Goal: Contribute content

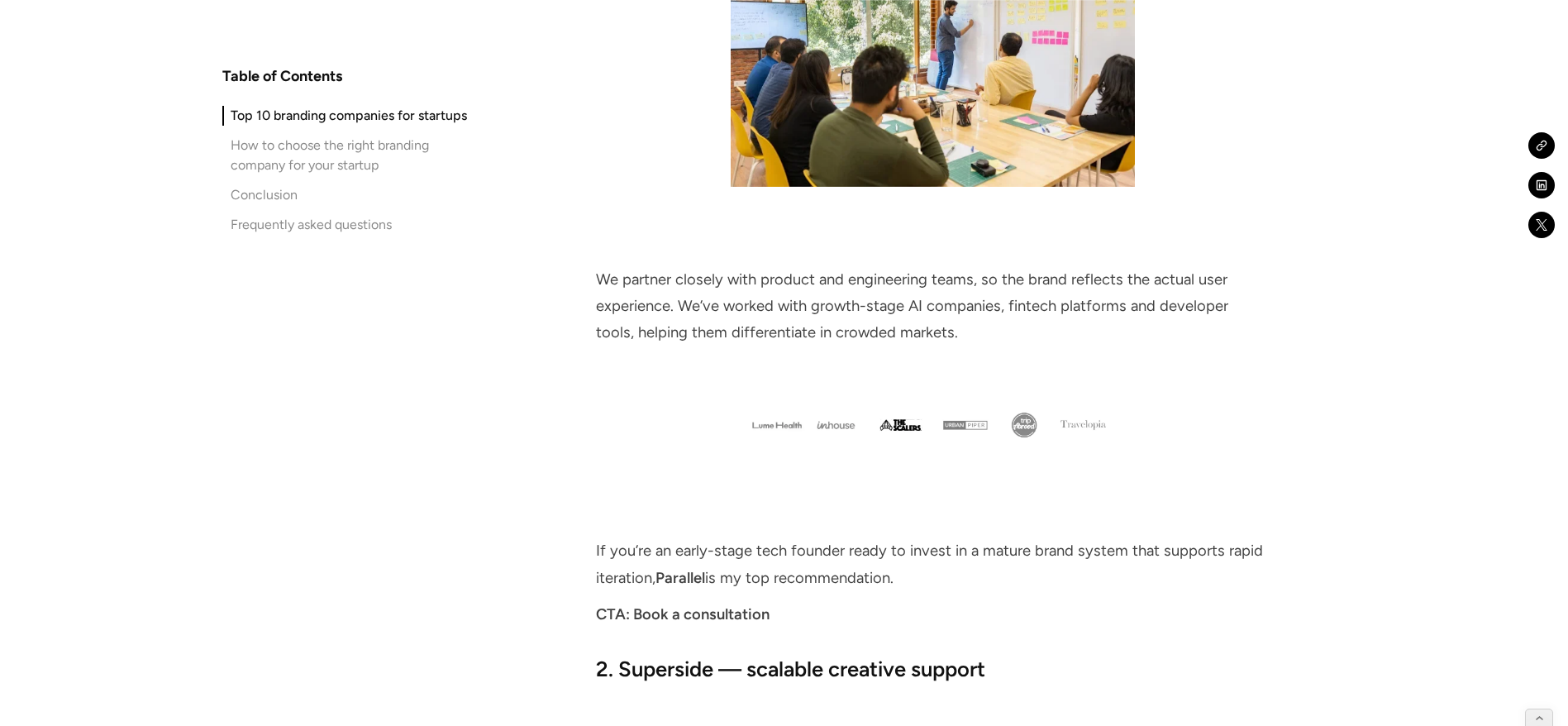
scroll to position [2851, 0]
click at [1538, 713] on icon at bounding box center [1540, 712] width 11 height 12
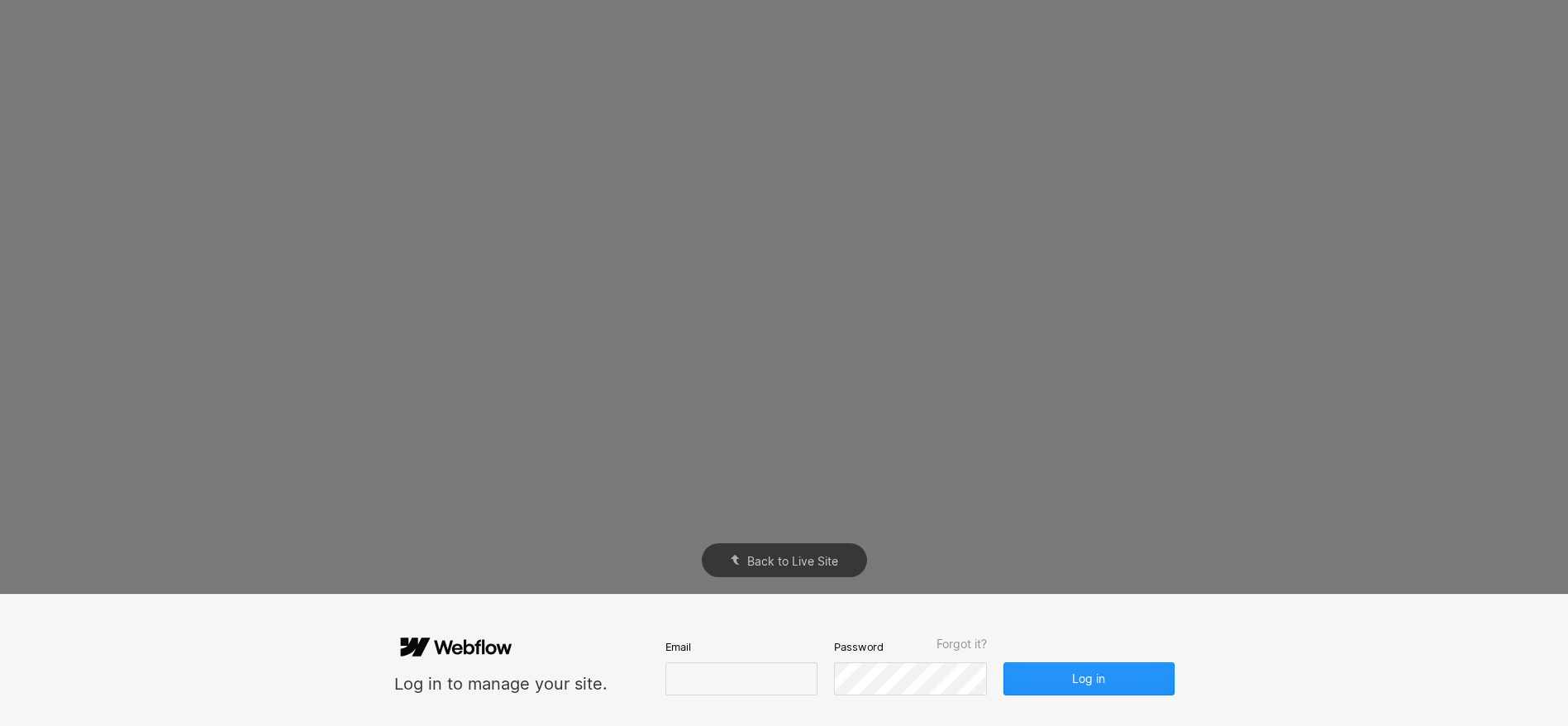
scroll to position [0, 0]
click at [764, 677] on input "email" at bounding box center [741, 678] width 152 height 33
click at [862, 432] on div "Back to Live Site" at bounding box center [784, 363] width 1568 height 726
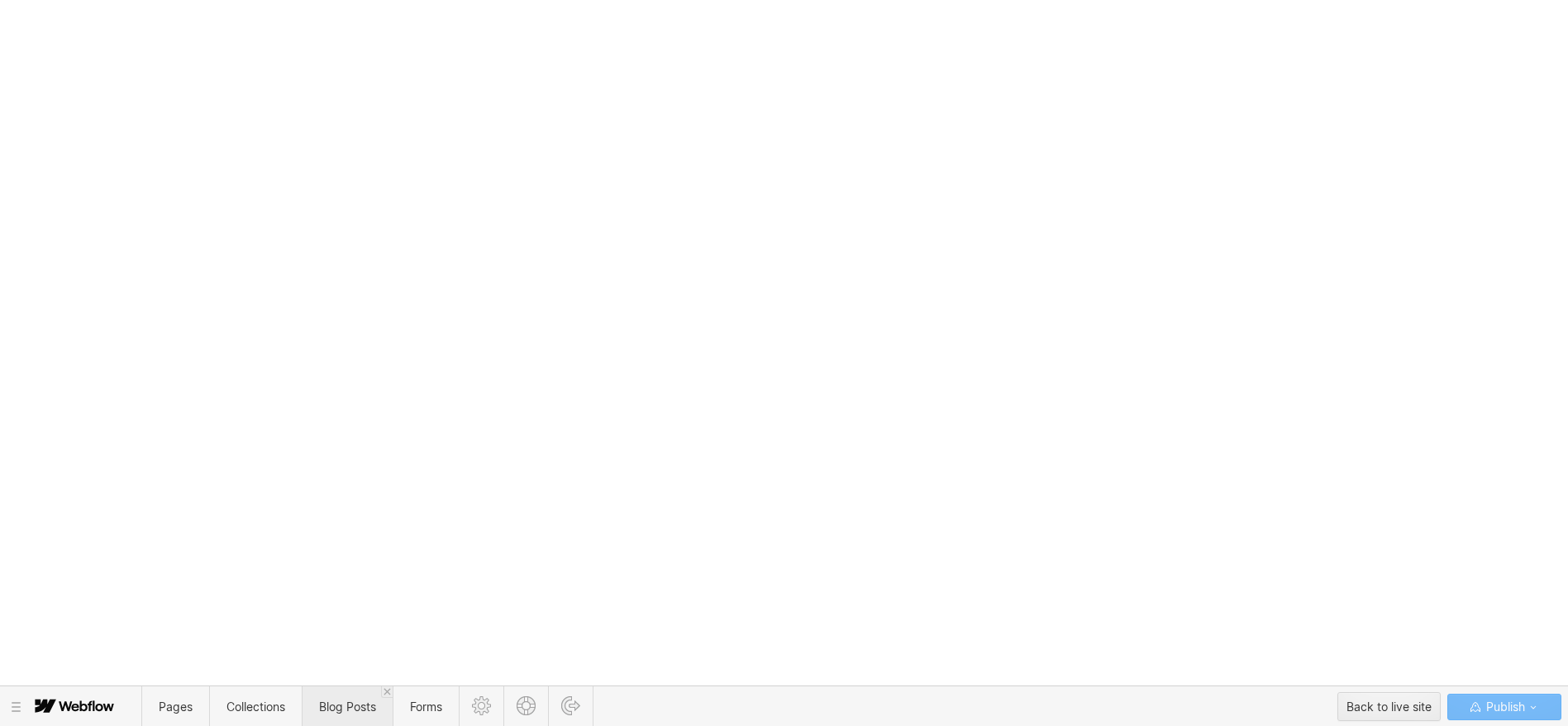
click at [360, 708] on span "Blog Posts" at bounding box center [347, 706] width 57 height 14
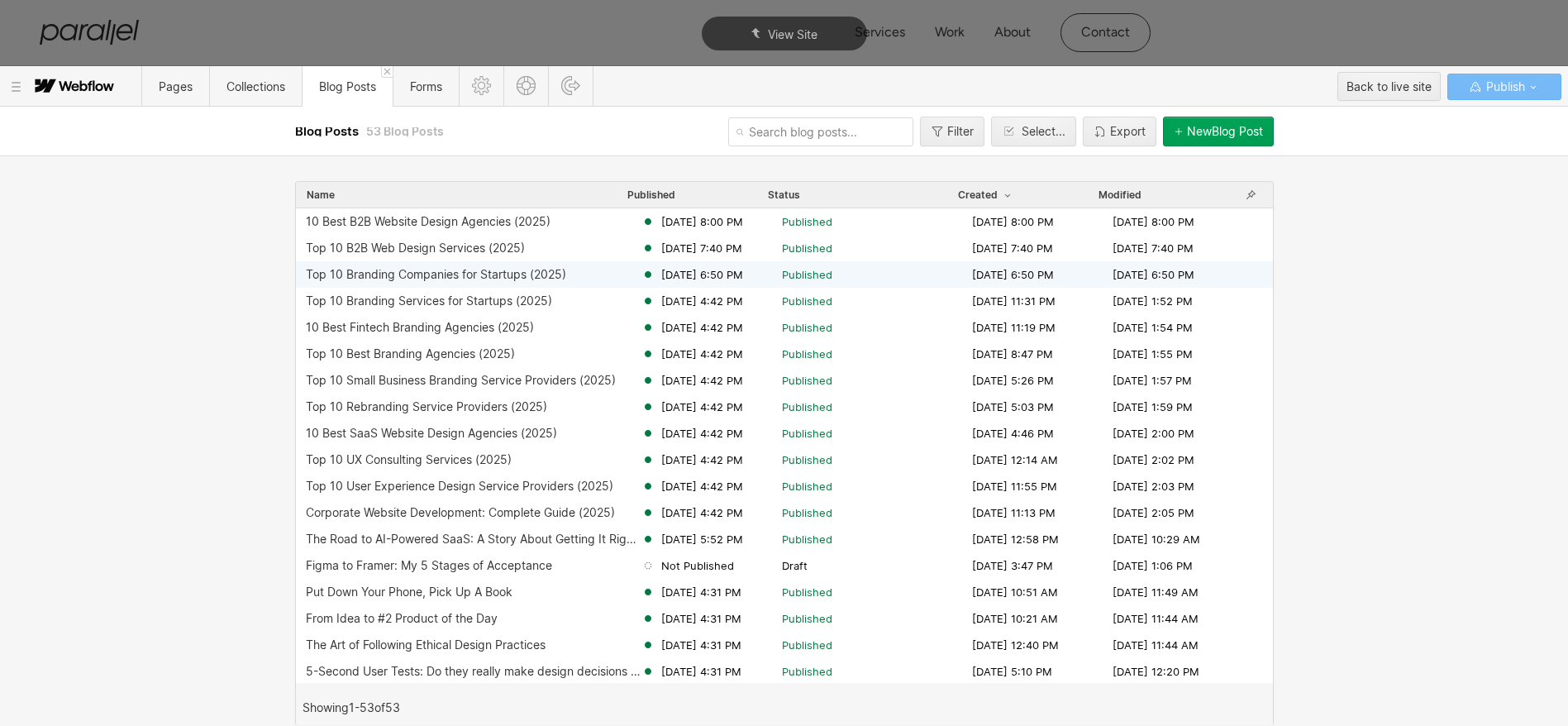
click at [401, 273] on div "Top 10 Branding Companies for Startups (2025)" at bounding box center [436, 275] width 260 height 13
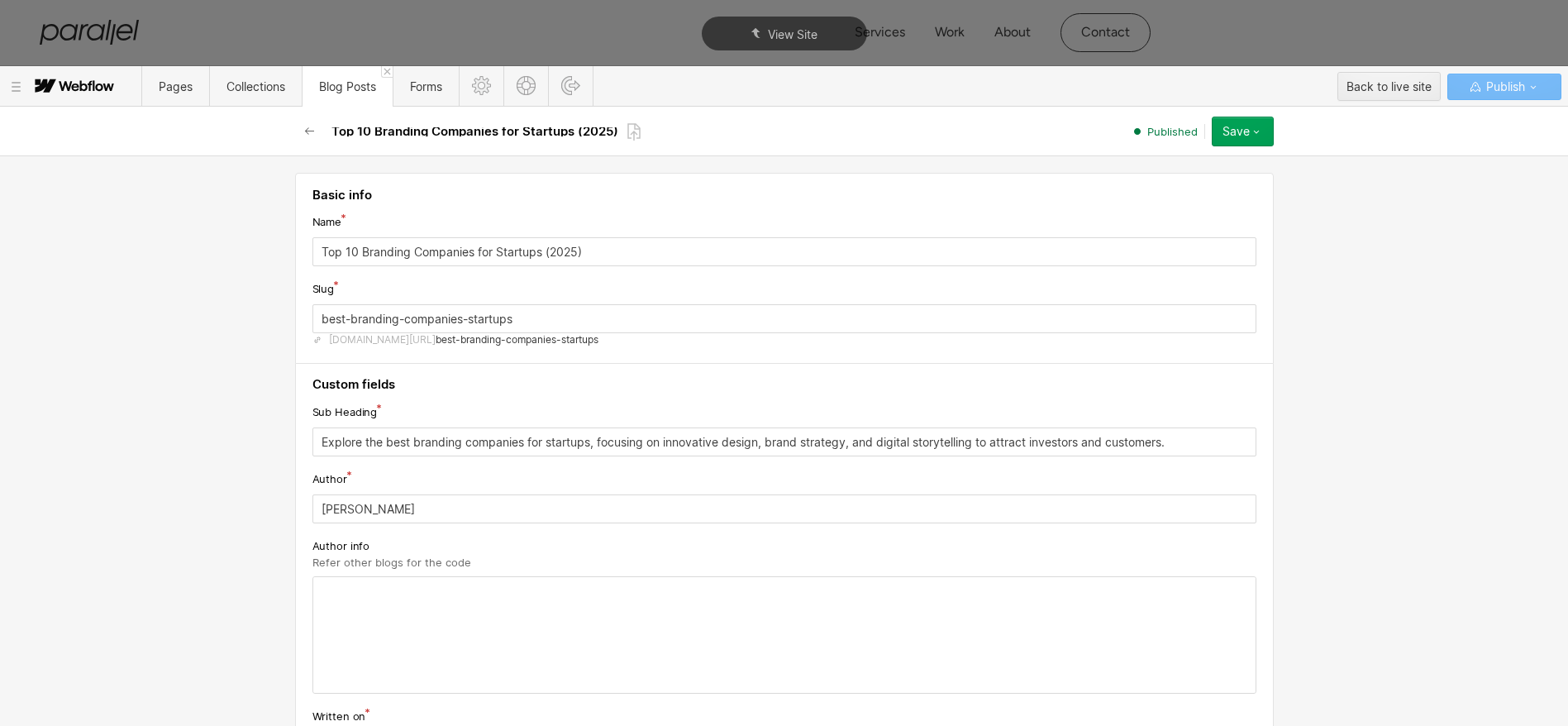
click at [661, 386] on h4 "Custom fields" at bounding box center [784, 386] width 944 height 13
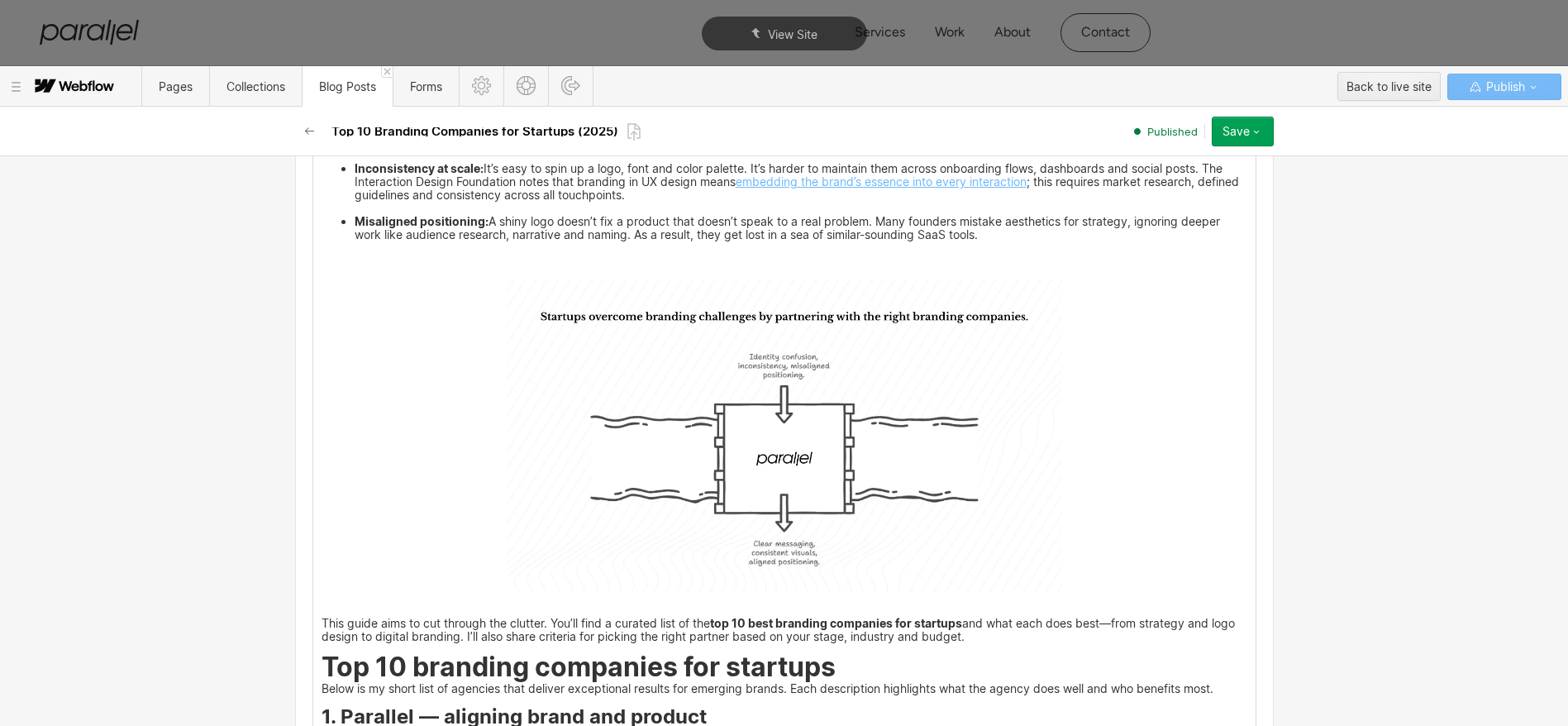
scroll to position [1458, 0]
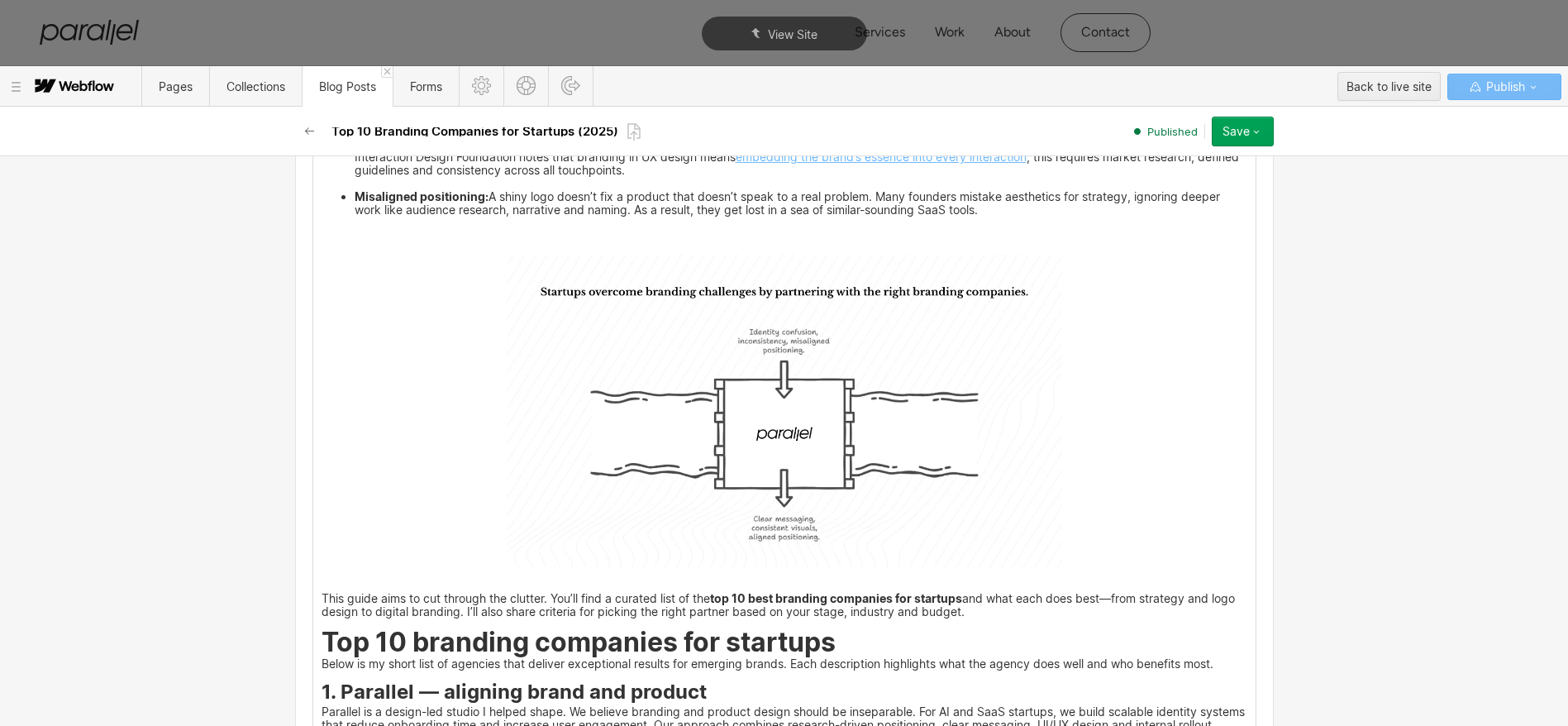
click at [723, 407] on img at bounding box center [784, 411] width 556 height 312
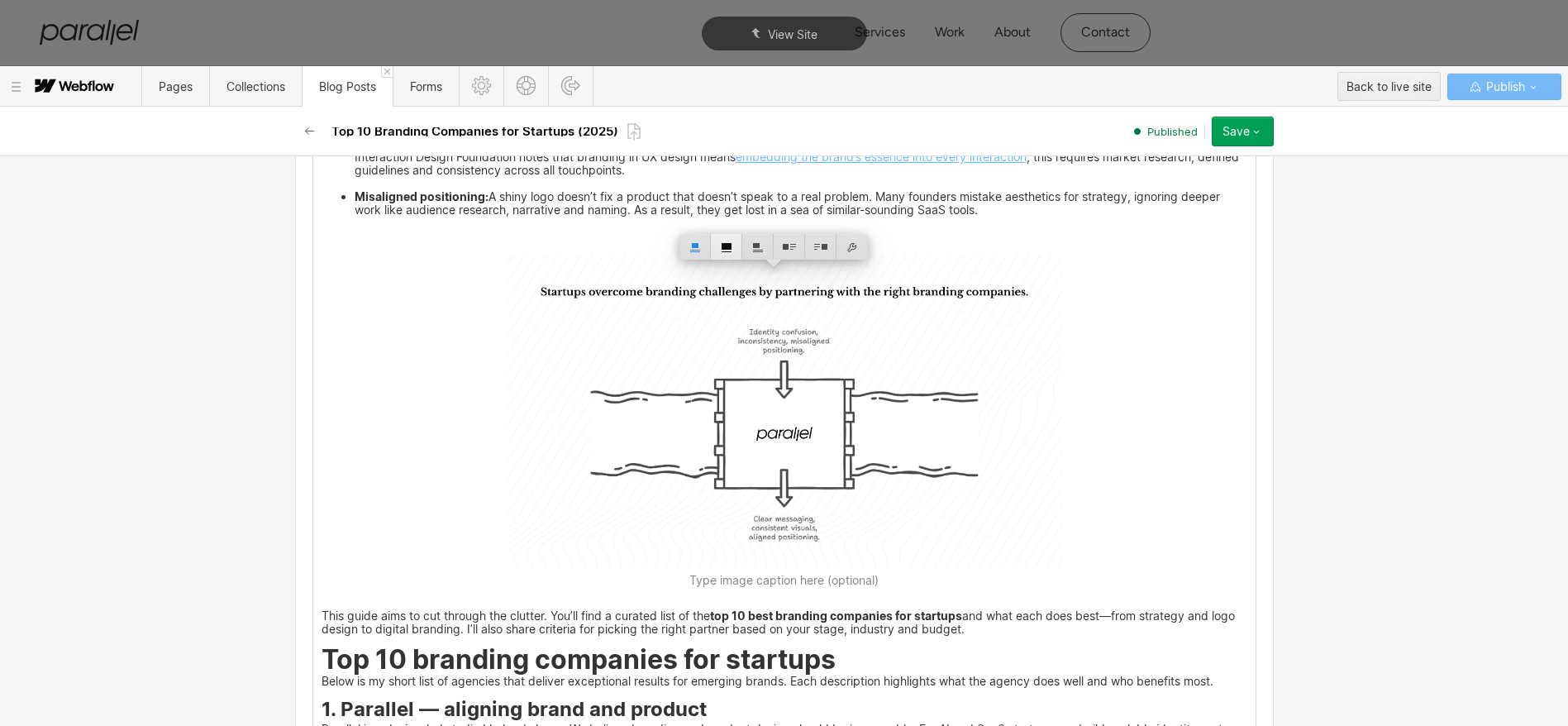
click at [725, 239] on div at bounding box center [727, 246] width 32 height 26
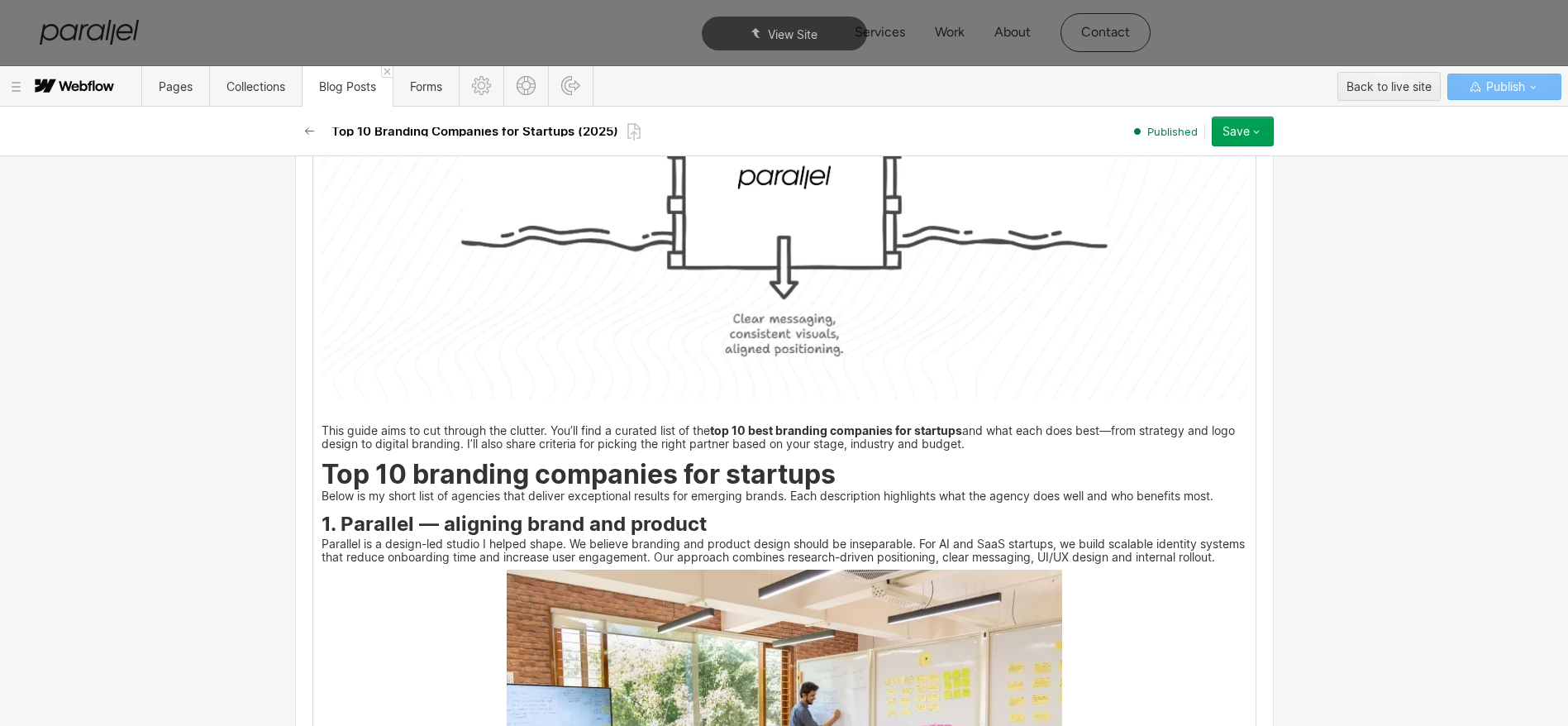
scroll to position [2113, 0]
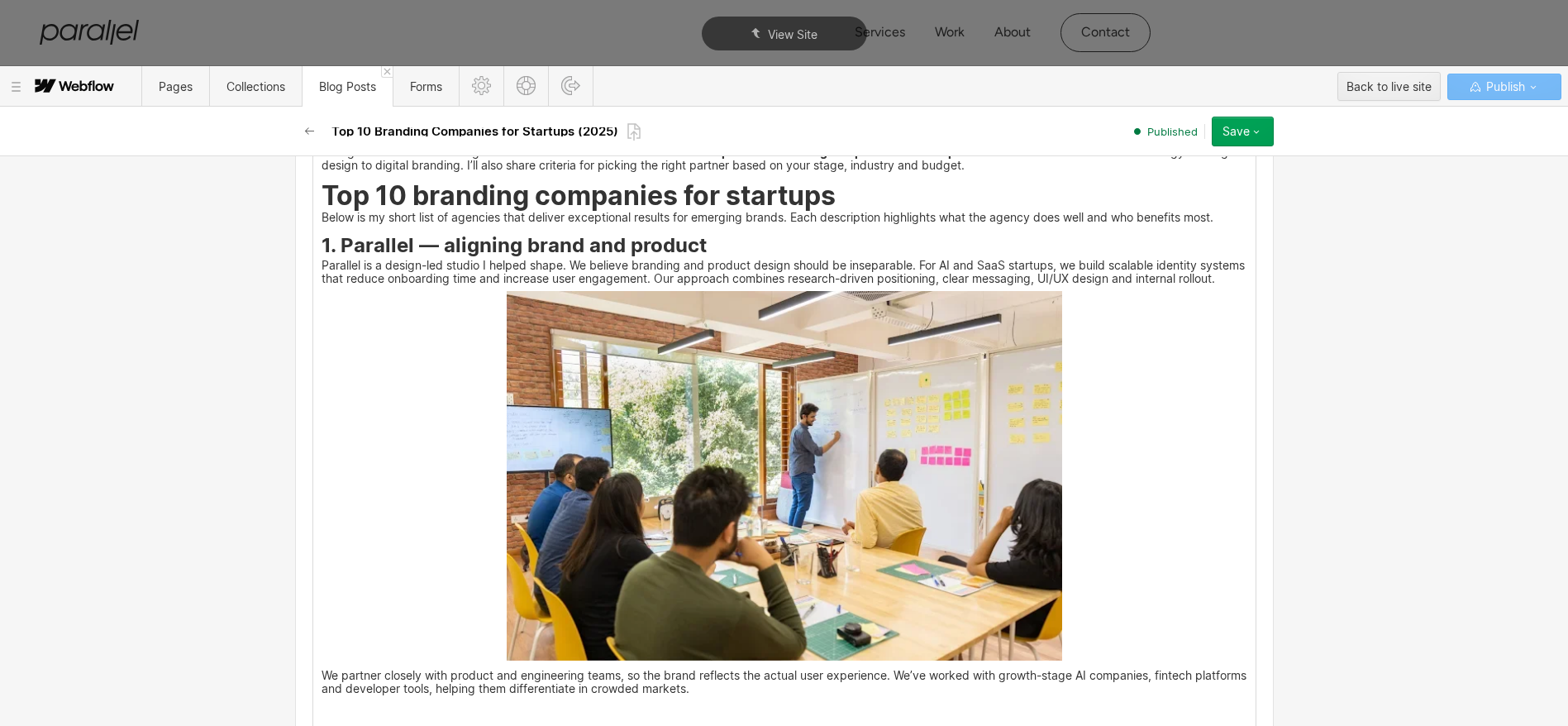
click at [663, 450] on img at bounding box center [784, 476] width 556 height 371
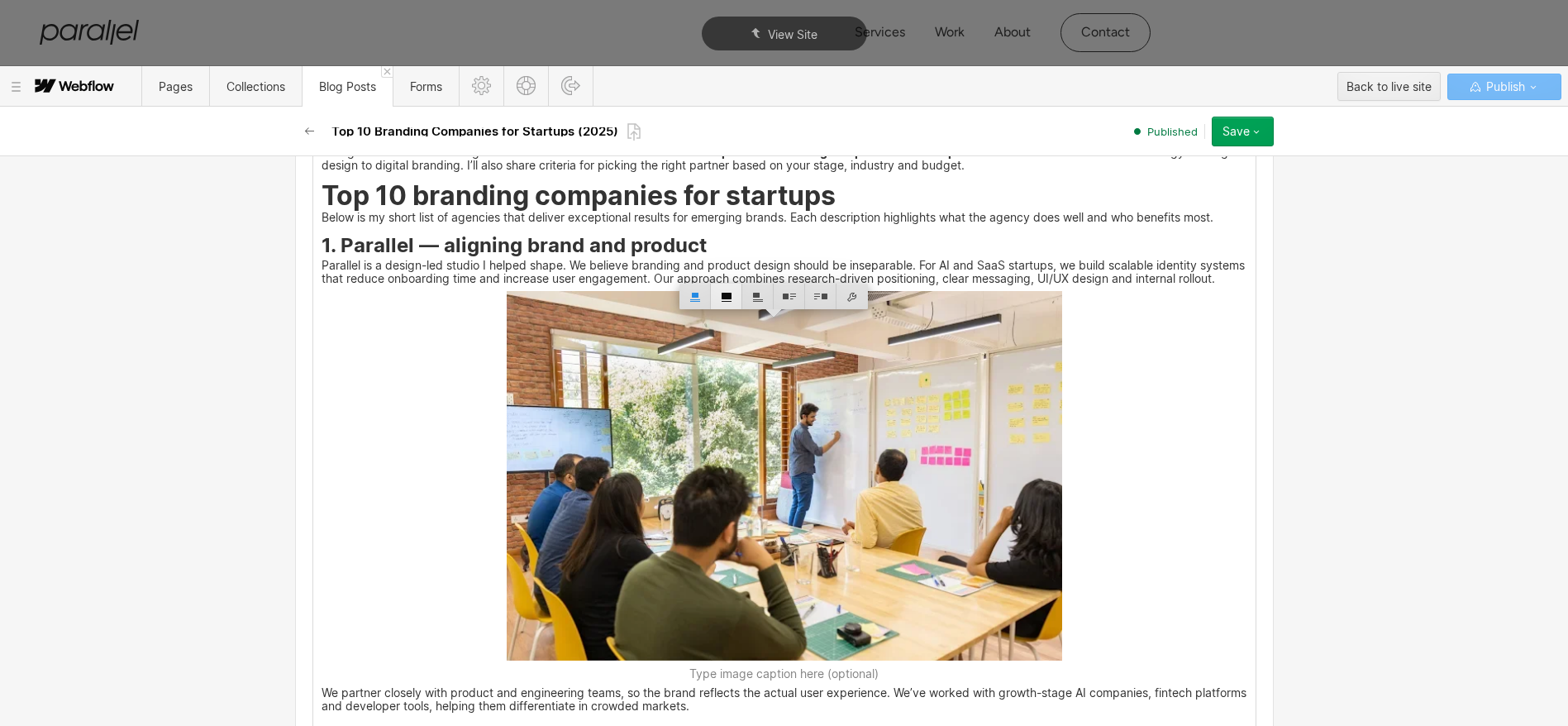
click at [735, 305] on div at bounding box center [727, 296] width 32 height 26
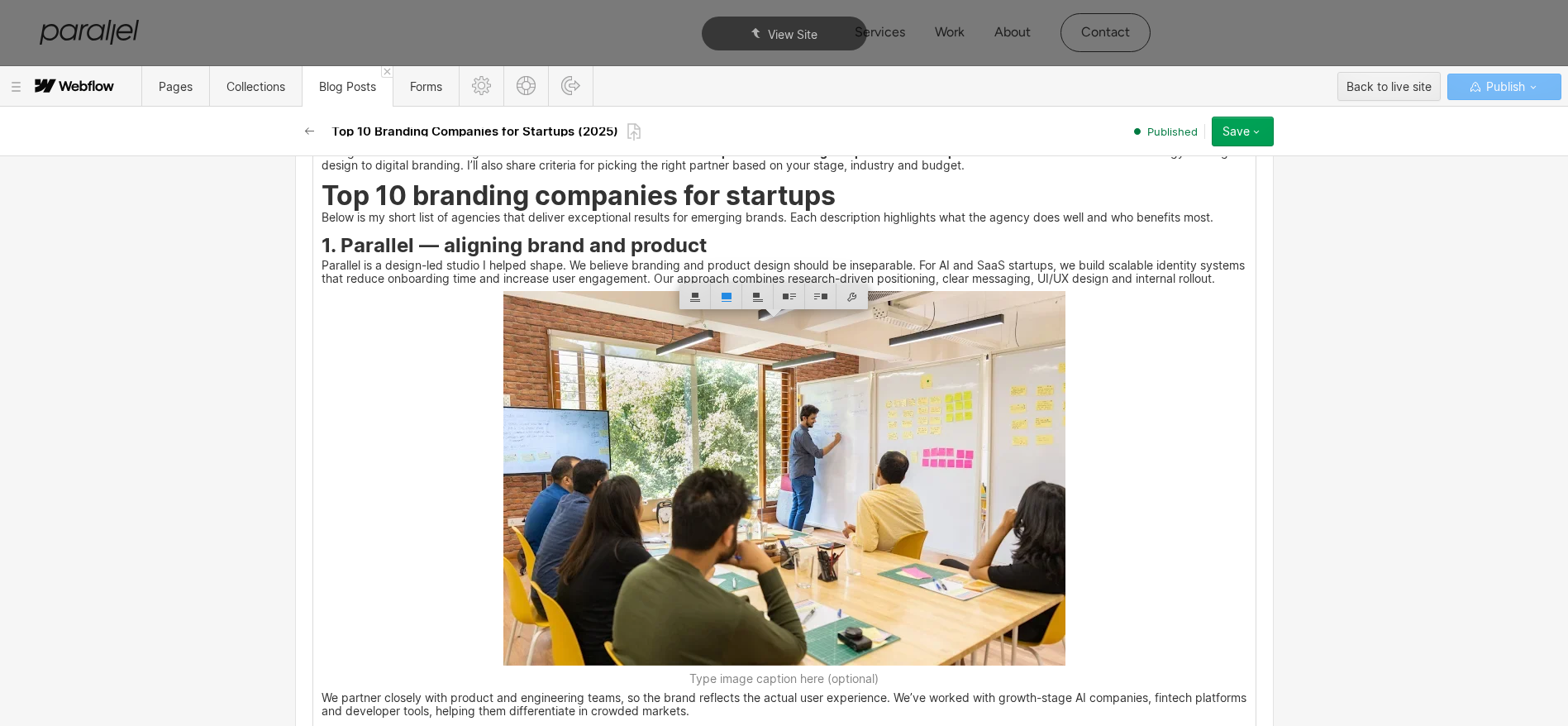
click at [618, 285] on p "Parallel is a design-led studio I helped shape. We believe branding and product…" at bounding box center [784, 273] width 925 height 24
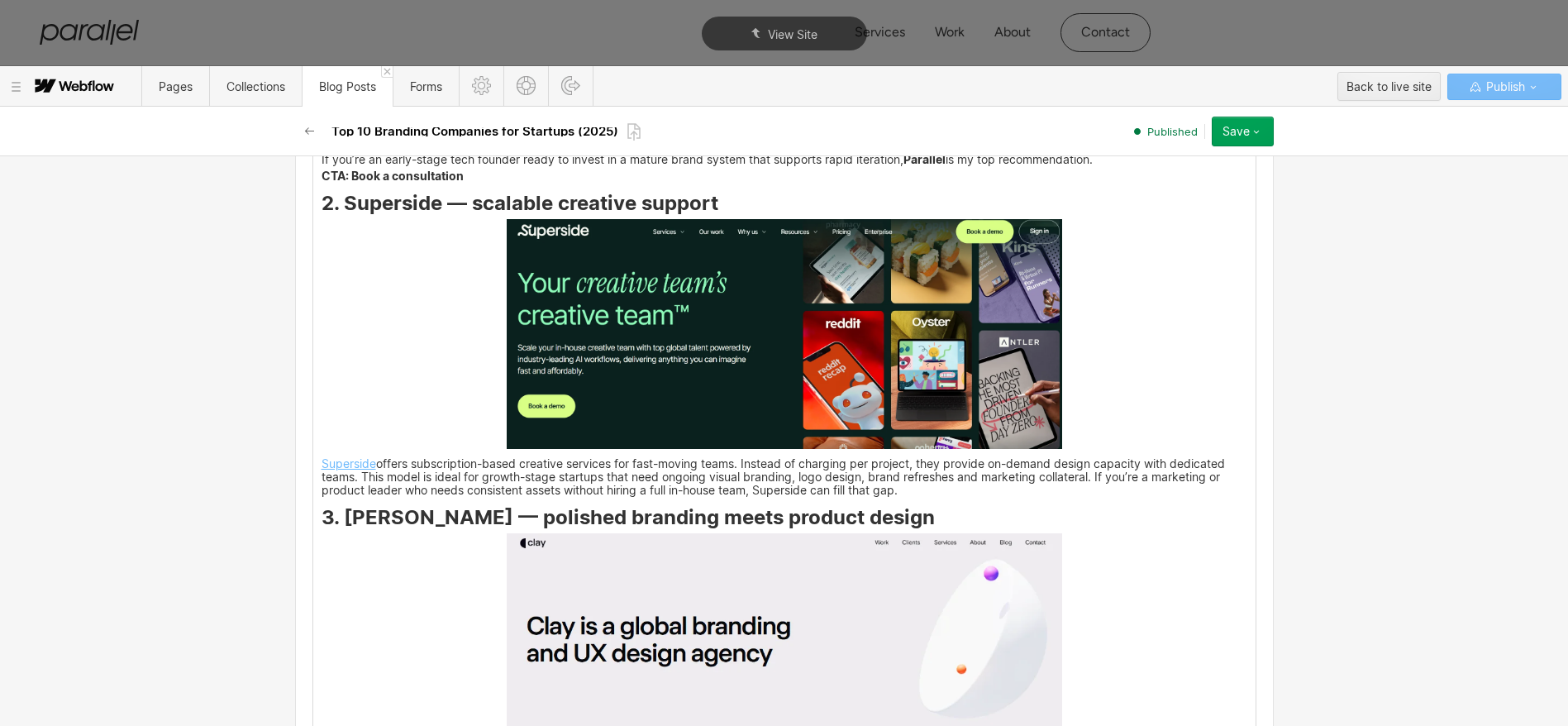
scroll to position [2610, 0]
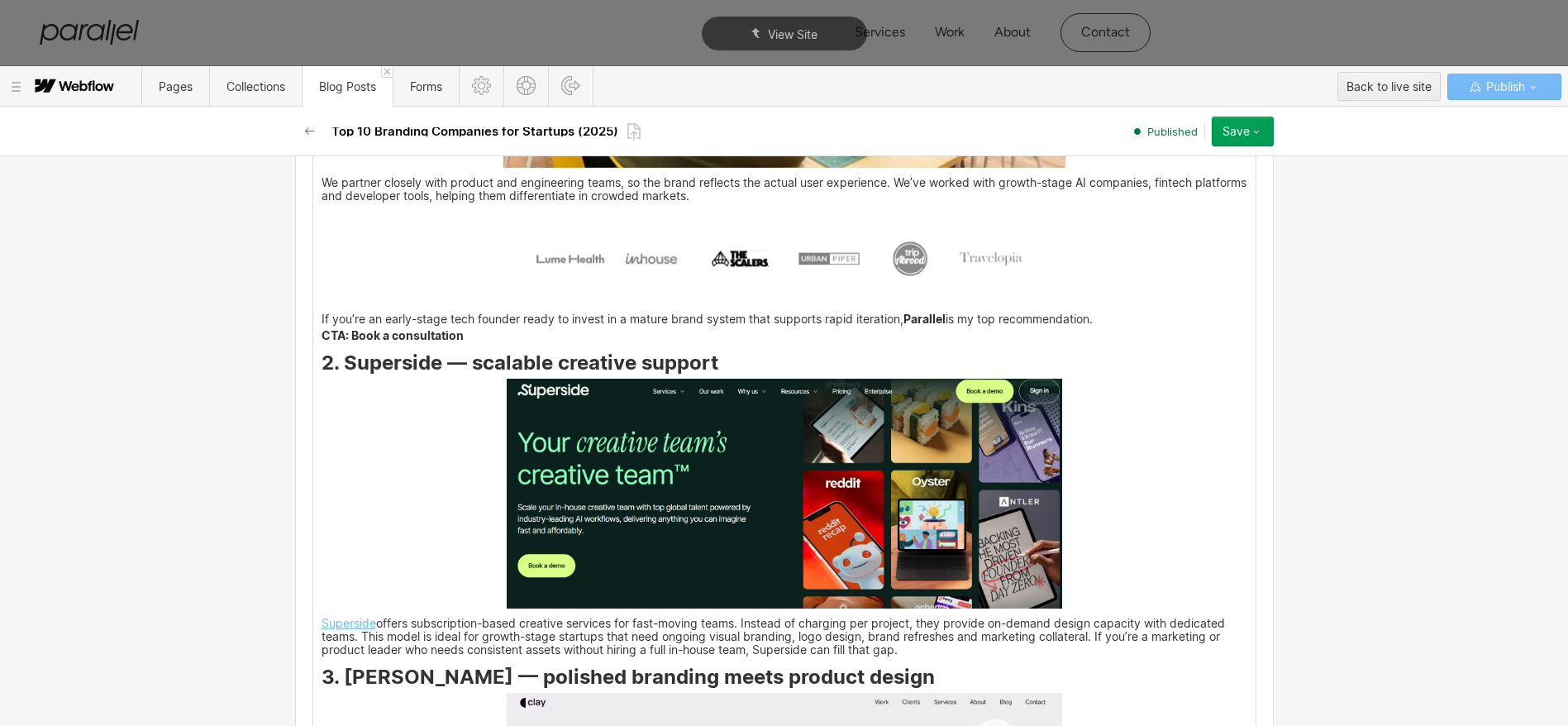
click at [653, 281] on img at bounding box center [784, 256] width 556 height 96
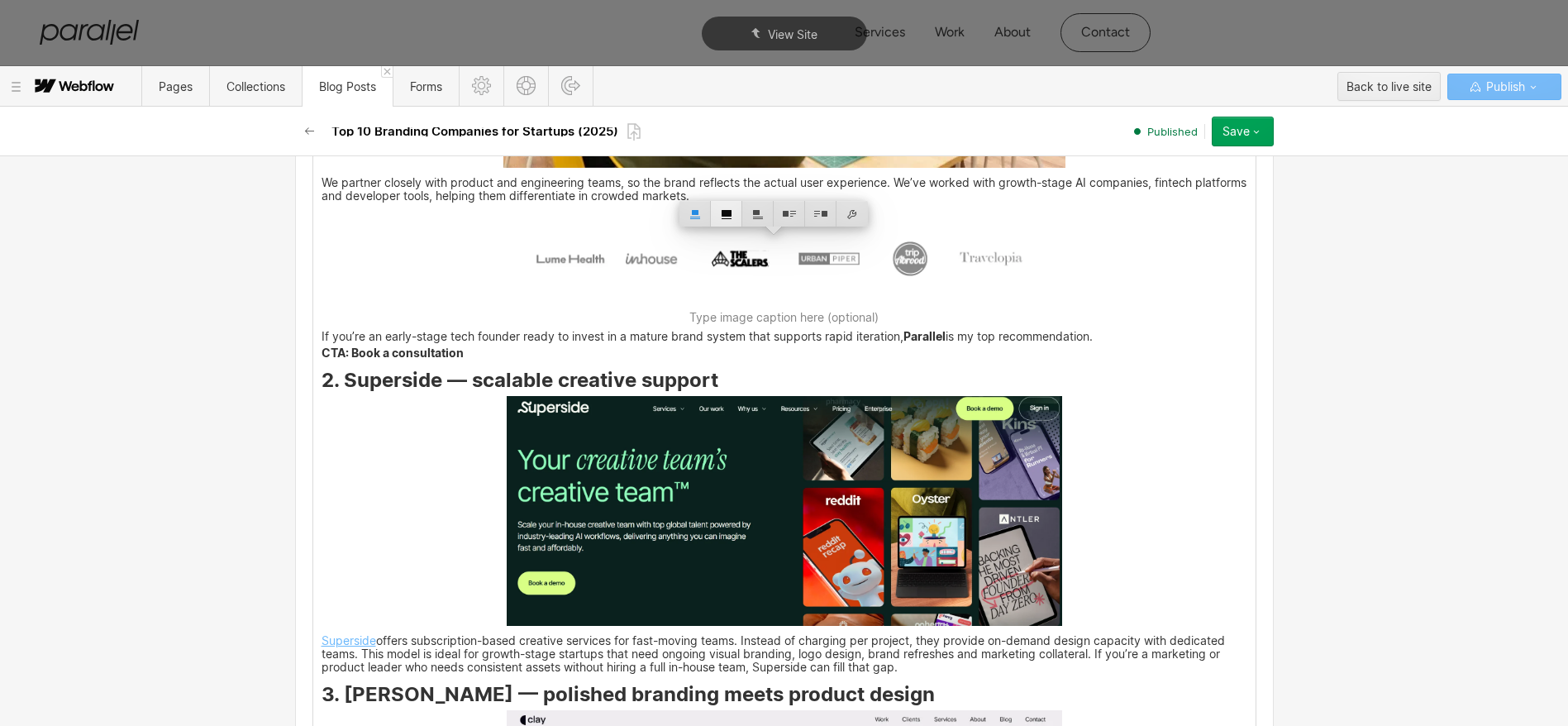
click at [729, 217] on div at bounding box center [727, 214] width 32 height 26
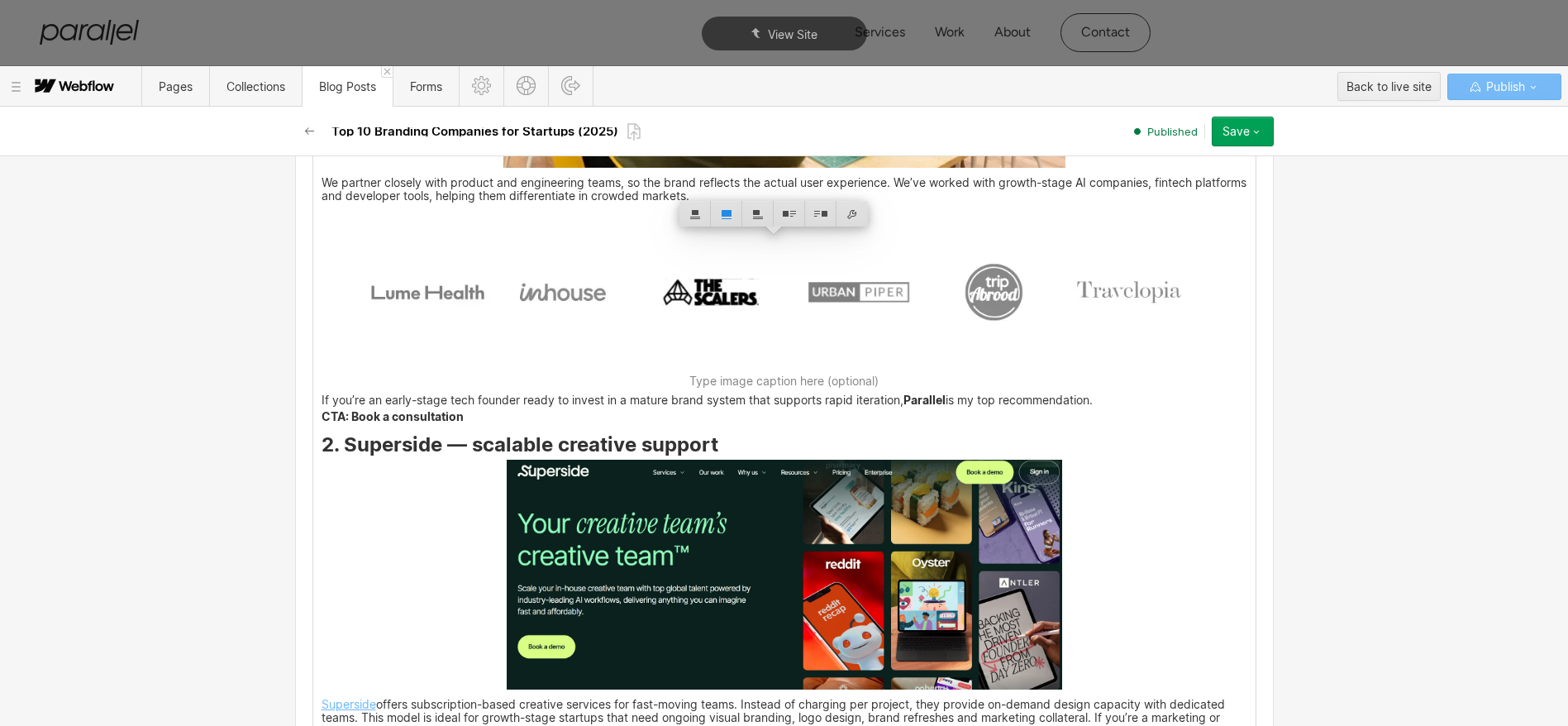
click at [732, 540] on img at bounding box center [784, 574] width 556 height 229
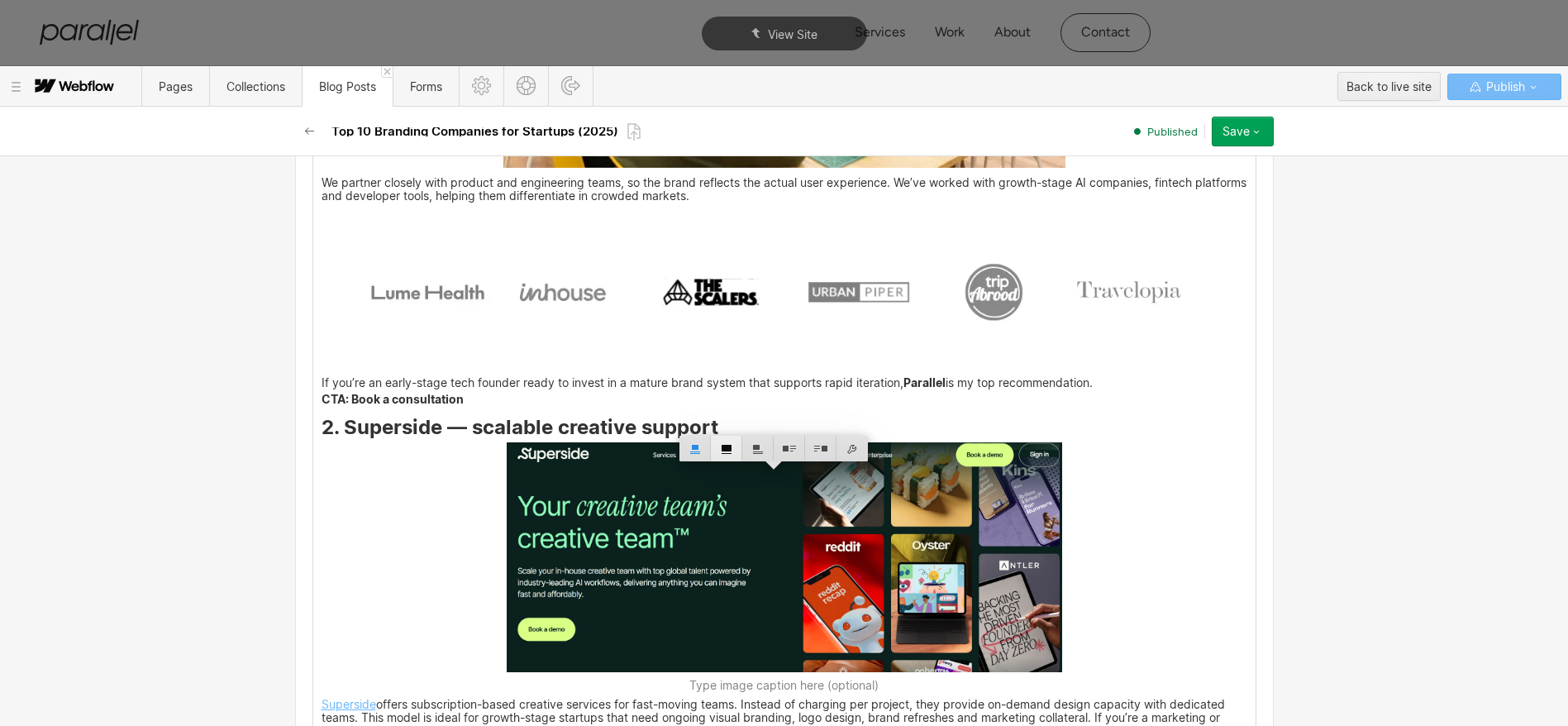
click at [729, 445] on div at bounding box center [727, 448] width 32 height 26
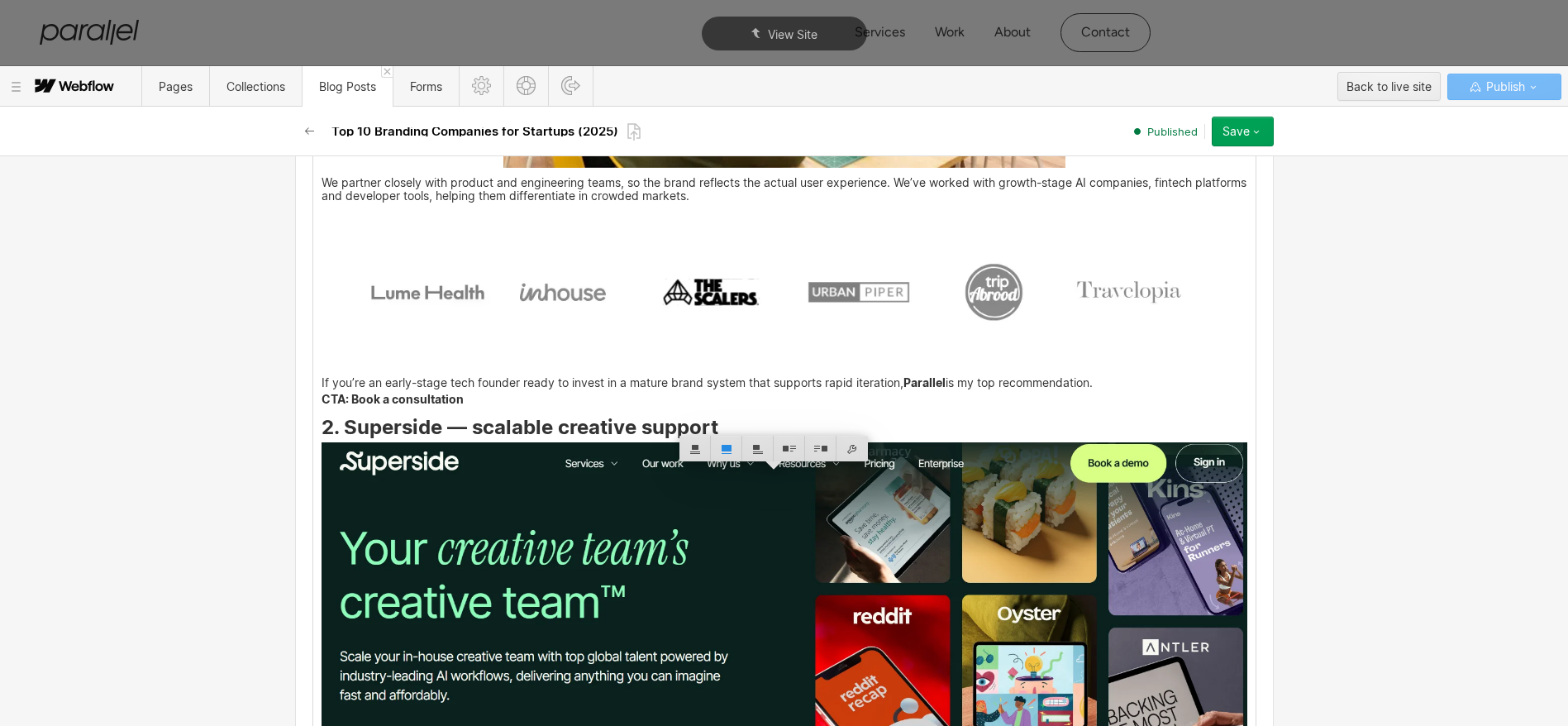
click at [608, 390] on p "If you’re an early-stage tech founder ready to invest in a mature brand system …" at bounding box center [784, 384] width 925 height 11
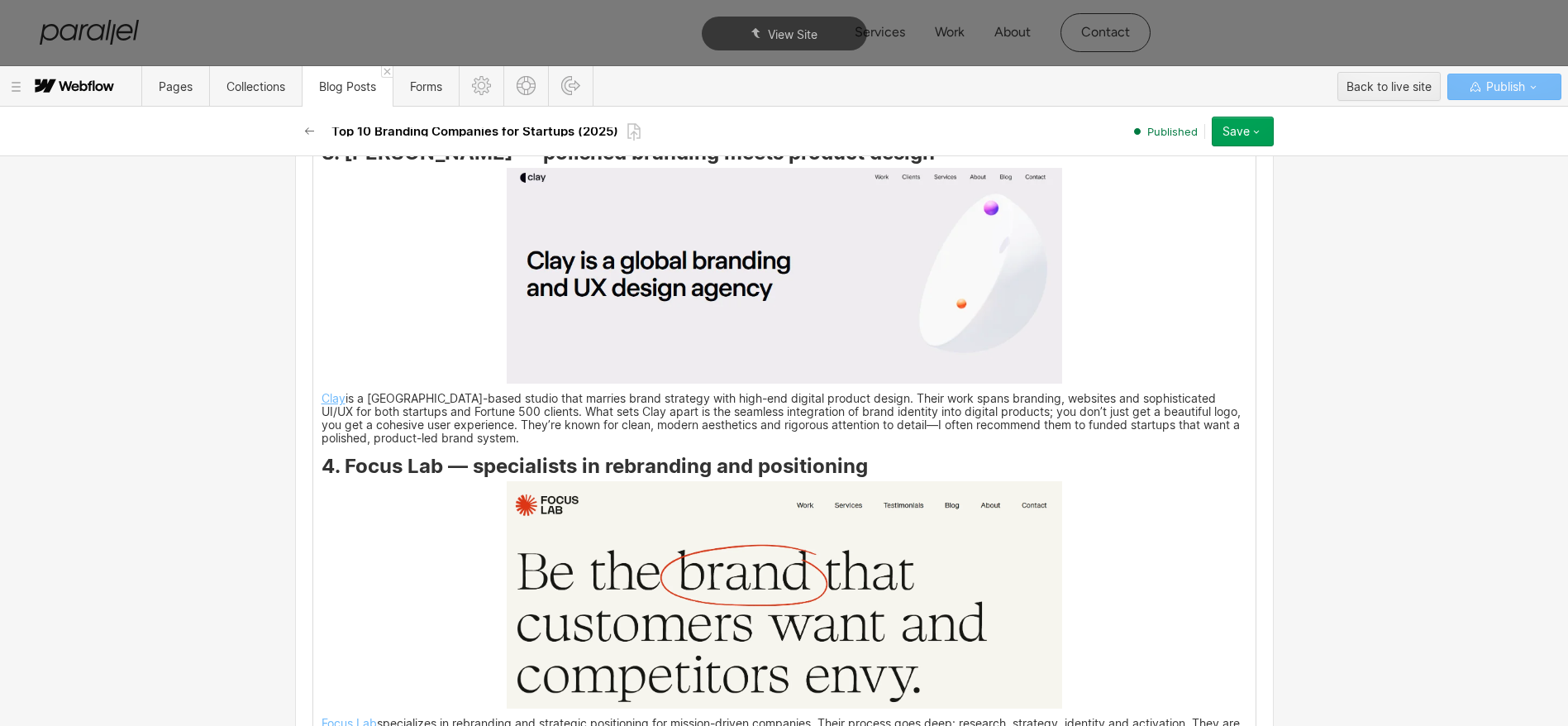
click at [698, 336] on img at bounding box center [784, 275] width 556 height 216
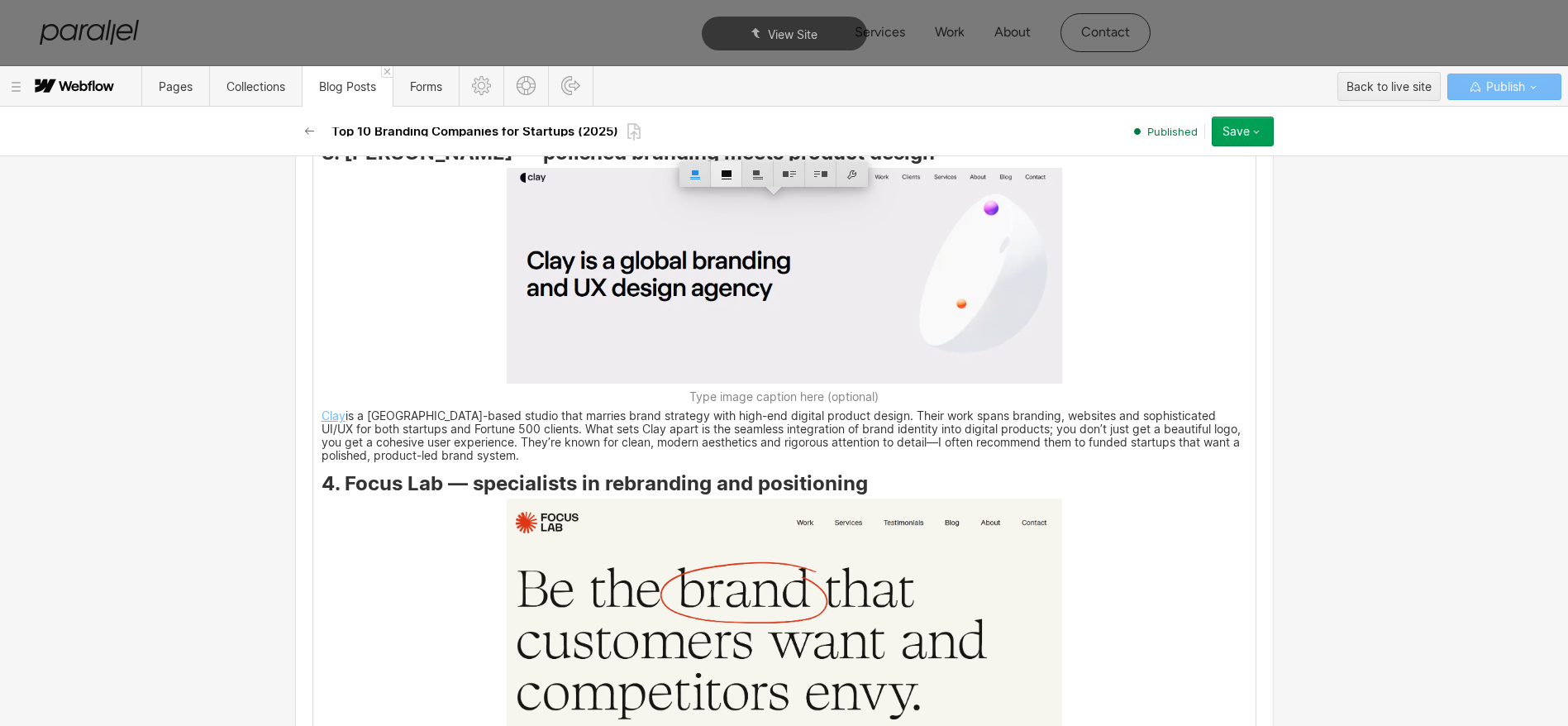
click at [729, 177] on div at bounding box center [727, 174] width 32 height 26
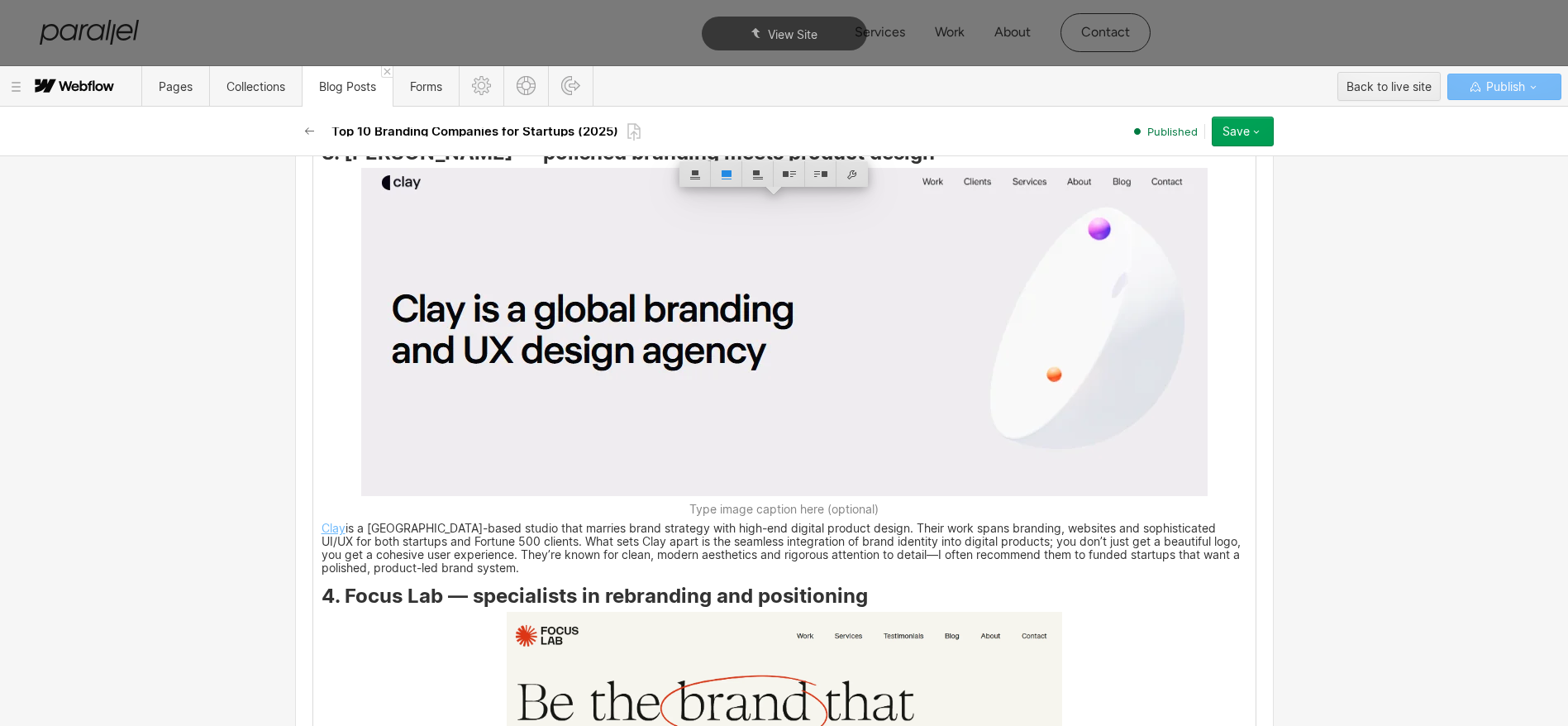
click at [778, 564] on p "Clay is a [GEOGRAPHIC_DATA]-based studio that marries brand strategy with high-…" at bounding box center [784, 549] width 925 height 50
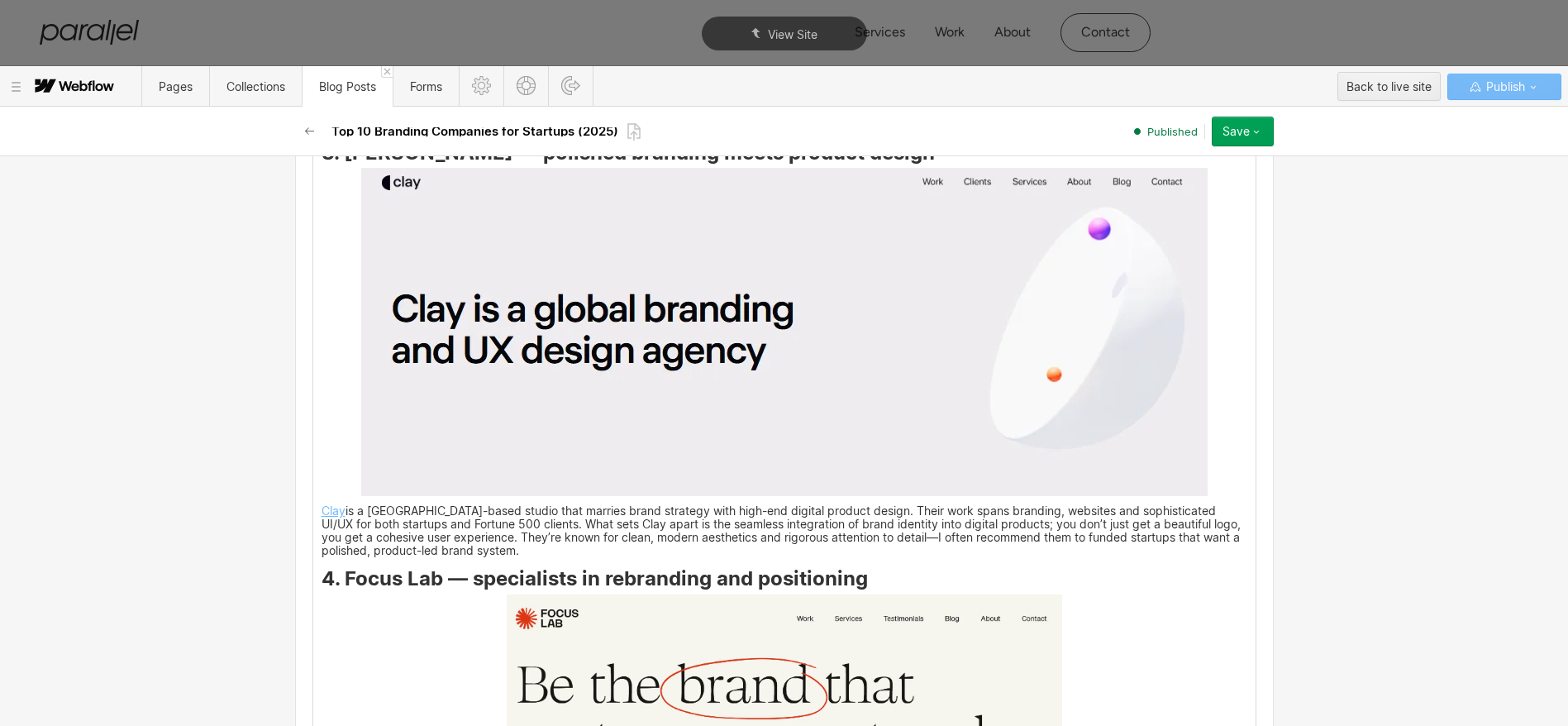
scroll to position [3688, 0]
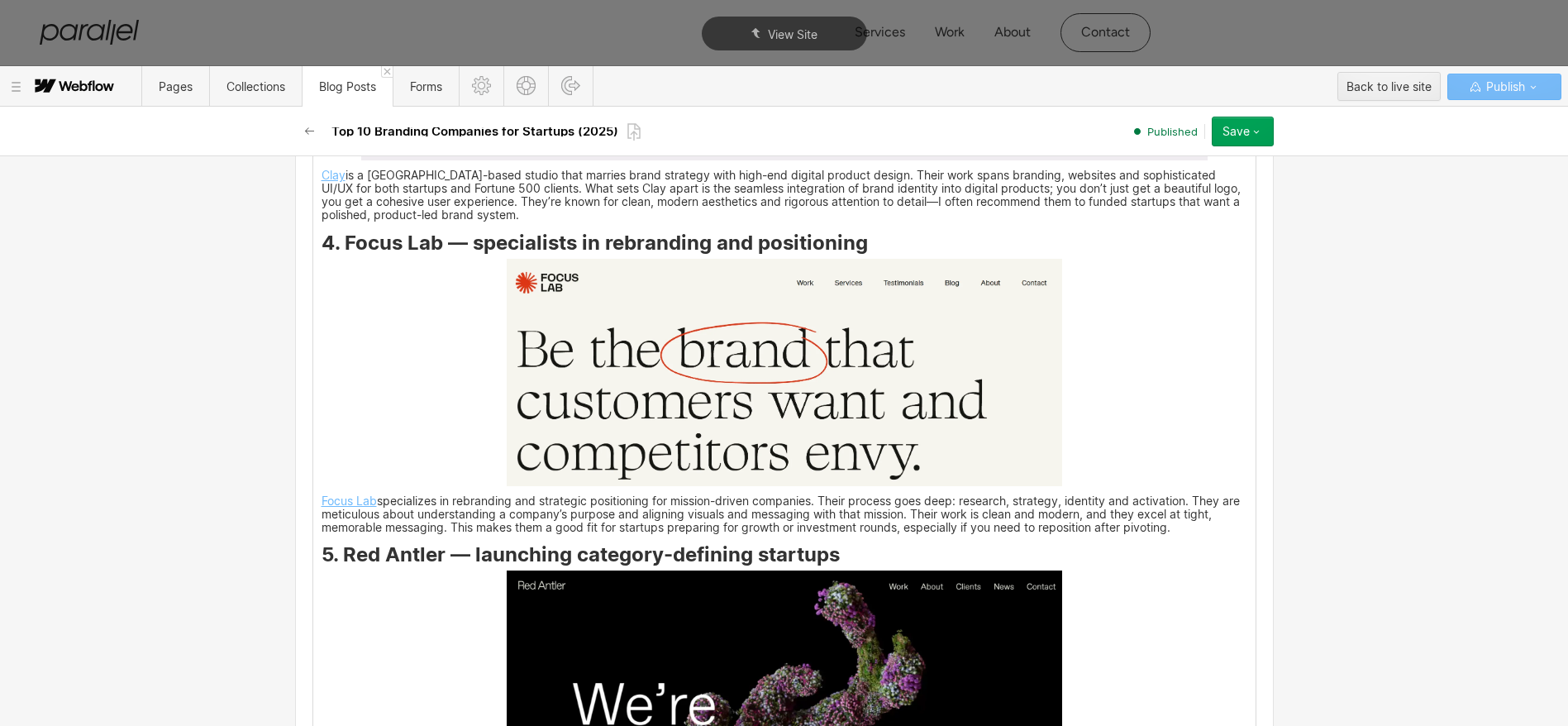
click at [784, 436] on img at bounding box center [784, 372] width 556 height 227
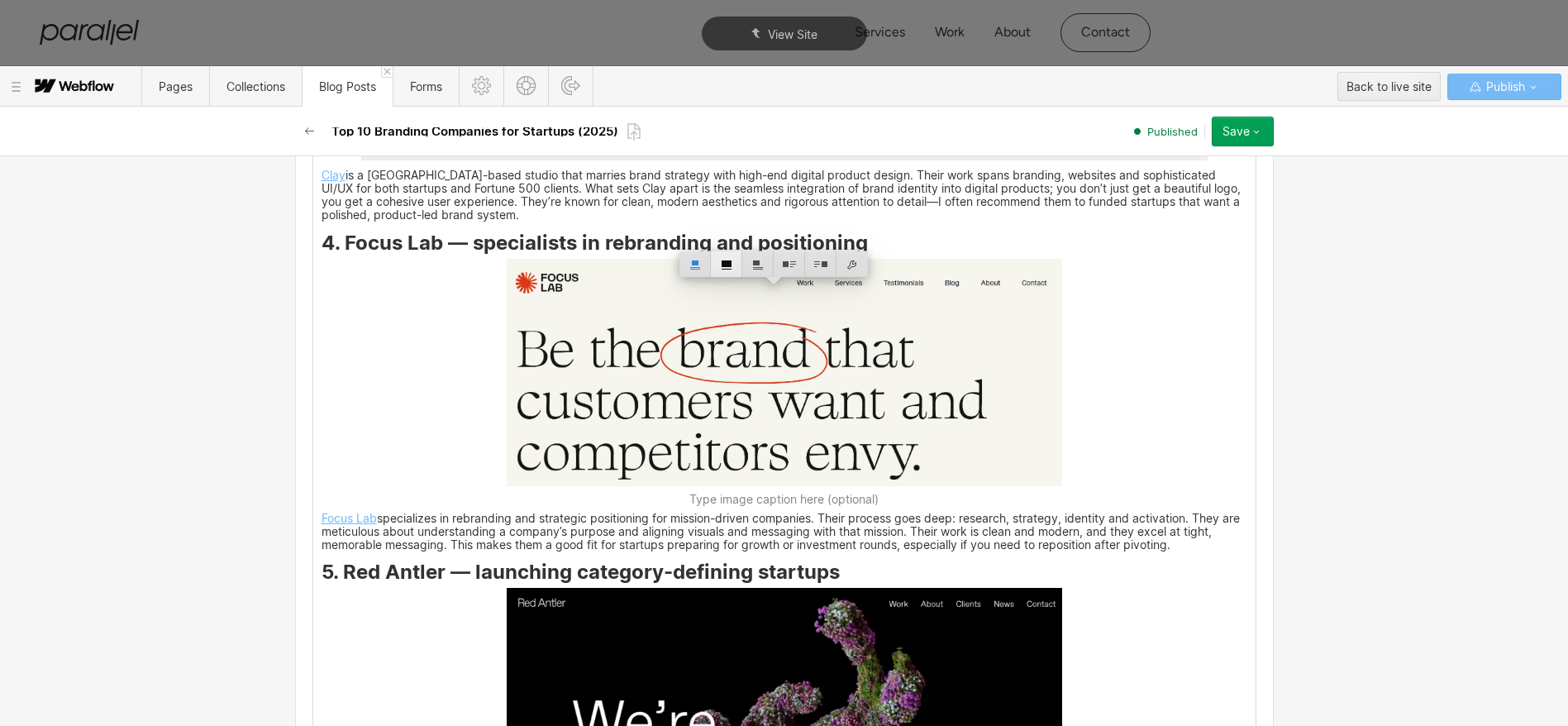
click at [729, 275] on div at bounding box center [727, 264] width 32 height 26
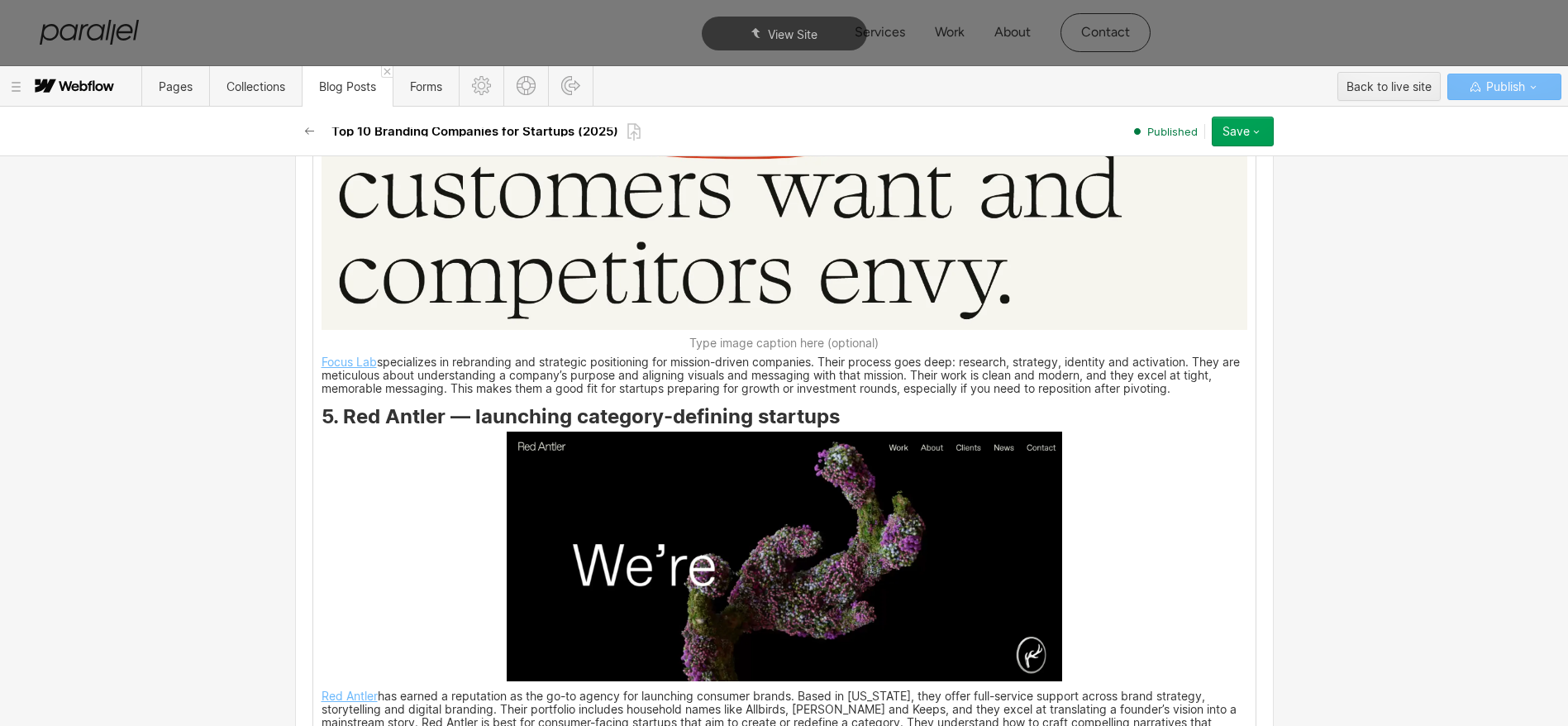
click at [827, 552] on img at bounding box center [784, 556] width 556 height 250
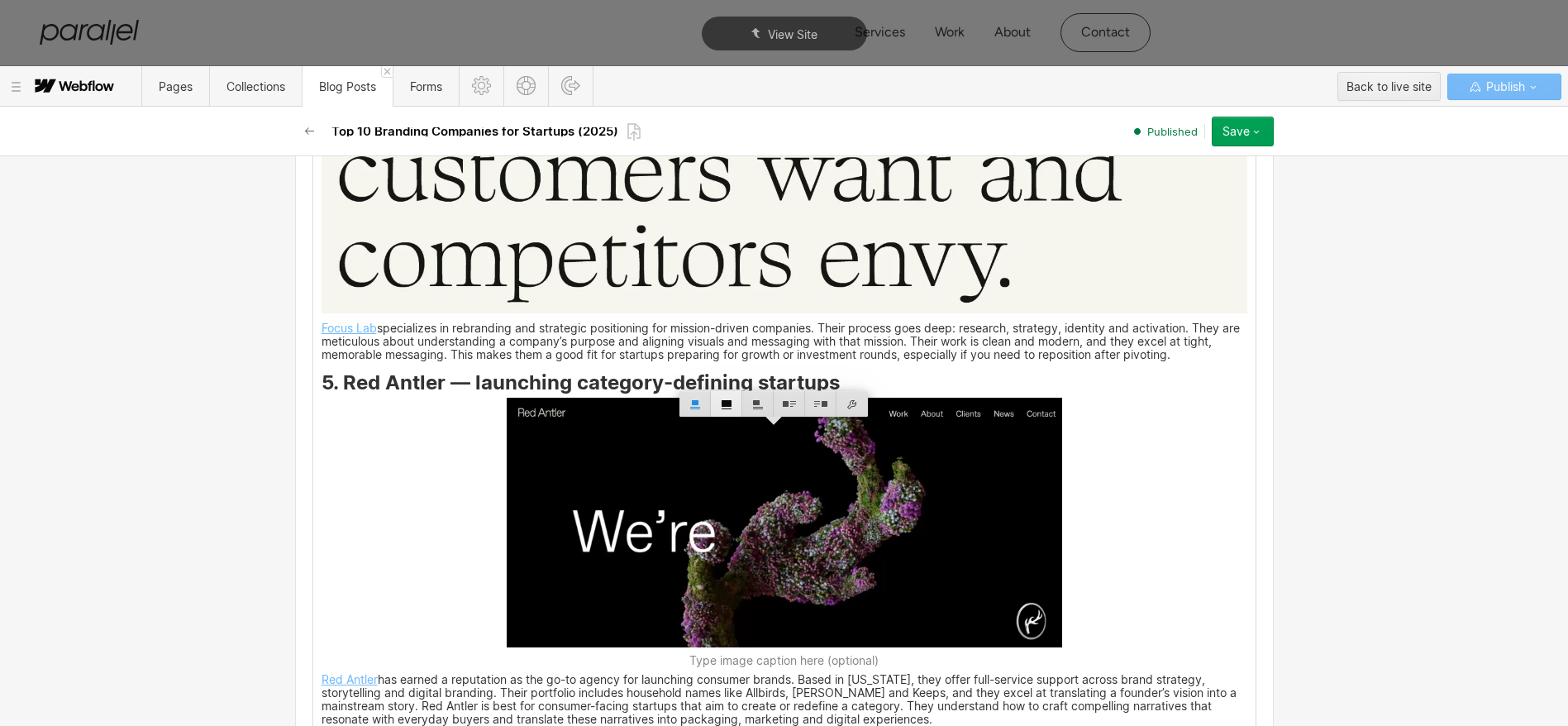
click at [725, 407] on div at bounding box center [727, 404] width 32 height 26
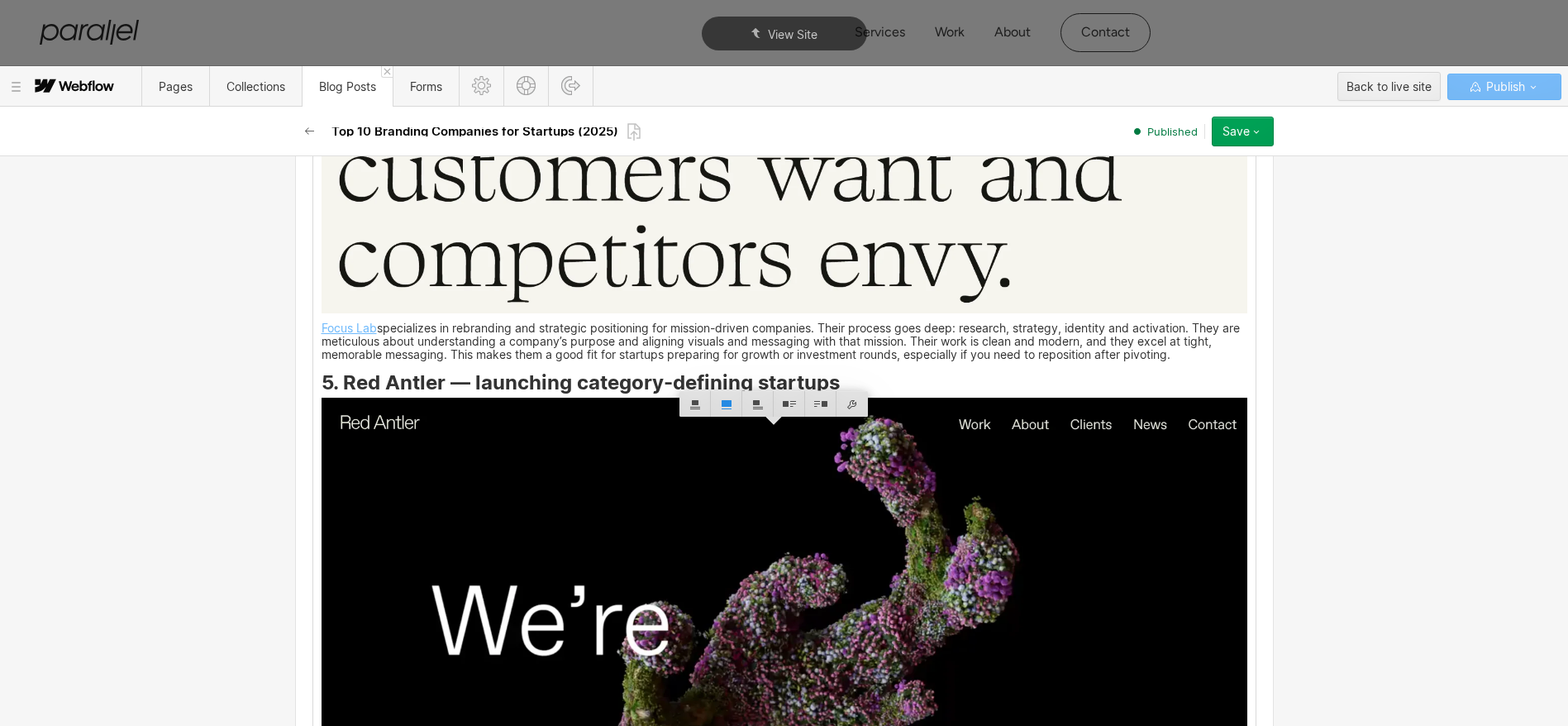
click at [625, 361] on p "Focus Lab specializes in rebranding and strategic positioning for mission-drive…" at bounding box center [784, 342] width 925 height 38
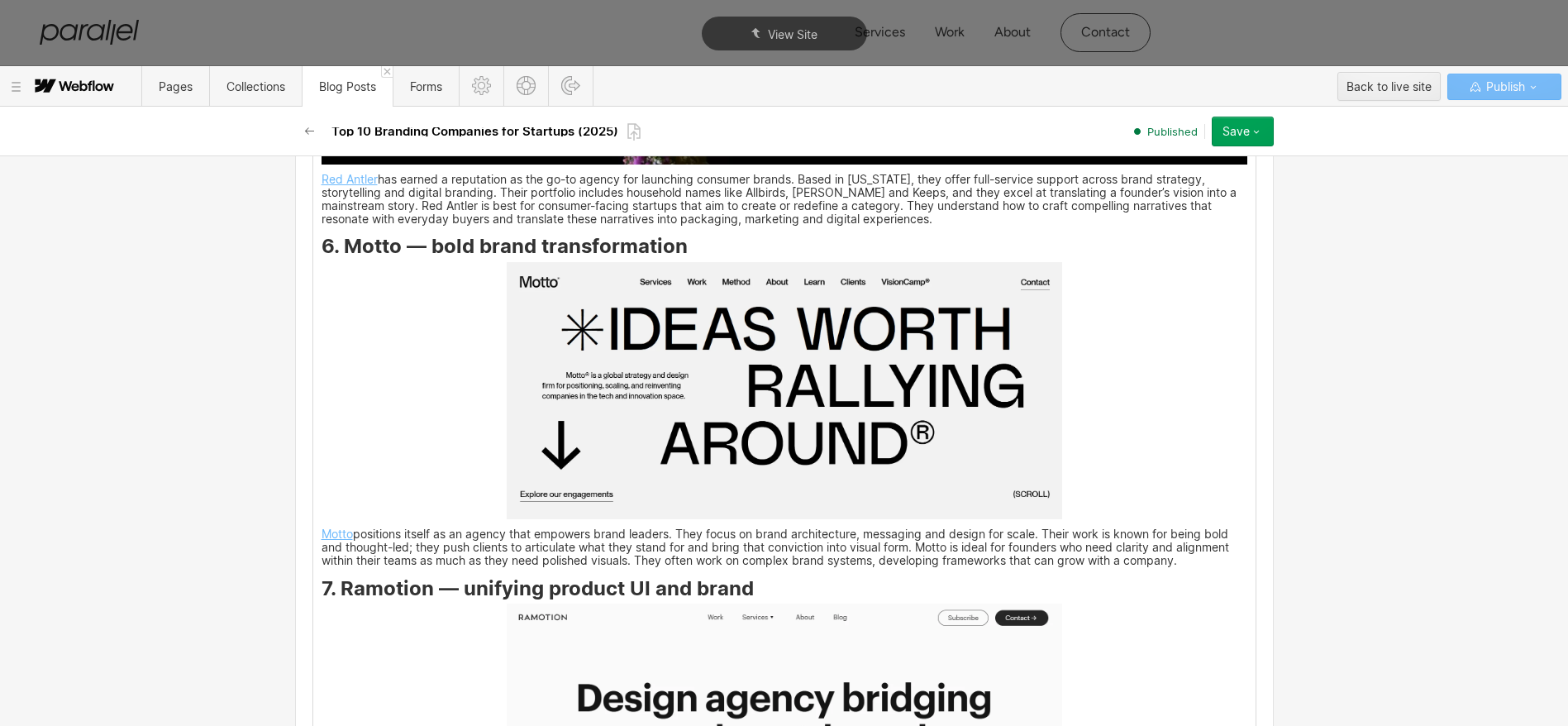
scroll to position [4669, 0]
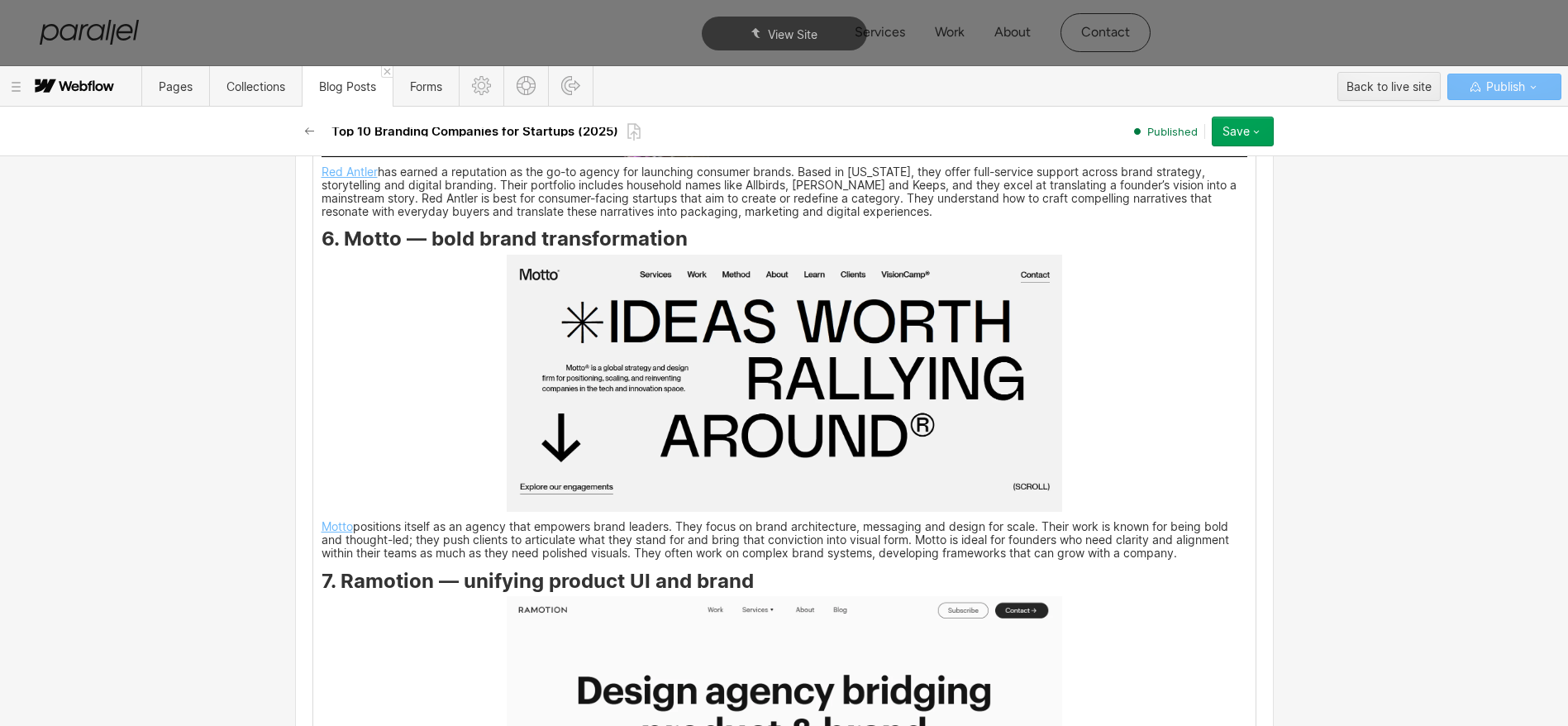
click at [718, 359] on img at bounding box center [784, 383] width 556 height 257
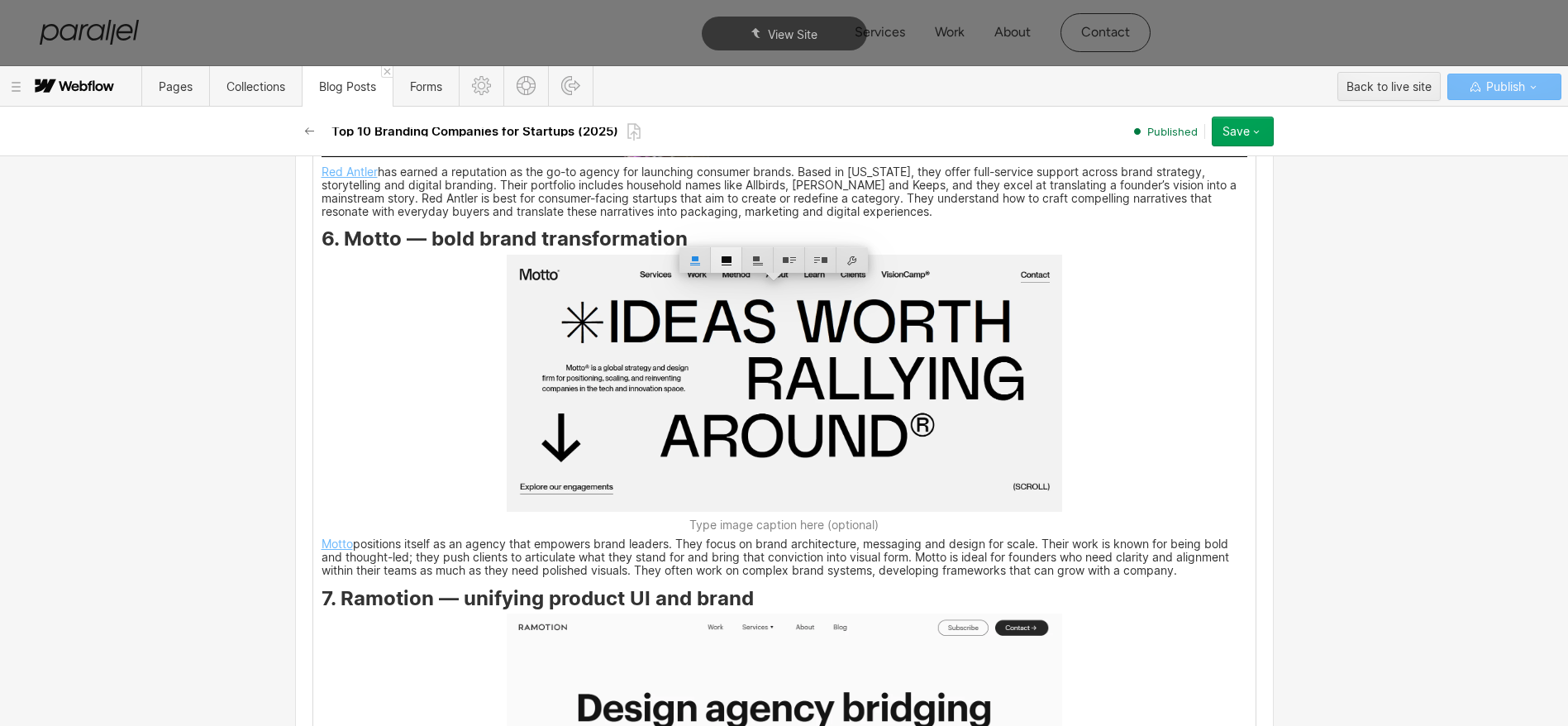
click at [725, 261] on div at bounding box center [727, 260] width 32 height 26
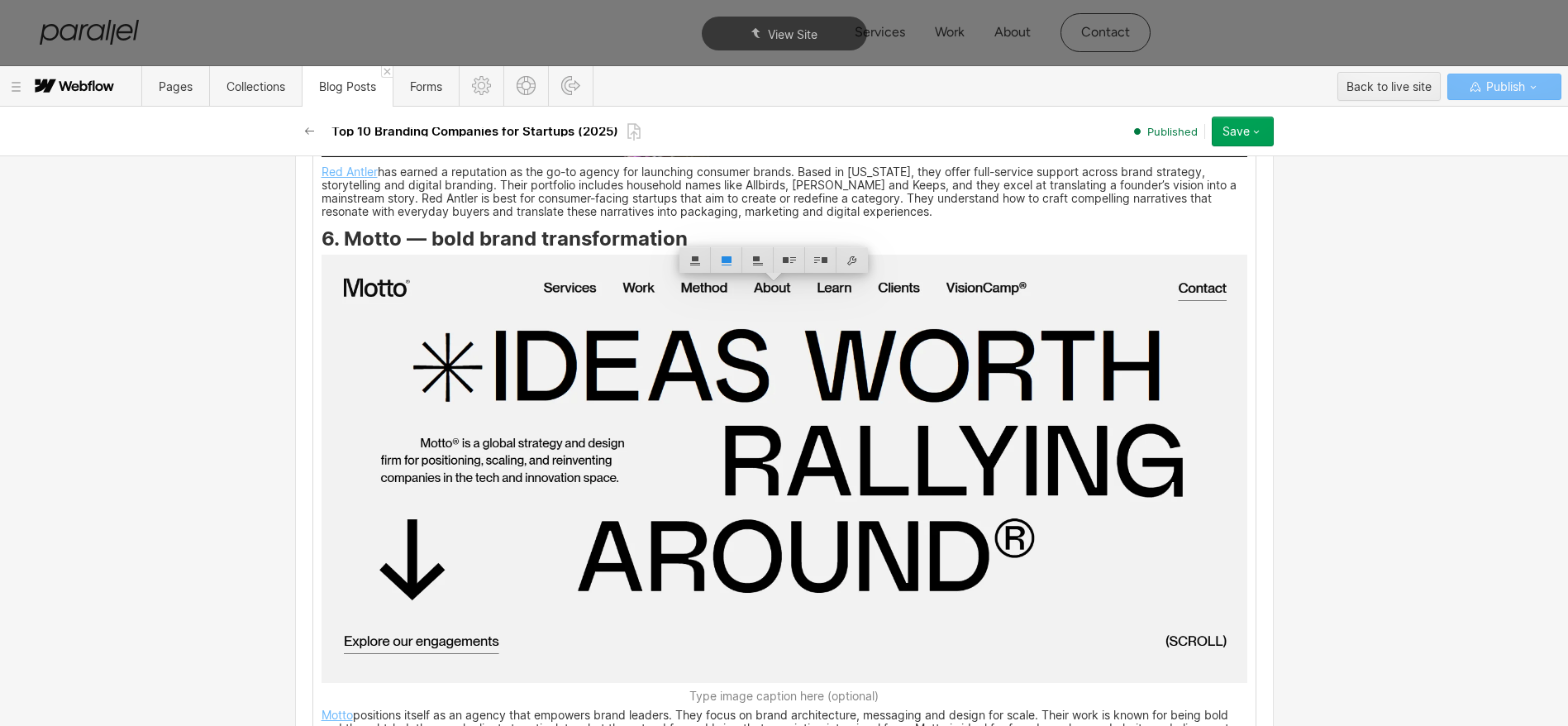
click at [603, 219] on p "[PERSON_NAME] has earned a reputation as the go-to agency for launching consume…" at bounding box center [784, 193] width 925 height 50
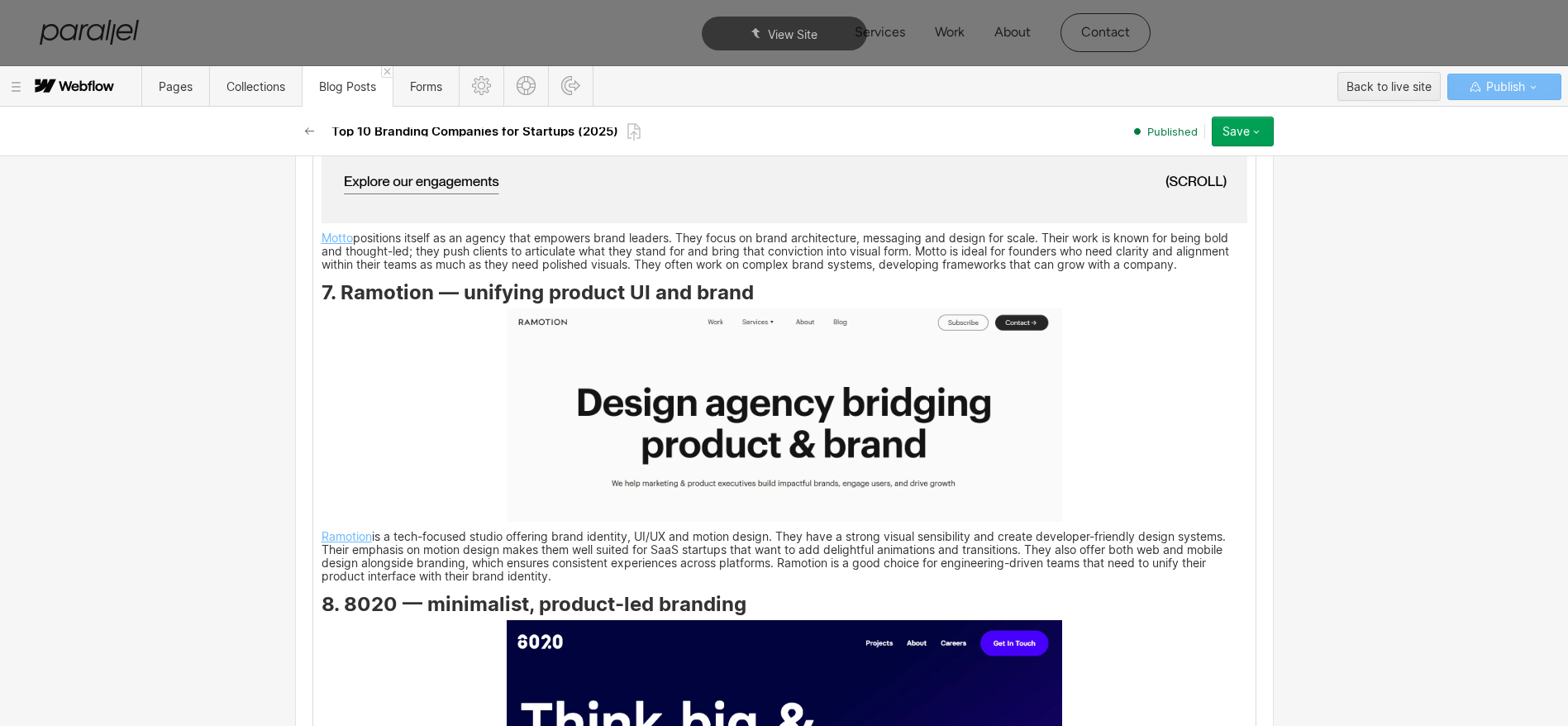
scroll to position [5139, 0]
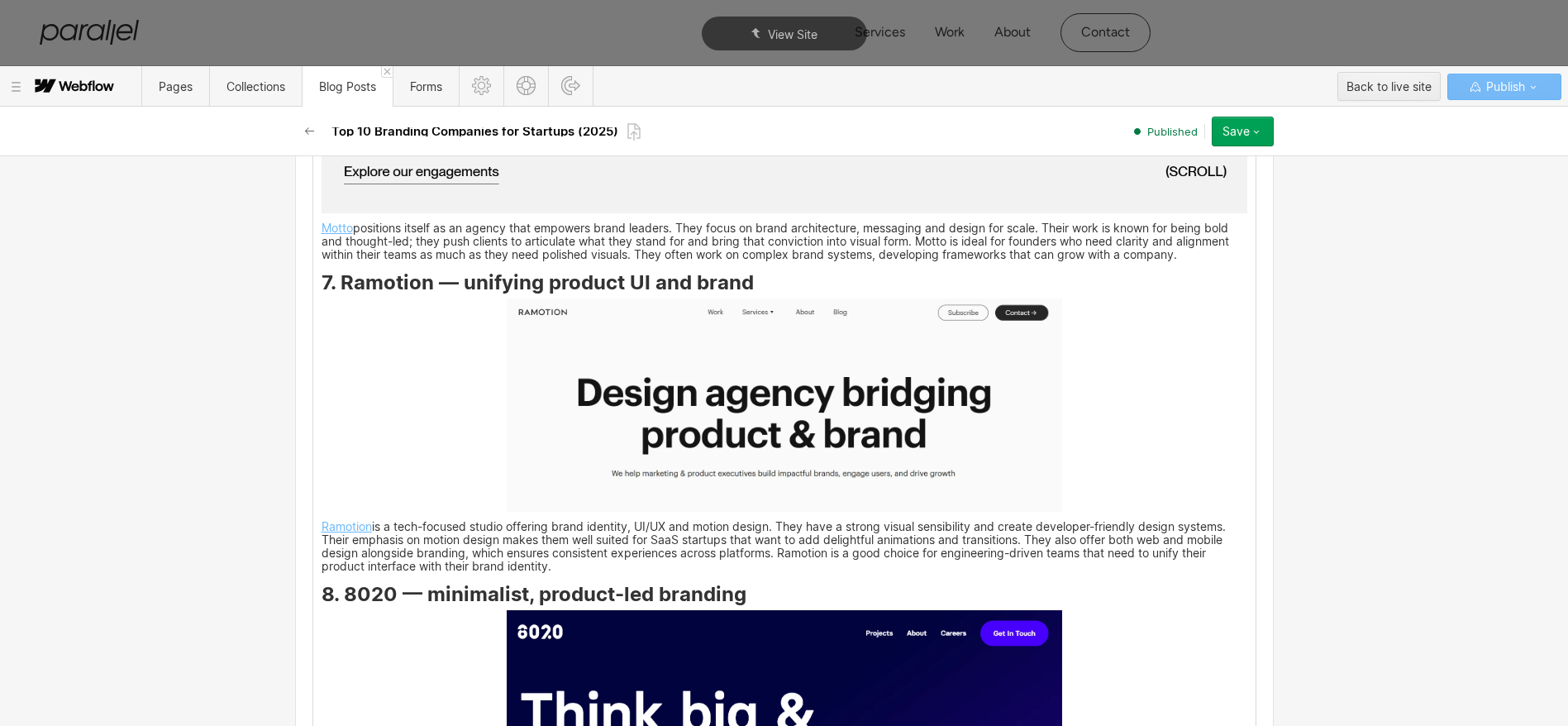
click at [697, 409] on img at bounding box center [784, 406] width 556 height 214
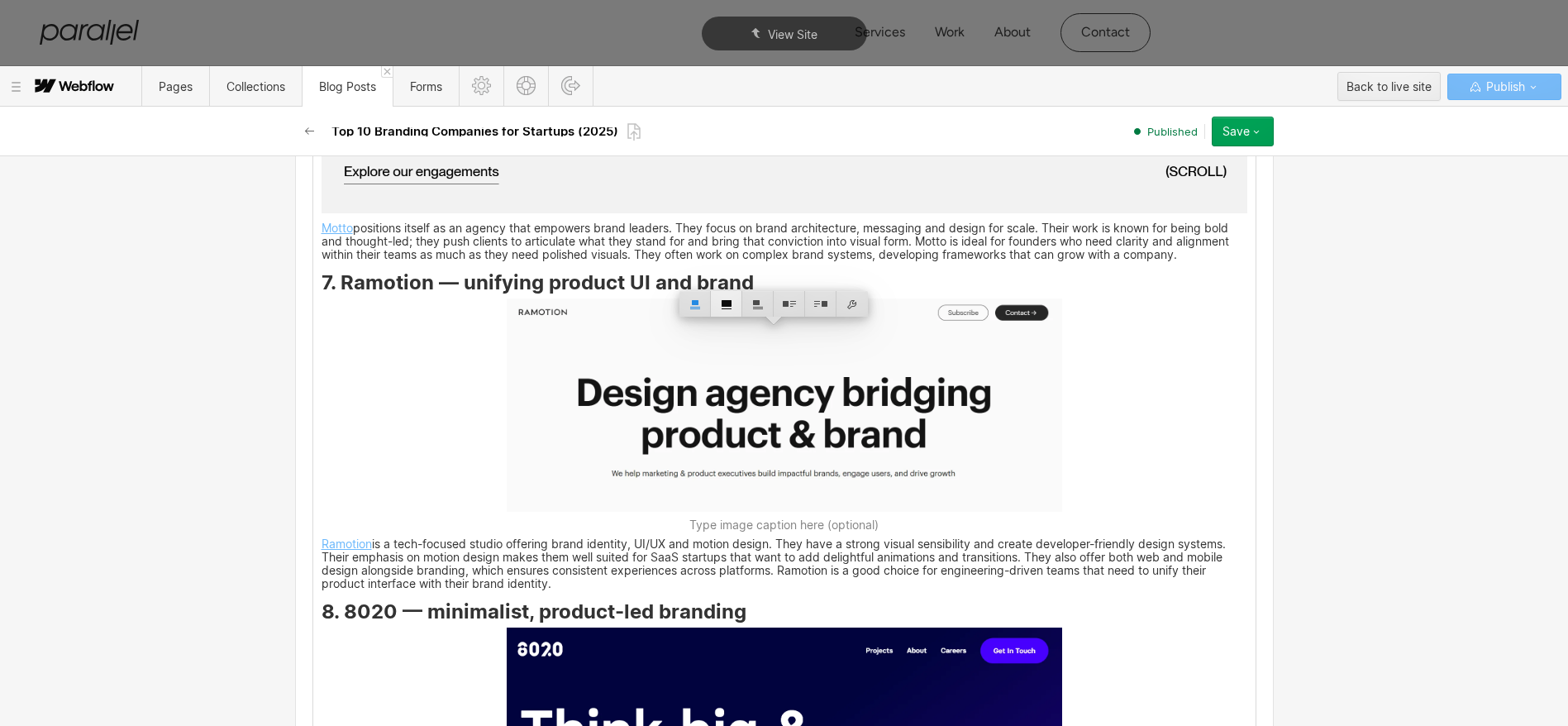
click at [727, 300] on div at bounding box center [727, 304] width 32 height 26
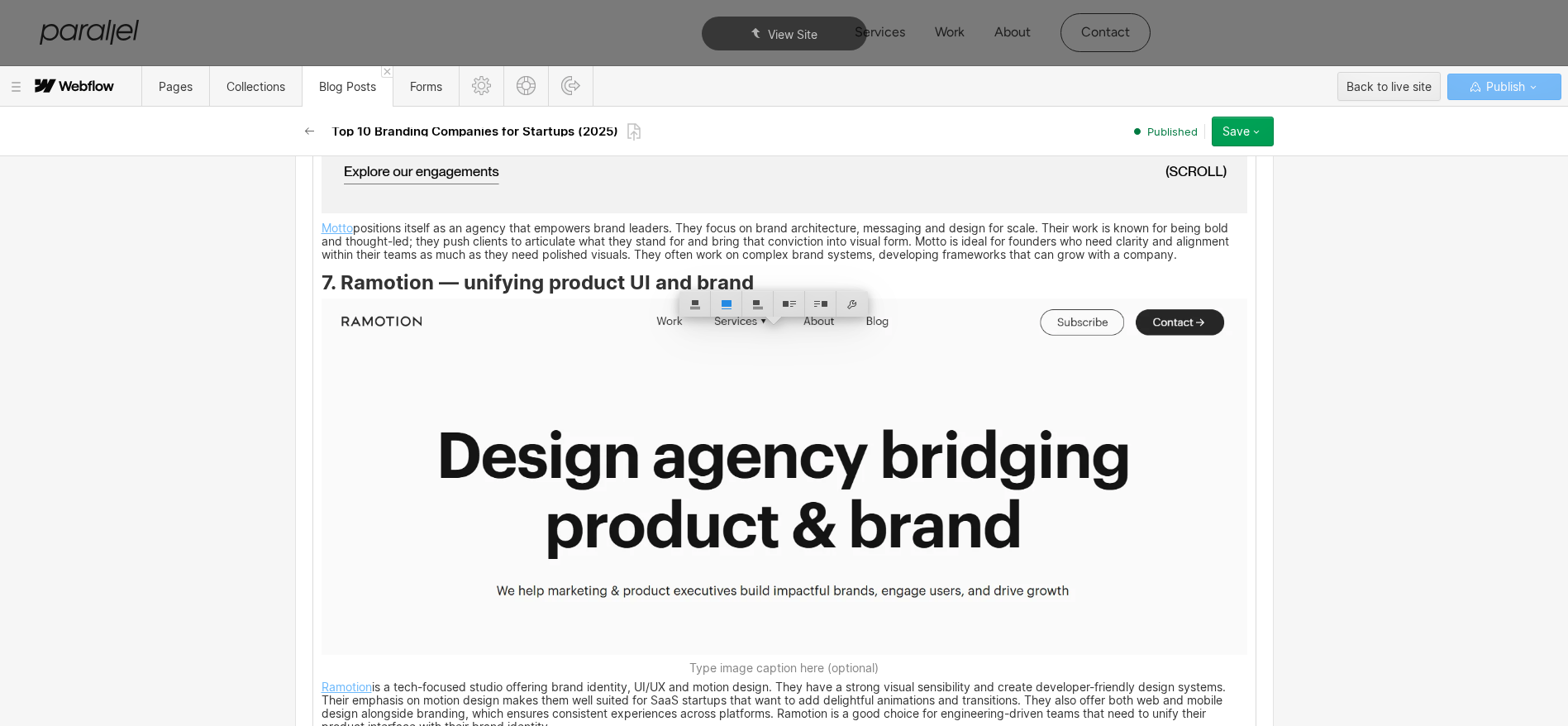
click at [643, 261] on p "Motto positions itself as an agency that empowers brand leaders. They focus on …" at bounding box center [784, 242] width 925 height 38
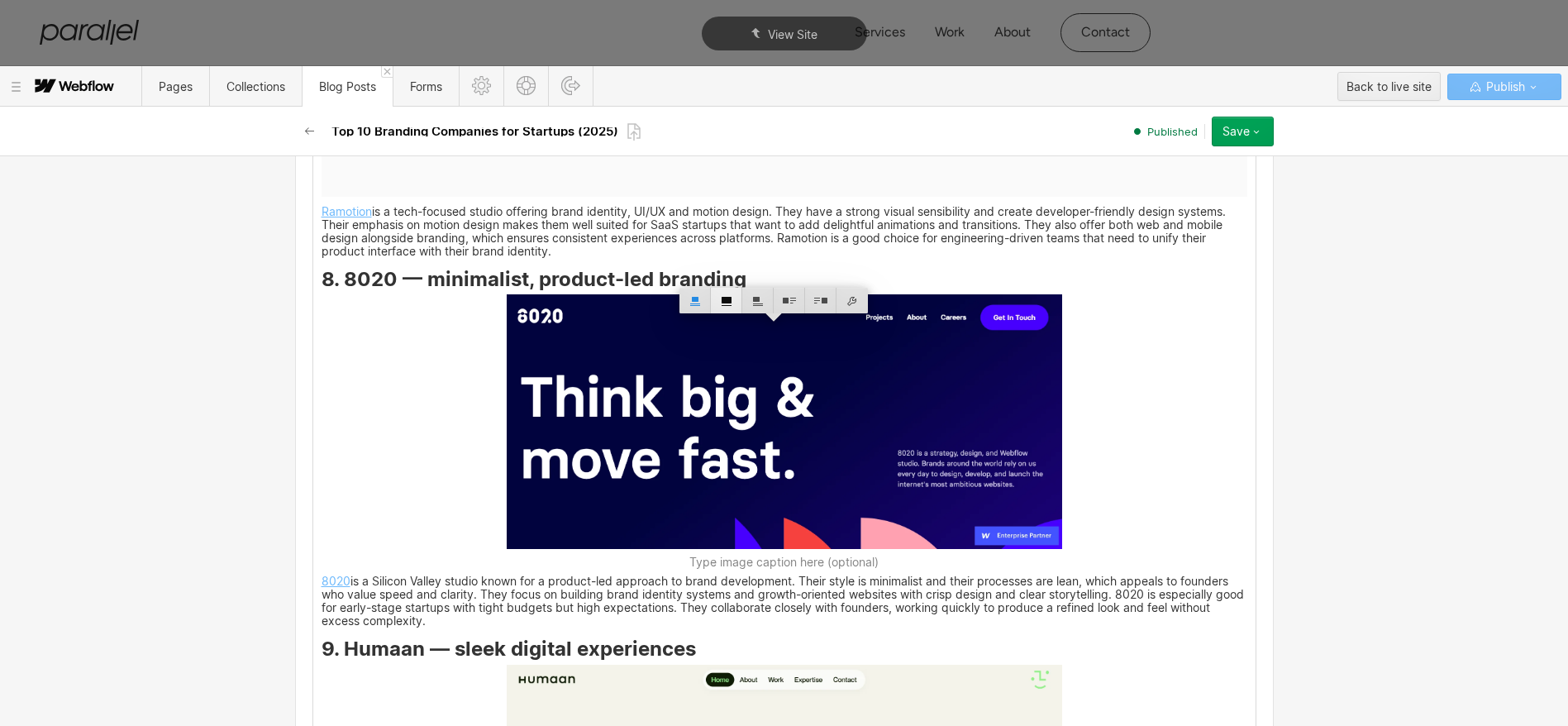
click at [724, 298] on div at bounding box center [727, 300] width 32 height 26
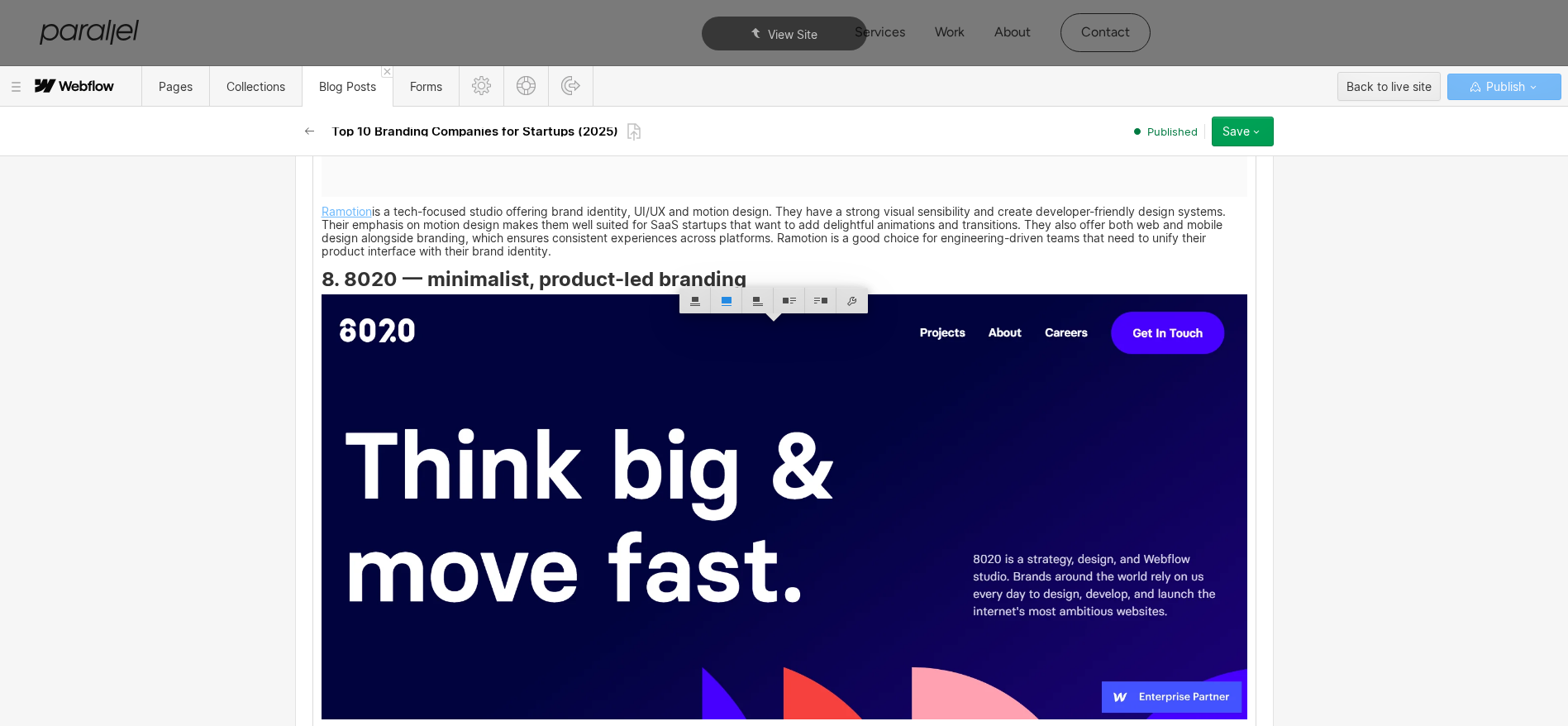
scroll to position [6113, 0]
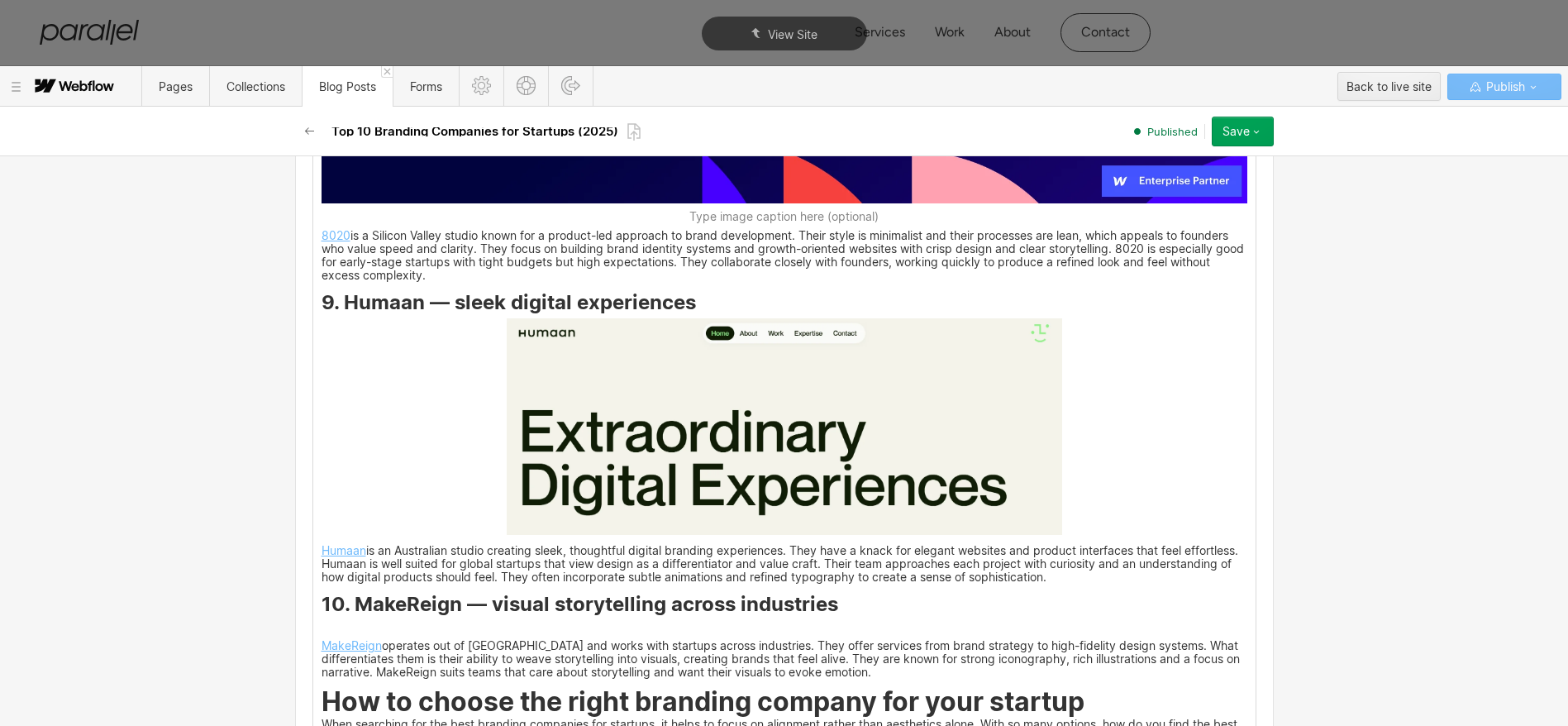
drag, startPoint x: 673, startPoint y: 485, endPoint x: 739, endPoint y: 344, distance: 155.7
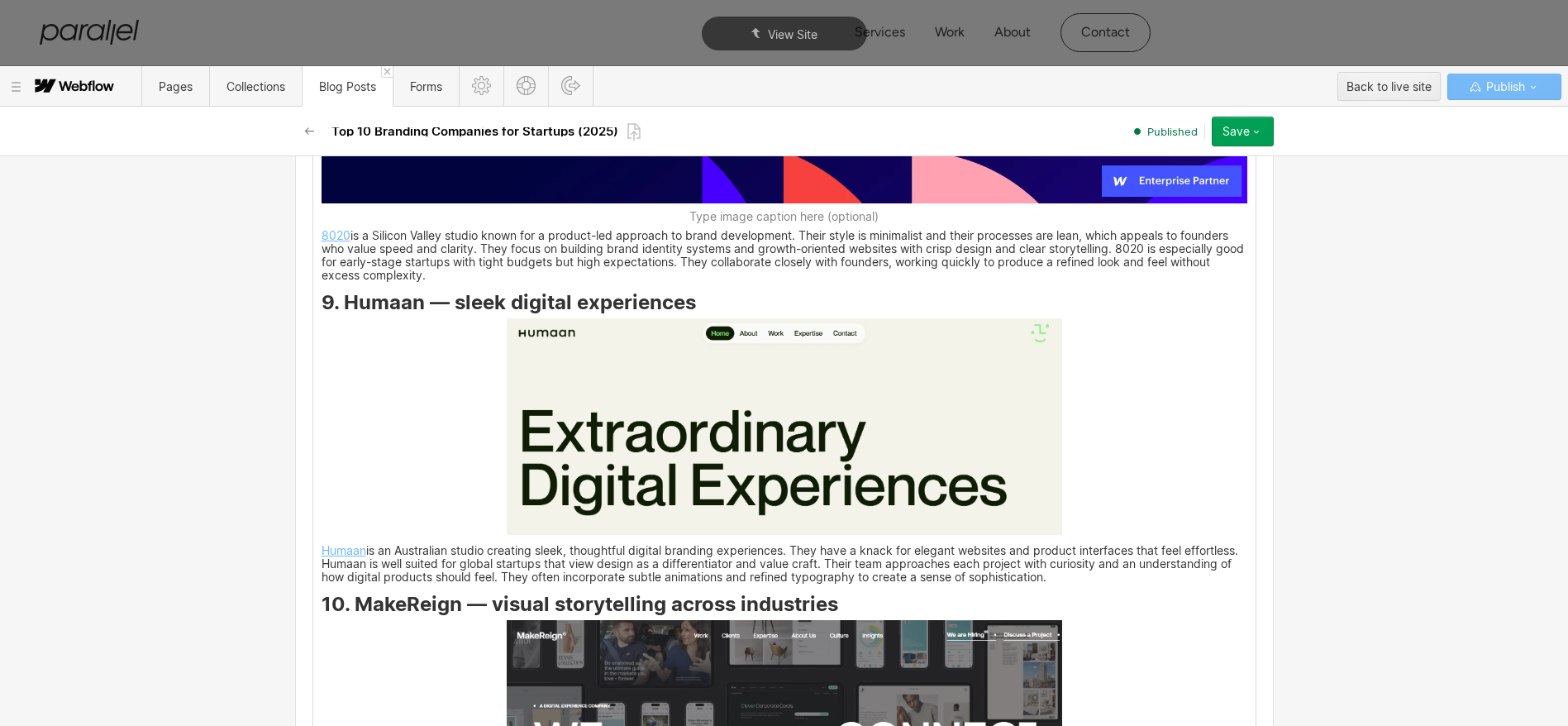
click at [673, 485] on img at bounding box center [784, 426] width 556 height 217
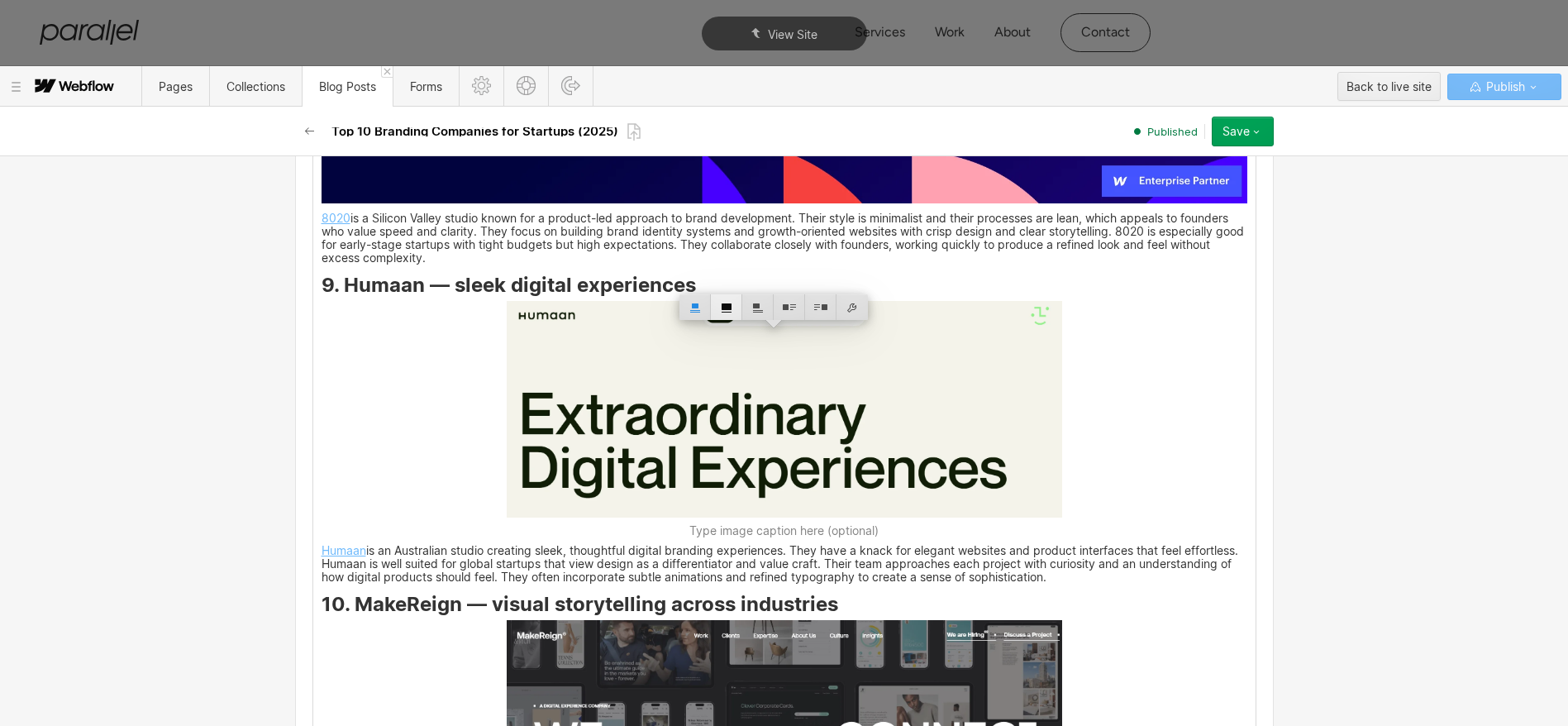
click at [727, 315] on div at bounding box center [727, 307] width 32 height 26
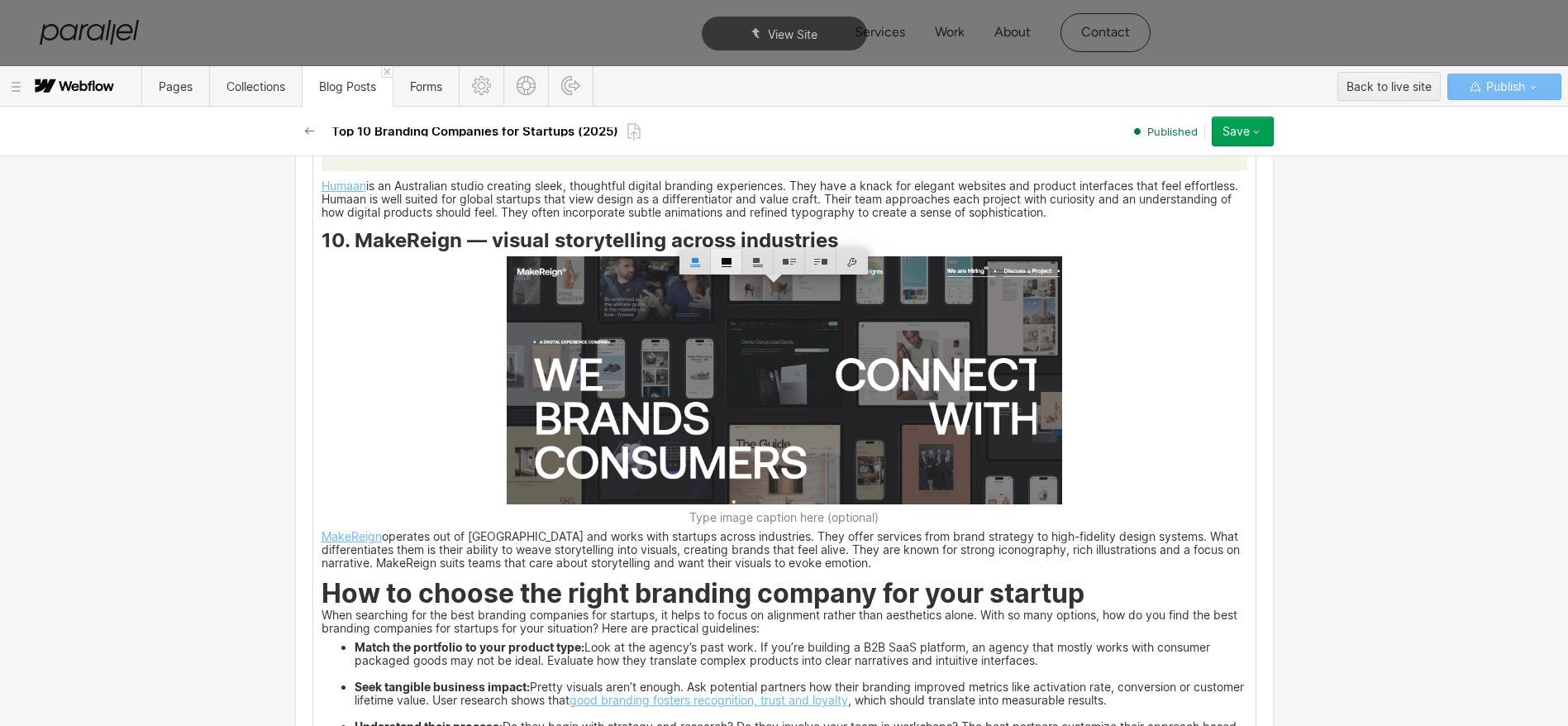
click at [724, 271] on div at bounding box center [727, 261] width 32 height 26
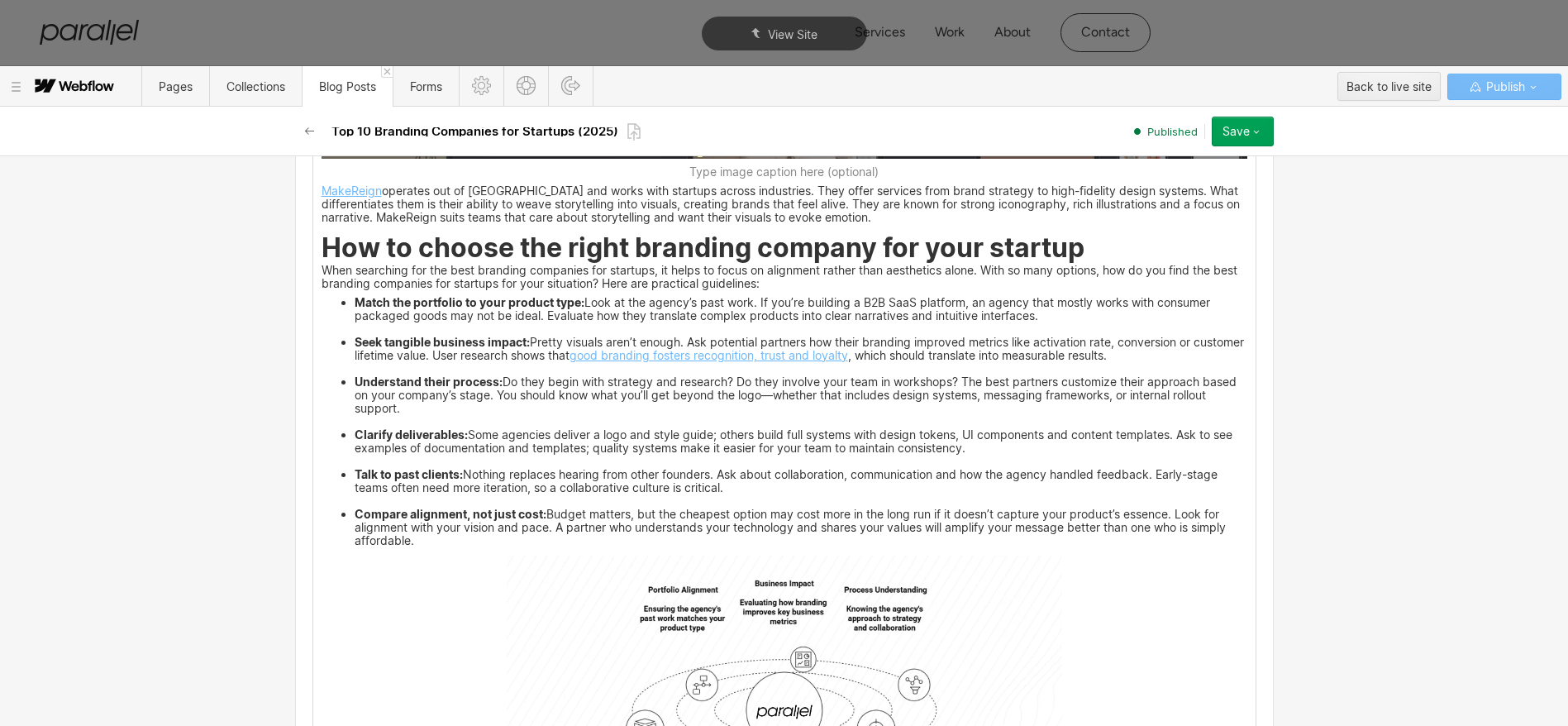
scroll to position [7338, 0]
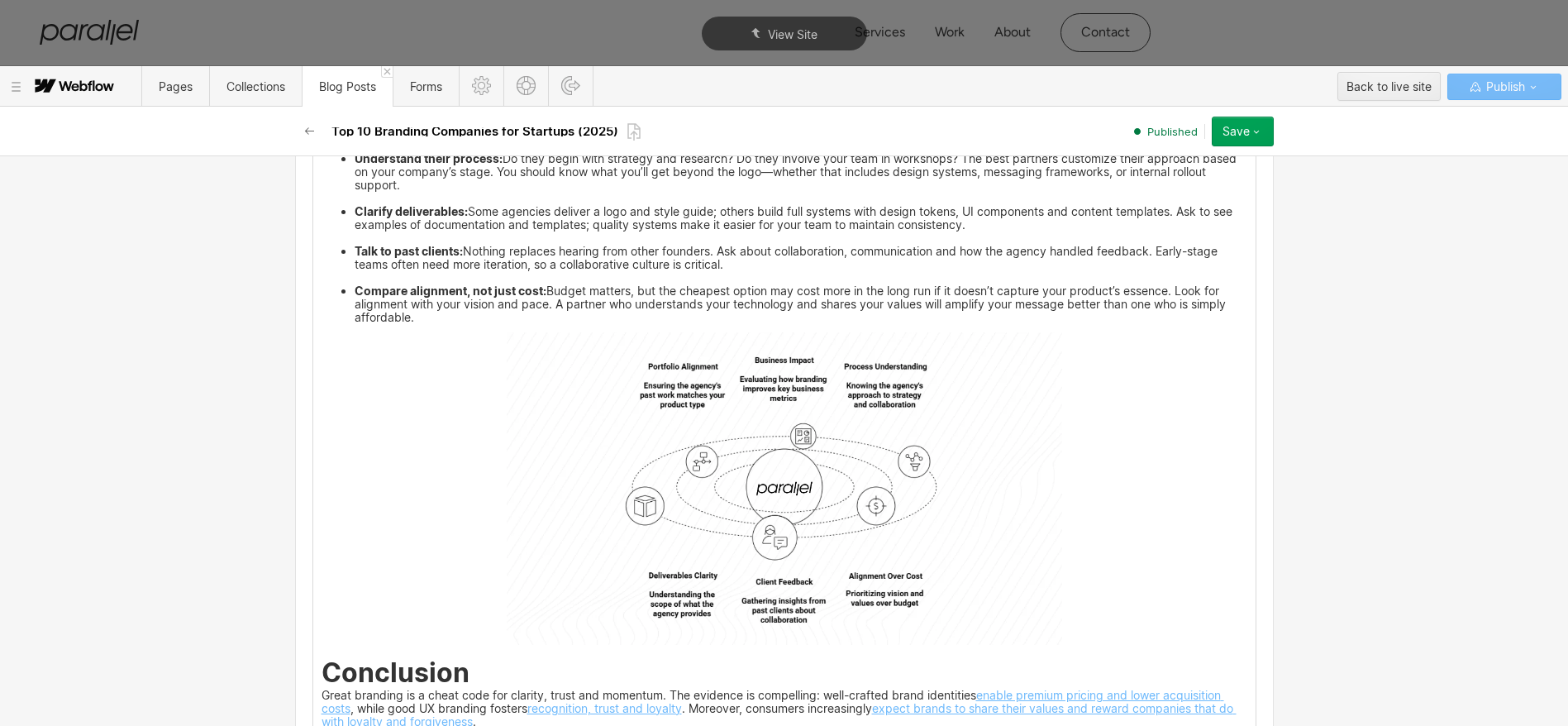
drag, startPoint x: 729, startPoint y: 473, endPoint x: 762, endPoint y: 347, distance: 130.2
click at [729, 473] on img at bounding box center [784, 488] width 556 height 312
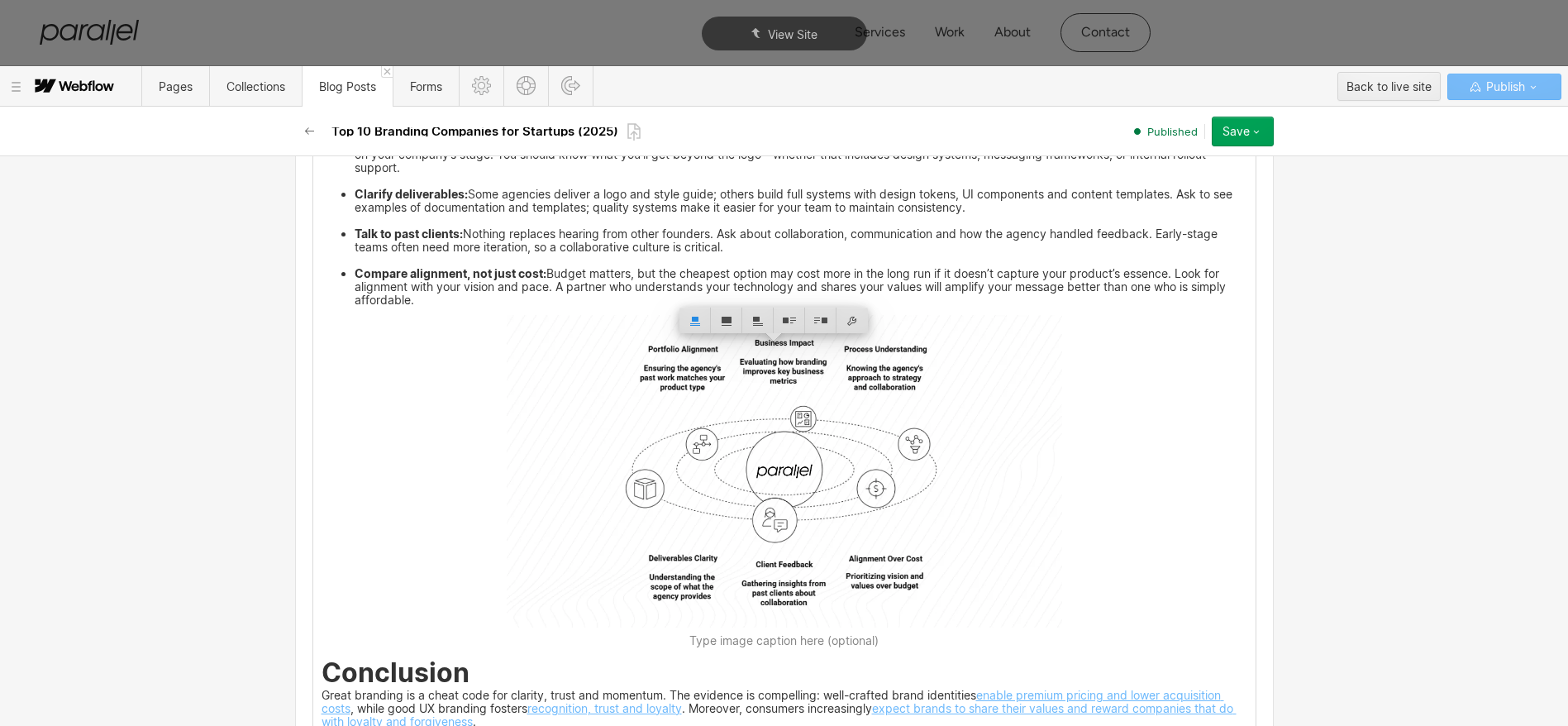
scroll to position [7336, 0]
click at [723, 326] on div at bounding box center [727, 321] width 32 height 26
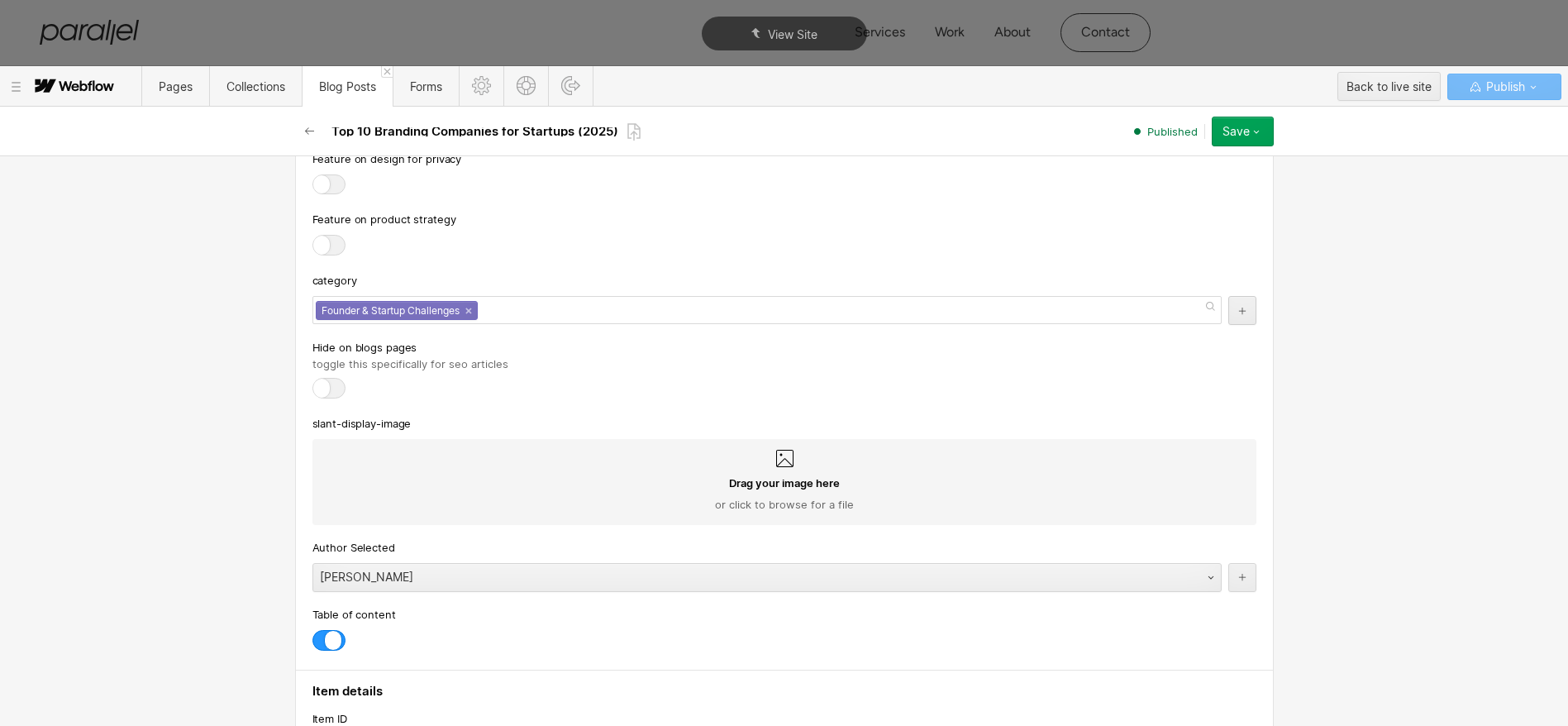
scroll to position [9092, 0]
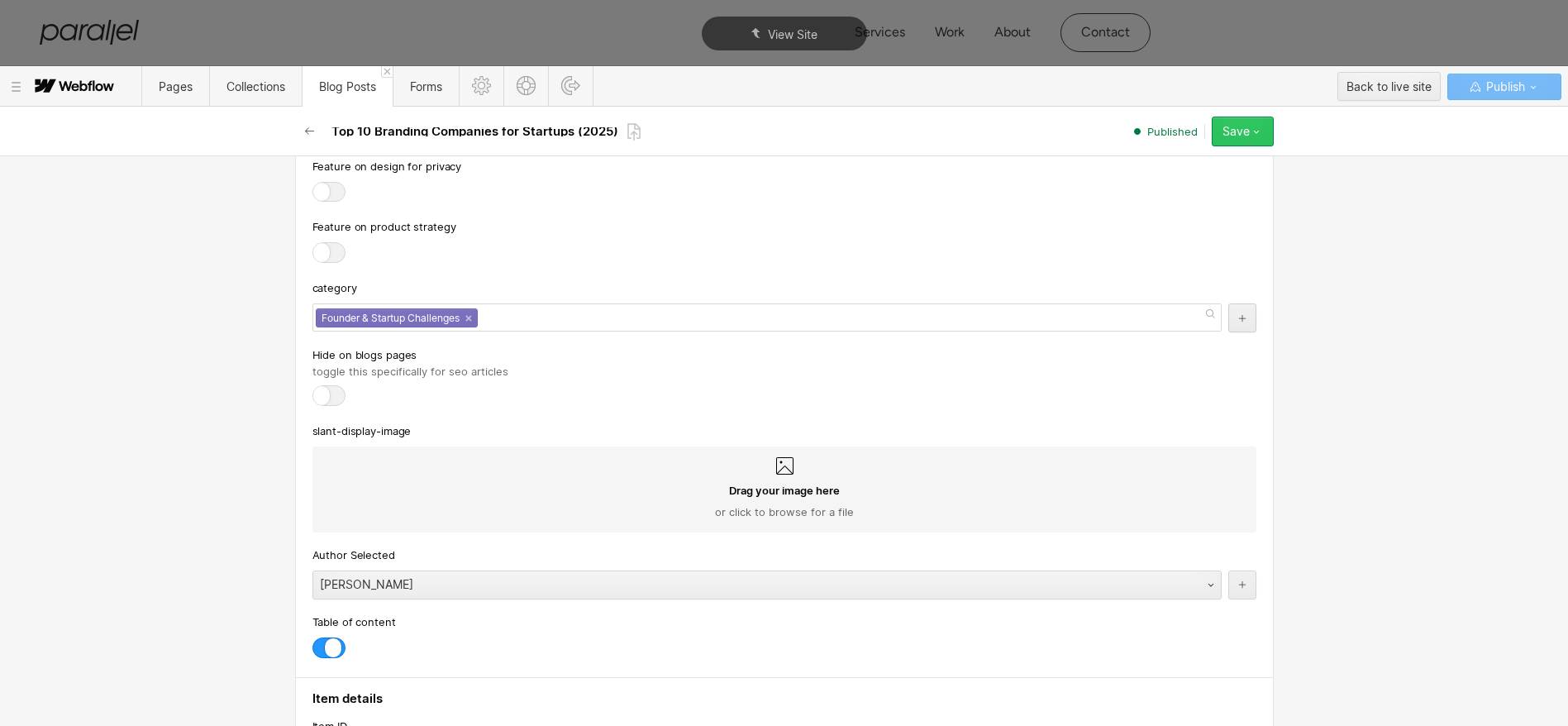
click at [1243, 132] on div "Save" at bounding box center [1236, 132] width 28 height 13
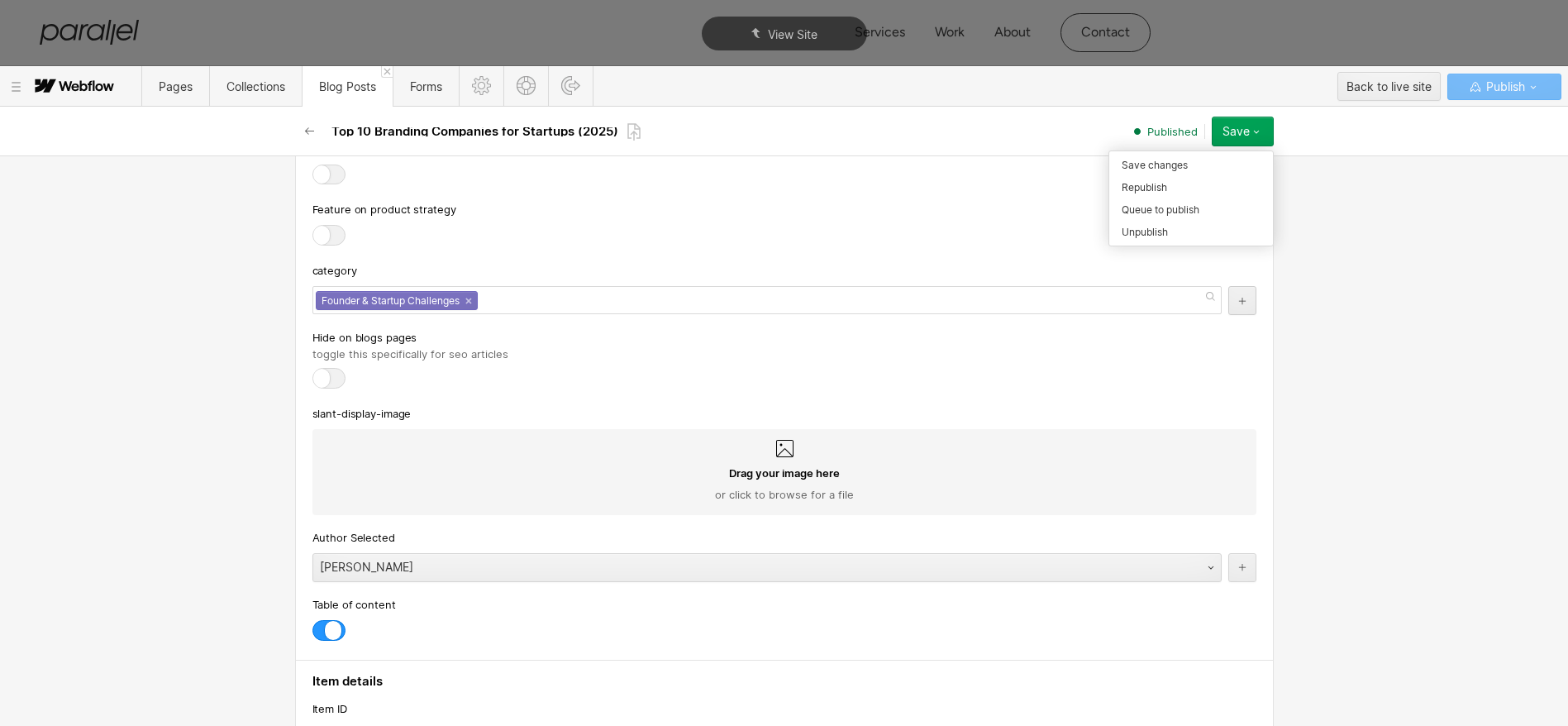
scroll to position [9074, 0]
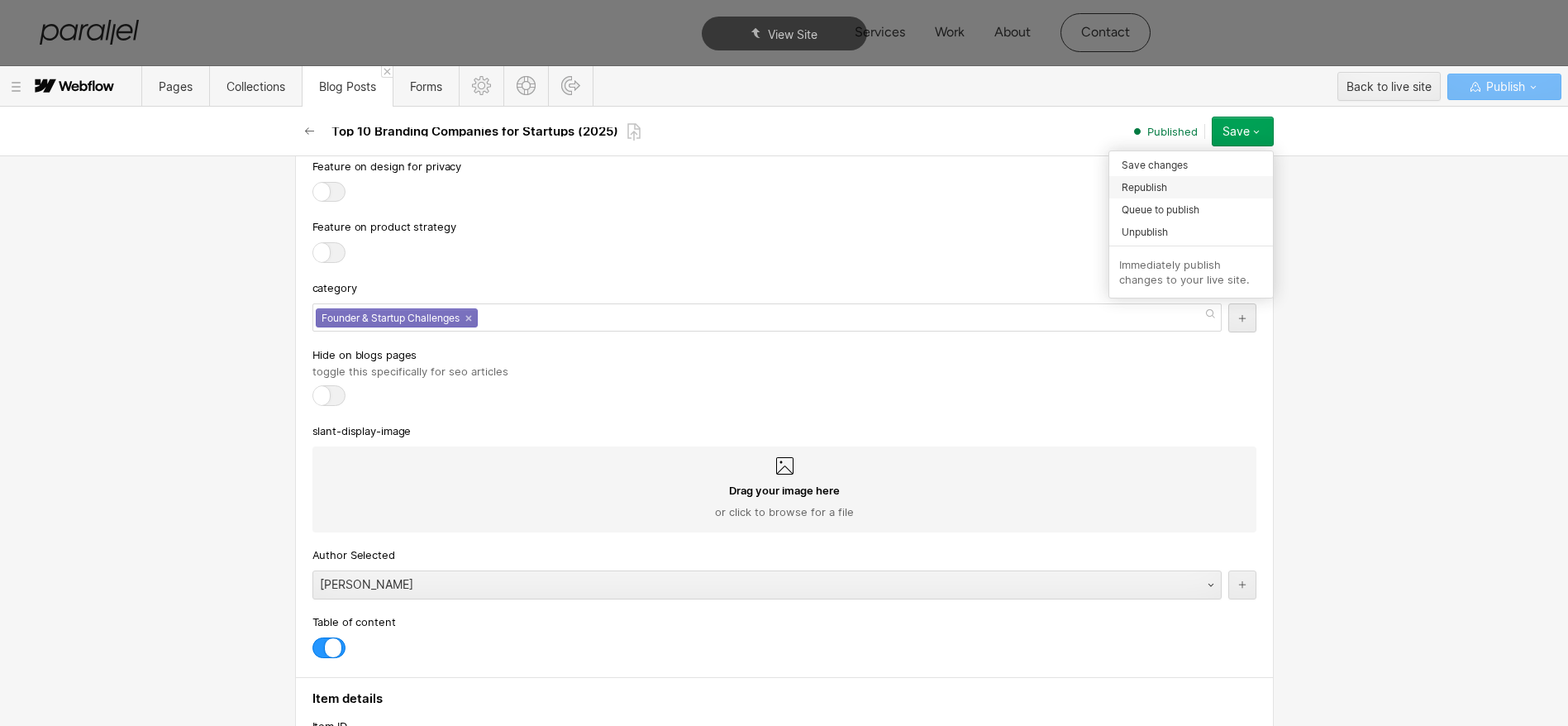
click at [1164, 188] on span "Republish" at bounding box center [1144, 187] width 45 height 16
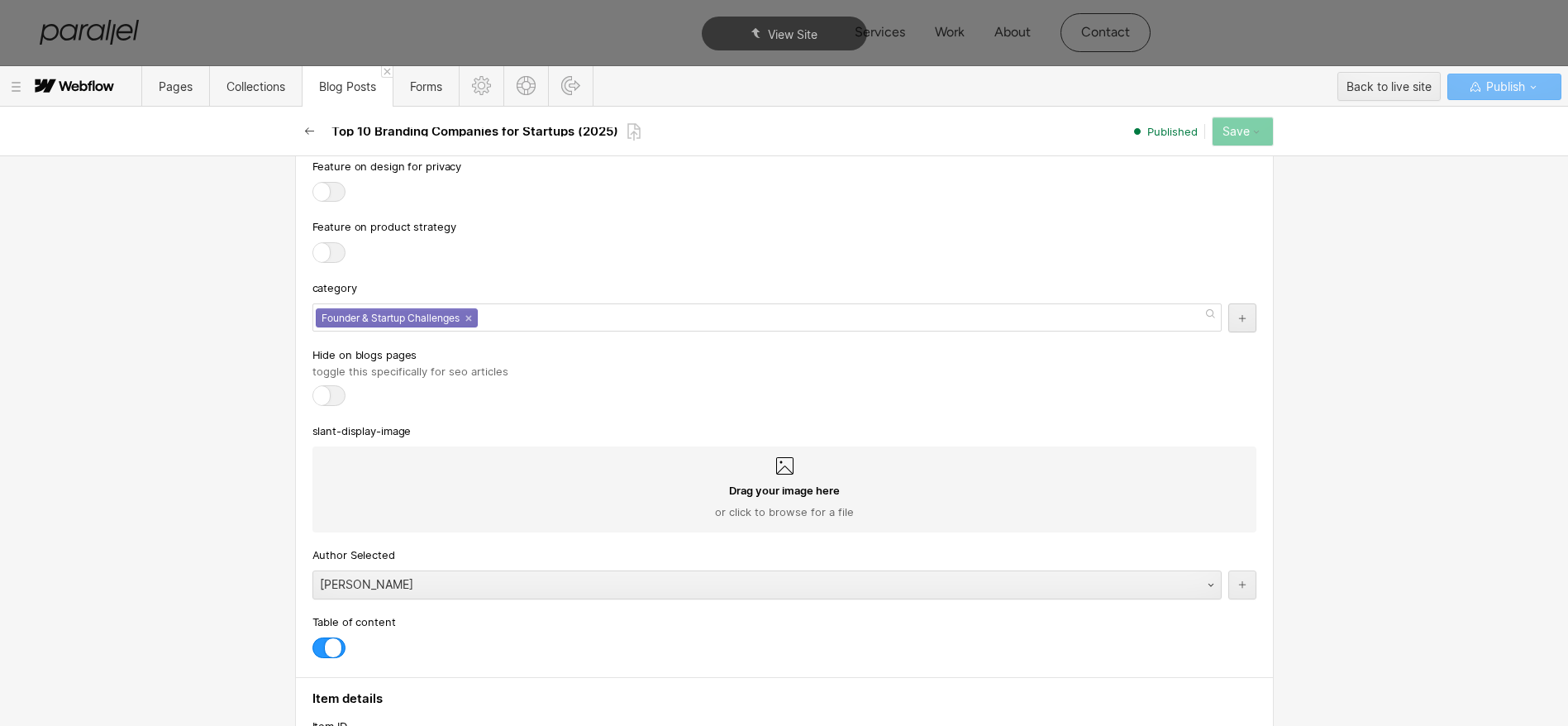
click at [308, 129] on icon "button" at bounding box center [310, 132] width 13 height 13
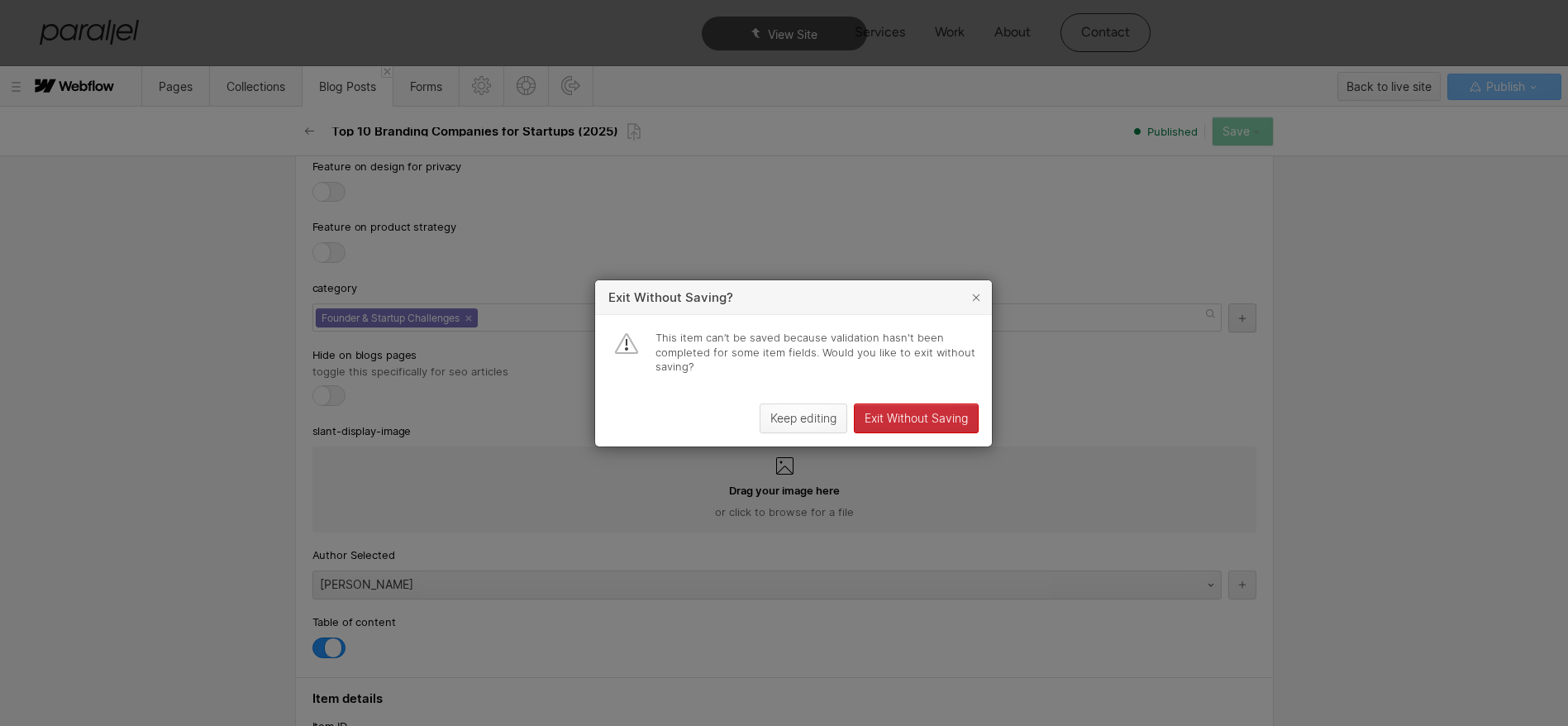
click at [813, 421] on div "Keep editing" at bounding box center [803, 417] width 66 height 13
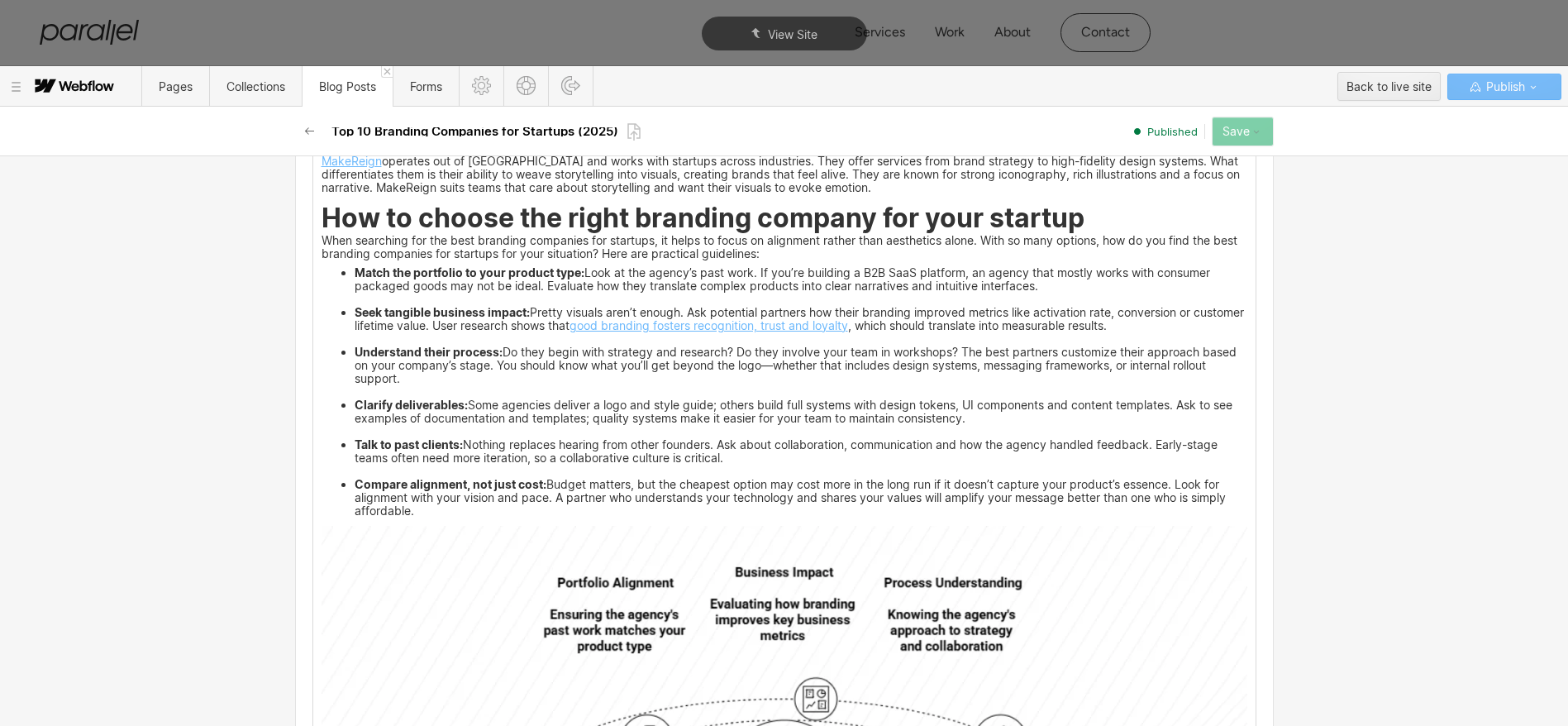
scroll to position [7125, 0]
click at [799, 440] on li "Clarify deliverables: Some agencies deliver a logo and style guide; others buil…" at bounding box center [801, 420] width 893 height 40
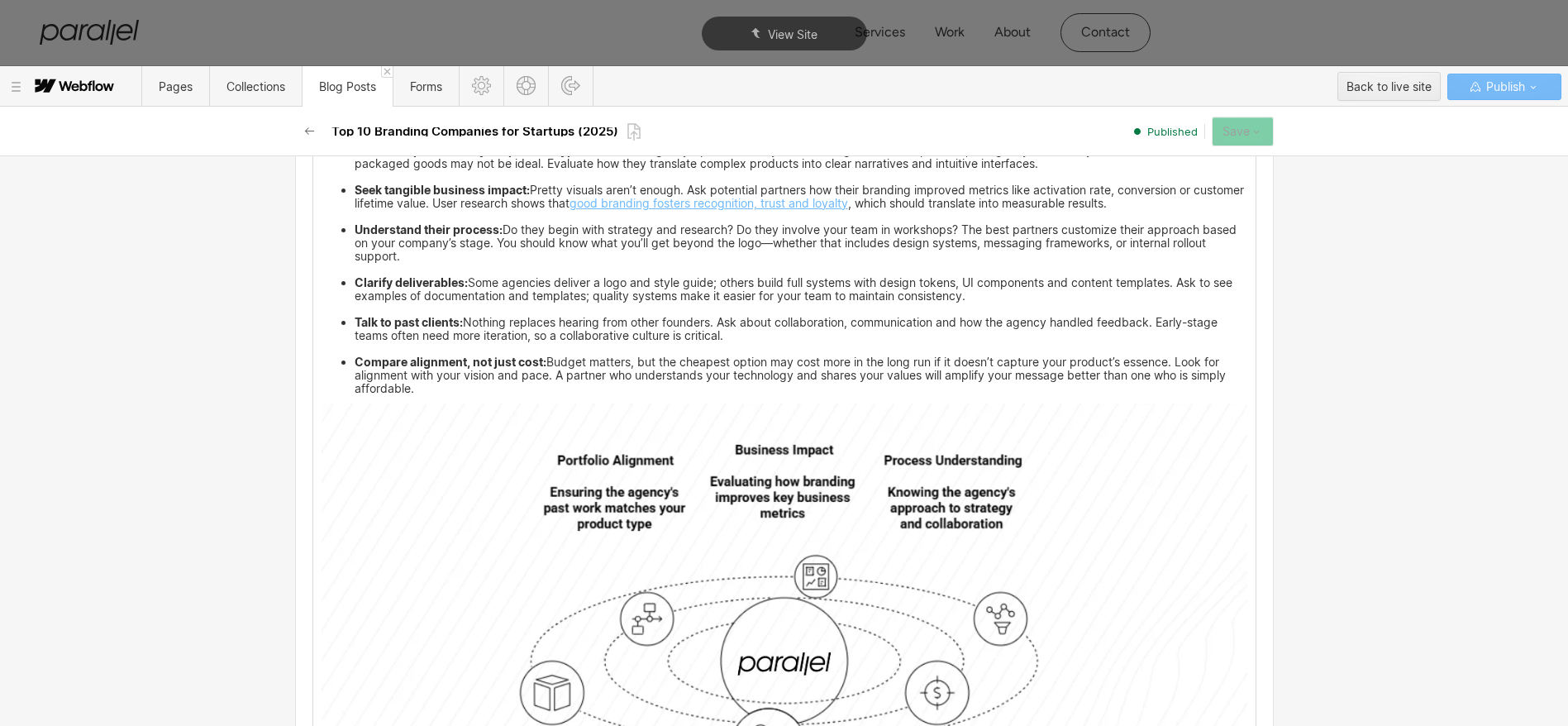
click at [1253, 134] on icon "button" at bounding box center [1257, 132] width 13 height 13
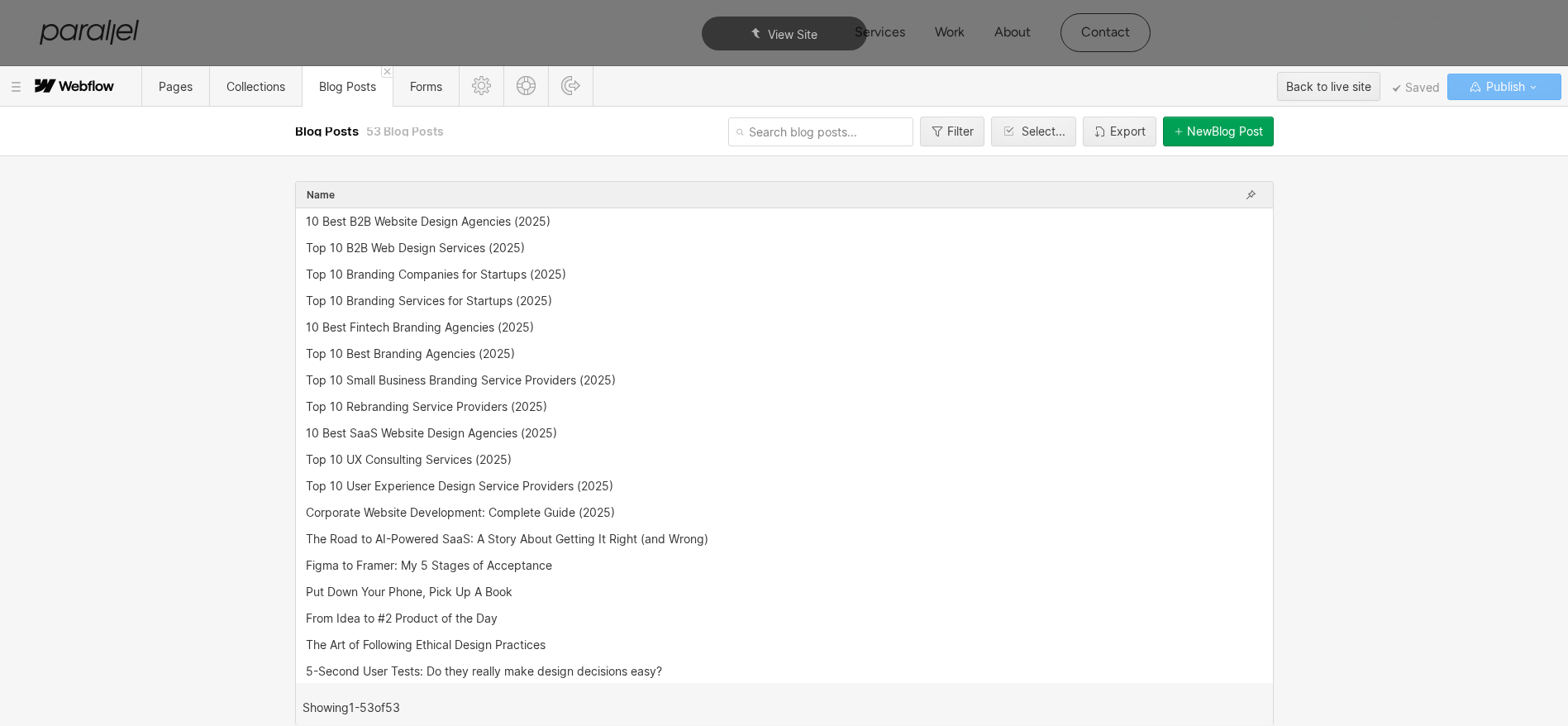
click at [620, 219] on div "10 Best B2B Website Design Agencies (2025)" at bounding box center [779, 222] width 947 height 13
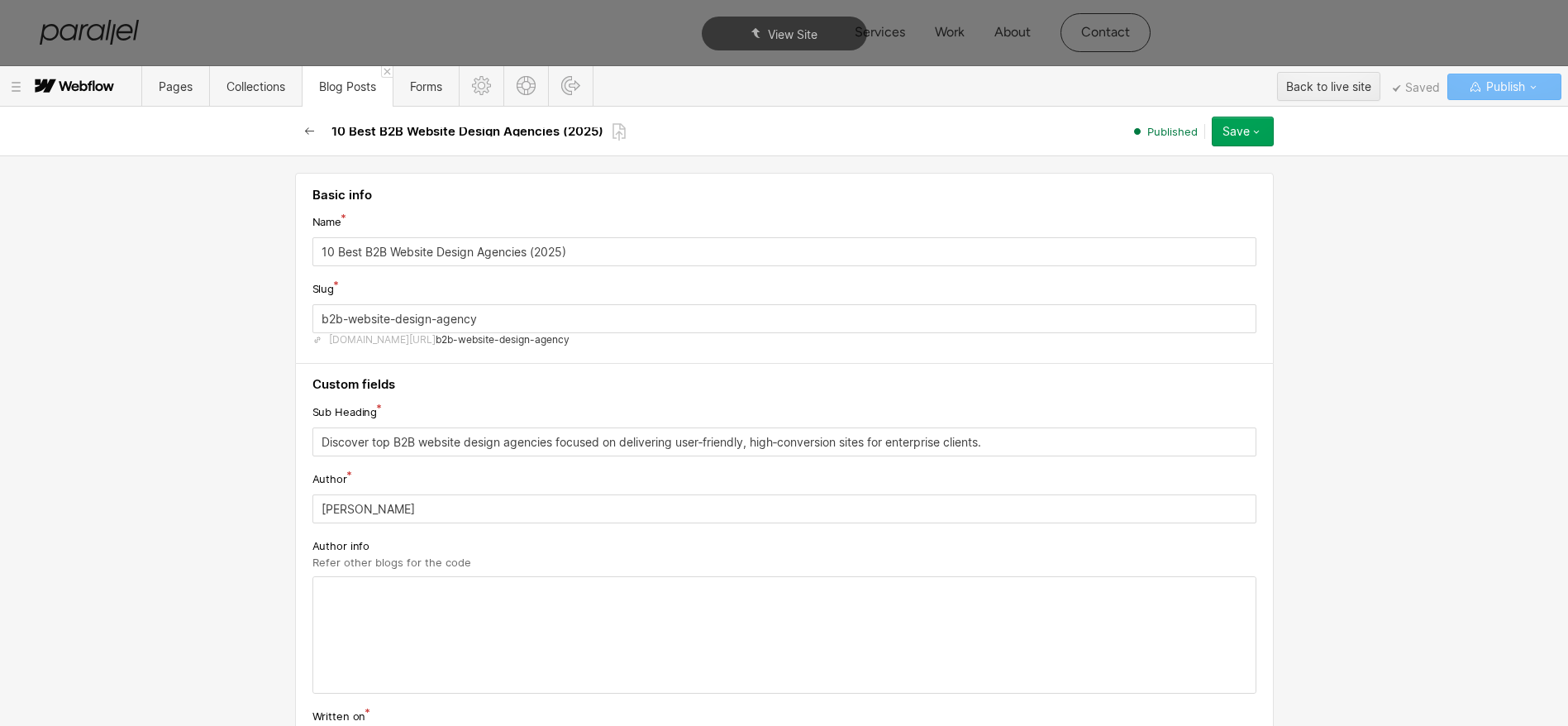
click at [308, 134] on icon "button" at bounding box center [309, 131] width 9 height 8
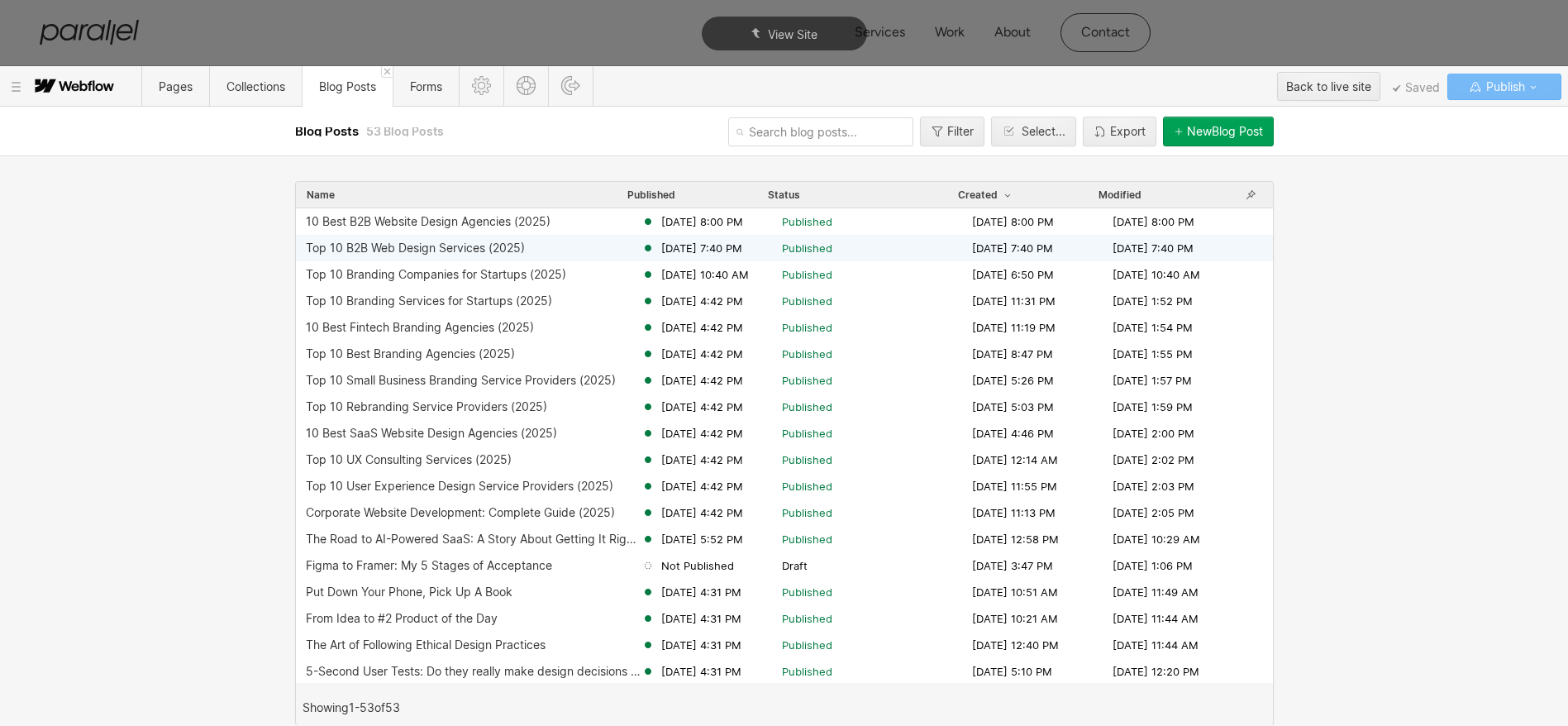
click at [413, 247] on div "Top 10 B2B Web Design Services (2025)" at bounding box center [416, 248] width 219 height 13
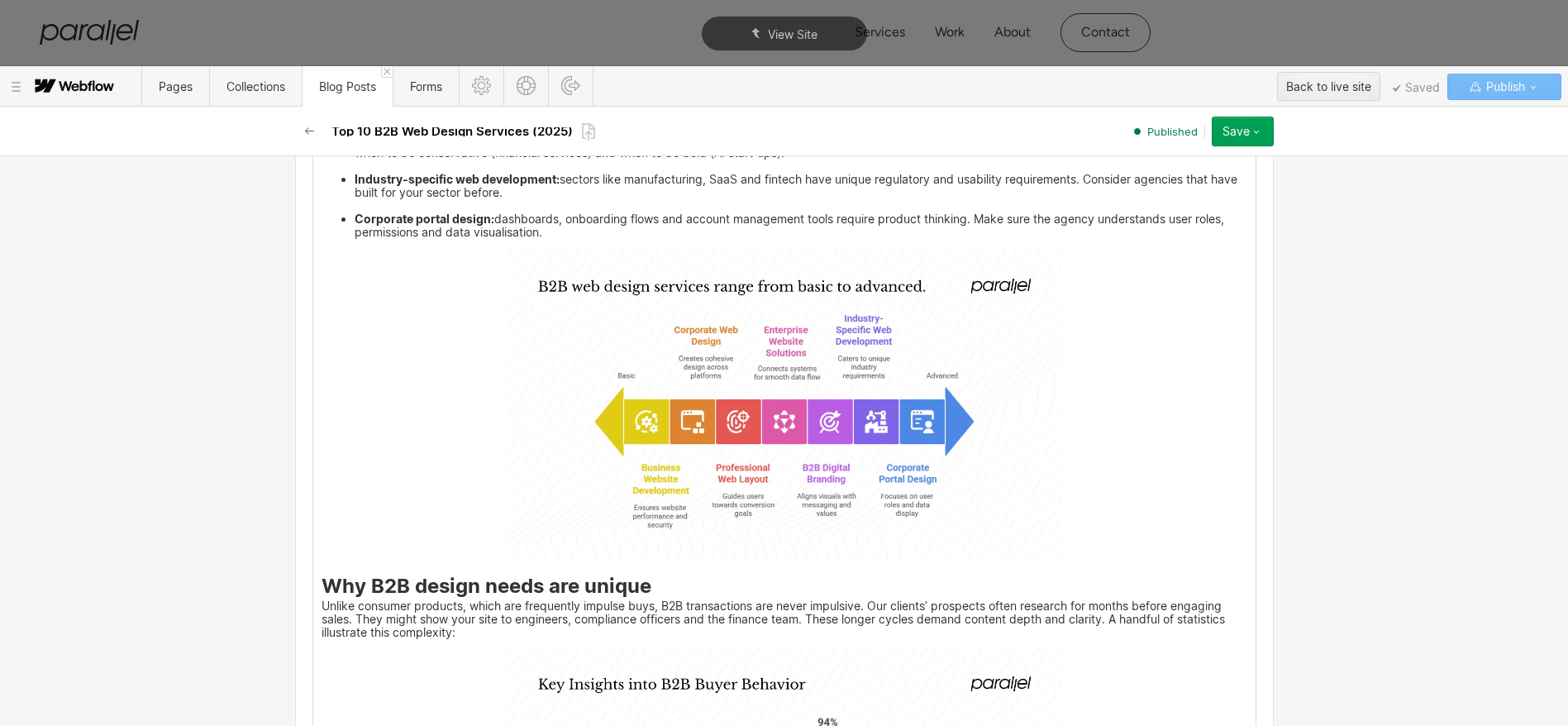
scroll to position [1707, 0]
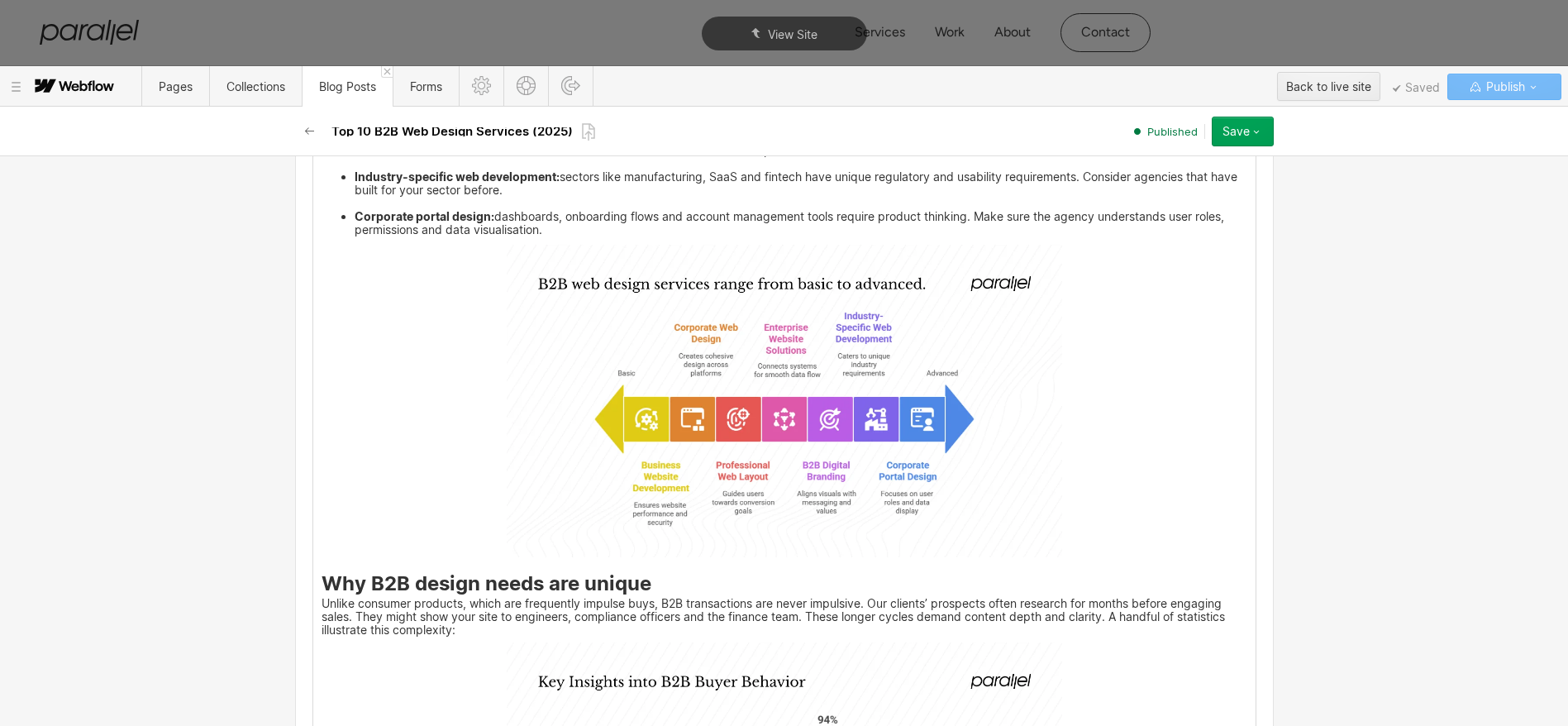
click at [752, 382] on img at bounding box center [784, 401] width 556 height 312
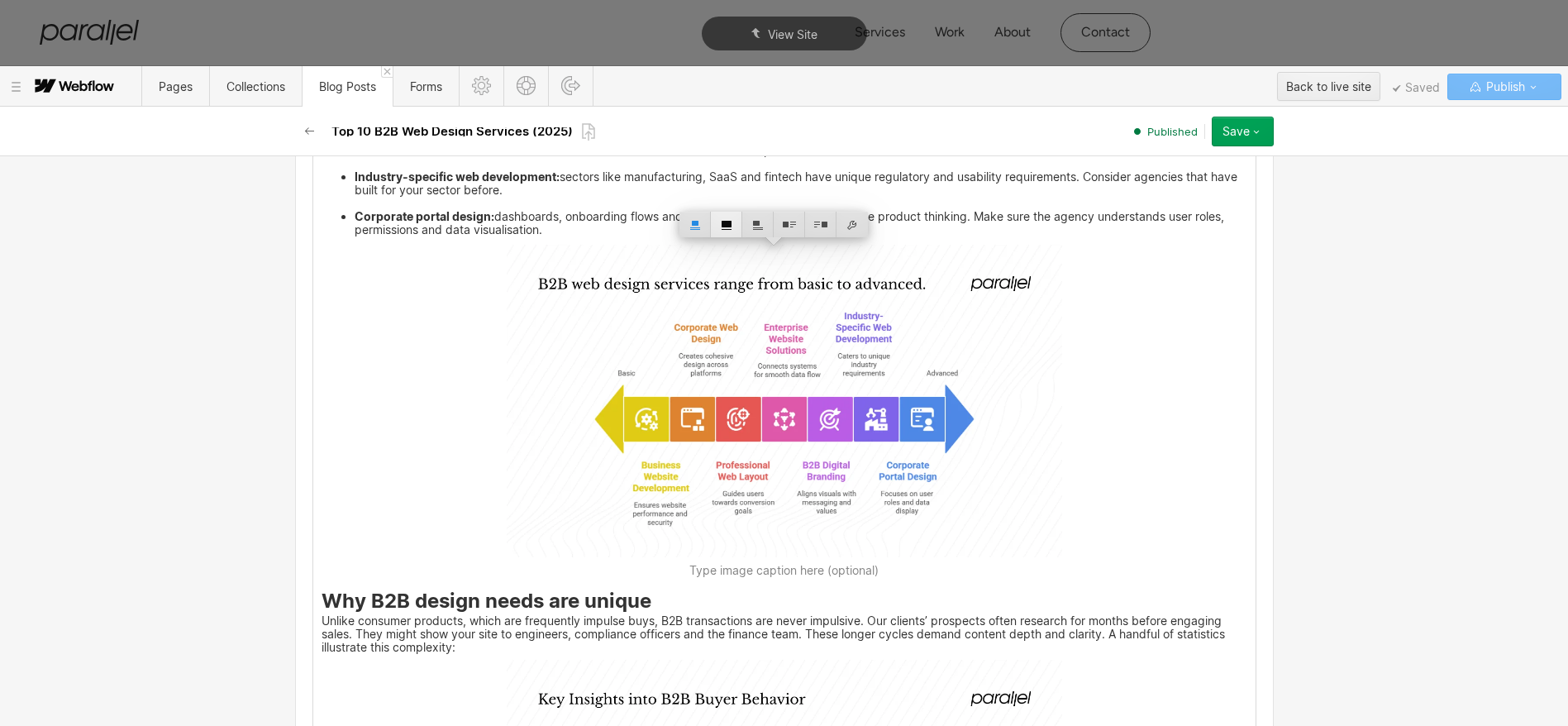
click at [723, 228] on div at bounding box center [727, 224] width 32 height 26
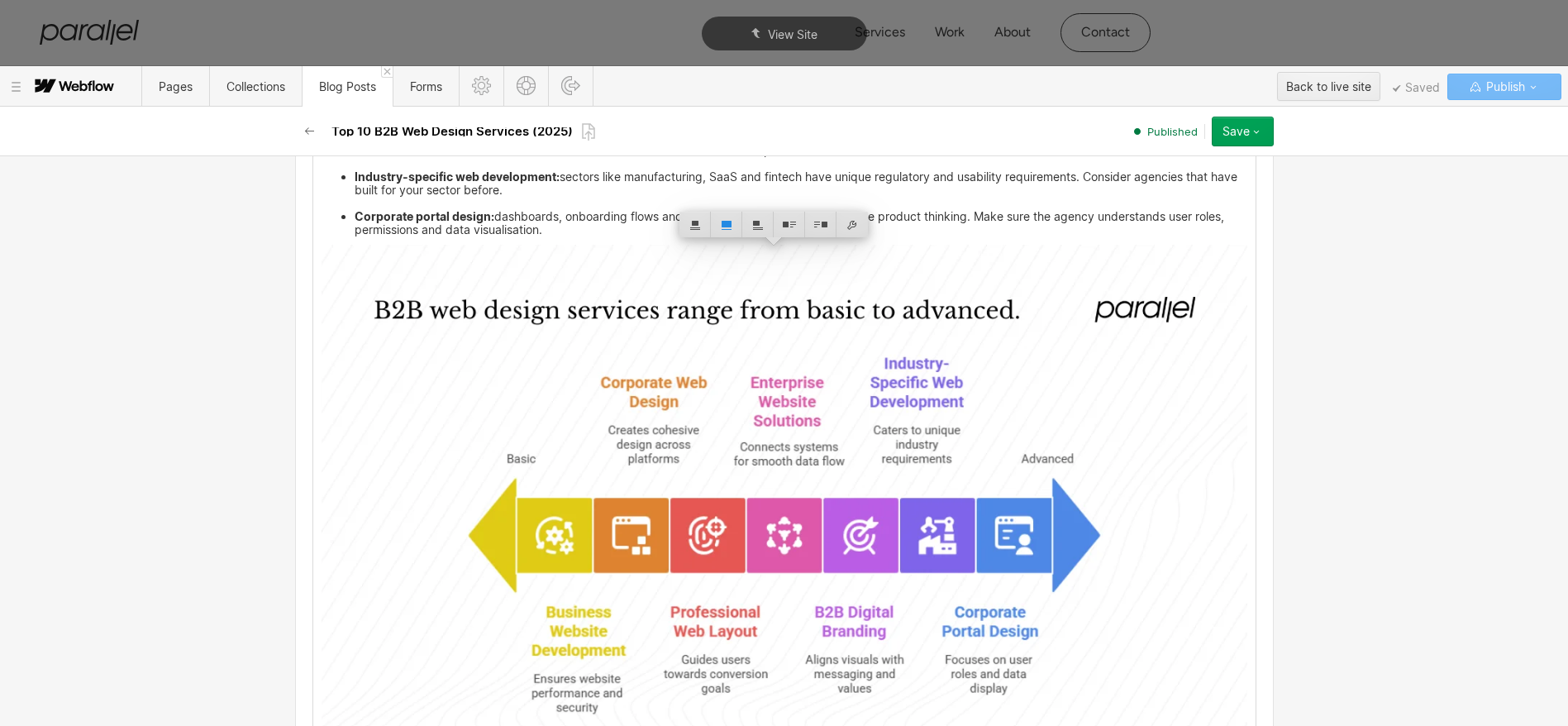
scroll to position [2008, 0]
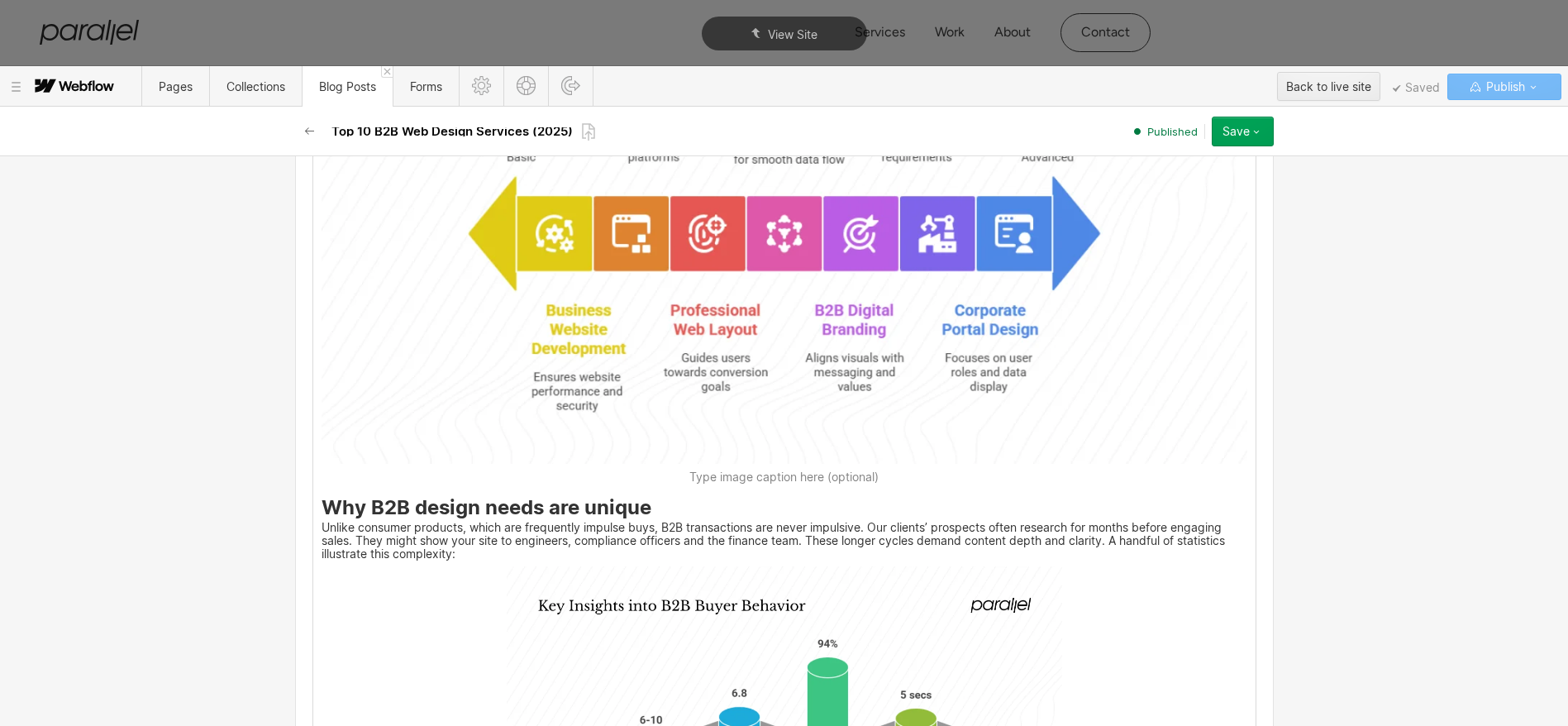
click at [625, 567] on img at bounding box center [784, 723] width 556 height 312
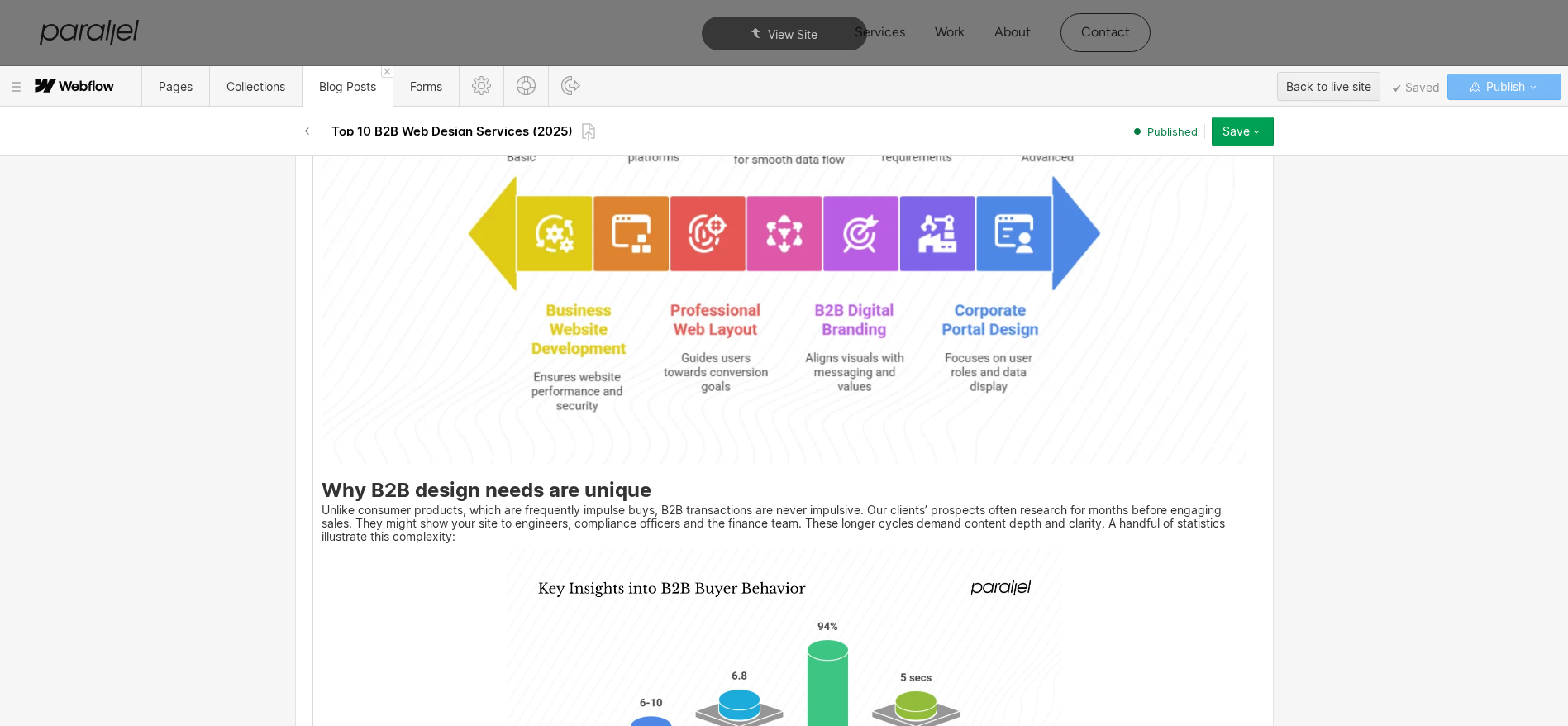
scroll to position [2319, 0]
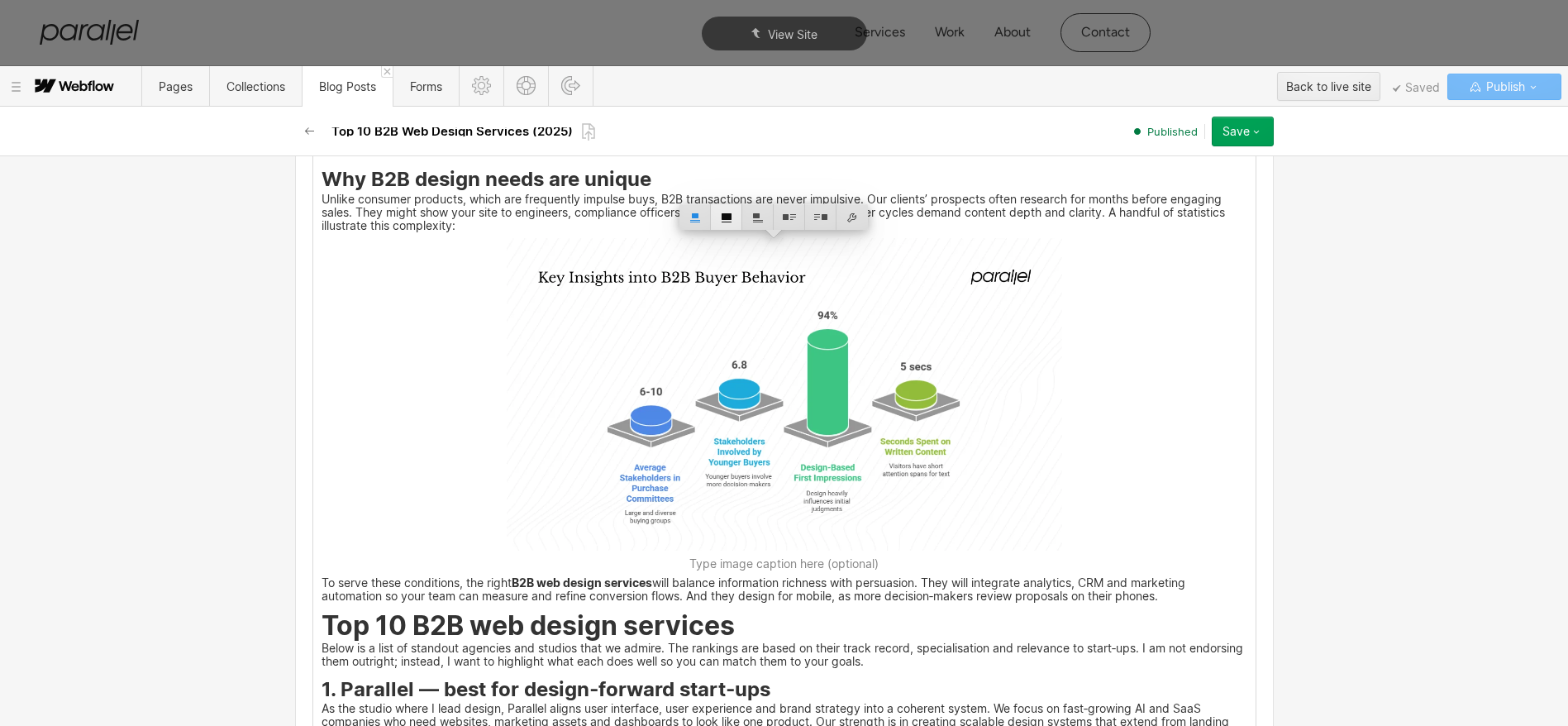
click at [732, 227] on div at bounding box center [727, 217] width 32 height 26
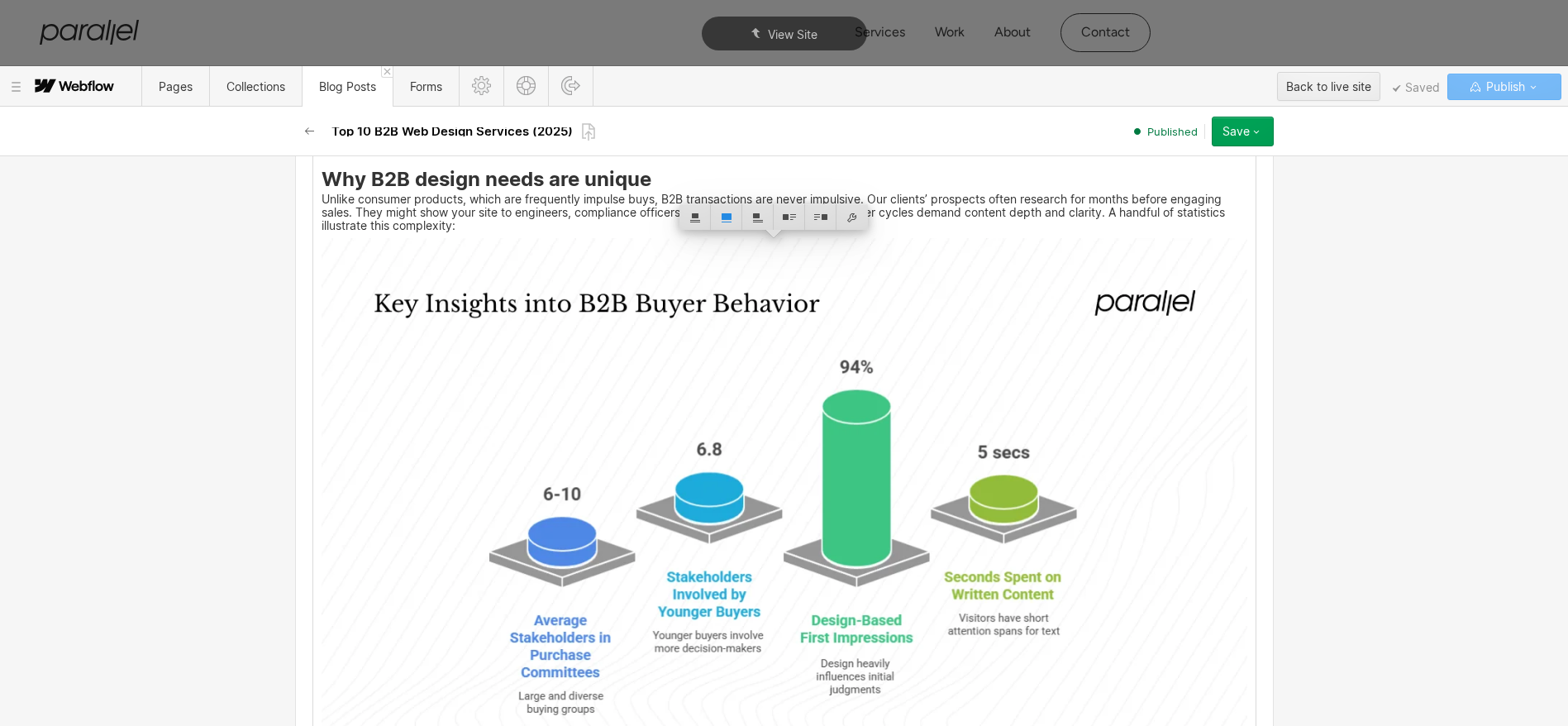
scroll to position [2936, 0]
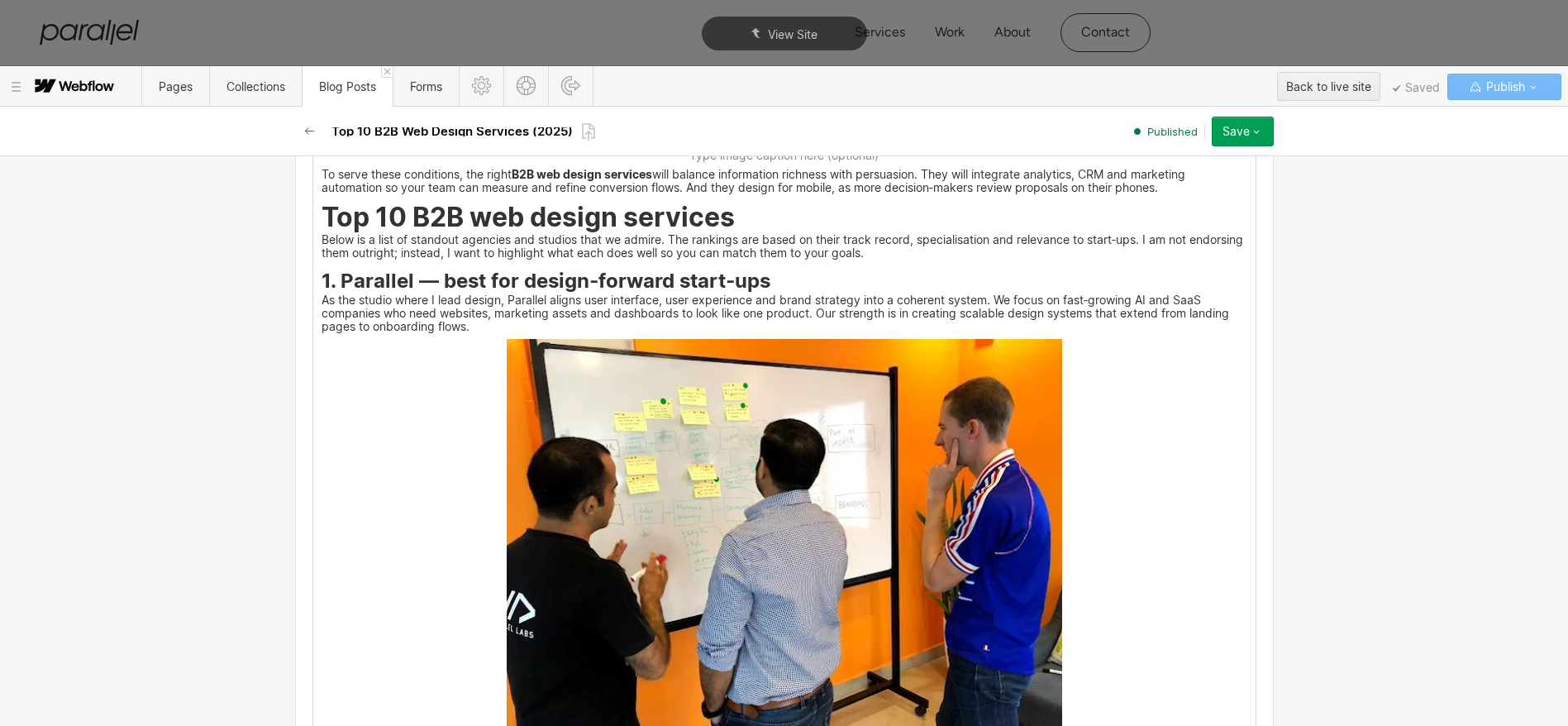
click at [712, 440] on img at bounding box center [784, 547] width 556 height 416
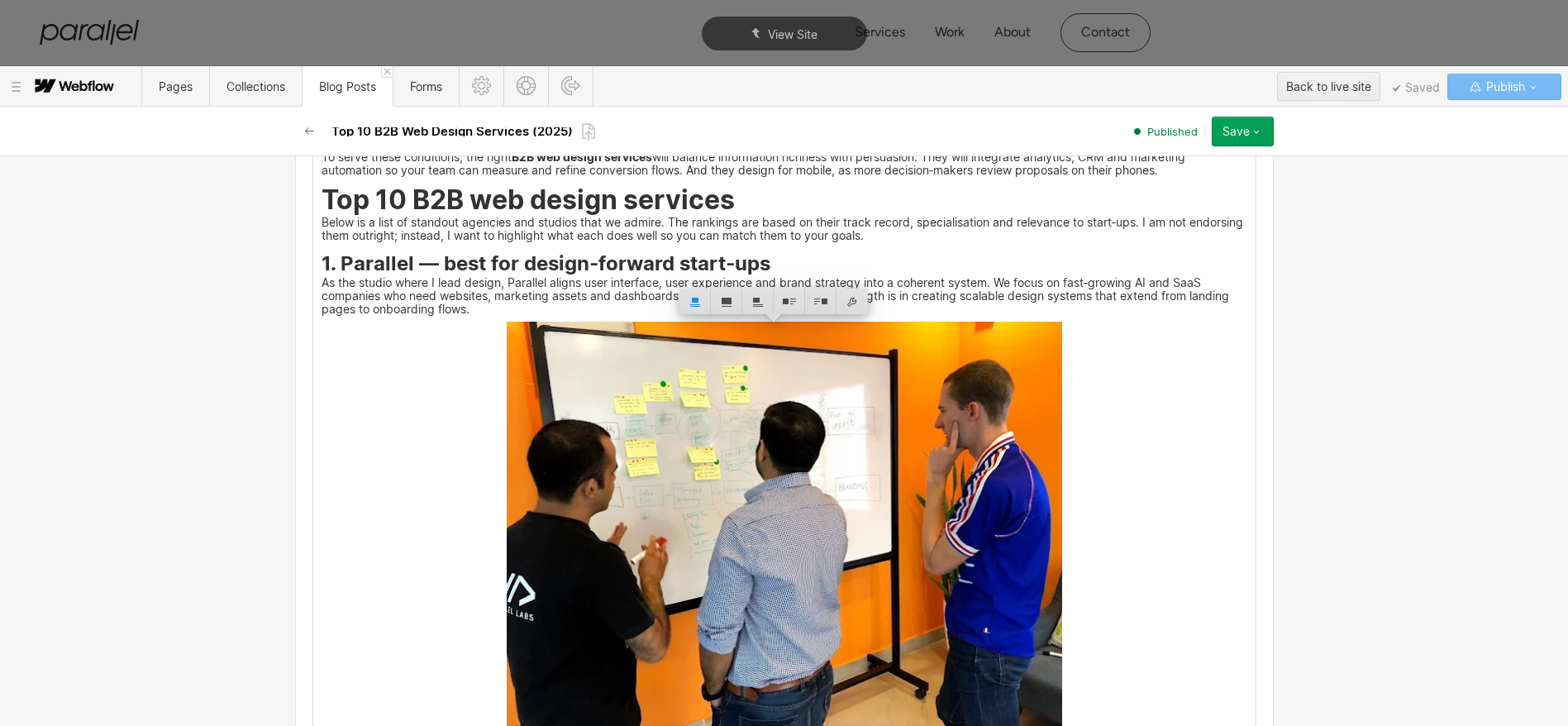
scroll to position [2924, 0]
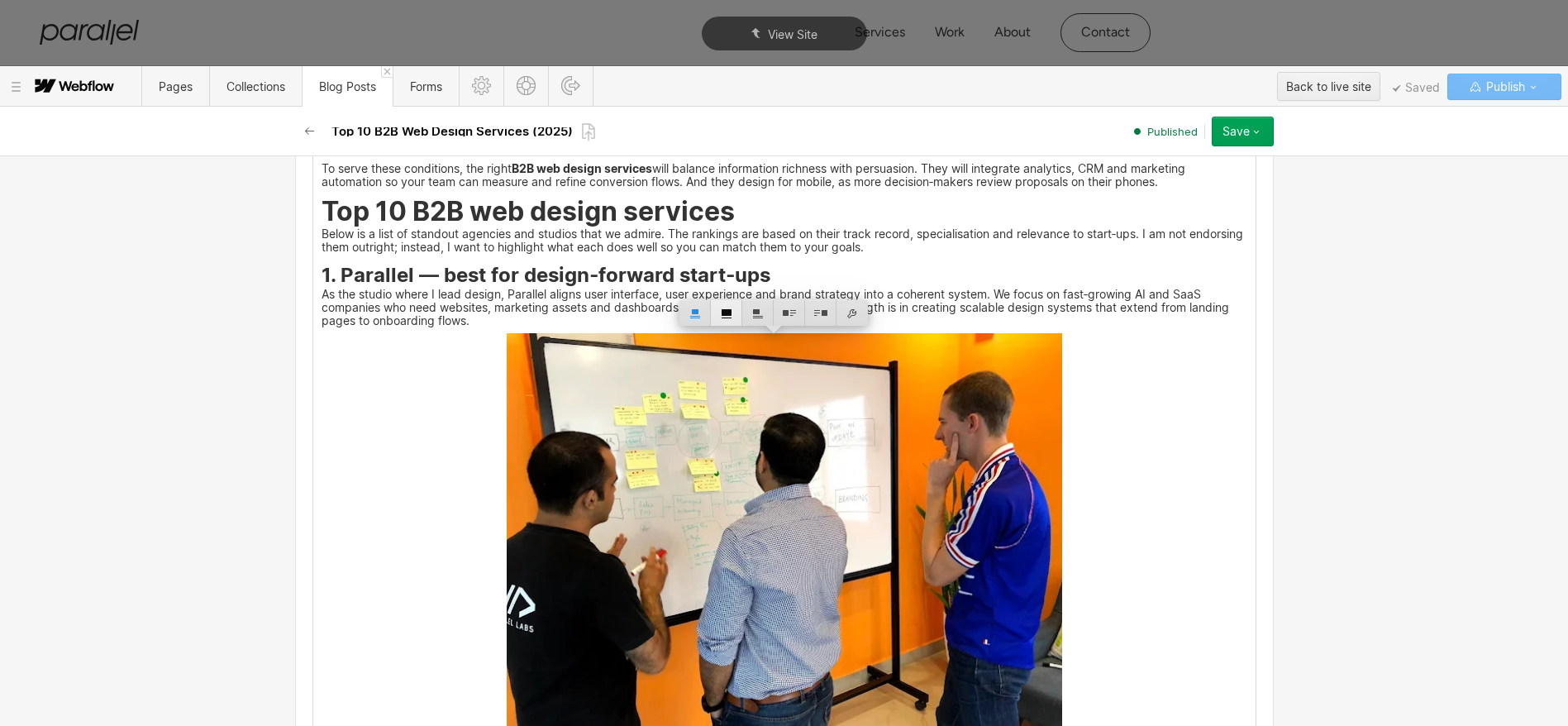
click at [727, 308] on div at bounding box center [727, 313] width 32 height 26
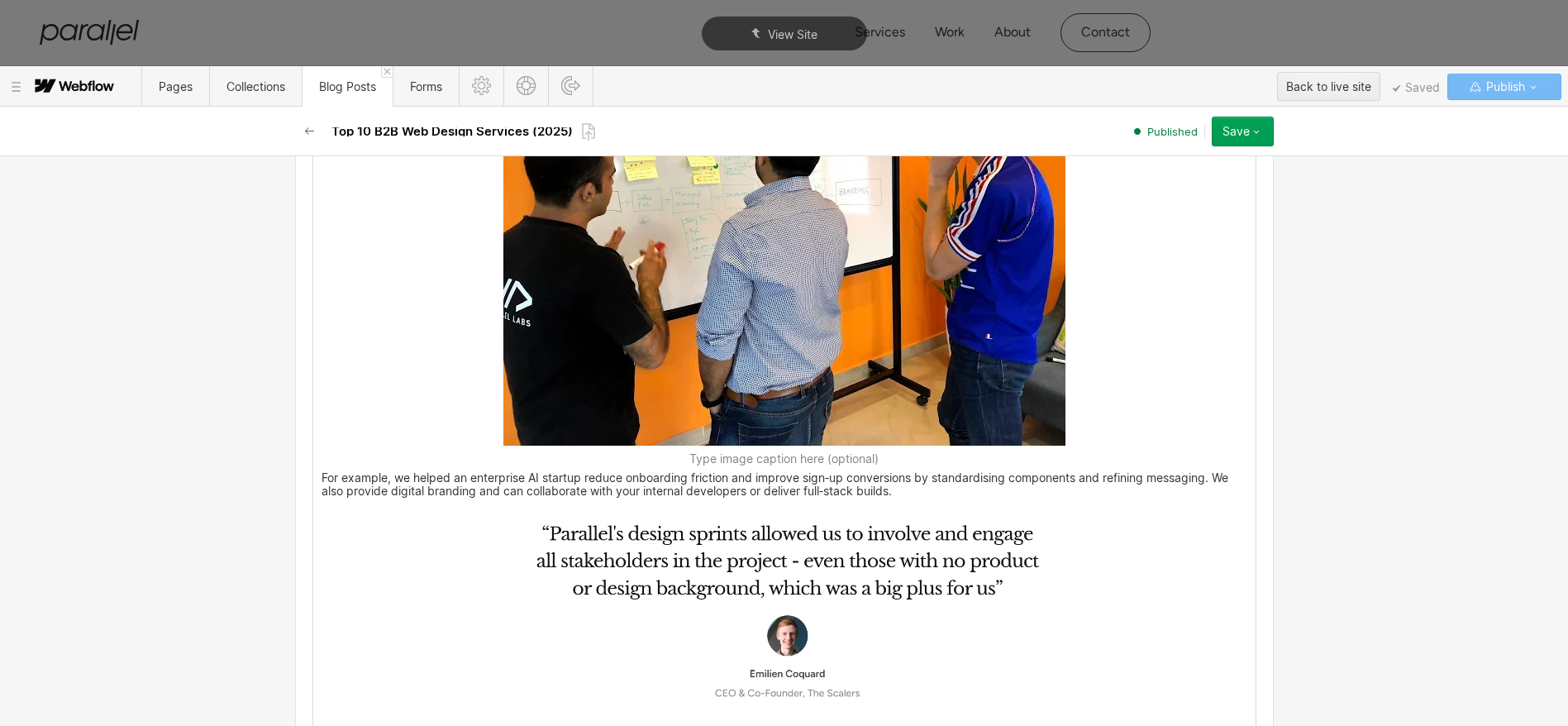
scroll to position [3392, 0]
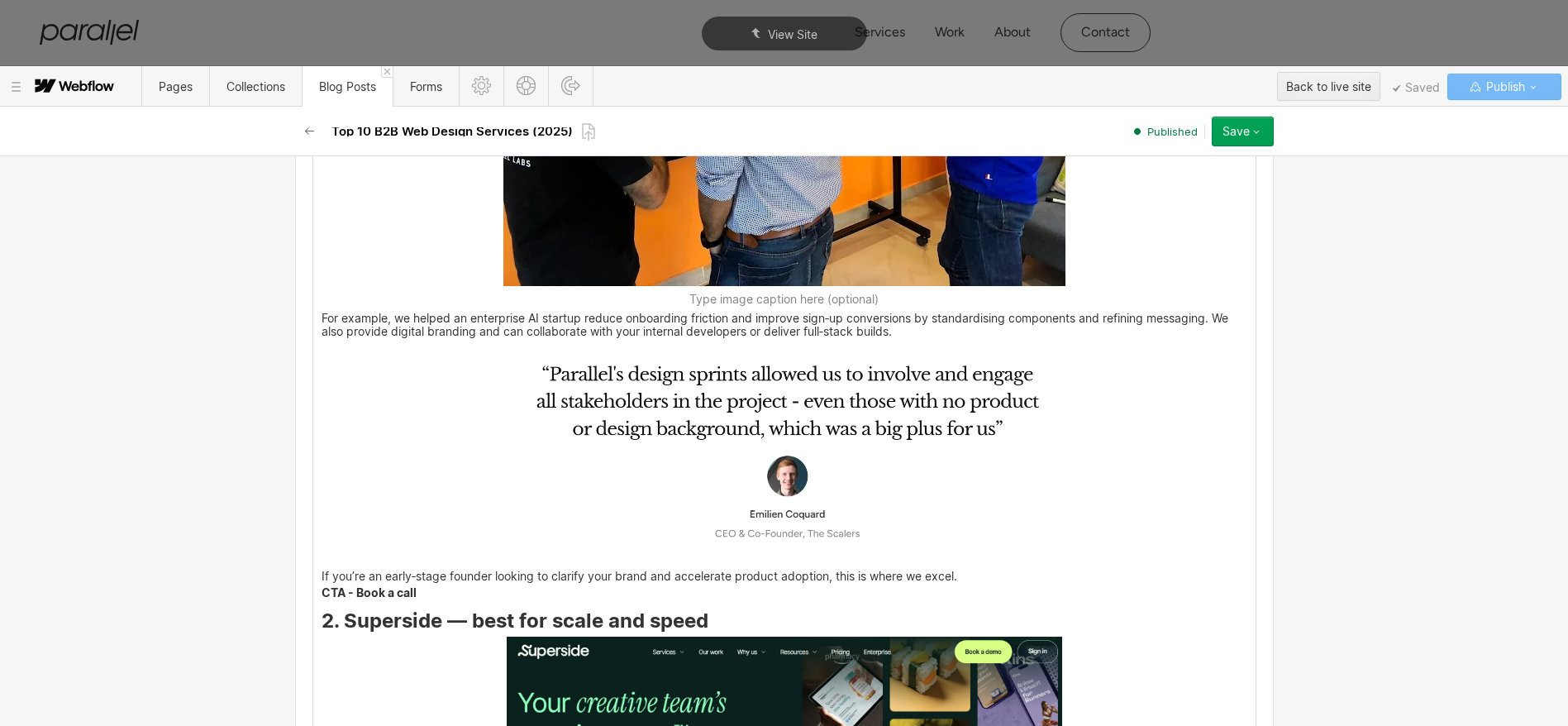
click at [659, 408] on img at bounding box center [784, 452] width 556 height 218
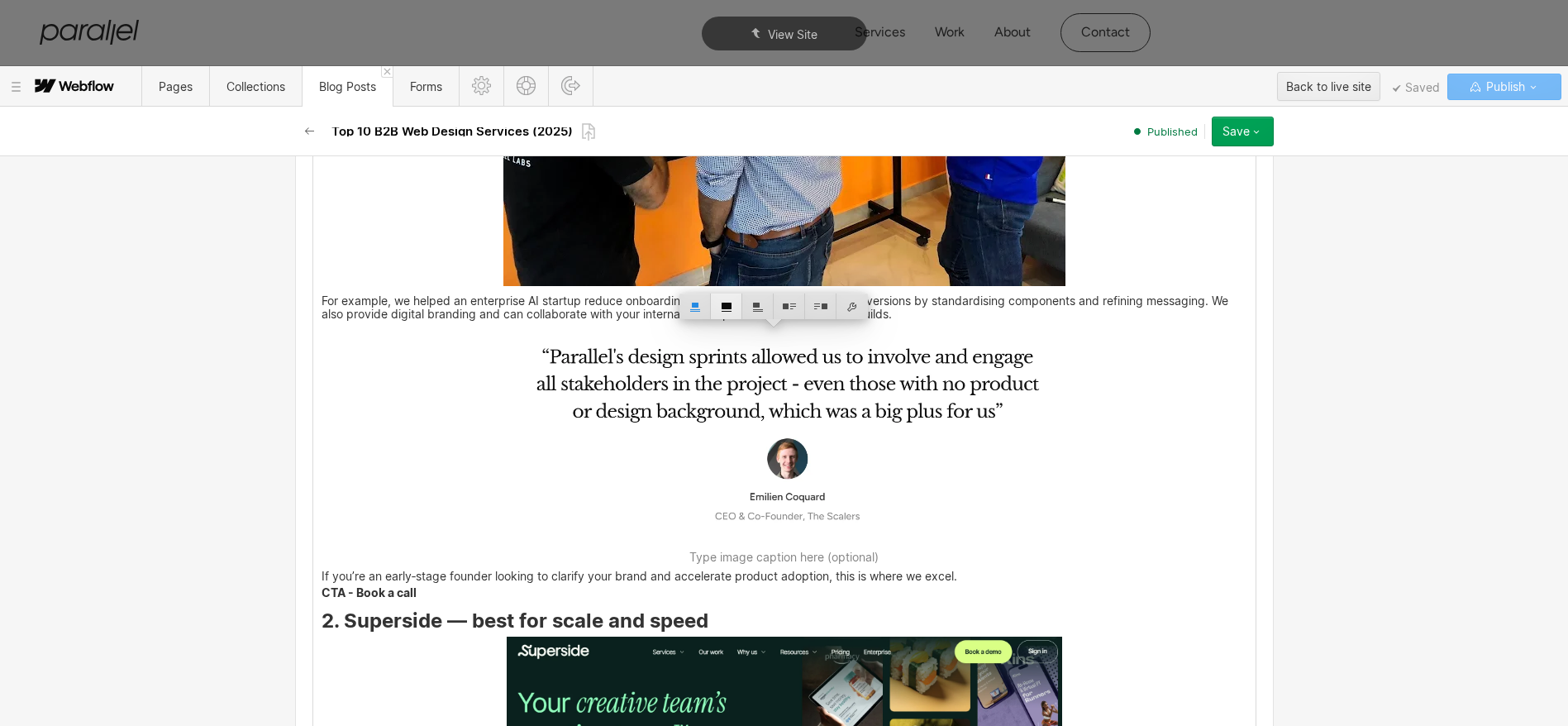
click at [724, 306] on div at bounding box center [727, 306] width 32 height 26
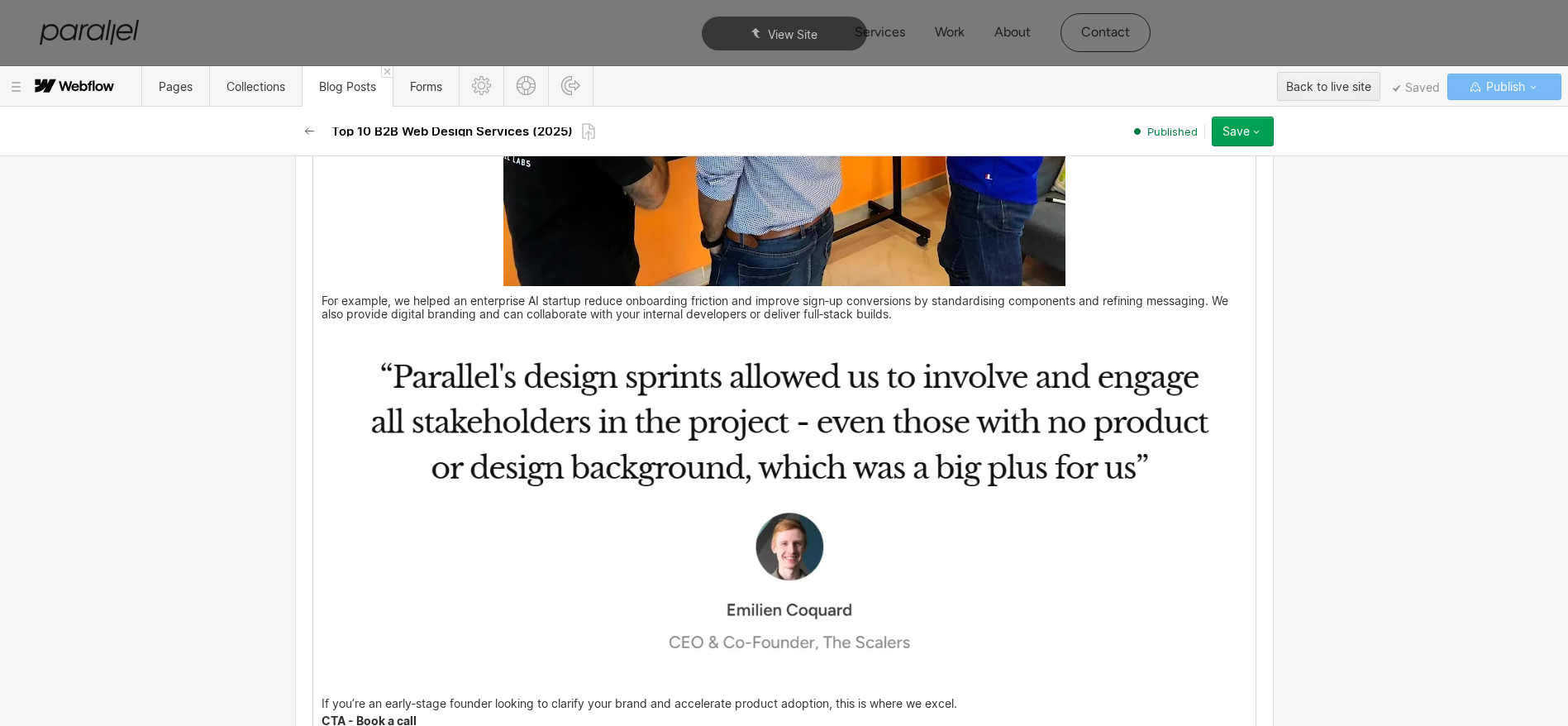
scroll to position [3819, 0]
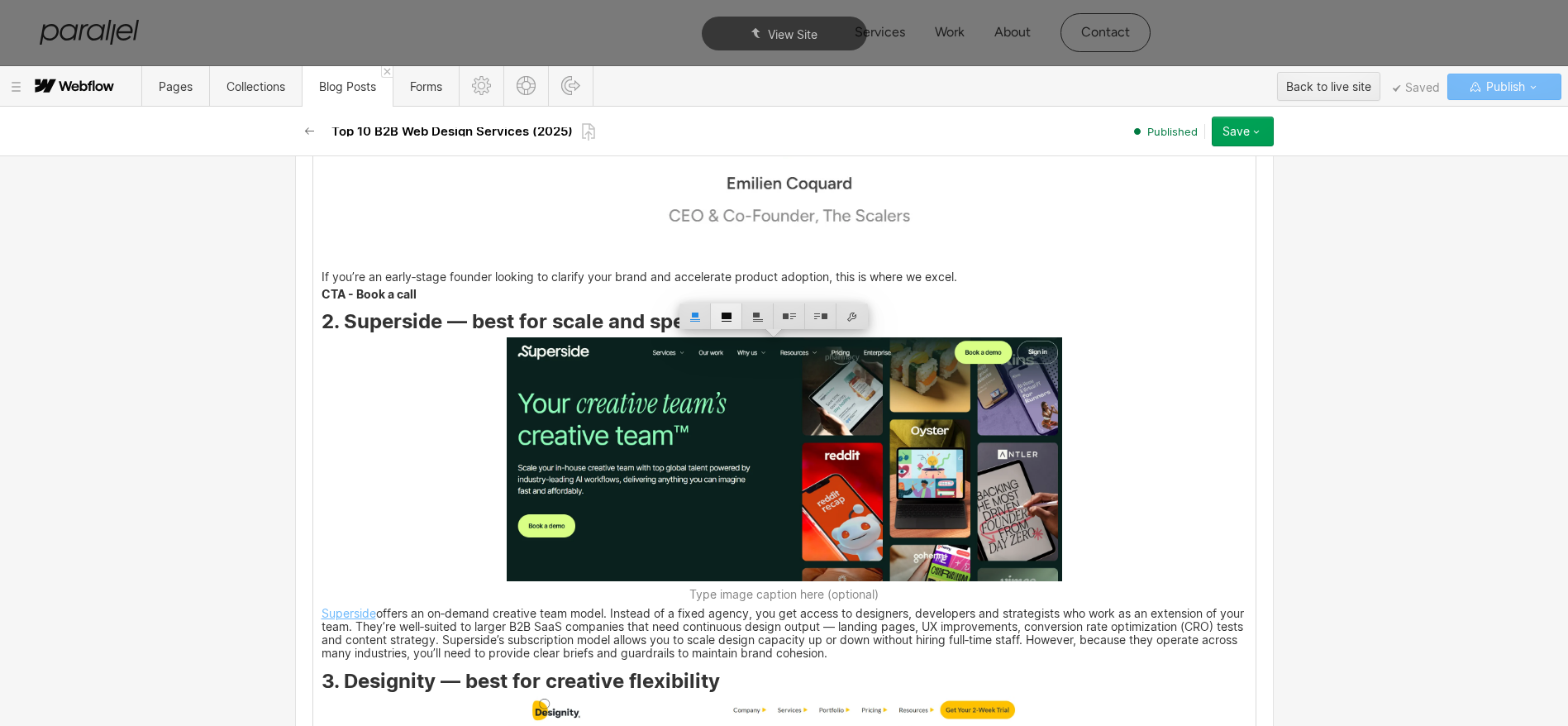
click at [723, 324] on div at bounding box center [727, 316] width 32 height 26
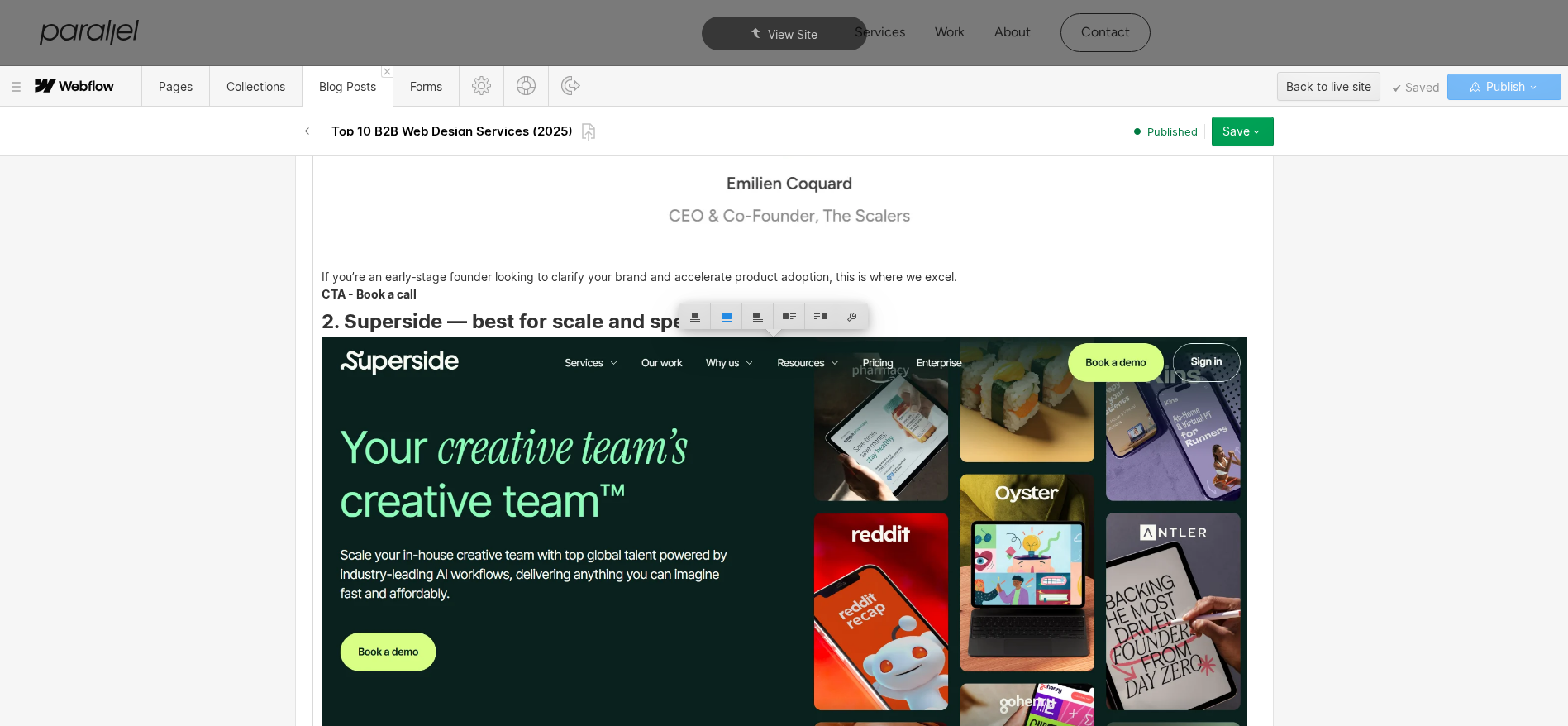
scroll to position [4337, 0]
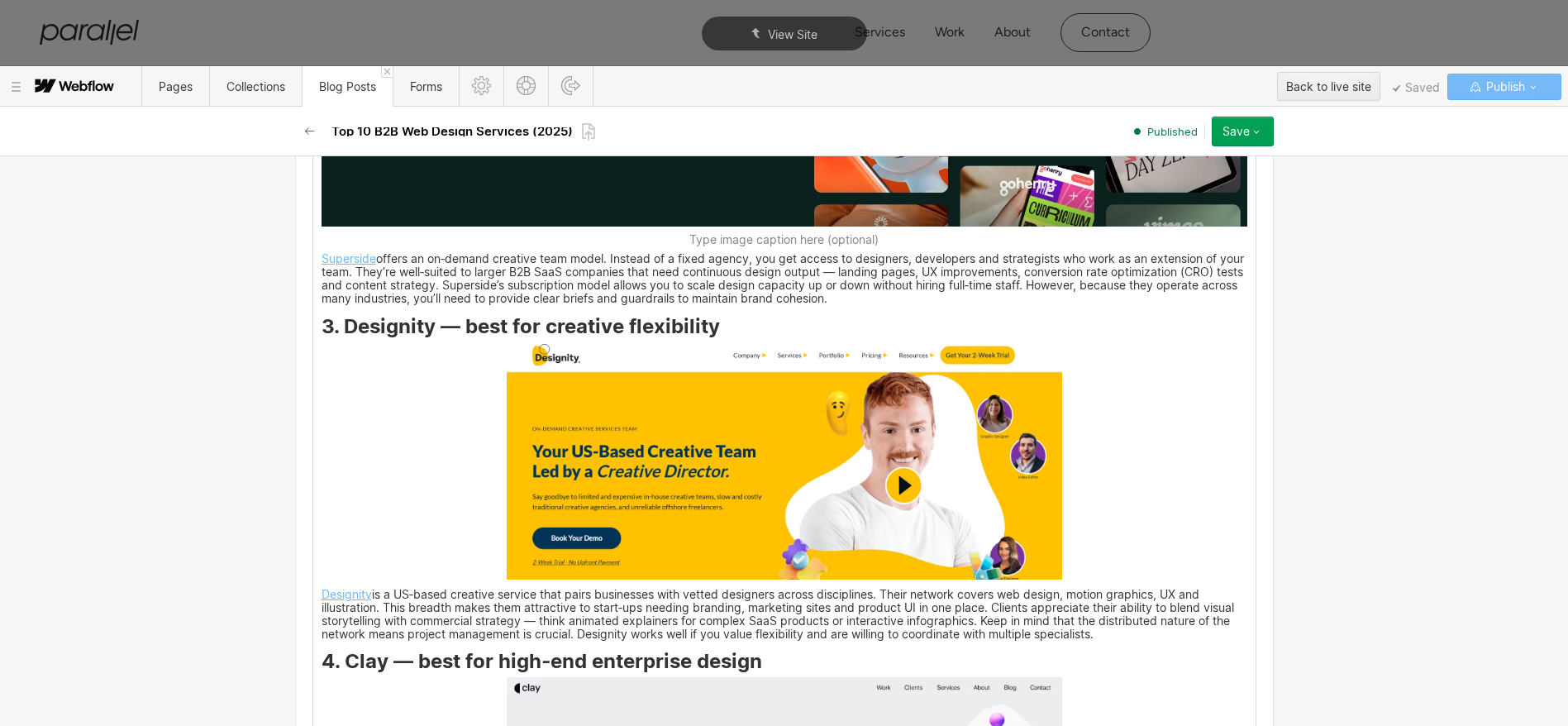
click at [664, 460] on img at bounding box center [784, 460] width 556 height 237
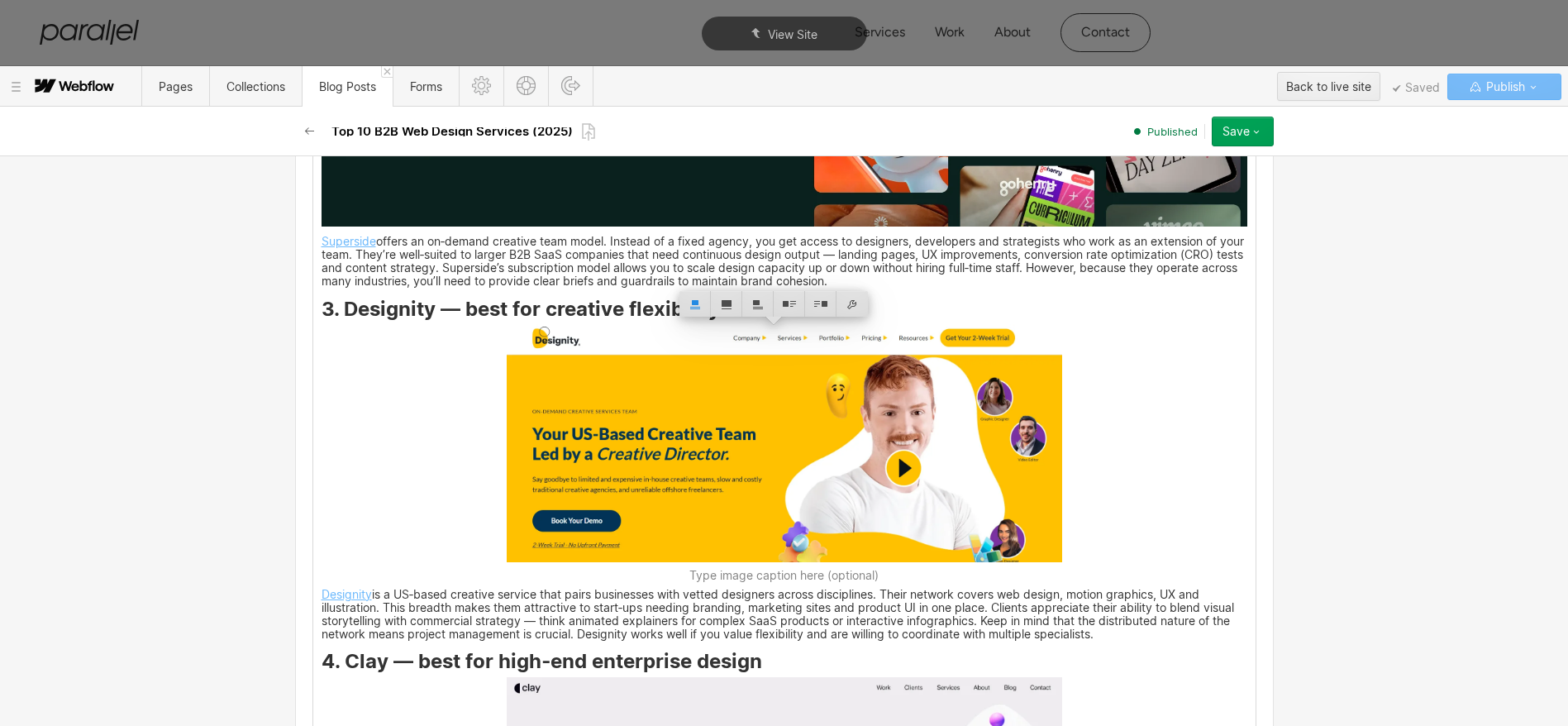
scroll to position [4386, 0]
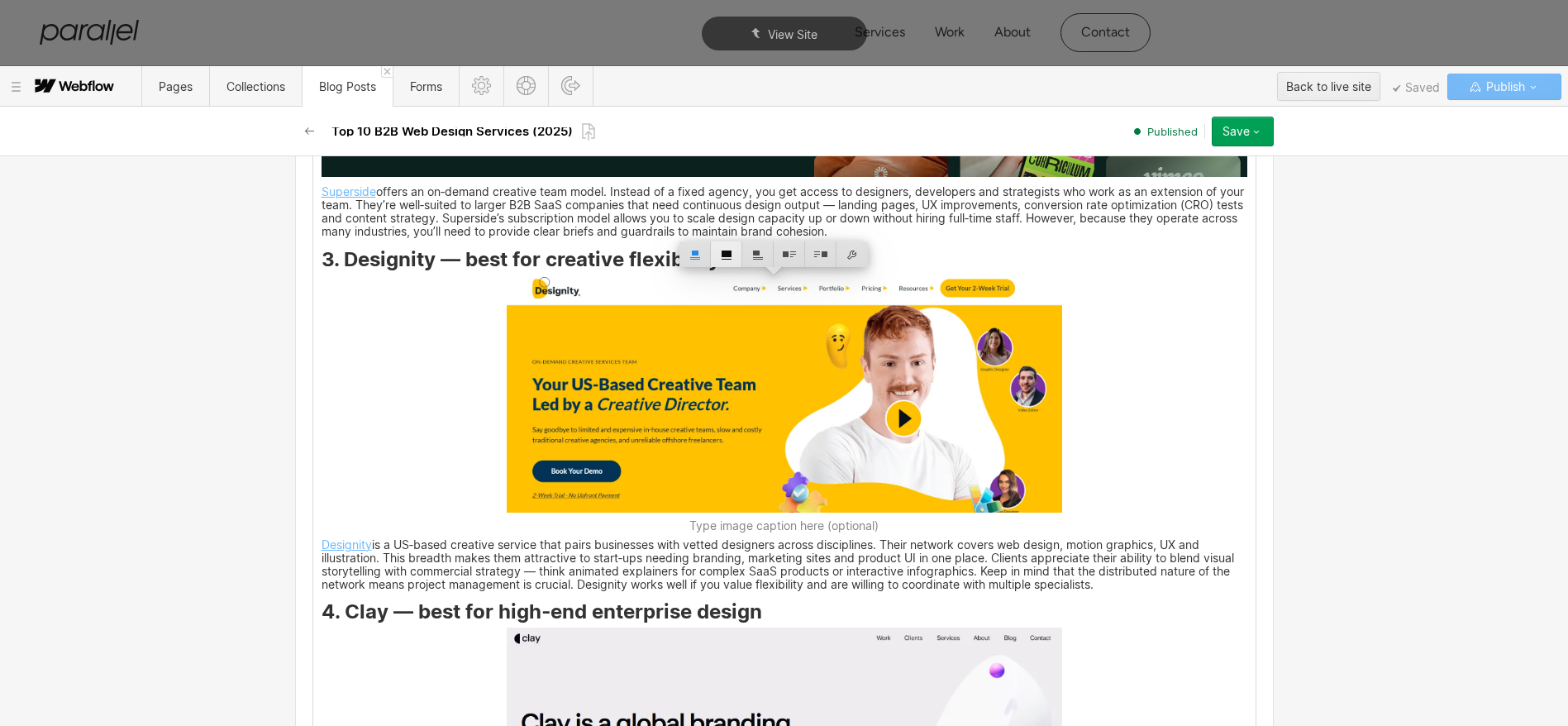
click at [723, 258] on div at bounding box center [727, 254] width 32 height 26
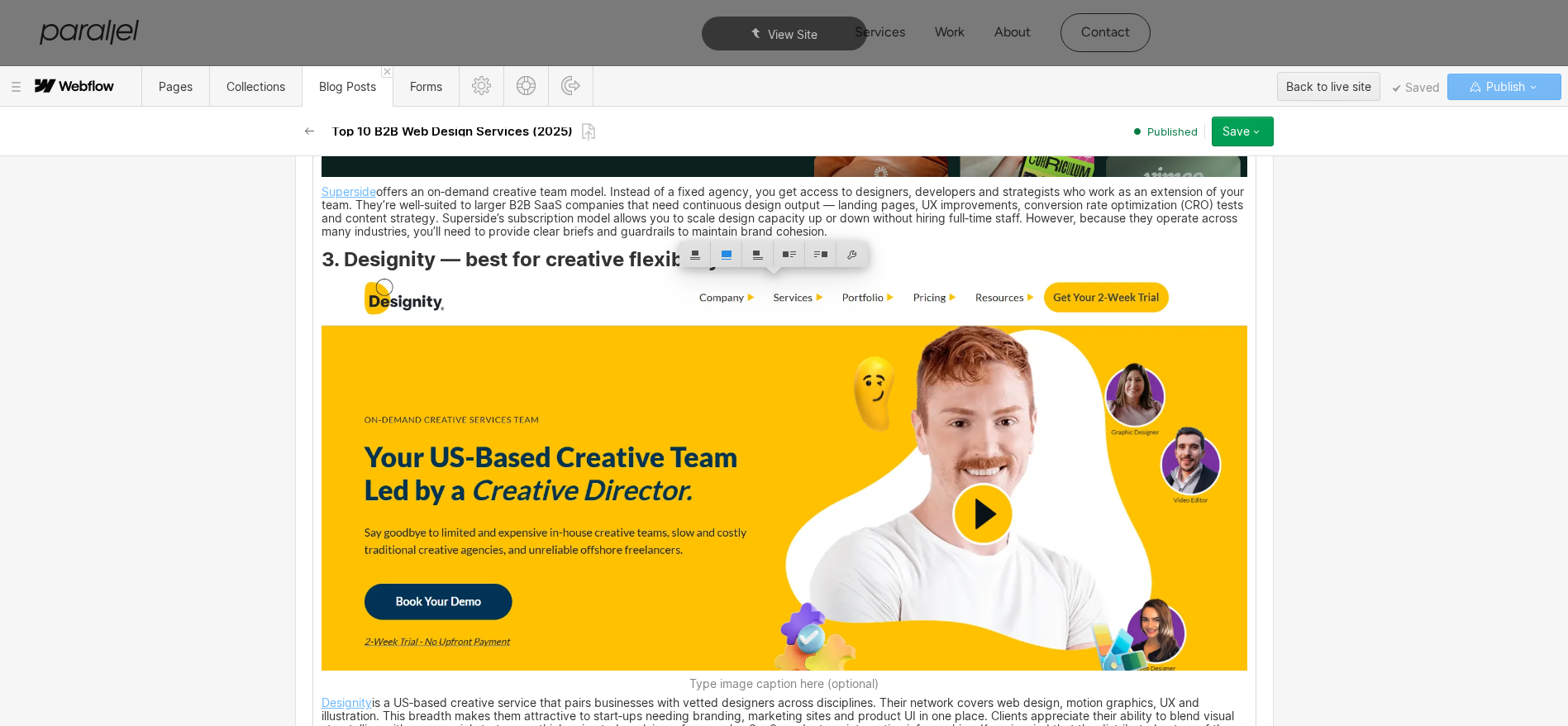
scroll to position [4984, 0]
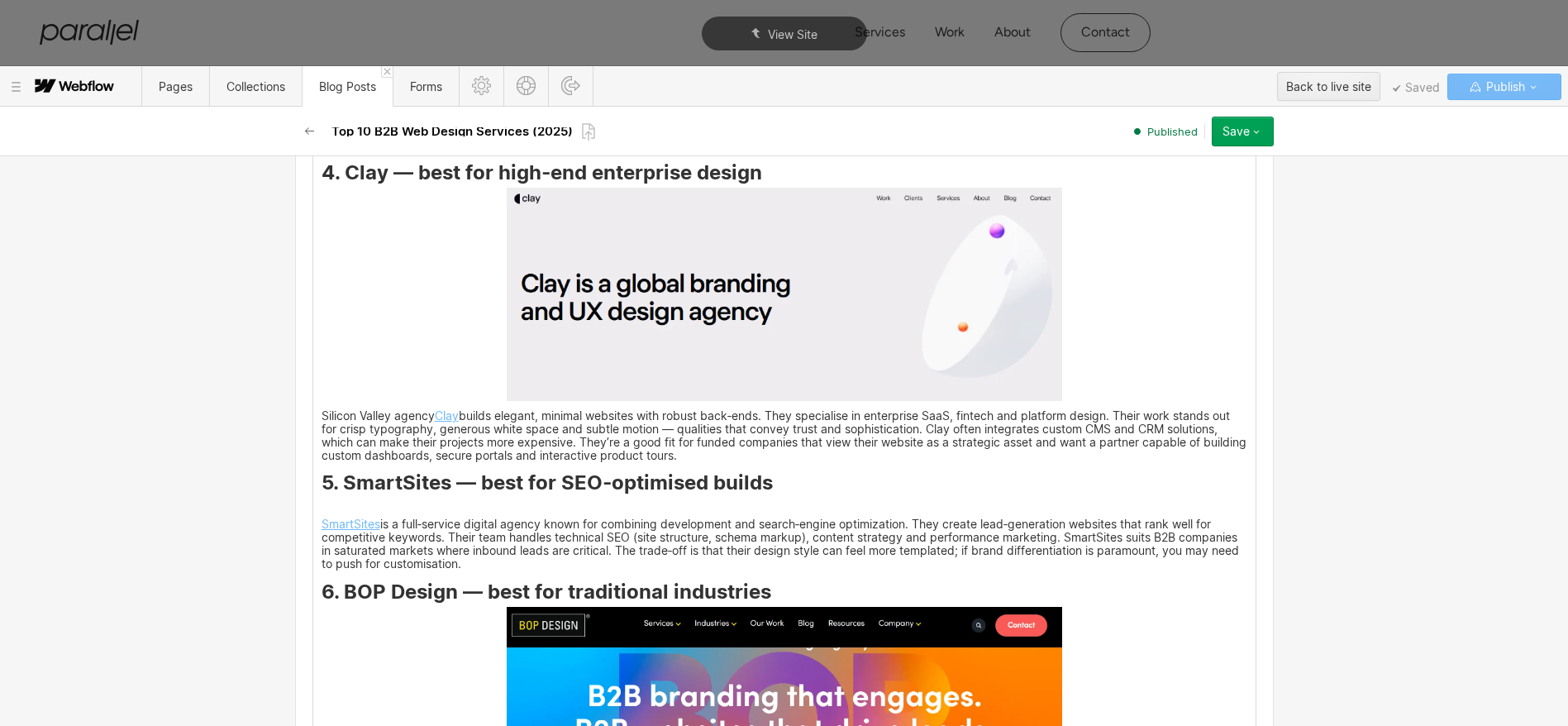
click at [712, 327] on img at bounding box center [784, 294] width 556 height 213
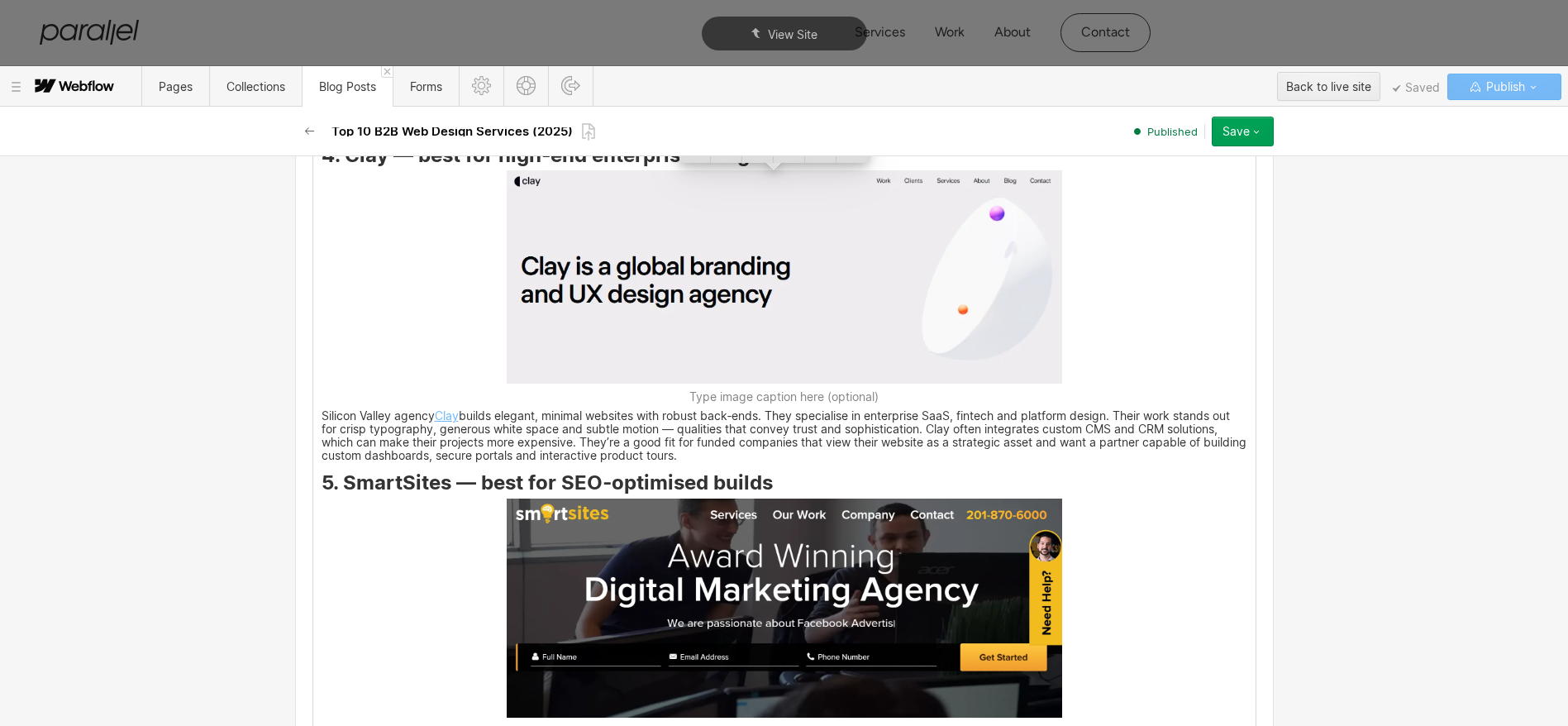
scroll to position [4967, 0]
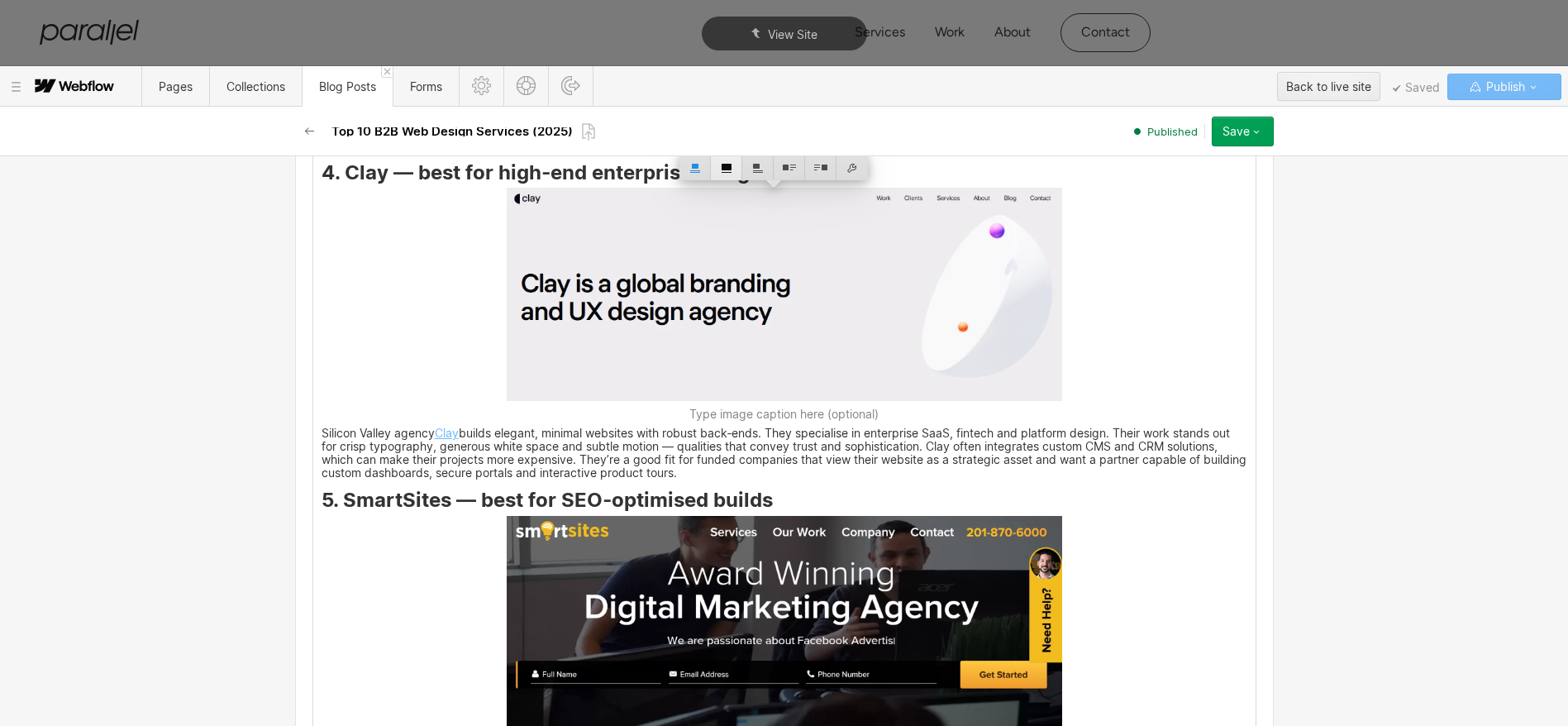
click at [728, 164] on div at bounding box center [727, 167] width 32 height 26
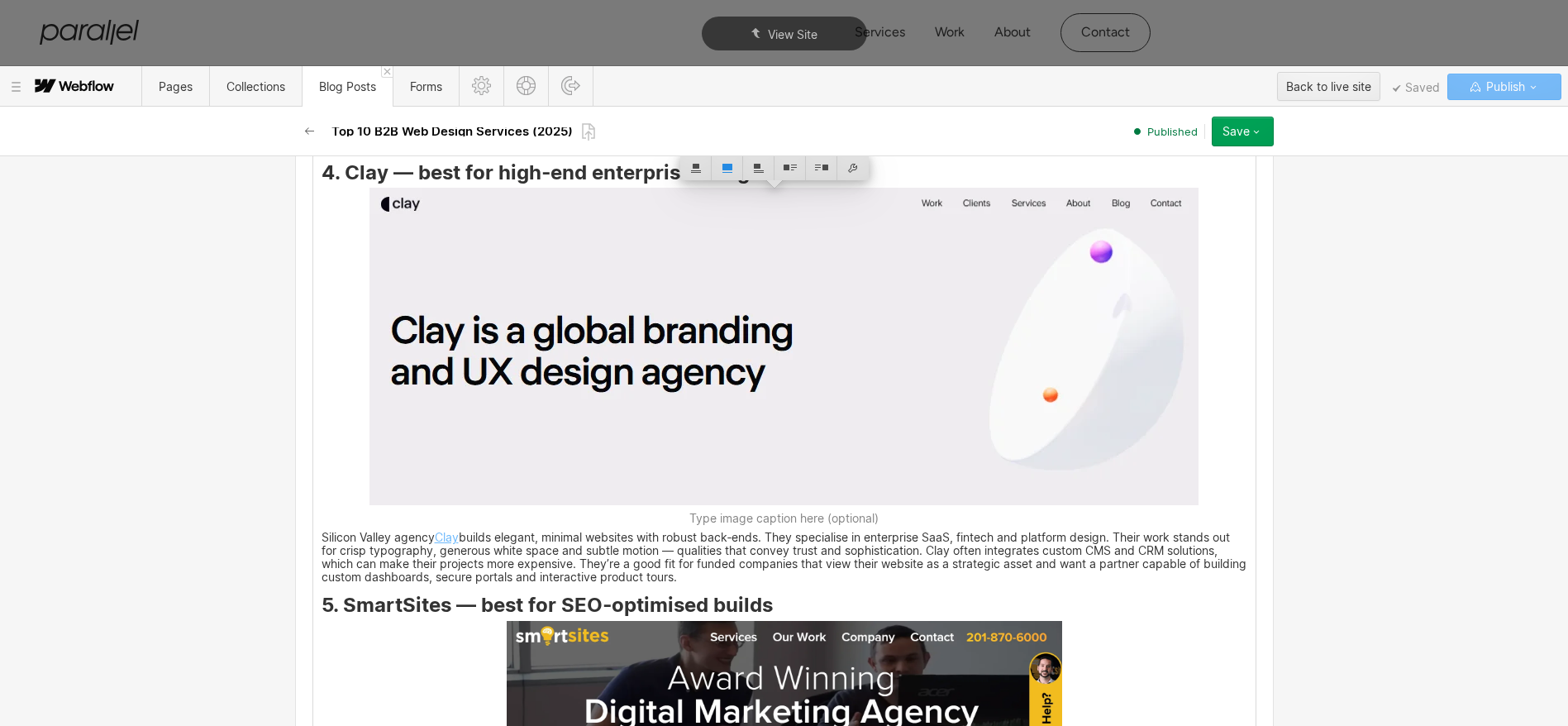
click at [751, 658] on img at bounding box center [784, 730] width 556 height 219
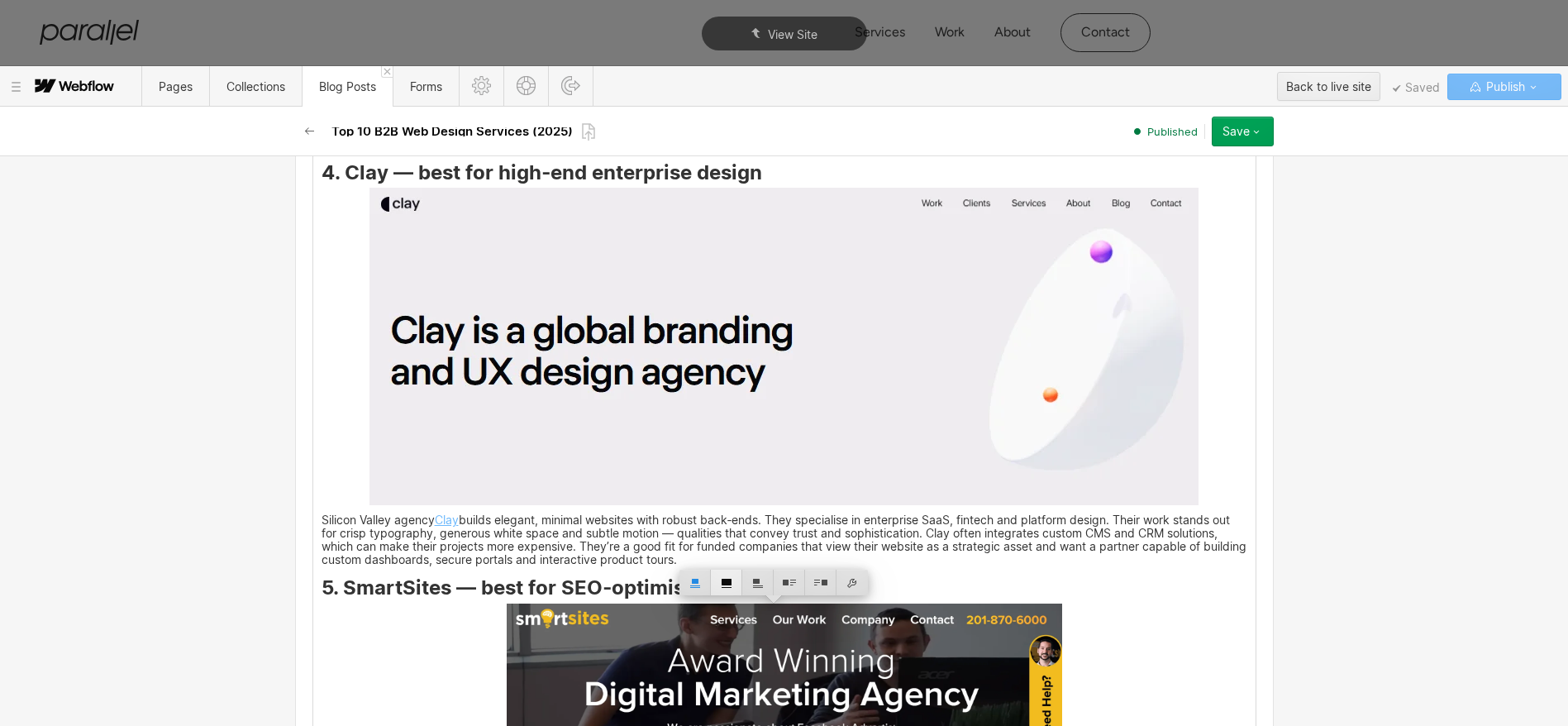
click at [728, 589] on div at bounding box center [727, 582] width 32 height 26
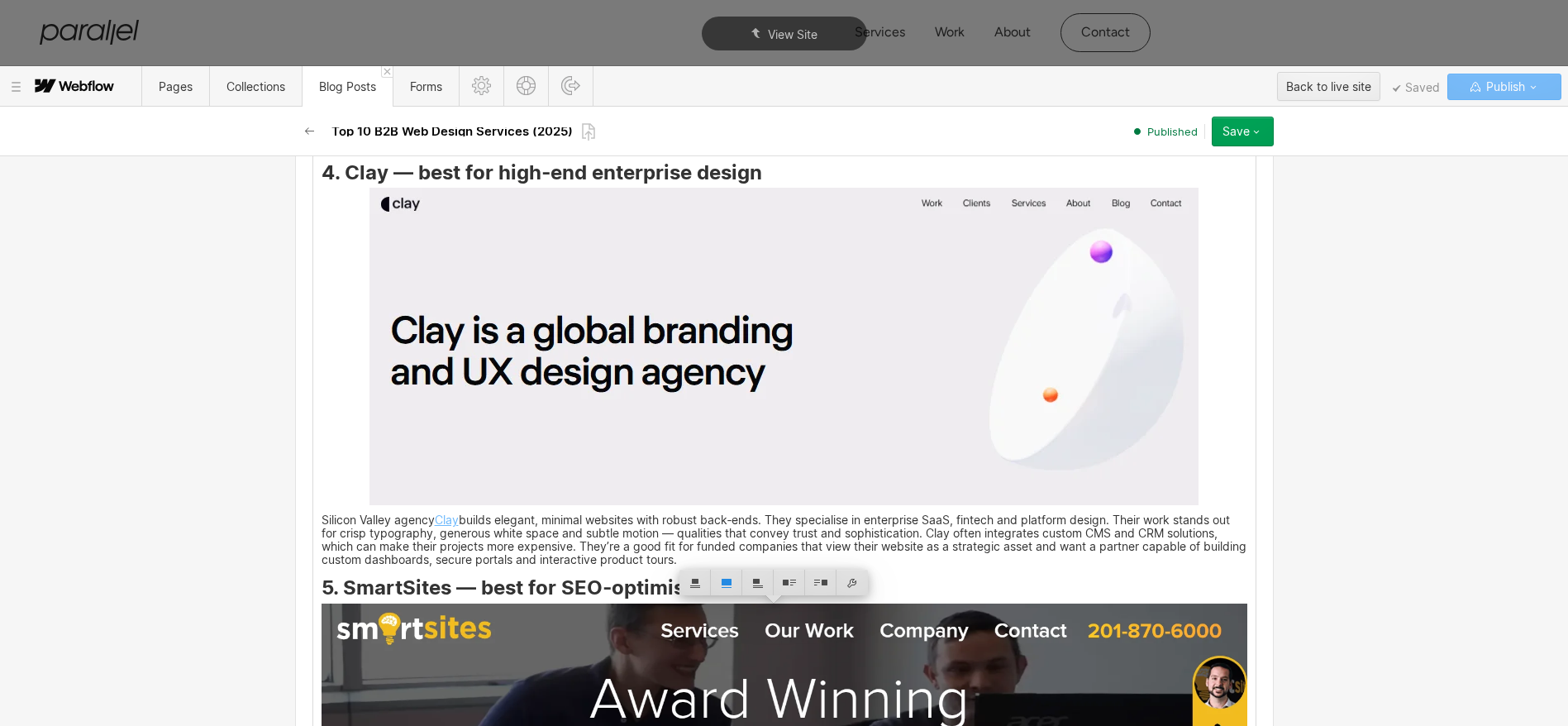
click at [615, 552] on p "Silicon Valley agency Clay builds elegant, minimal websites with robust back‑en…" at bounding box center [784, 541] width 925 height 50
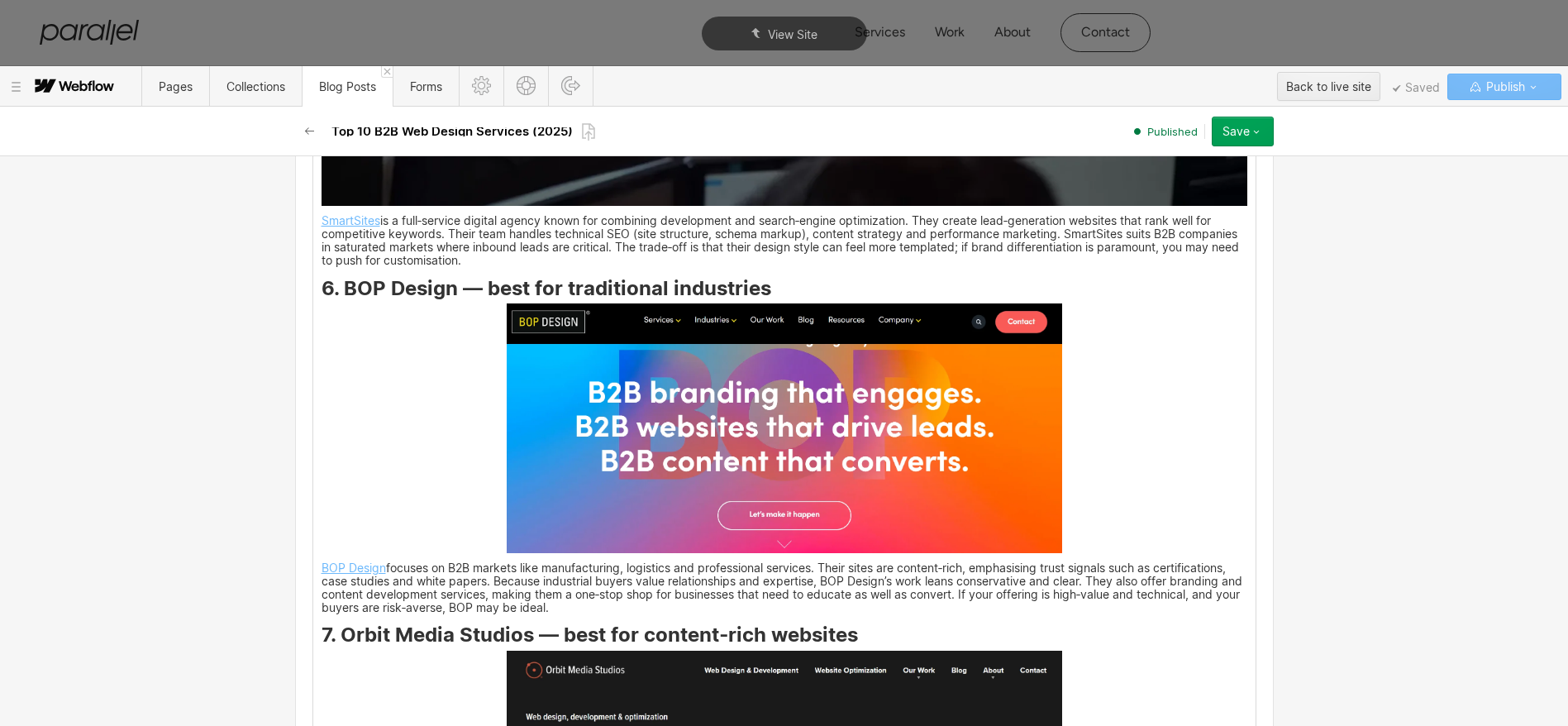
scroll to position [5760, 0]
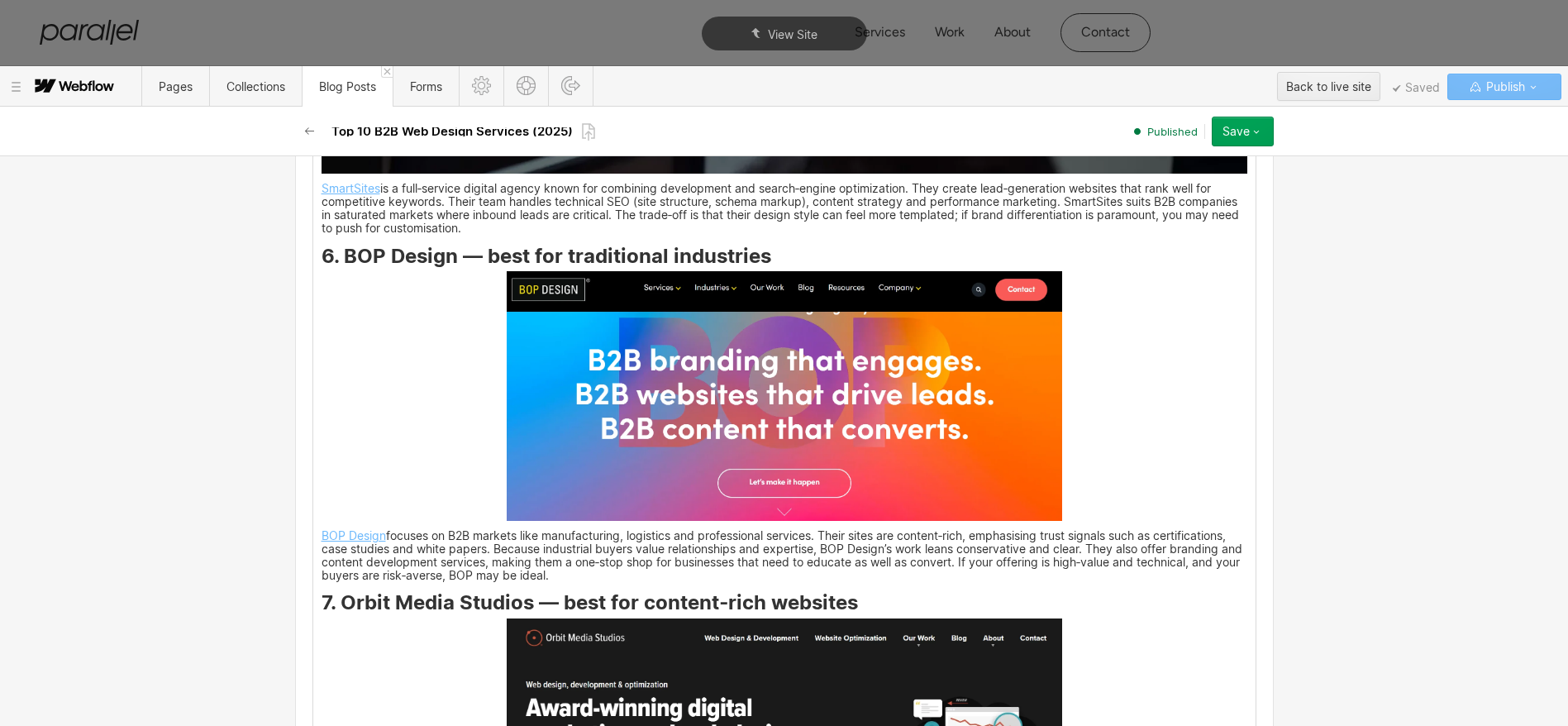
click at [701, 435] on img at bounding box center [784, 396] width 556 height 249
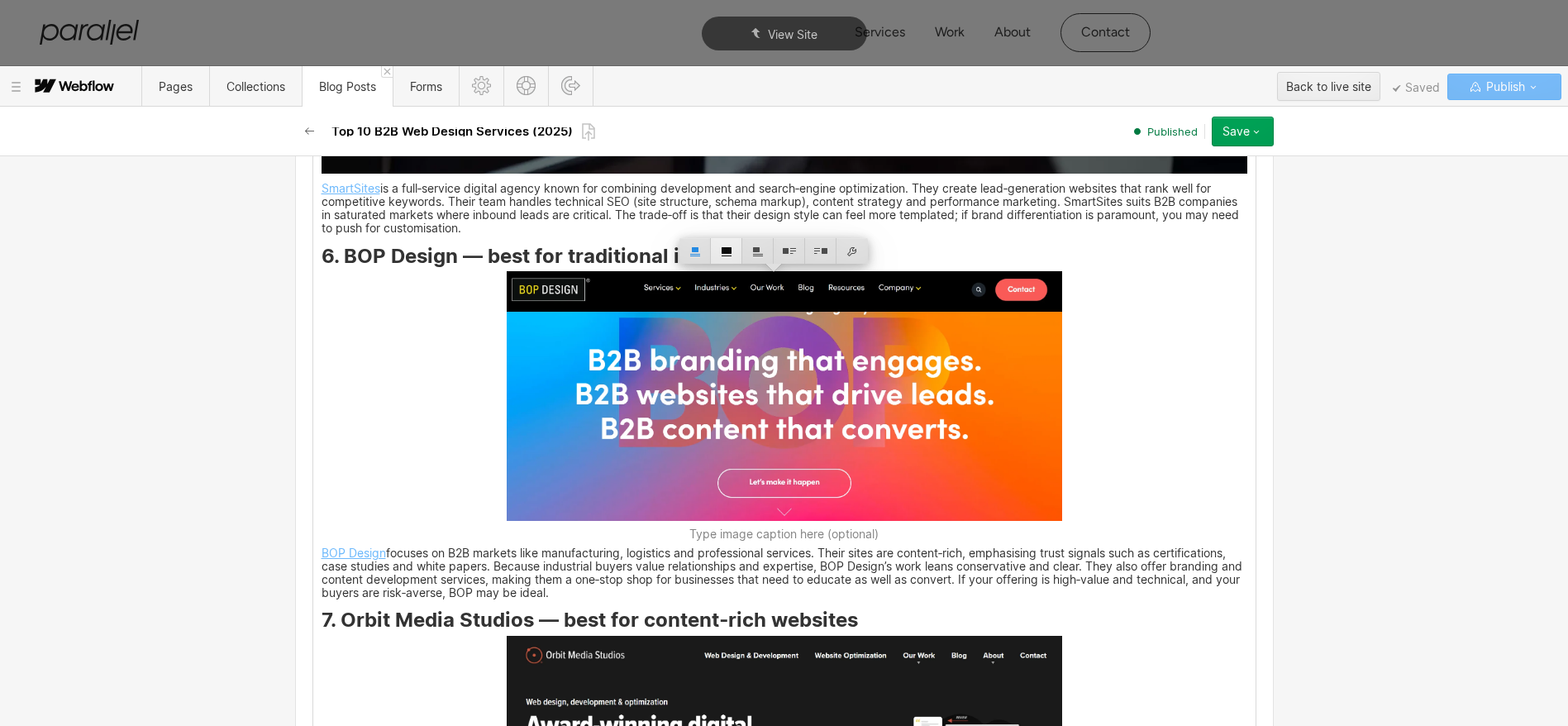
click at [731, 249] on div at bounding box center [727, 250] width 32 height 26
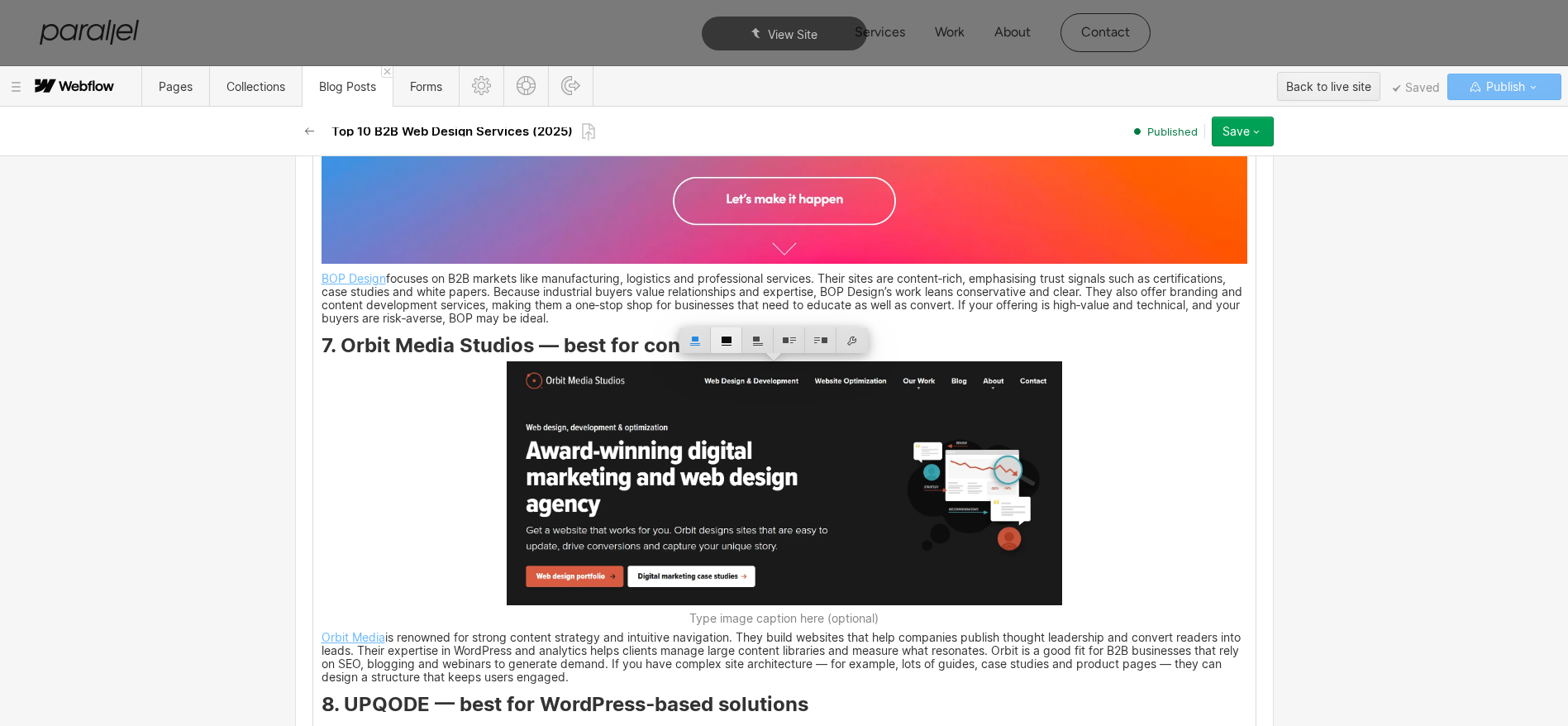
click at [727, 343] on div at bounding box center [727, 340] width 32 height 26
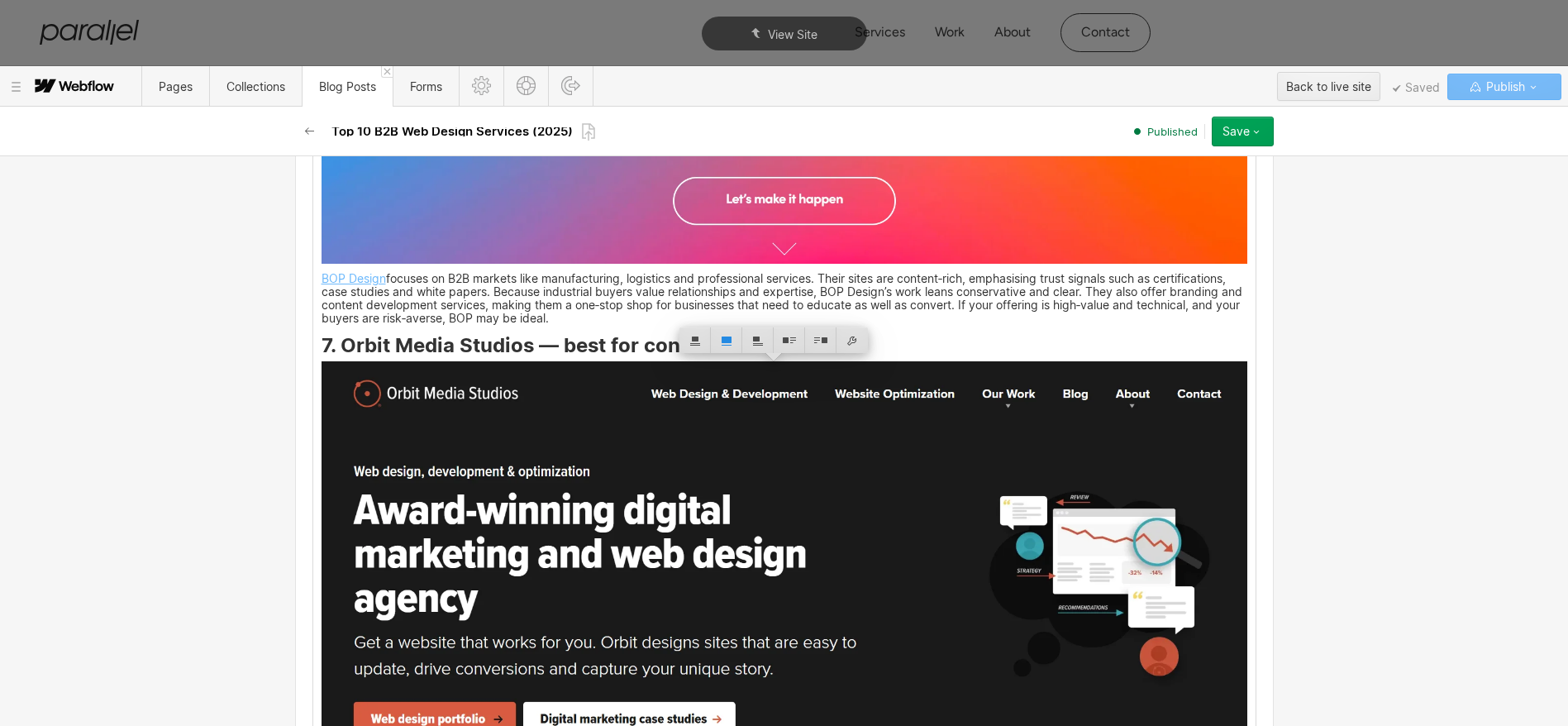
scroll to position [6822, 0]
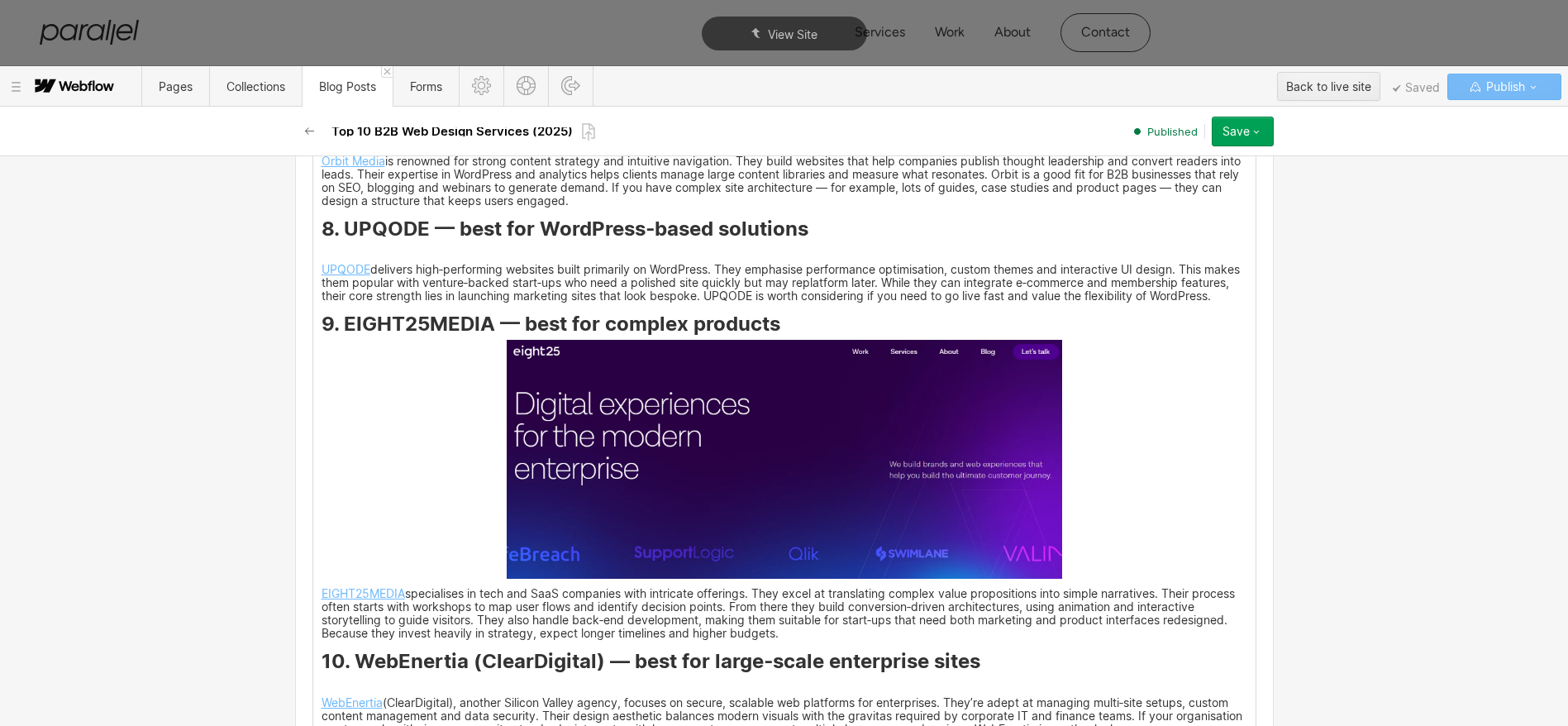
click at [780, 386] on img at bounding box center [784, 369] width 556 height 251
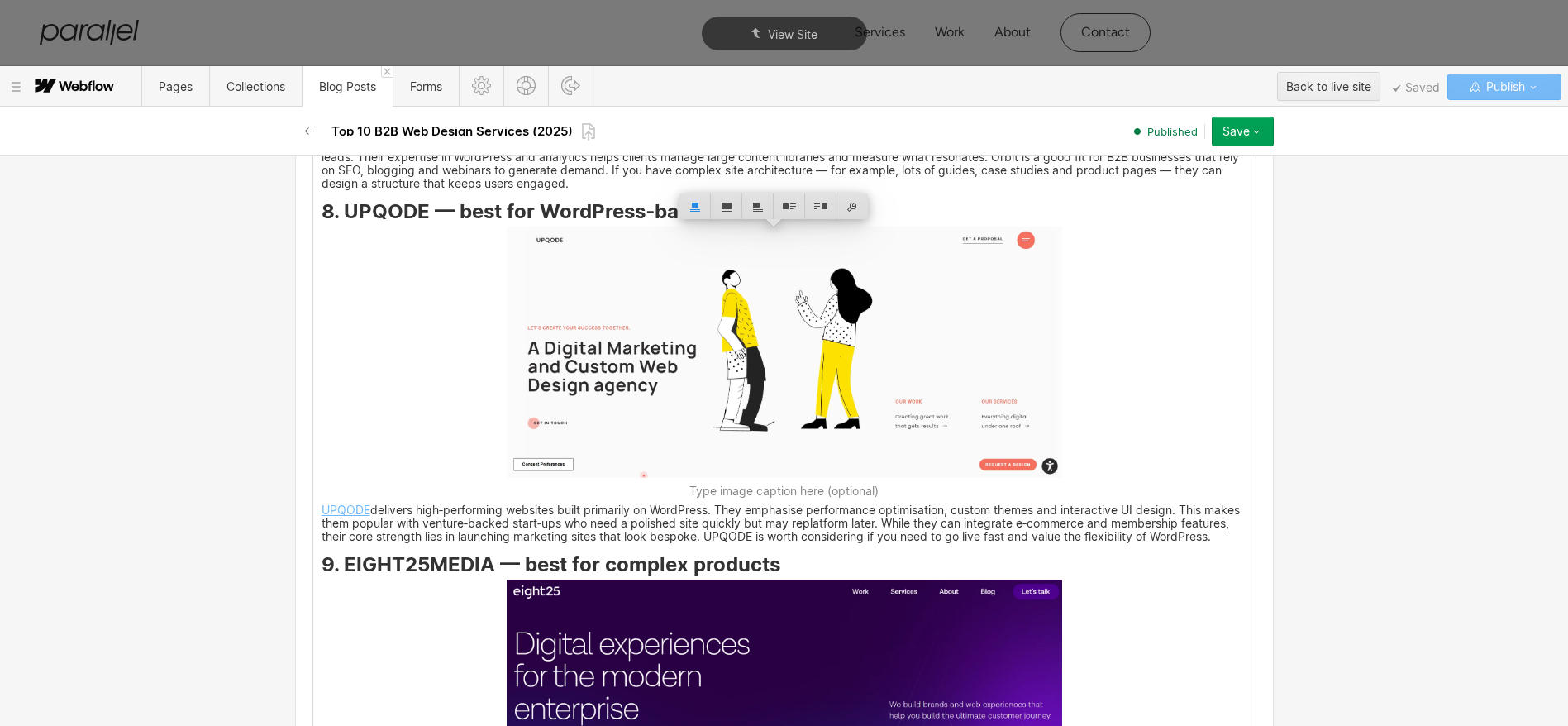
scroll to position [6805, 0]
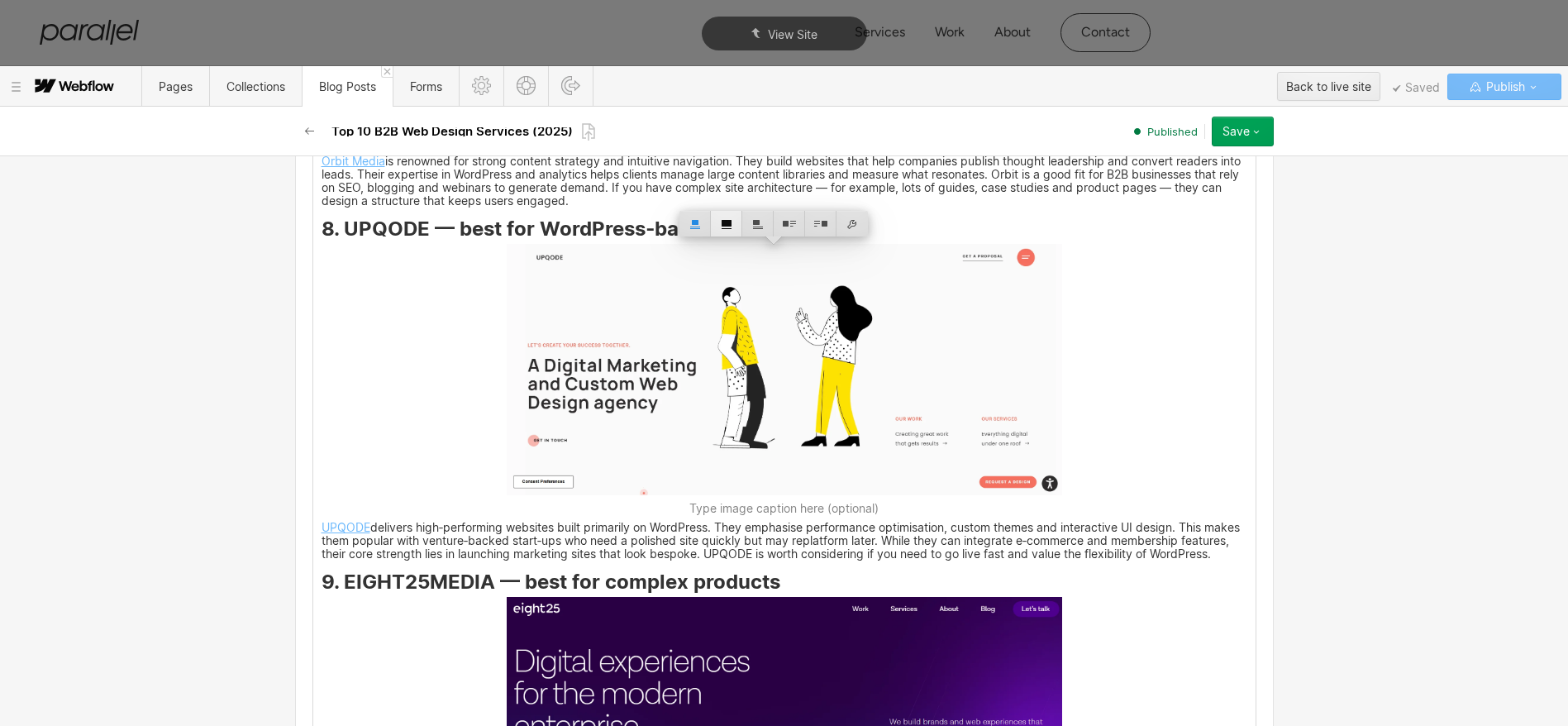
click at [731, 224] on div at bounding box center [727, 224] width 32 height 26
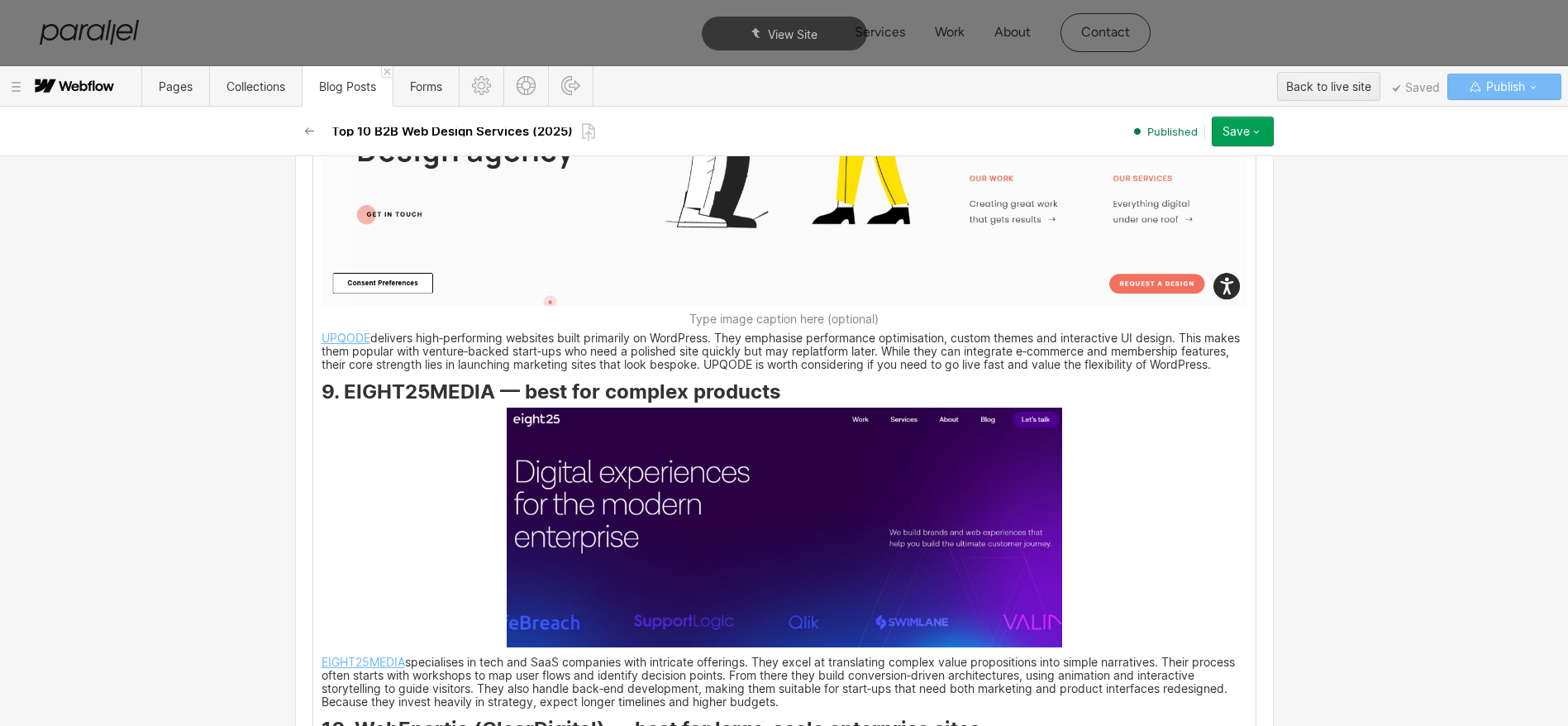
click at [786, 407] on img at bounding box center [784, 527] width 556 height 239
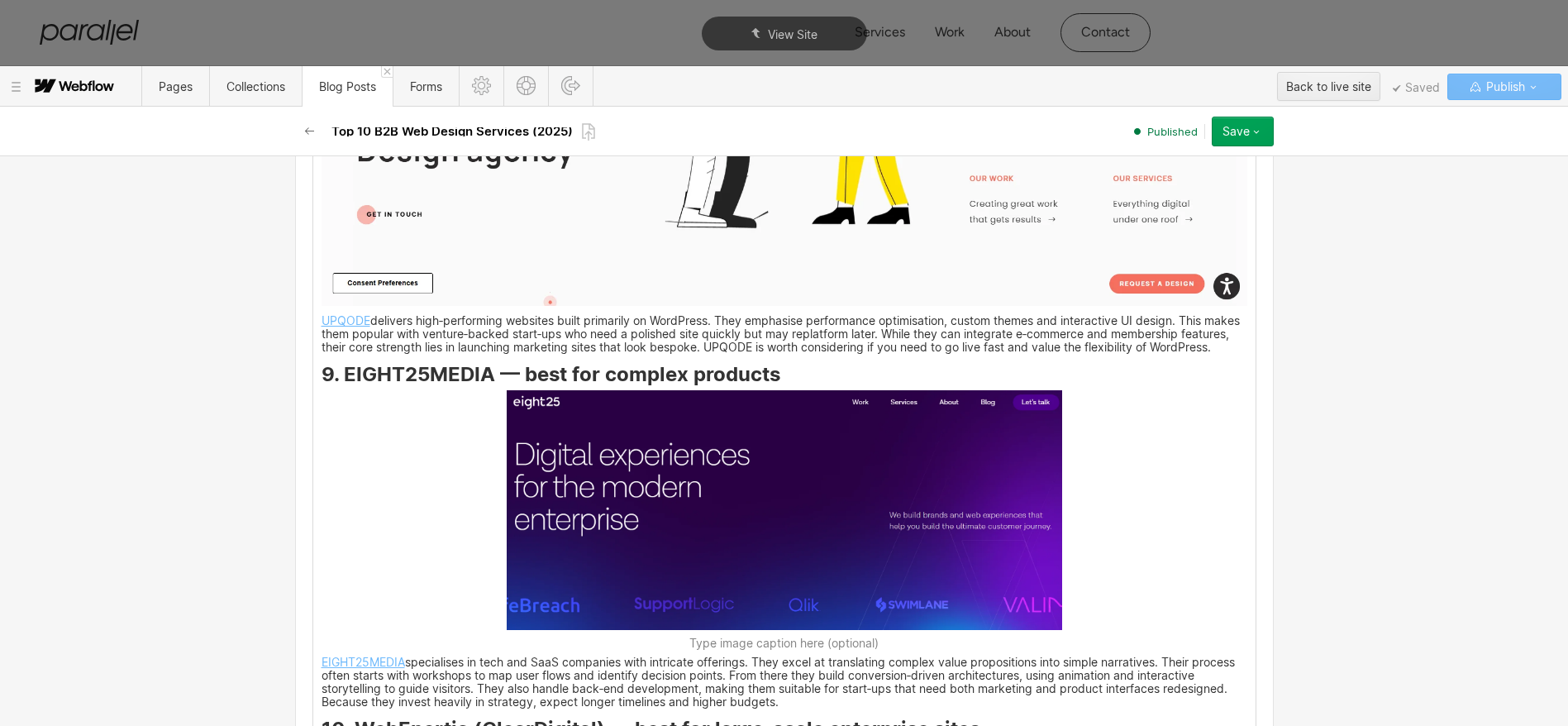
scroll to position [7275, 0]
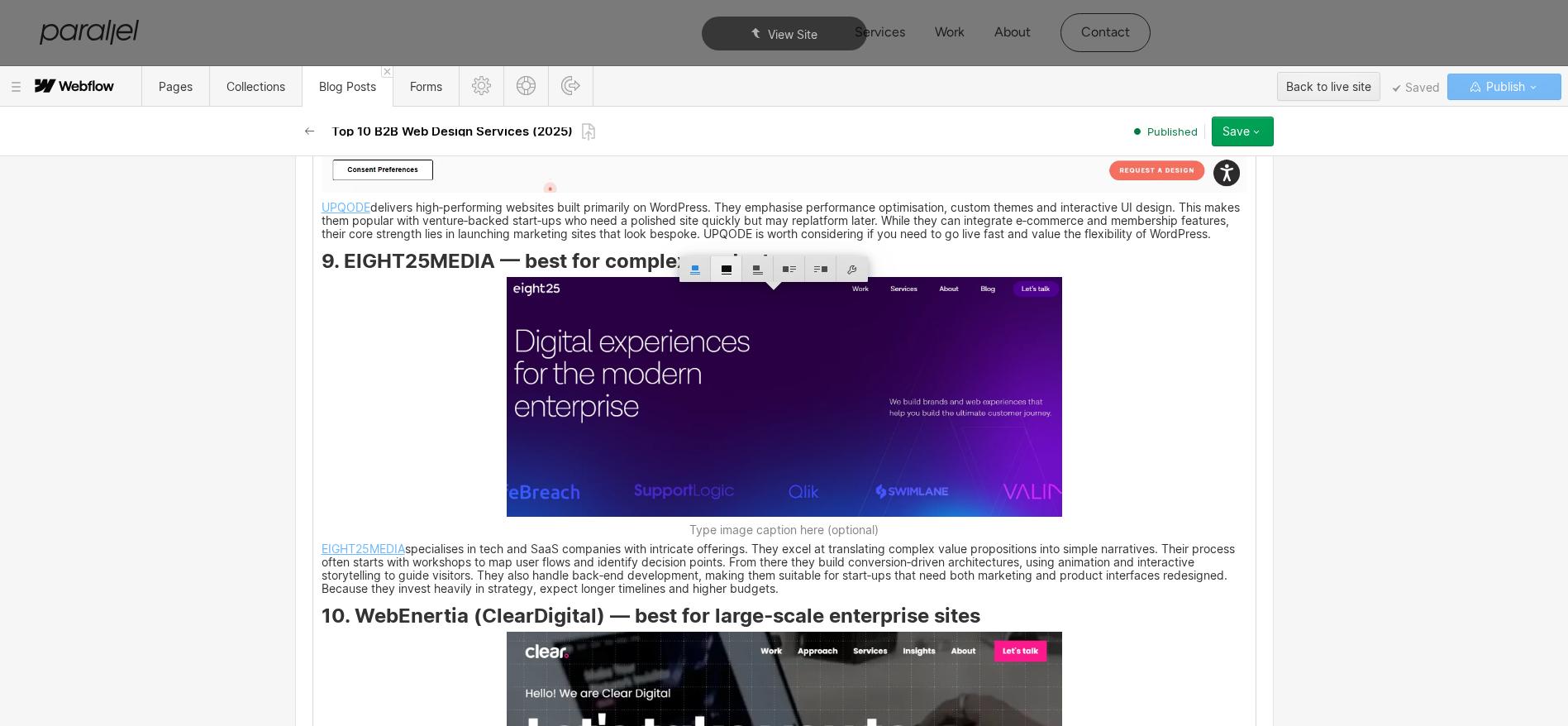
click at [720, 268] on div at bounding box center [727, 269] width 32 height 26
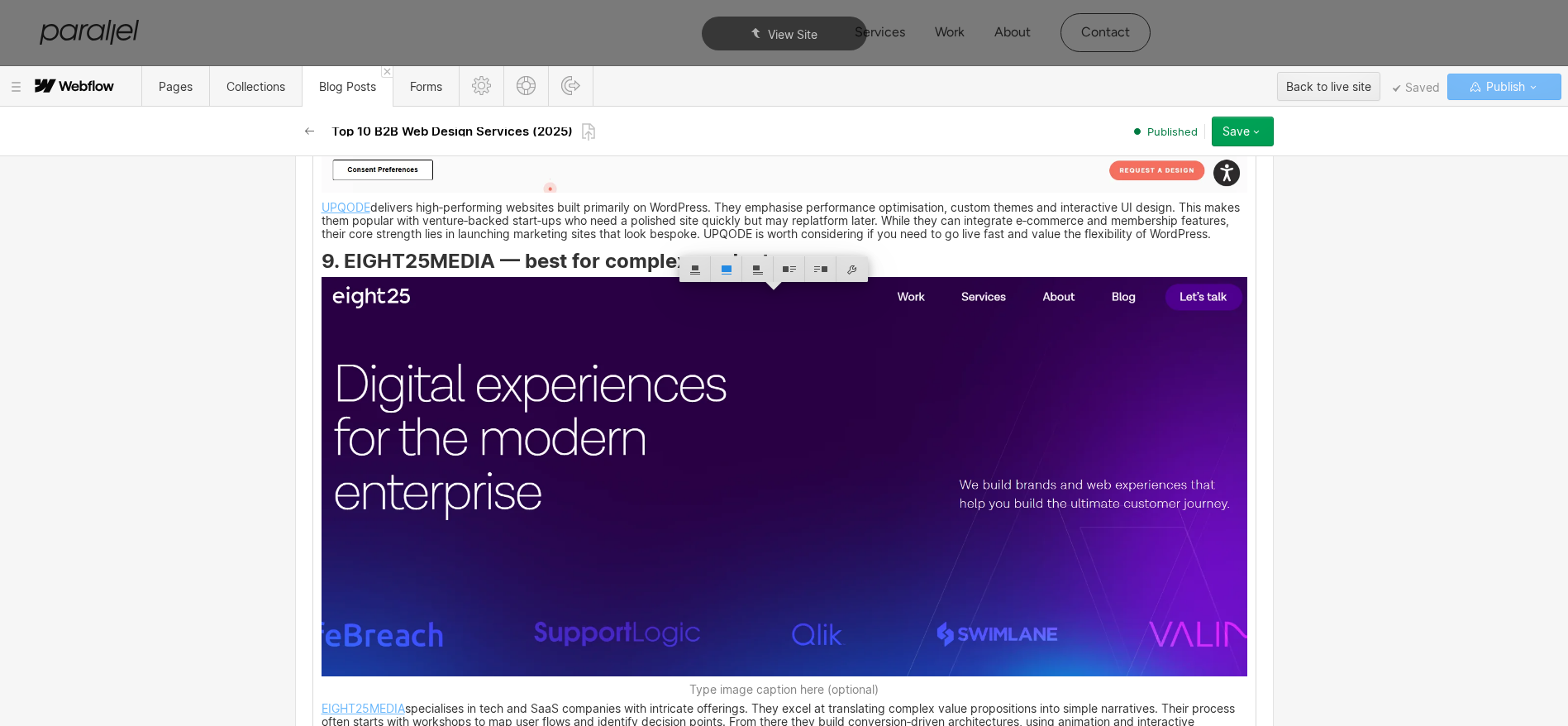
scroll to position [7769, 0]
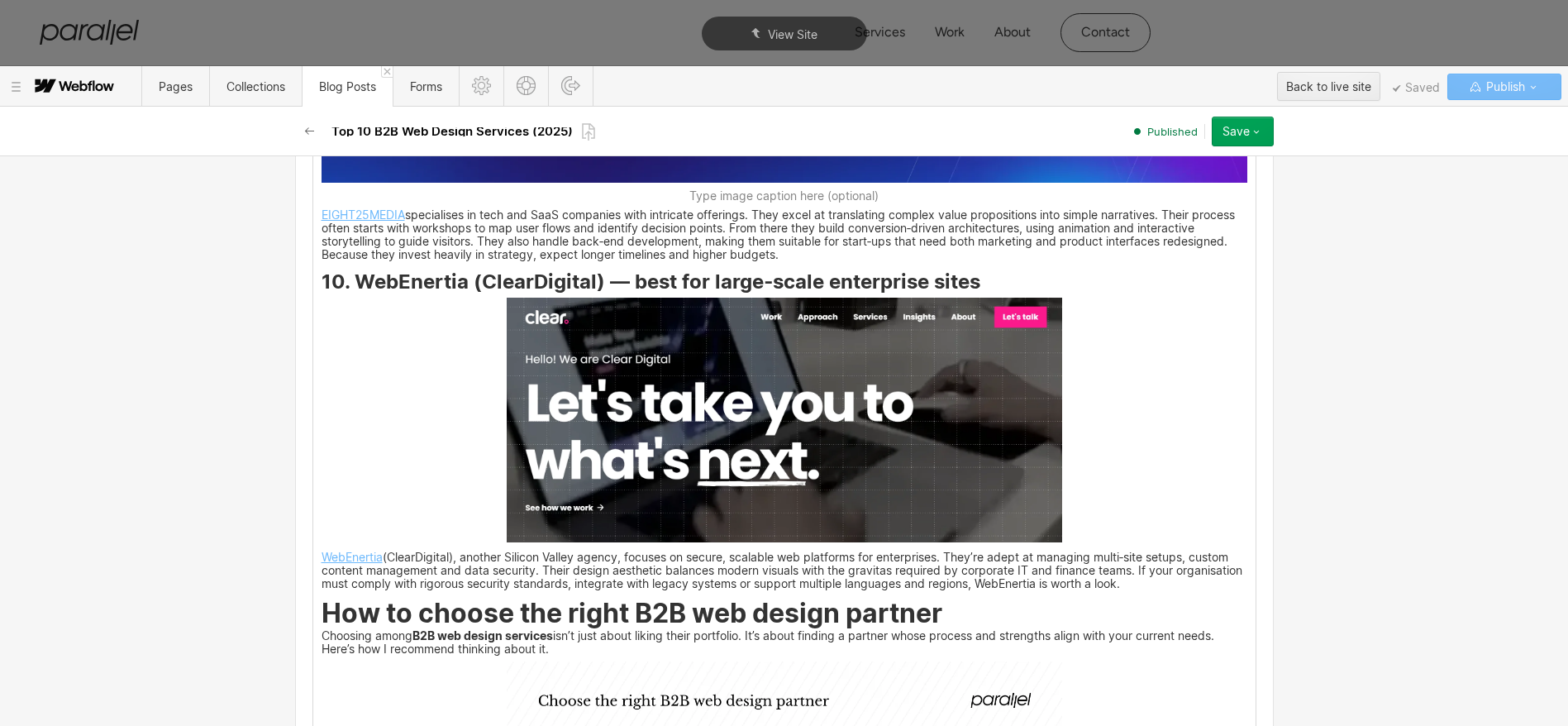
click at [763, 414] on img at bounding box center [784, 420] width 556 height 245
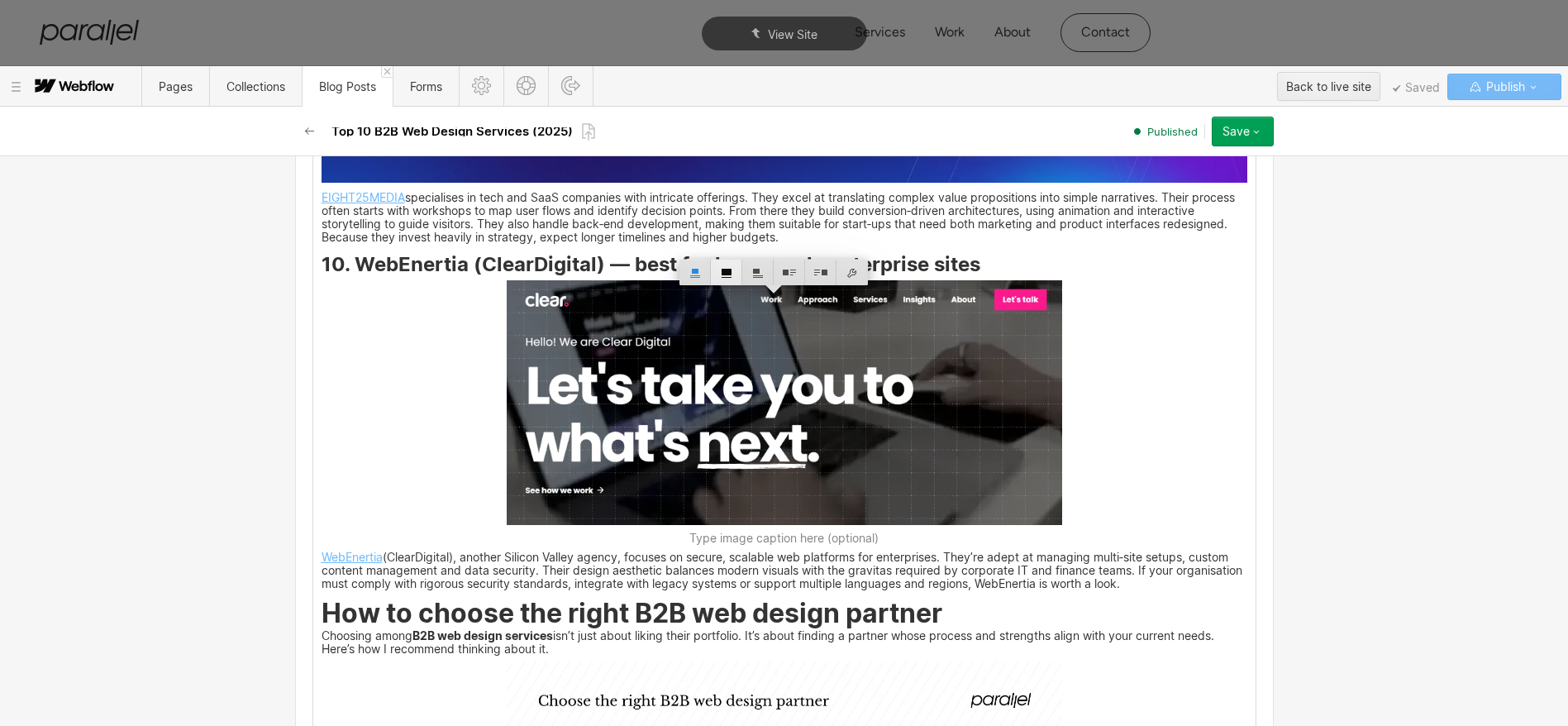
click at [726, 265] on div at bounding box center [727, 272] width 32 height 26
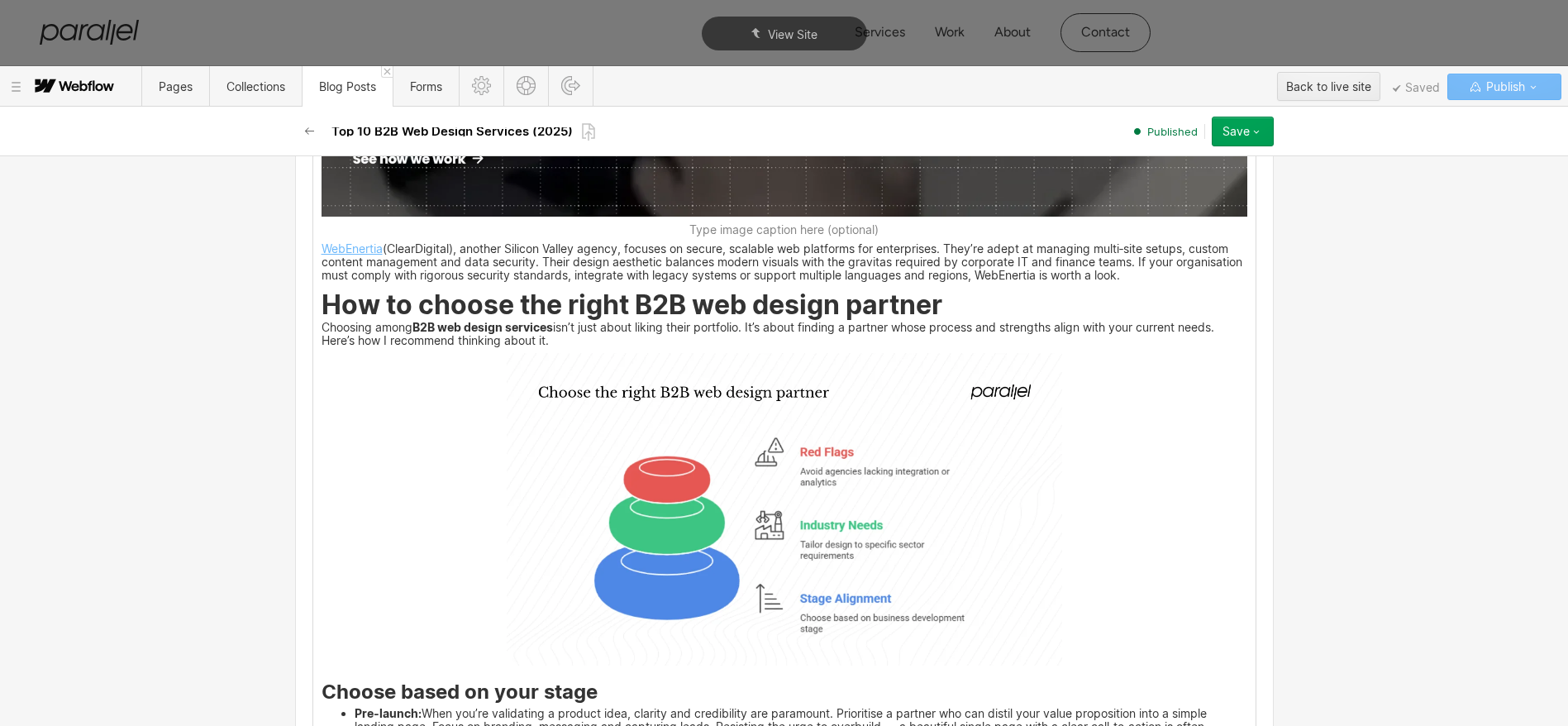
click at [759, 446] on img at bounding box center [784, 509] width 556 height 312
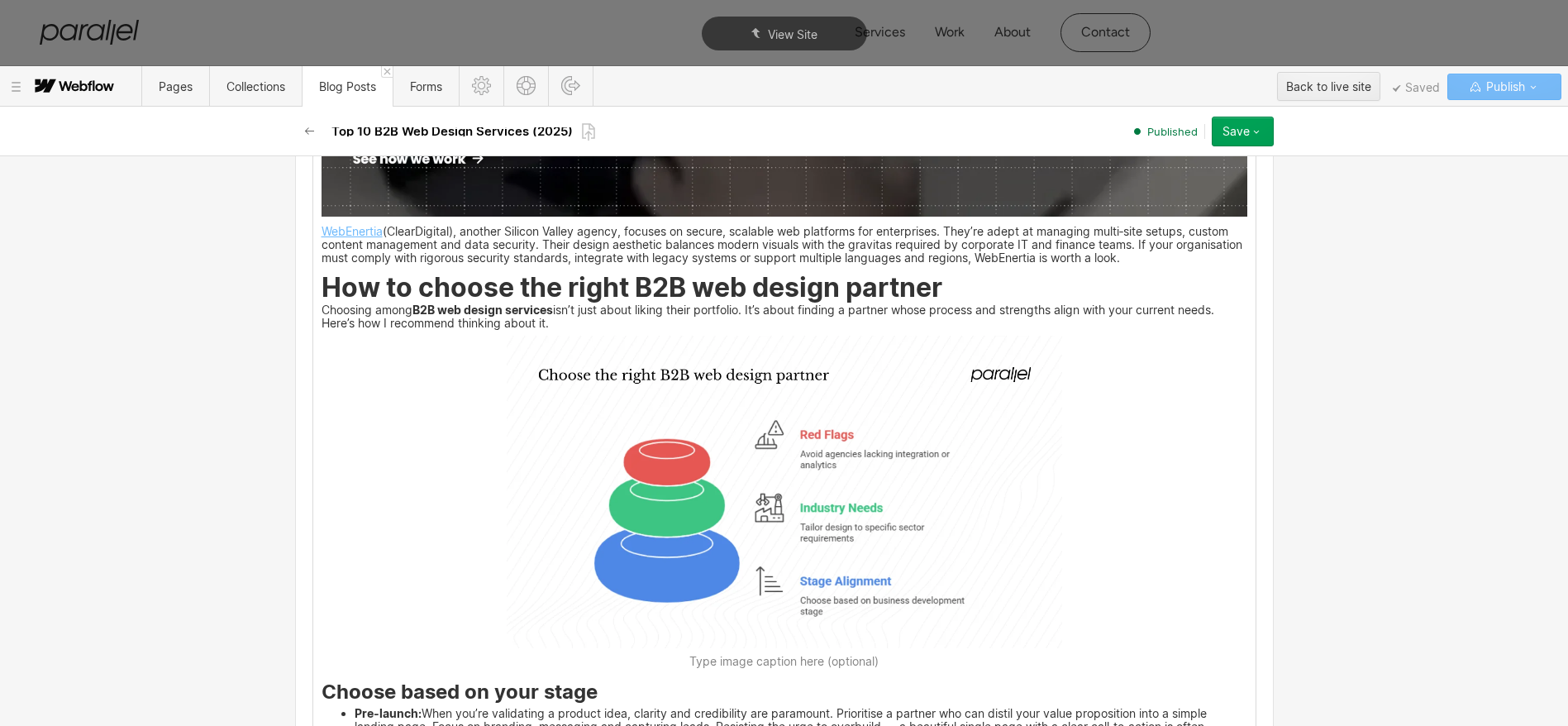
scroll to position [8252, 0]
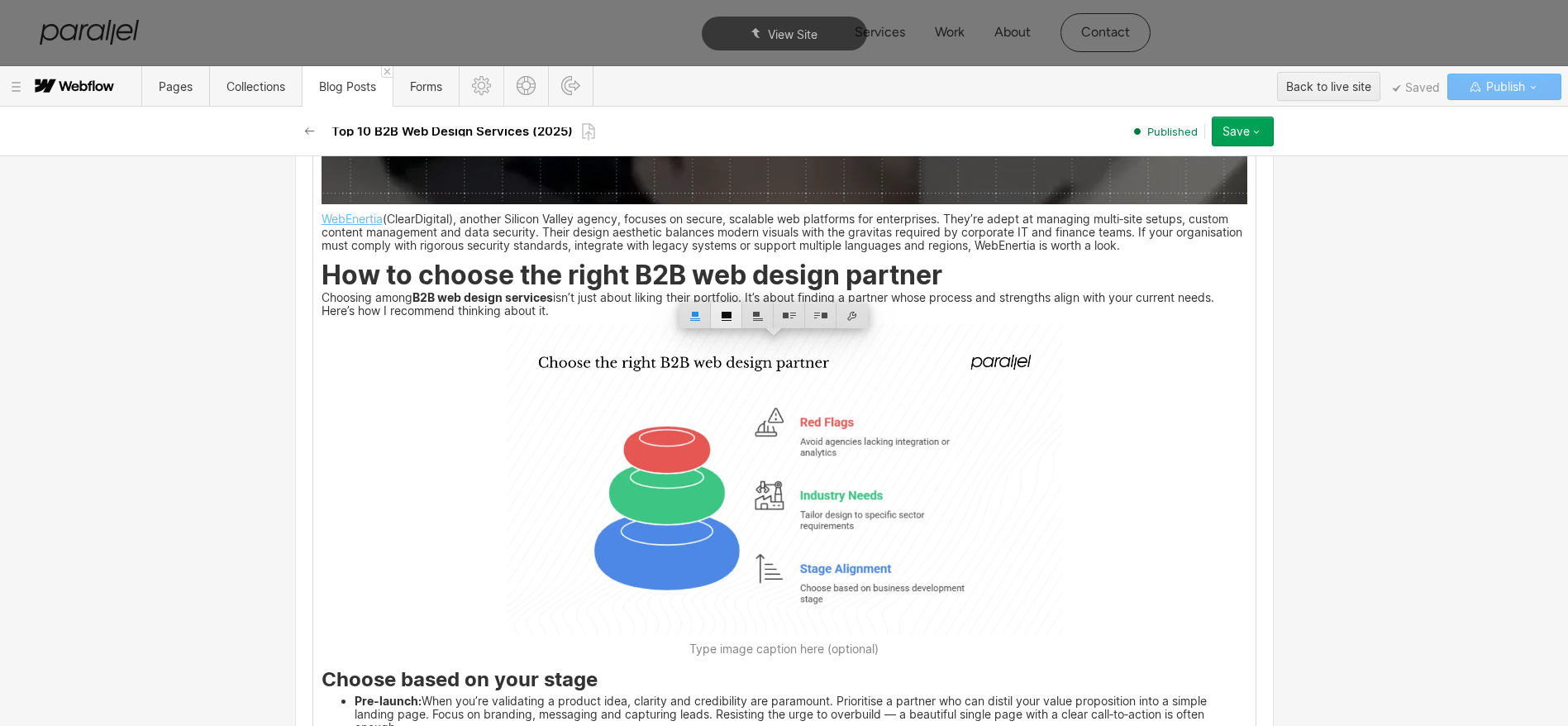
click at [725, 318] on div at bounding box center [727, 315] width 32 height 26
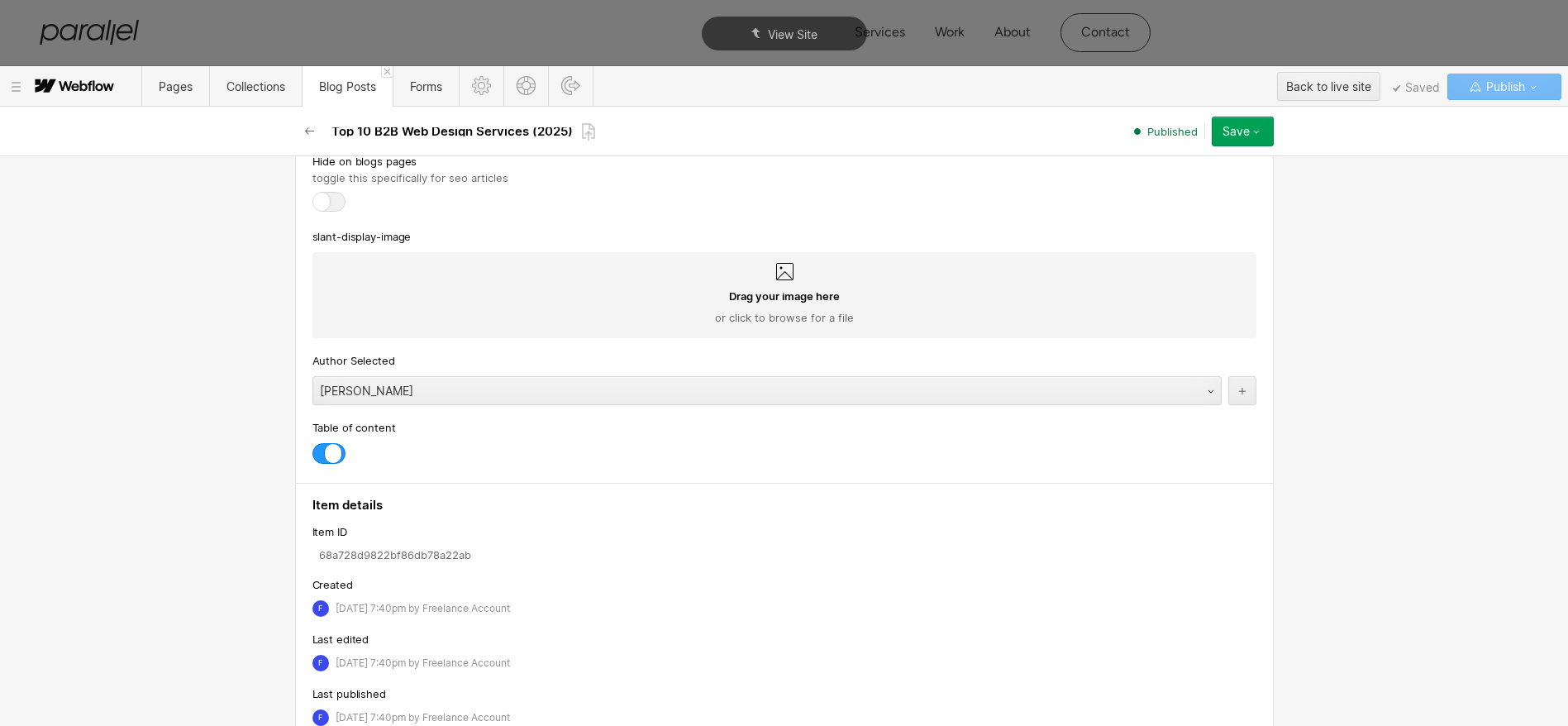
scroll to position [10864, 0]
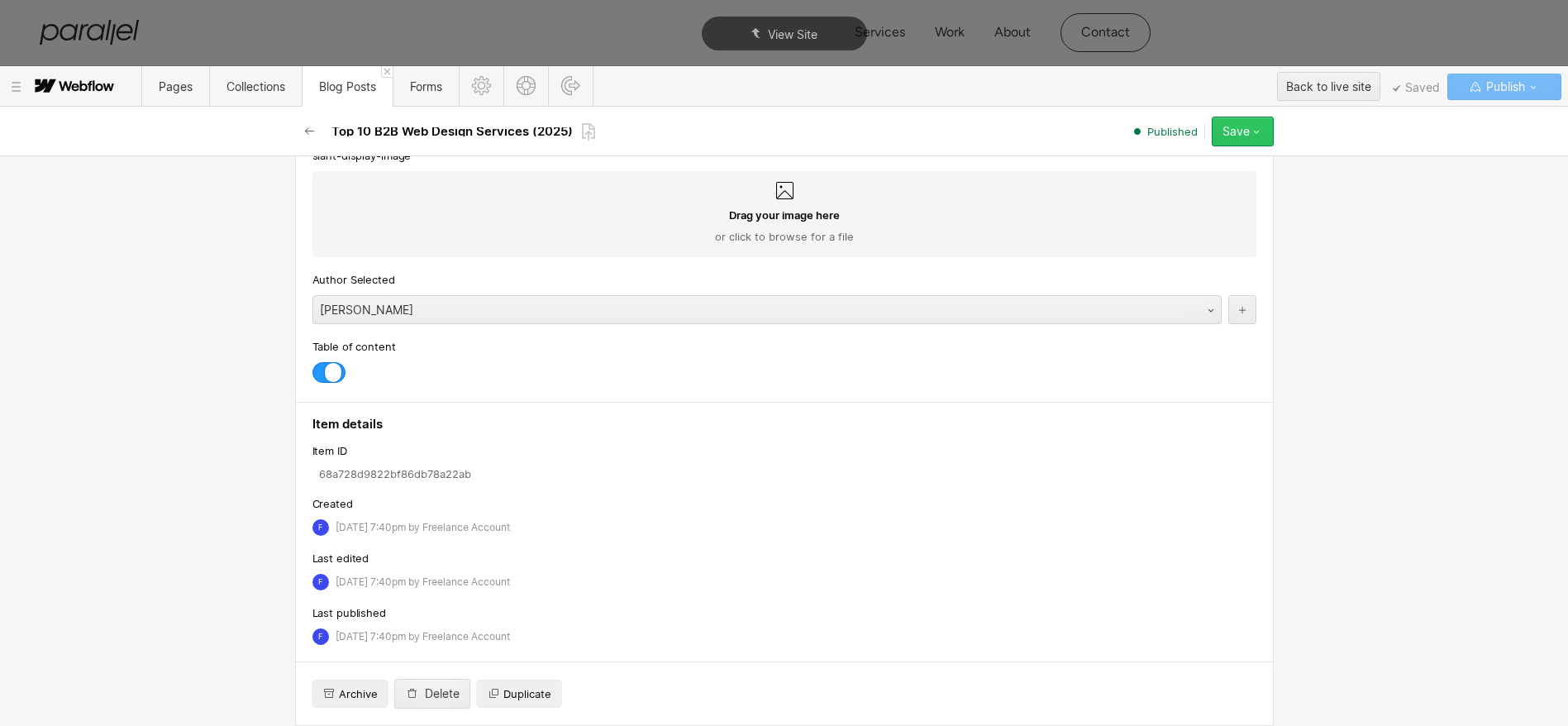
click at [1250, 134] on icon "button" at bounding box center [1257, 132] width 13 height 13
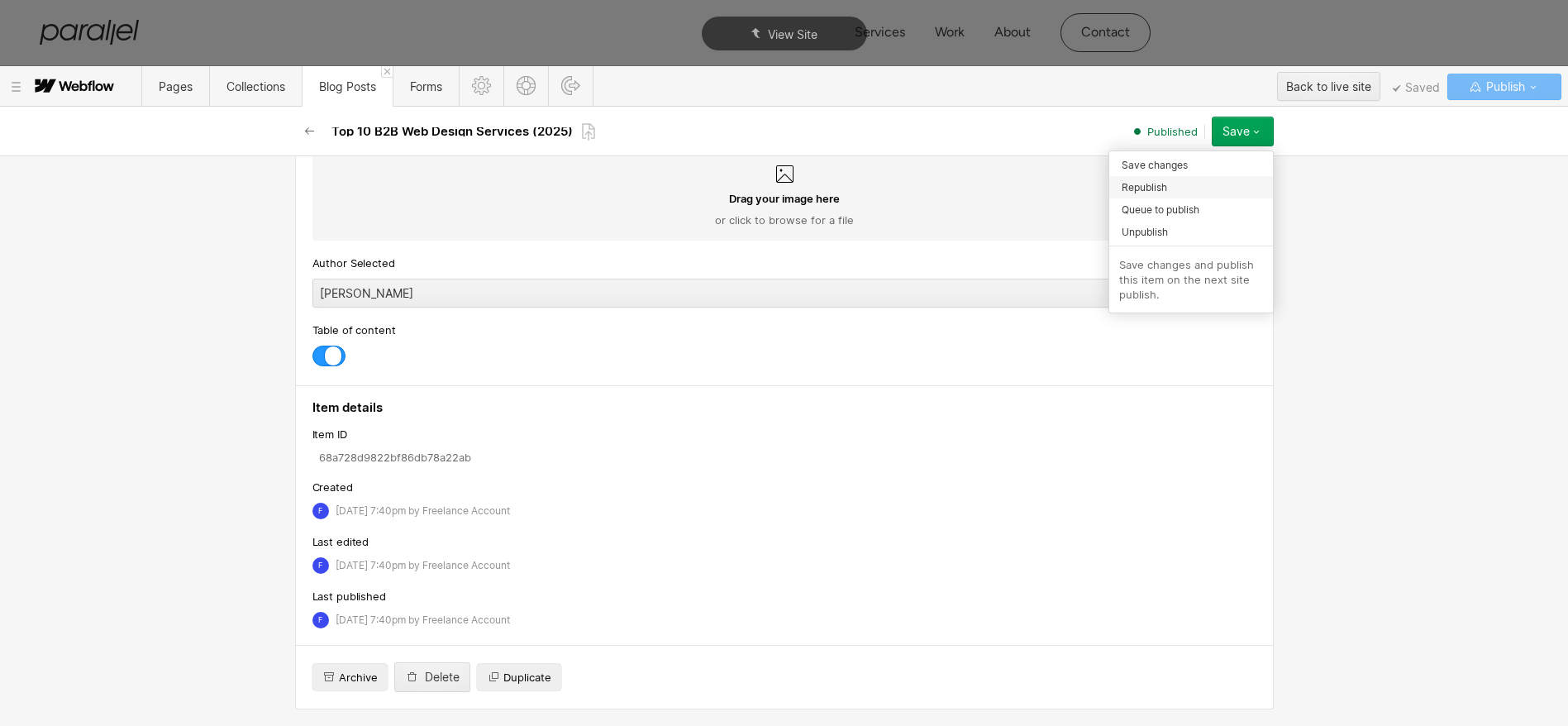
scroll to position [10847, 0]
click at [1187, 194] on div "Republish" at bounding box center [1191, 187] width 164 height 23
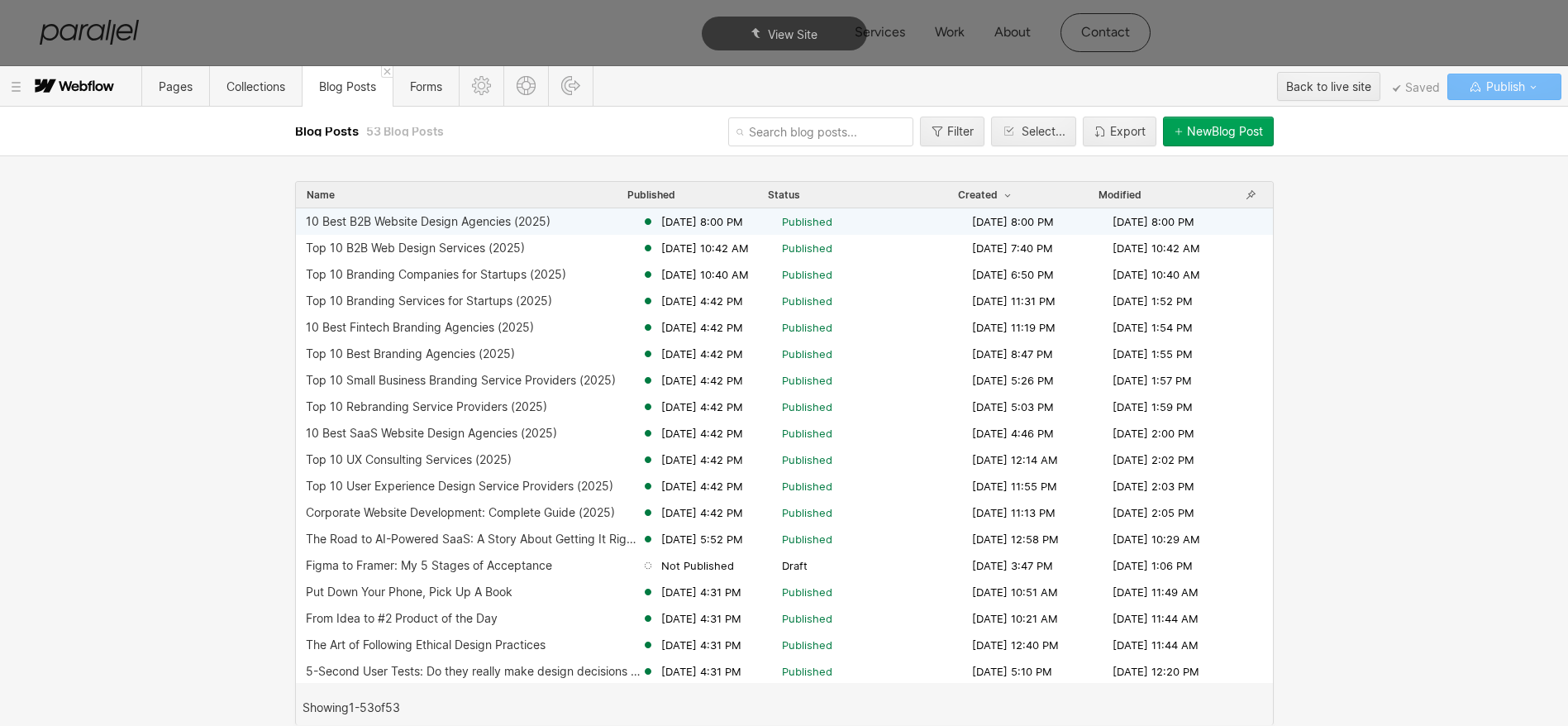
click at [557, 215] on div "10 Best B2B Website Design Agencies (2025)" at bounding box center [474, 222] width 335 height 13
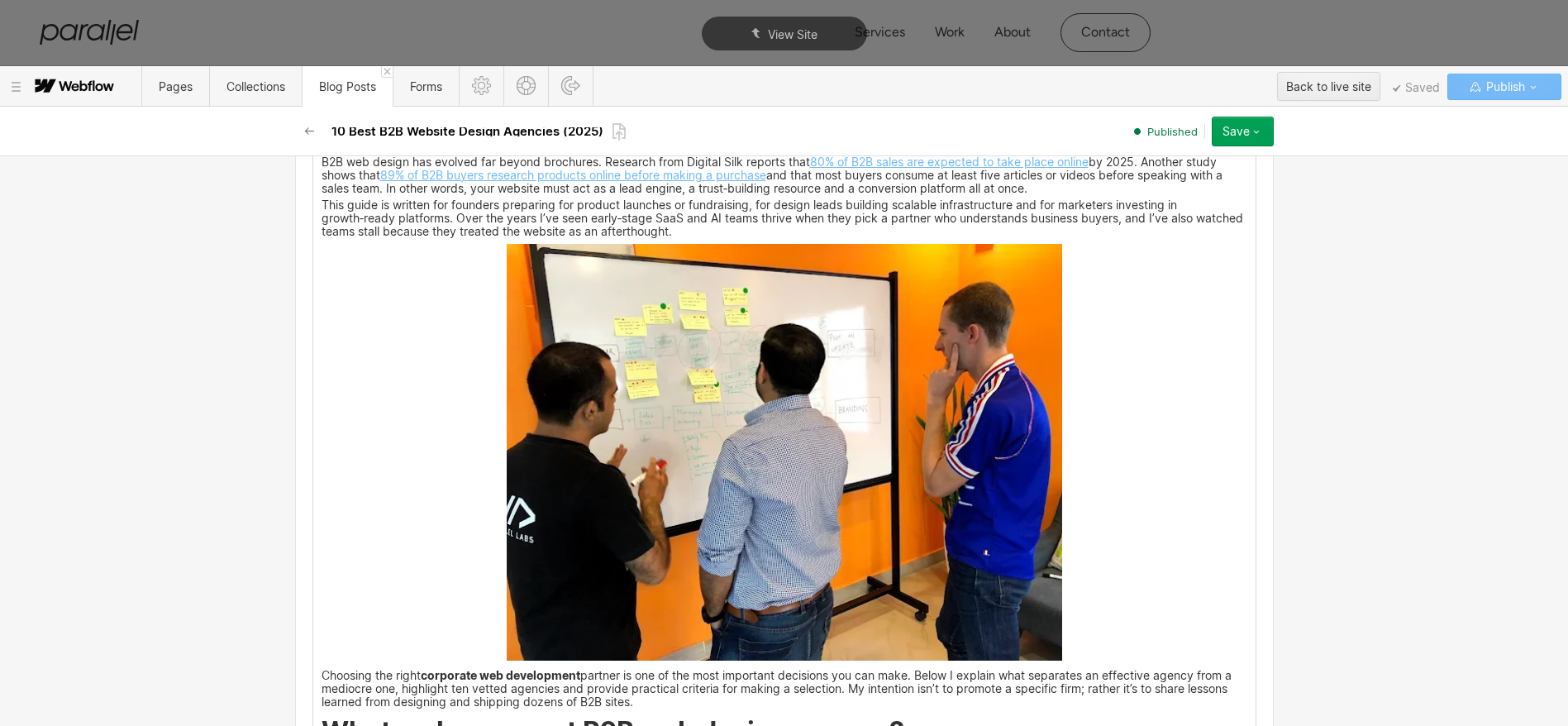
scroll to position [1309, 0]
click at [720, 392] on img at bounding box center [784, 451] width 556 height 416
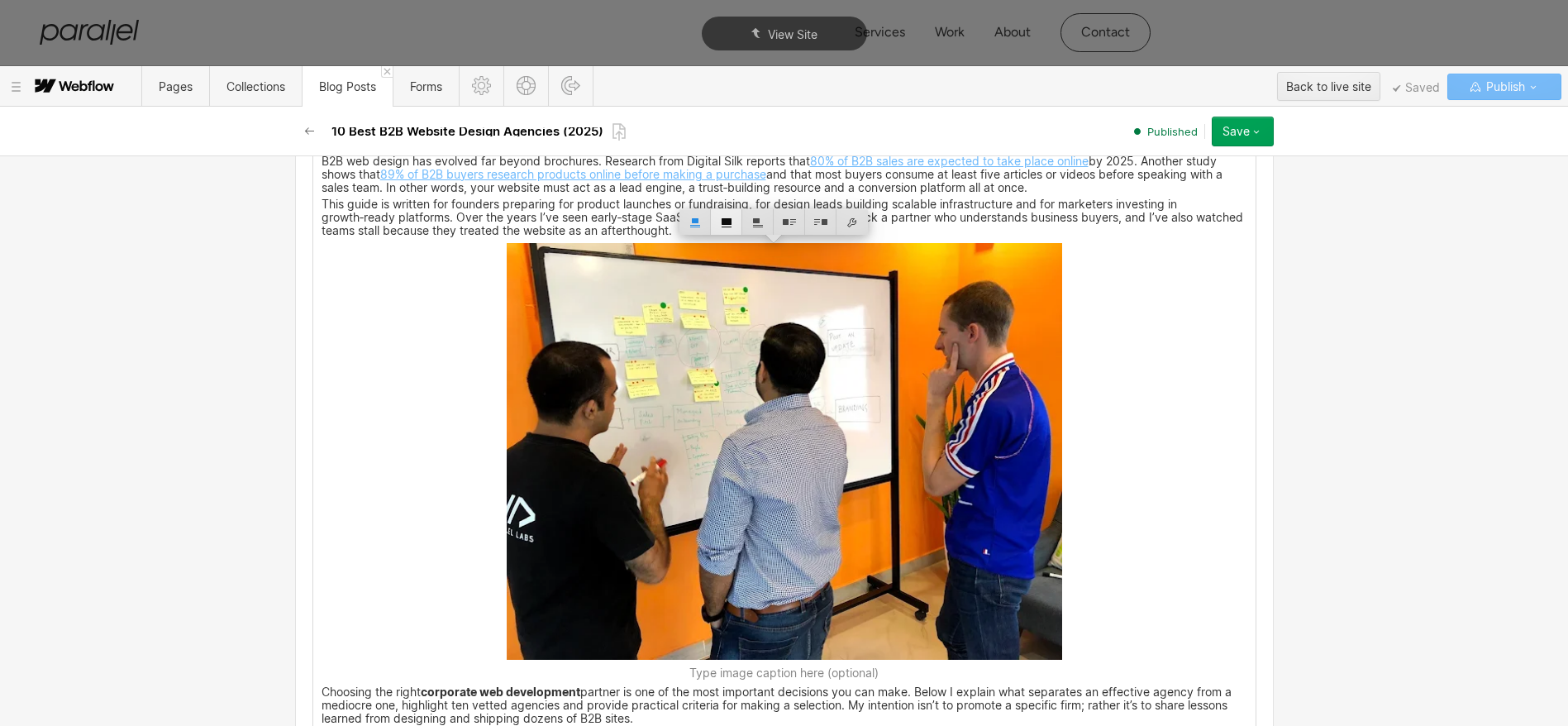
click at [727, 229] on div at bounding box center [727, 222] width 32 height 26
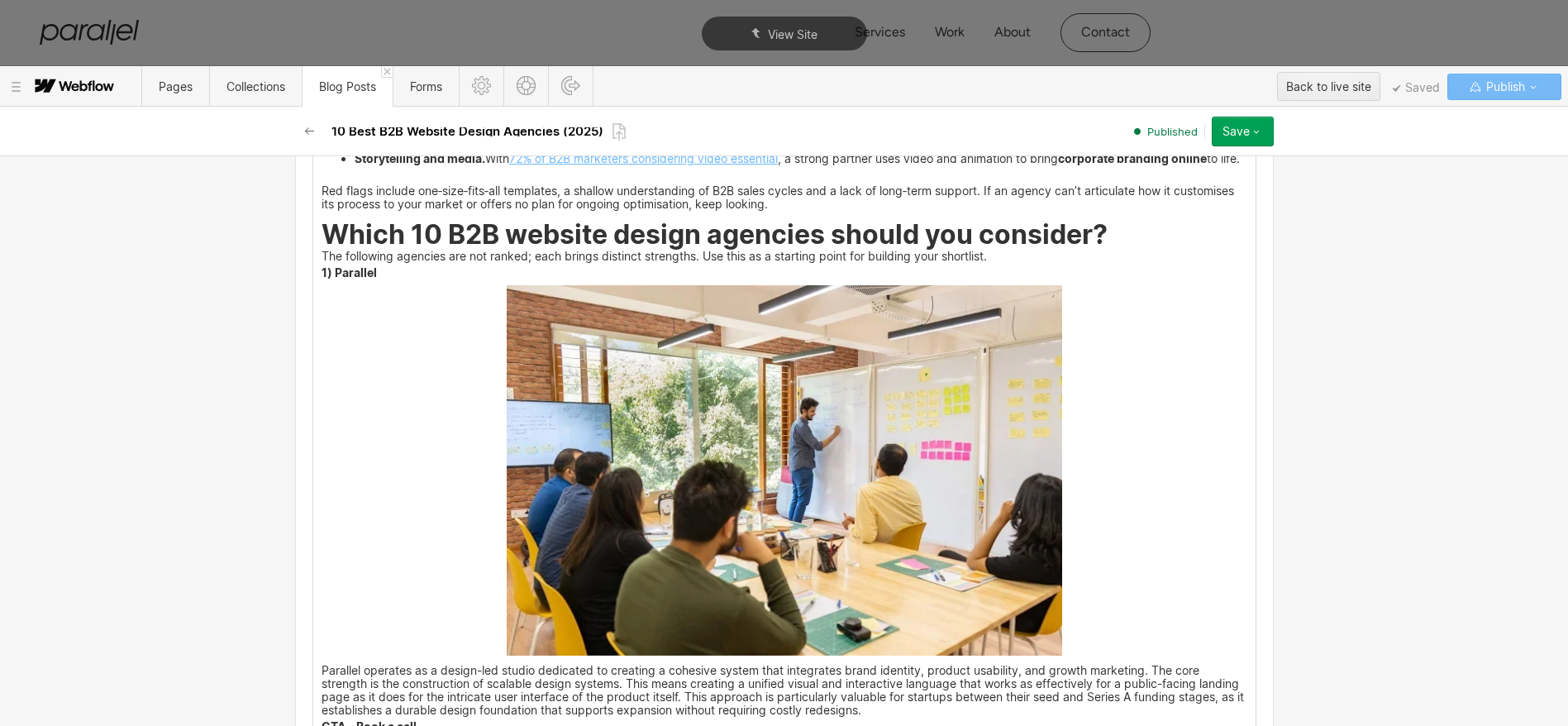
click at [683, 415] on img at bounding box center [784, 471] width 556 height 371
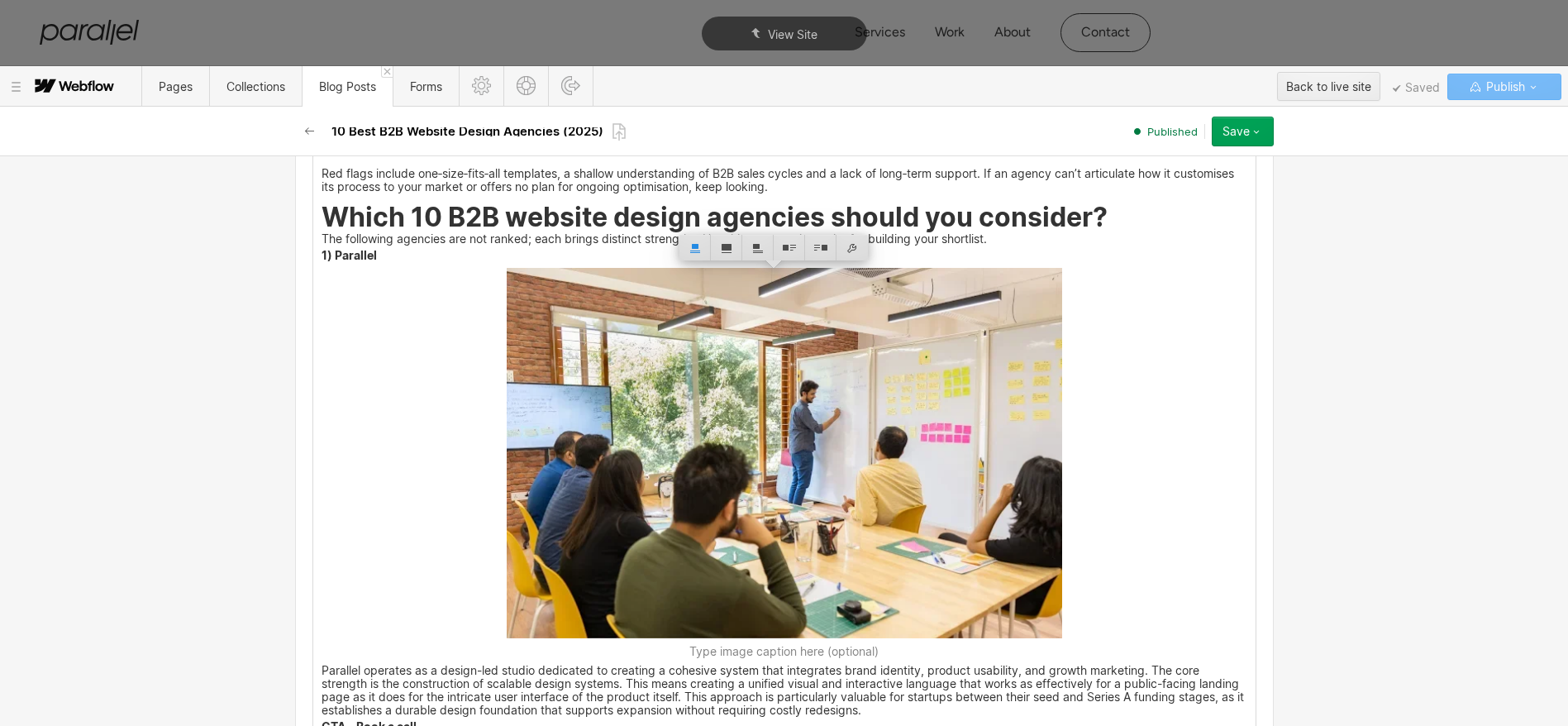
scroll to position [2153, 0]
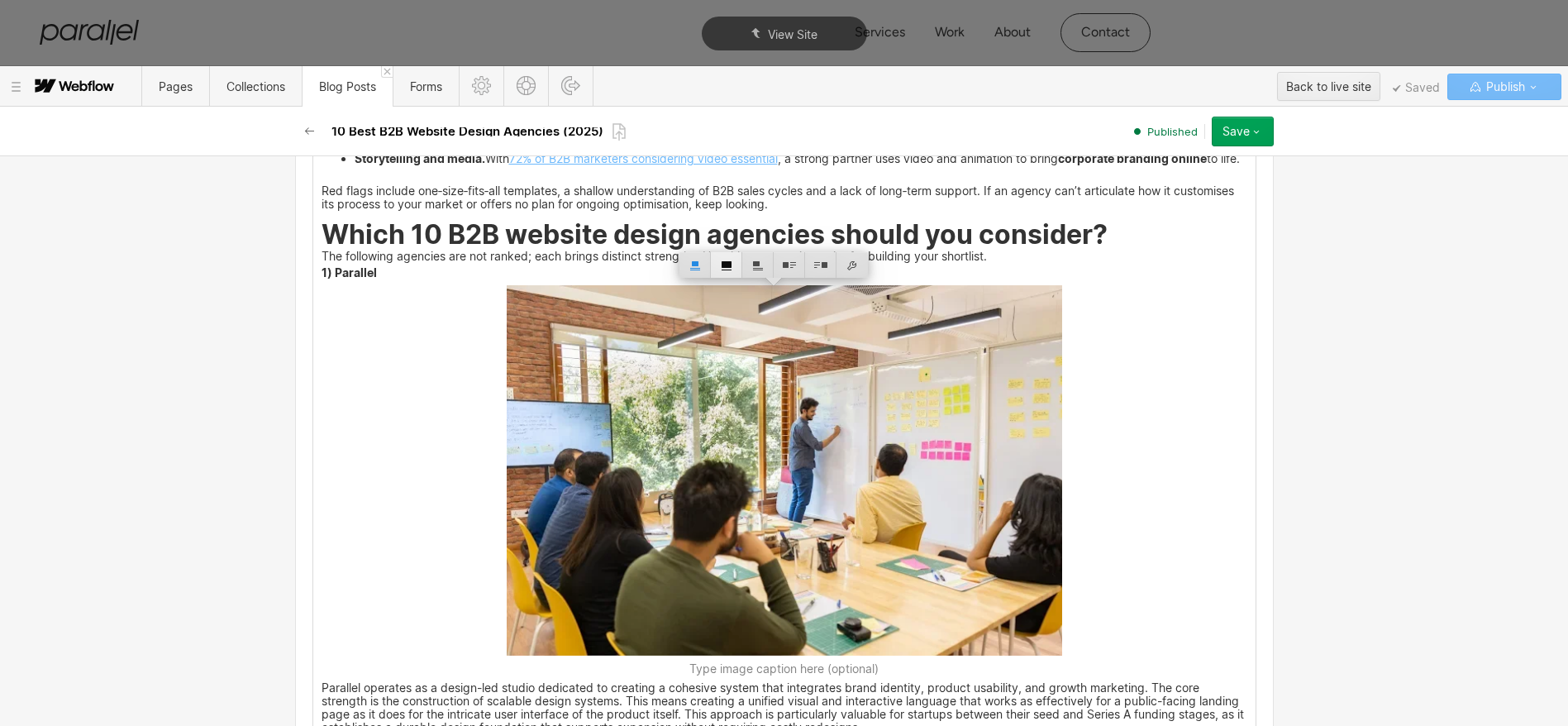
click at [734, 266] on div at bounding box center [727, 265] width 32 height 26
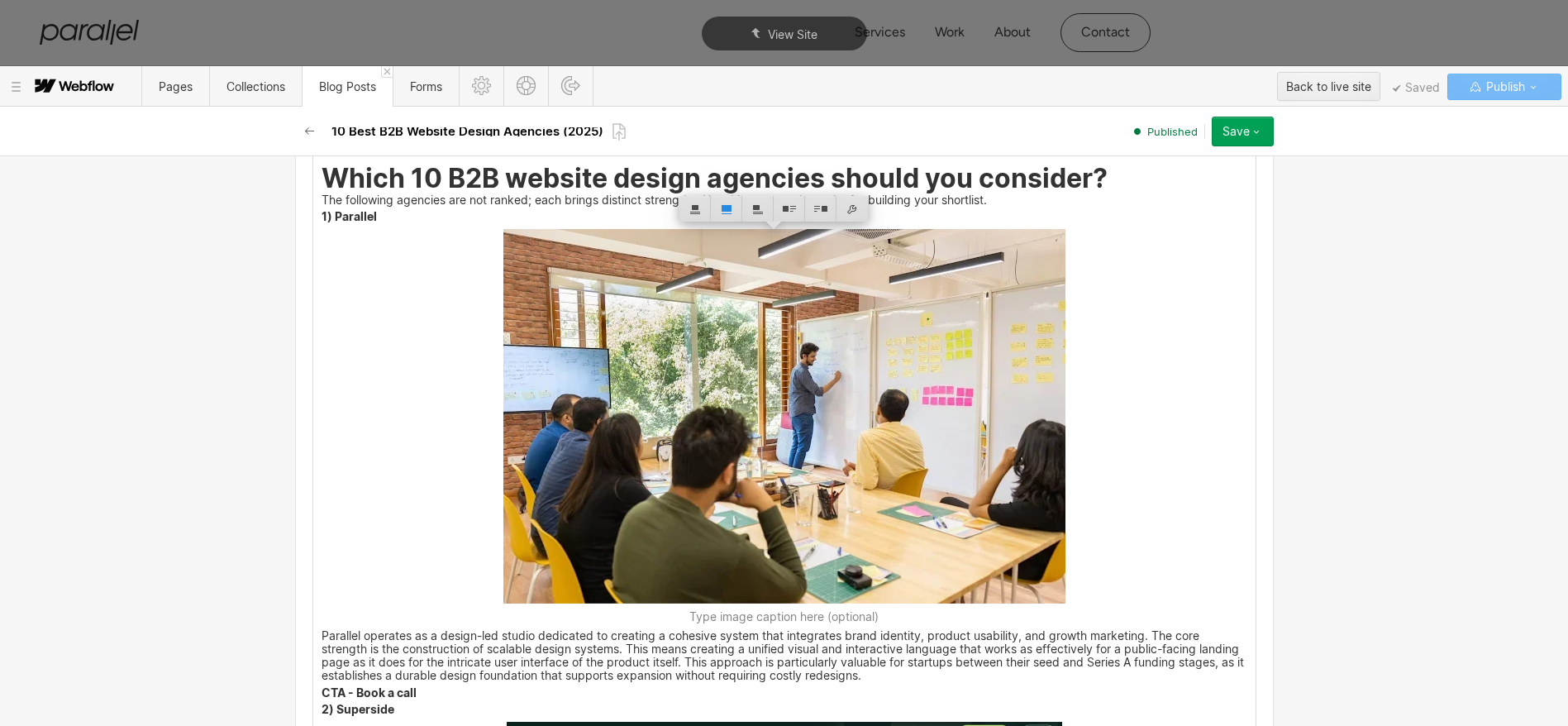
scroll to position [2556, 0]
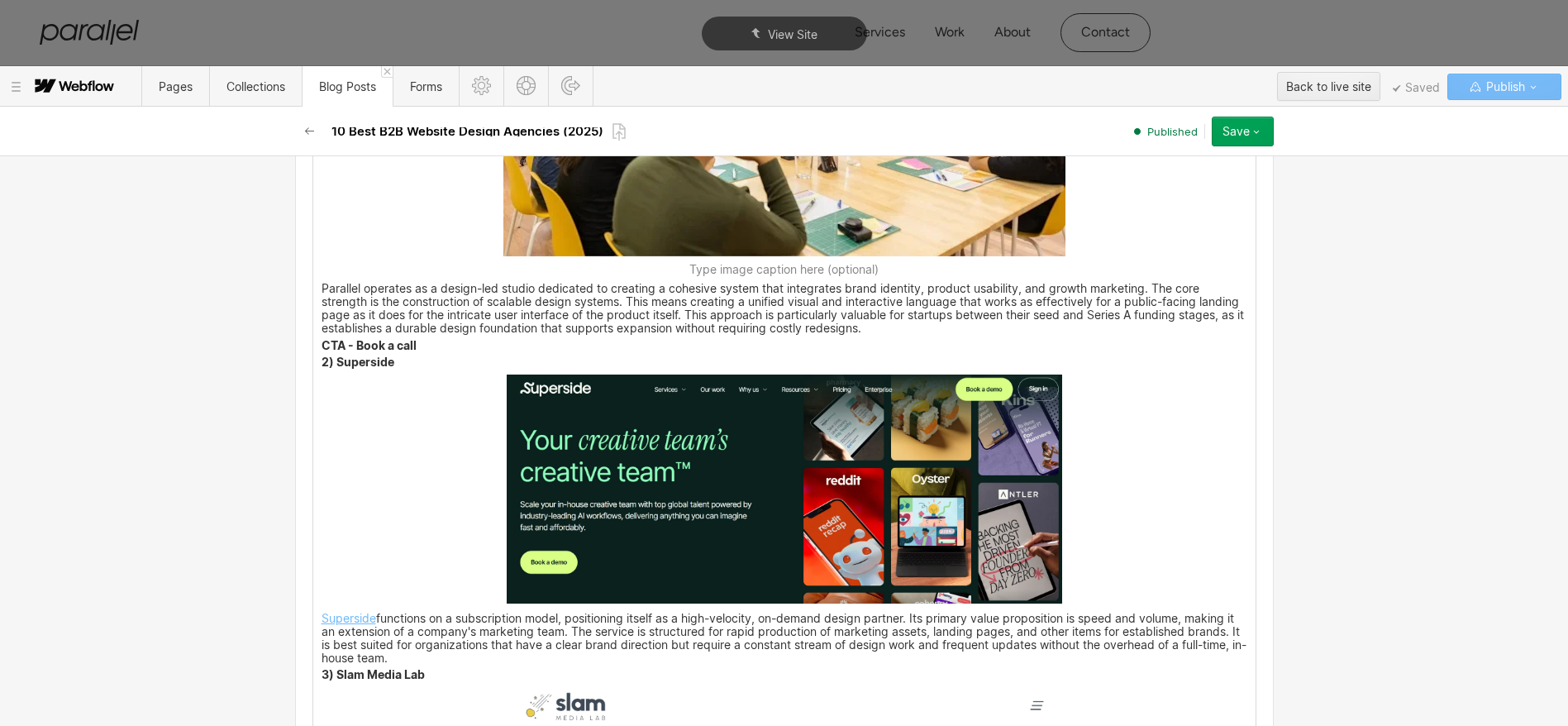
click at [670, 476] on img at bounding box center [784, 489] width 556 height 229
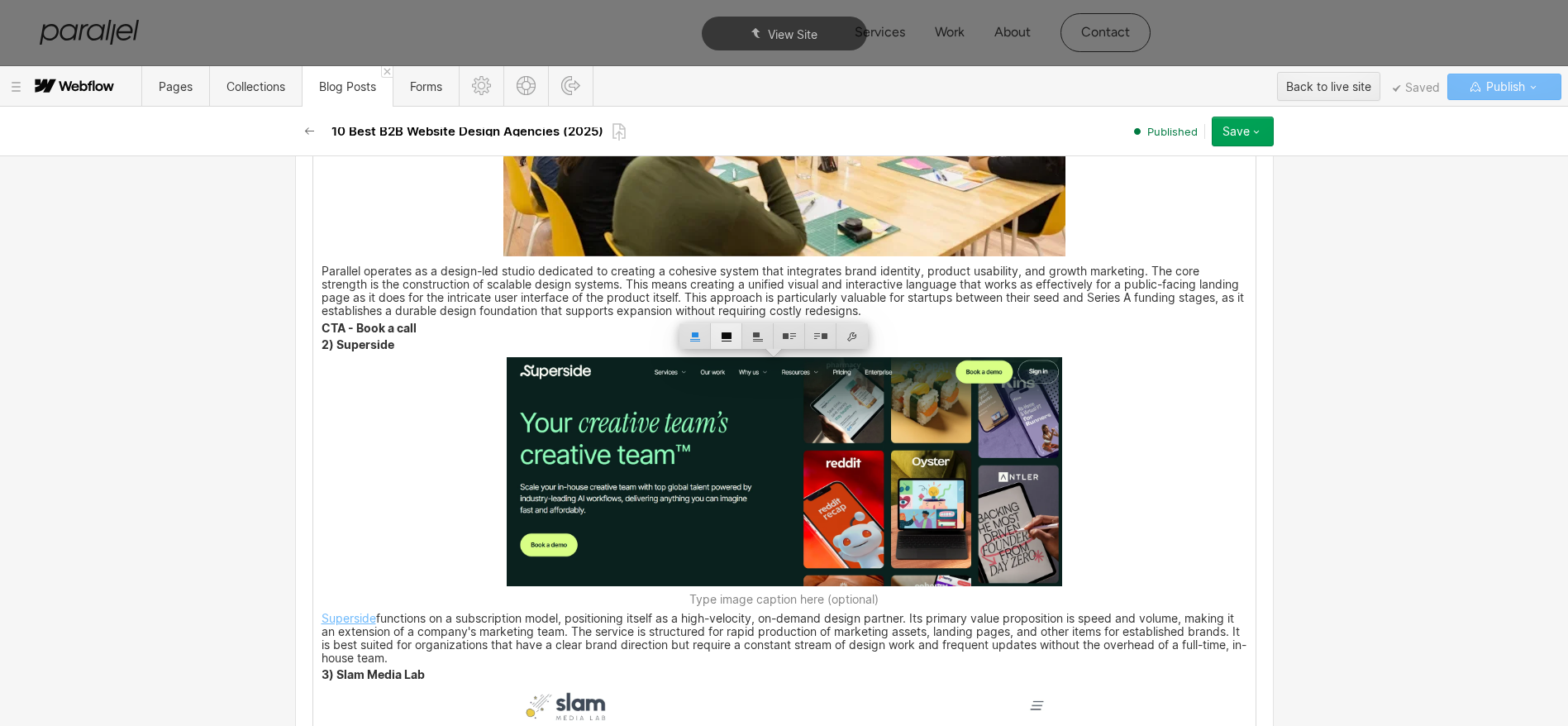
click at [725, 335] on div at bounding box center [727, 335] width 32 height 26
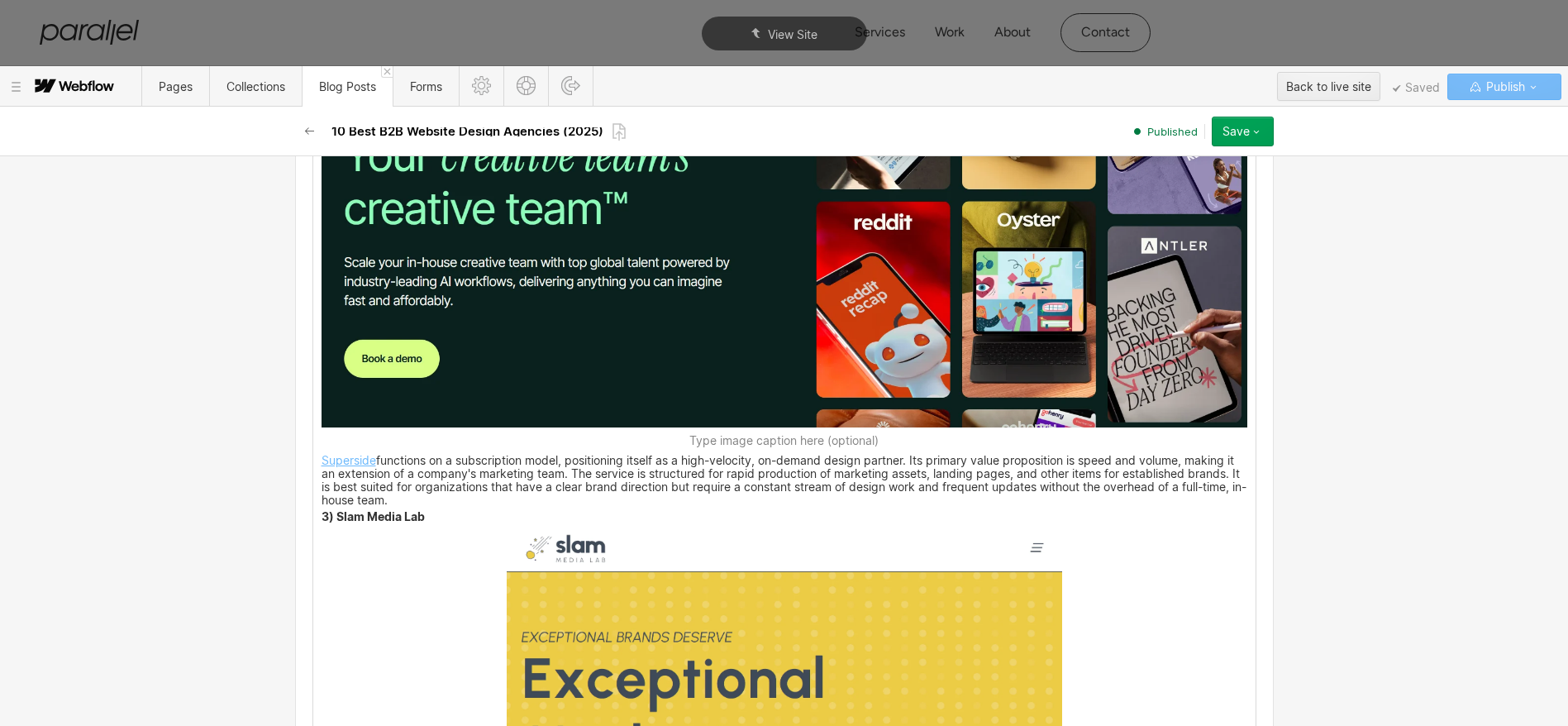
scroll to position [3107, 0]
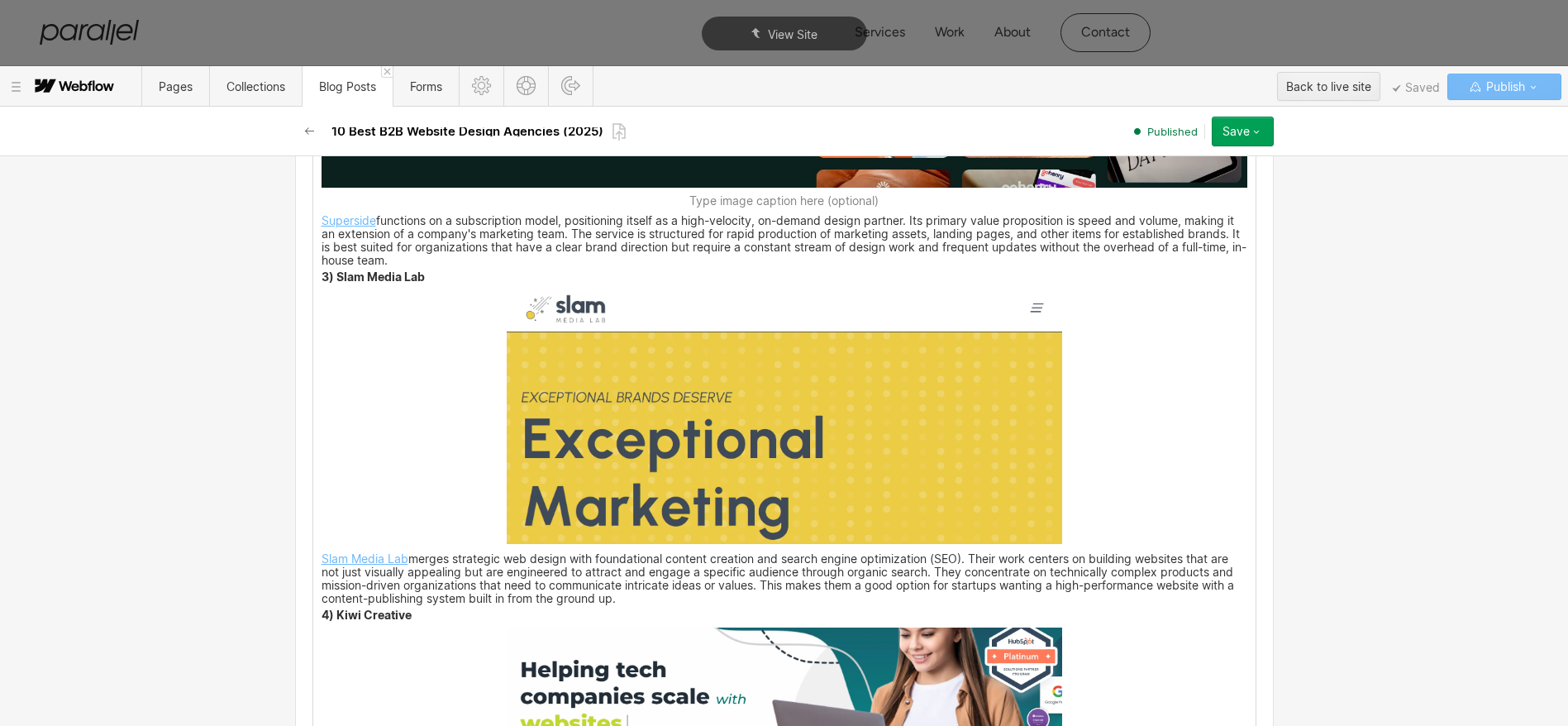
click at [608, 395] on img at bounding box center [784, 416] width 556 height 255
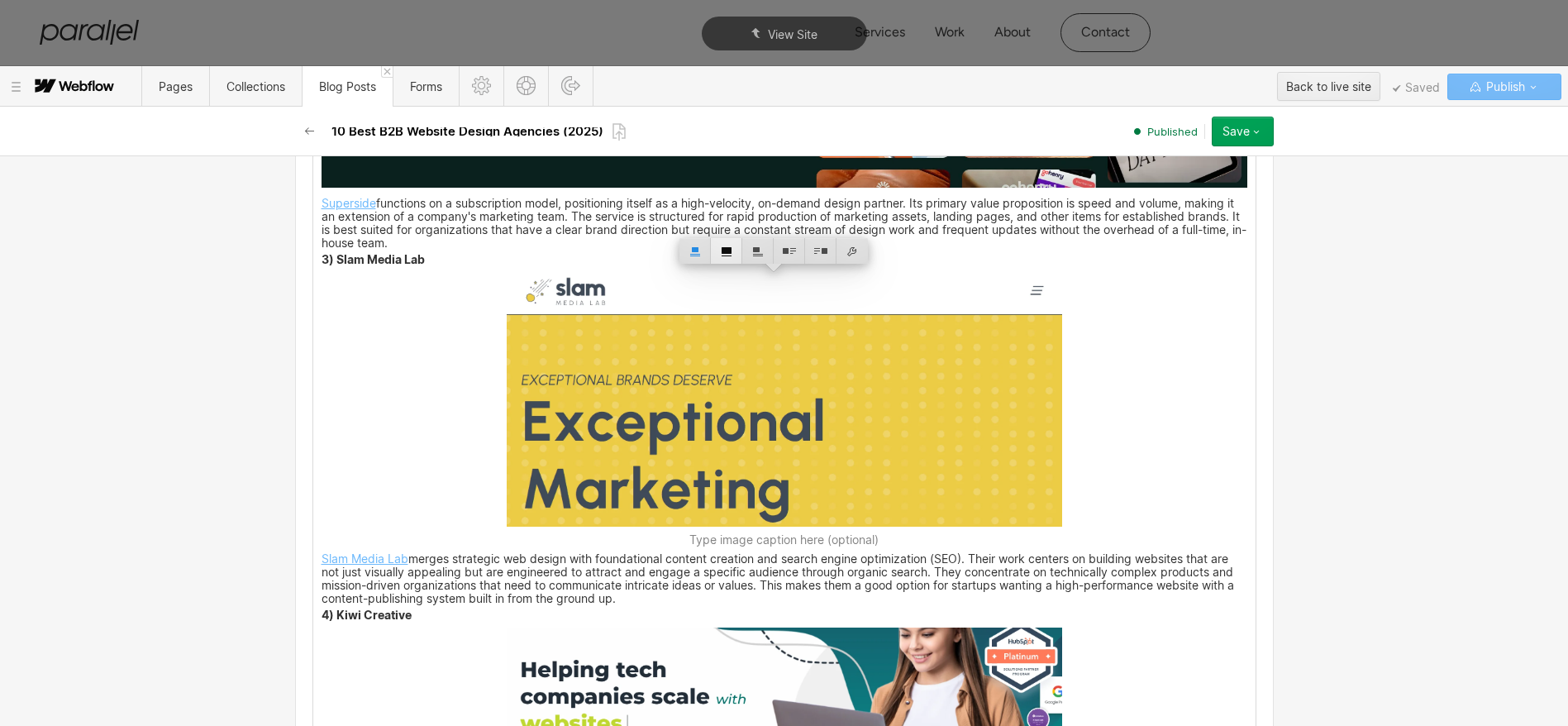
click at [733, 245] on div at bounding box center [727, 250] width 32 height 26
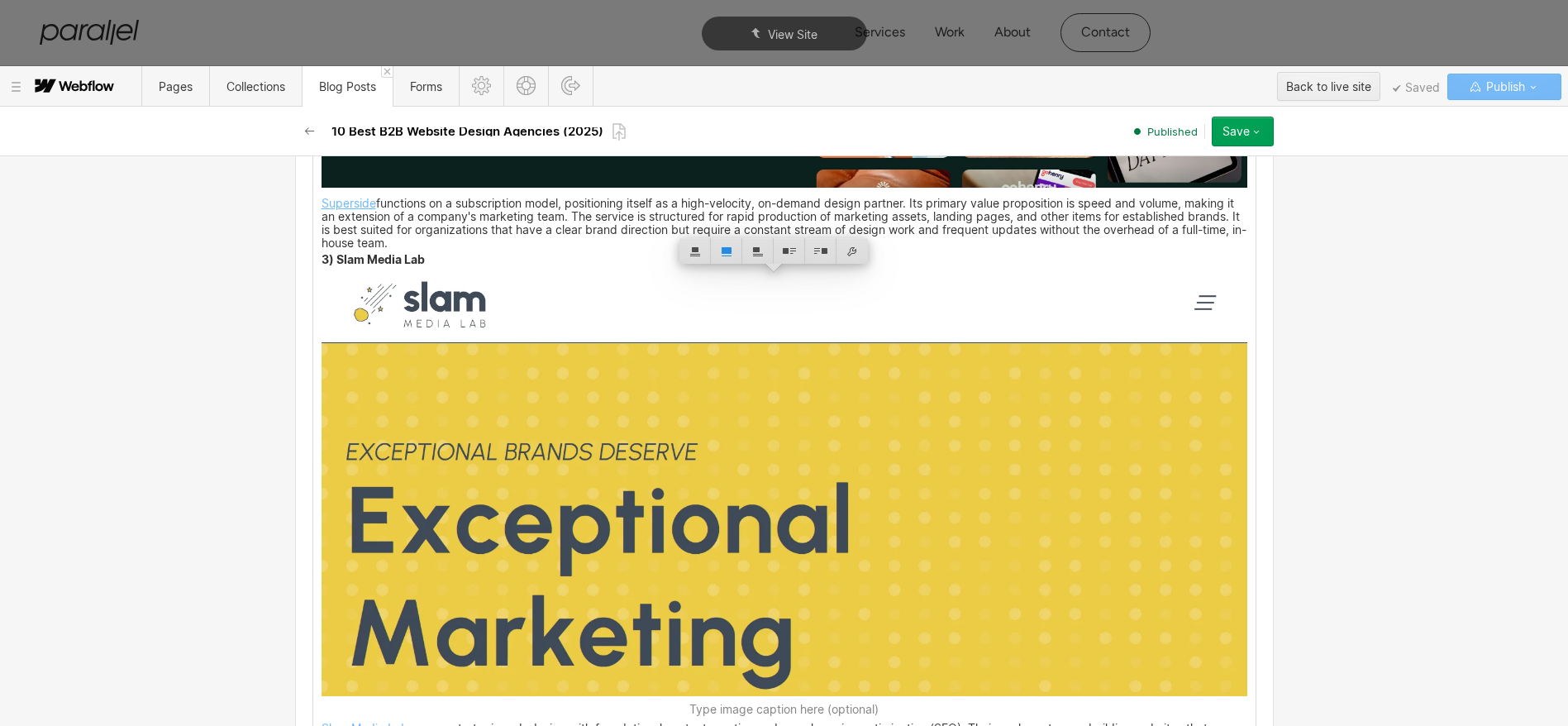
scroll to position [3531, 0]
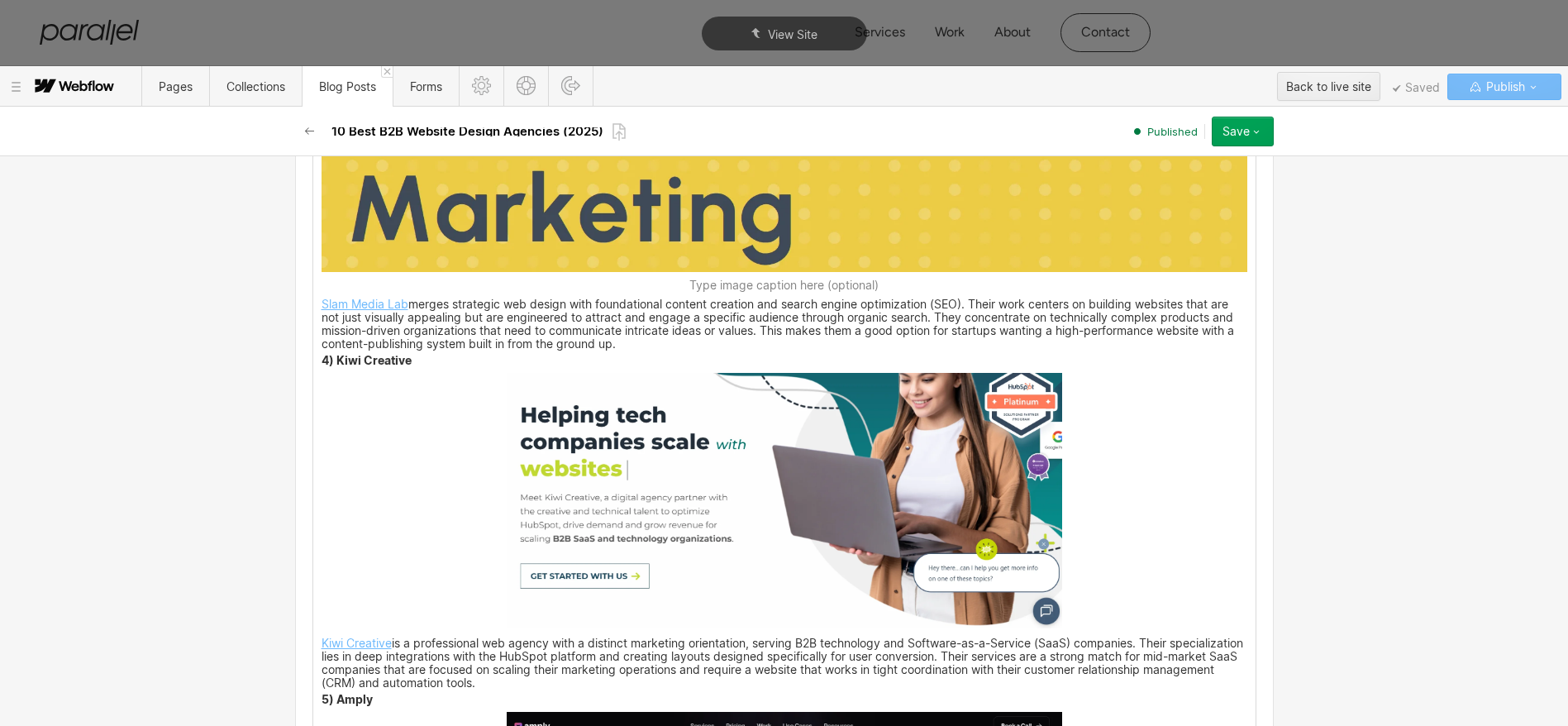
click at [641, 404] on img at bounding box center [784, 501] width 556 height 255
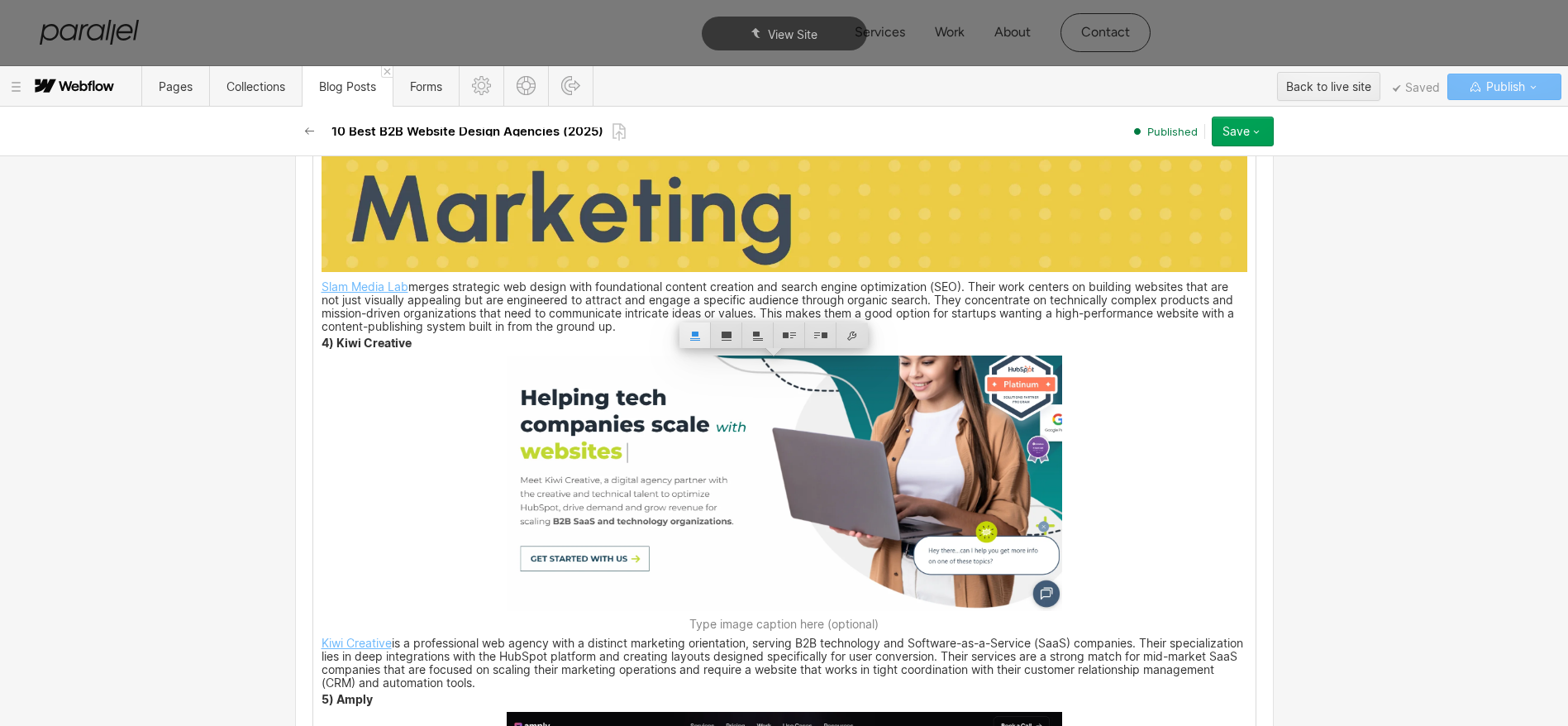
scroll to position [3543, 0]
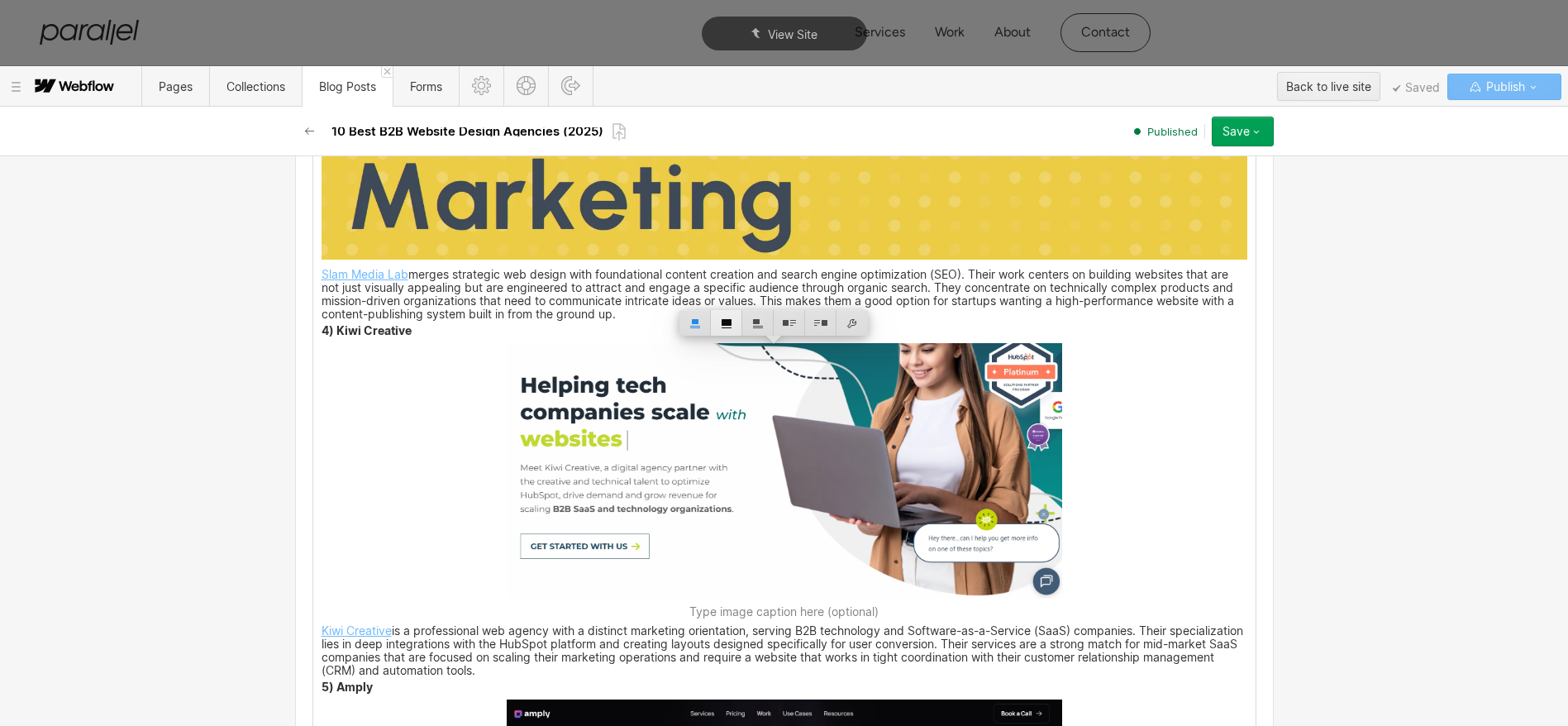
click at [725, 322] on div at bounding box center [727, 322] width 32 height 26
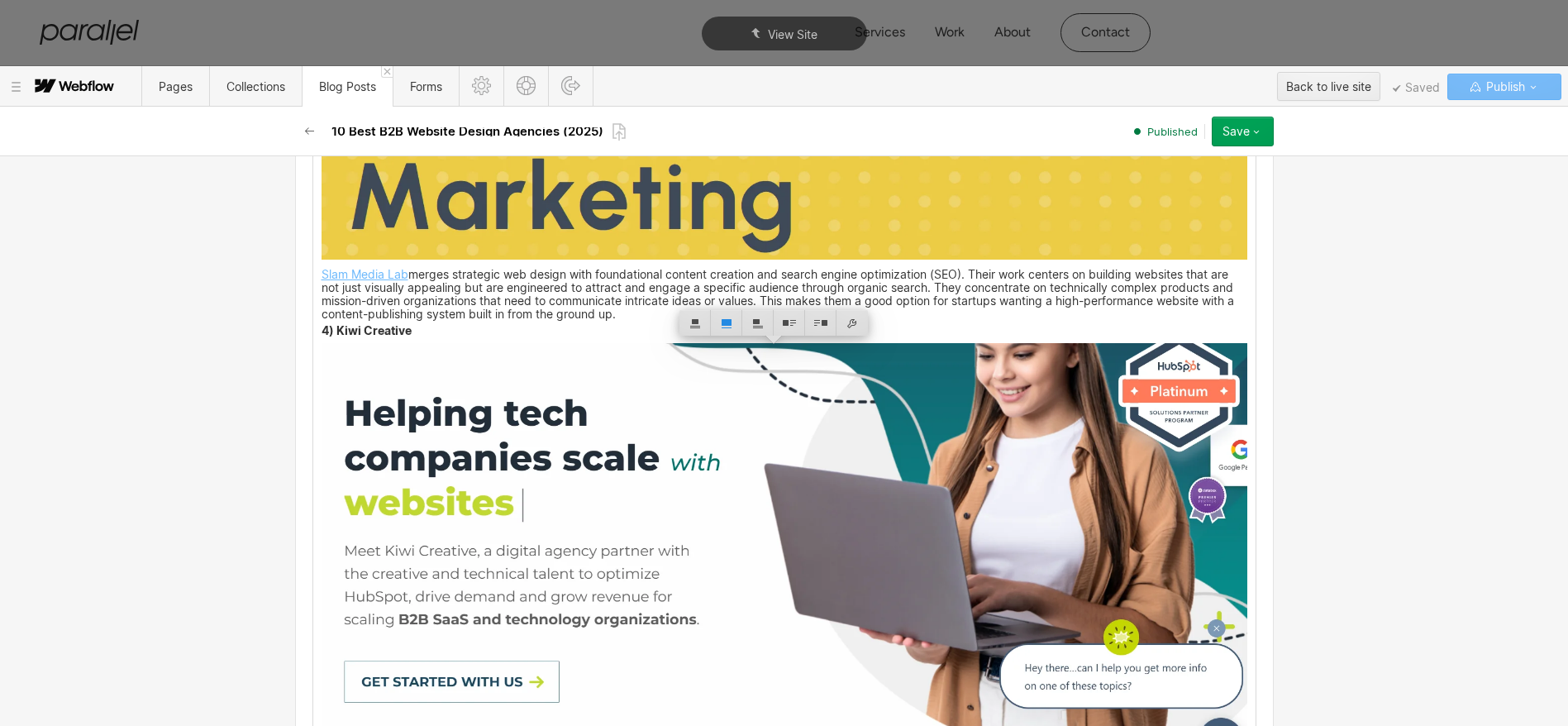
scroll to position [4076, 0]
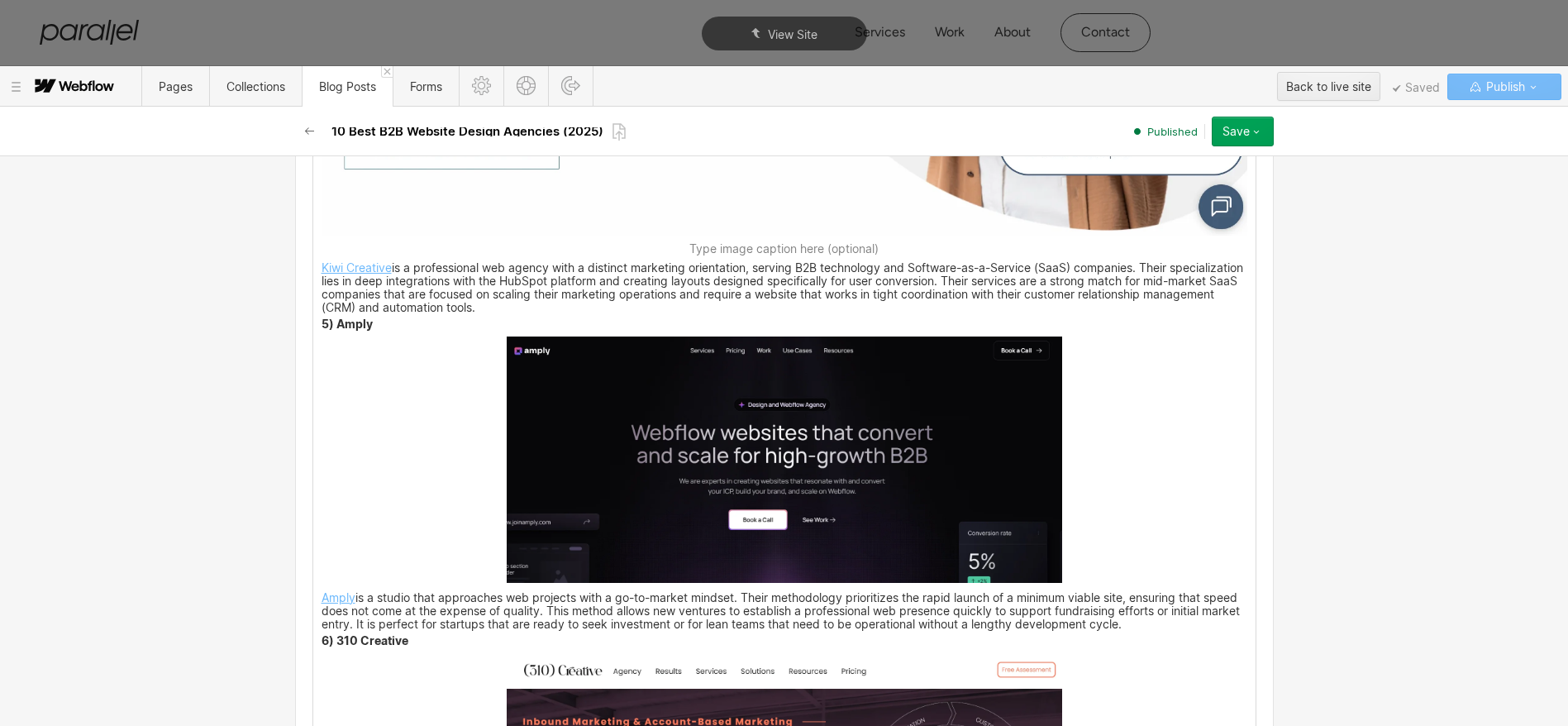
click at [653, 412] on img at bounding box center [784, 459] width 556 height 246
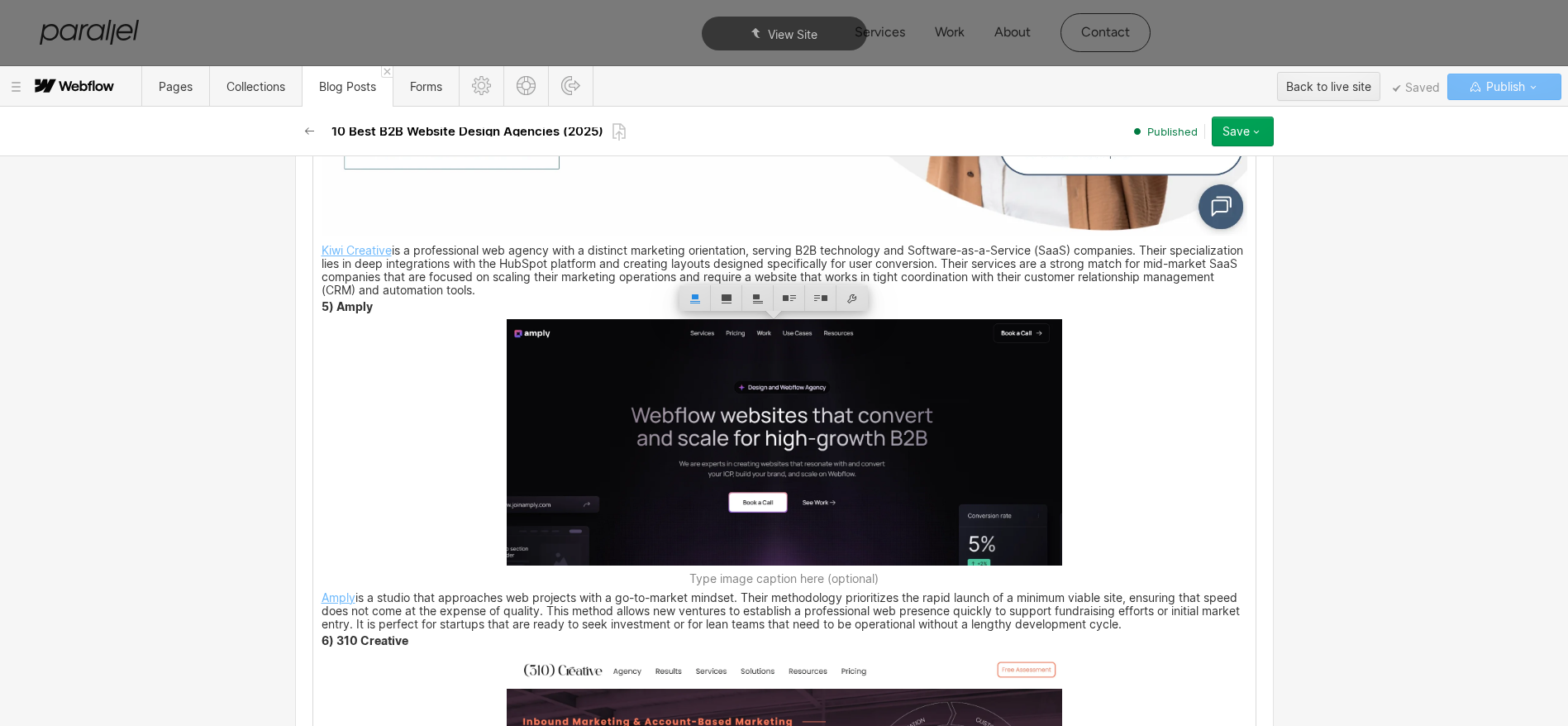
scroll to position [4077, 0]
click at [723, 305] on div at bounding box center [727, 297] width 32 height 26
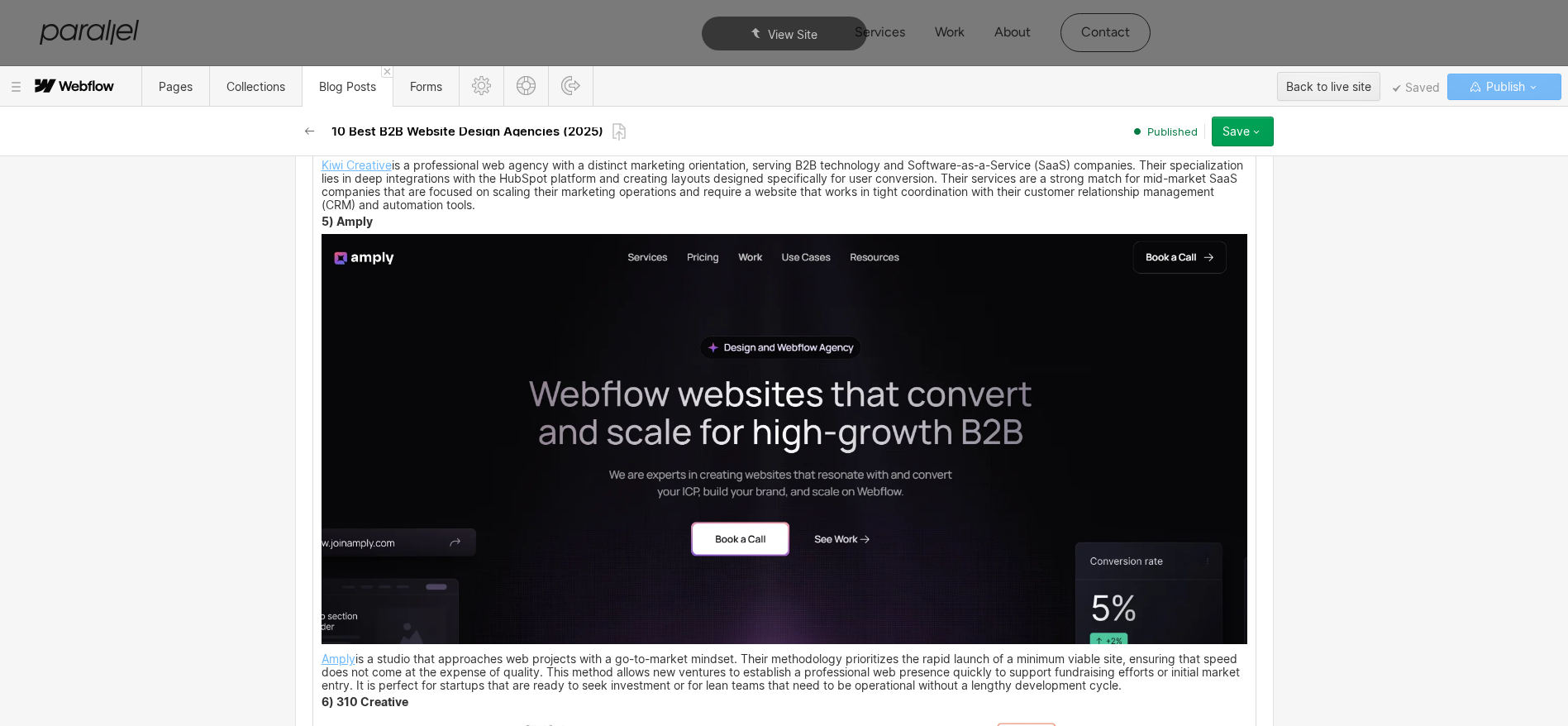
scroll to position [4616, 0]
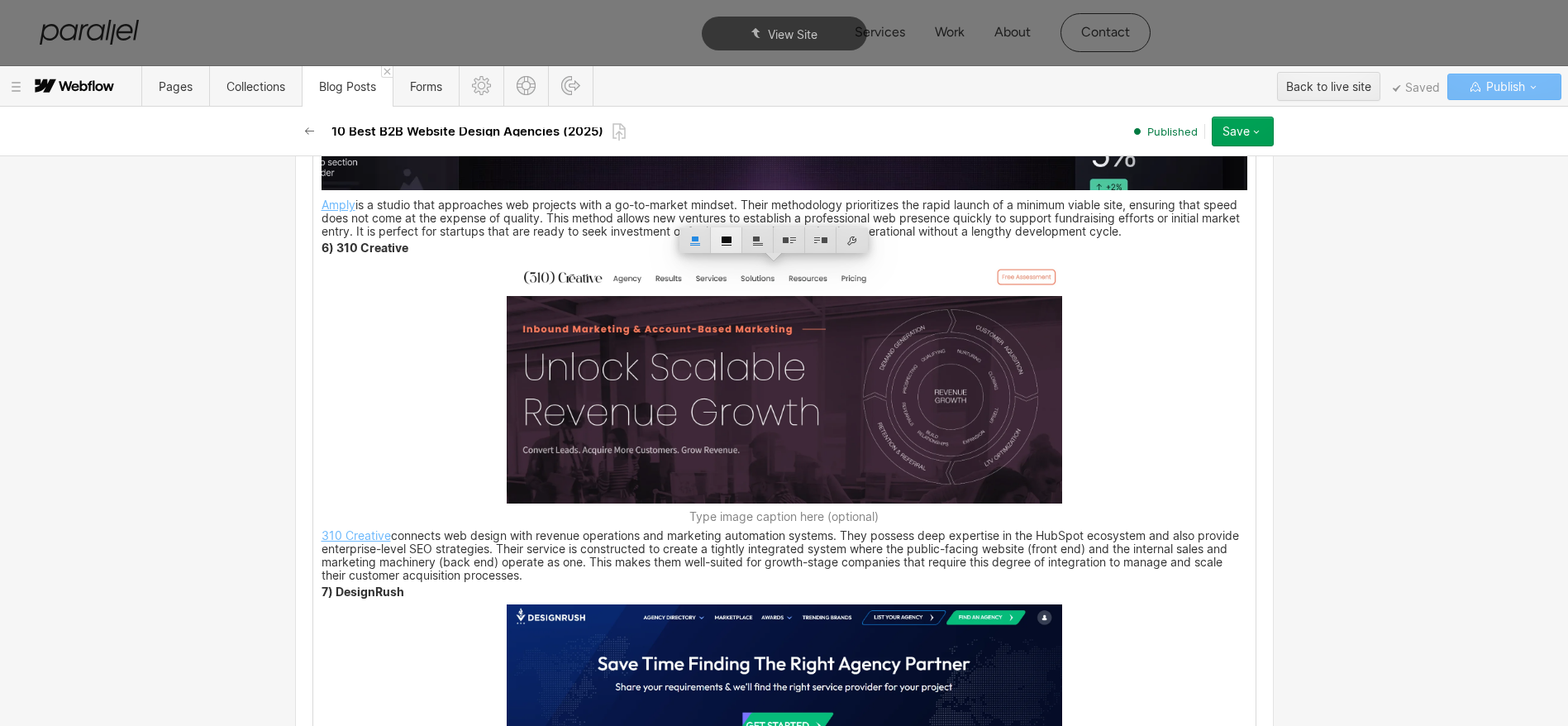
click at [724, 238] on div at bounding box center [727, 239] width 32 height 26
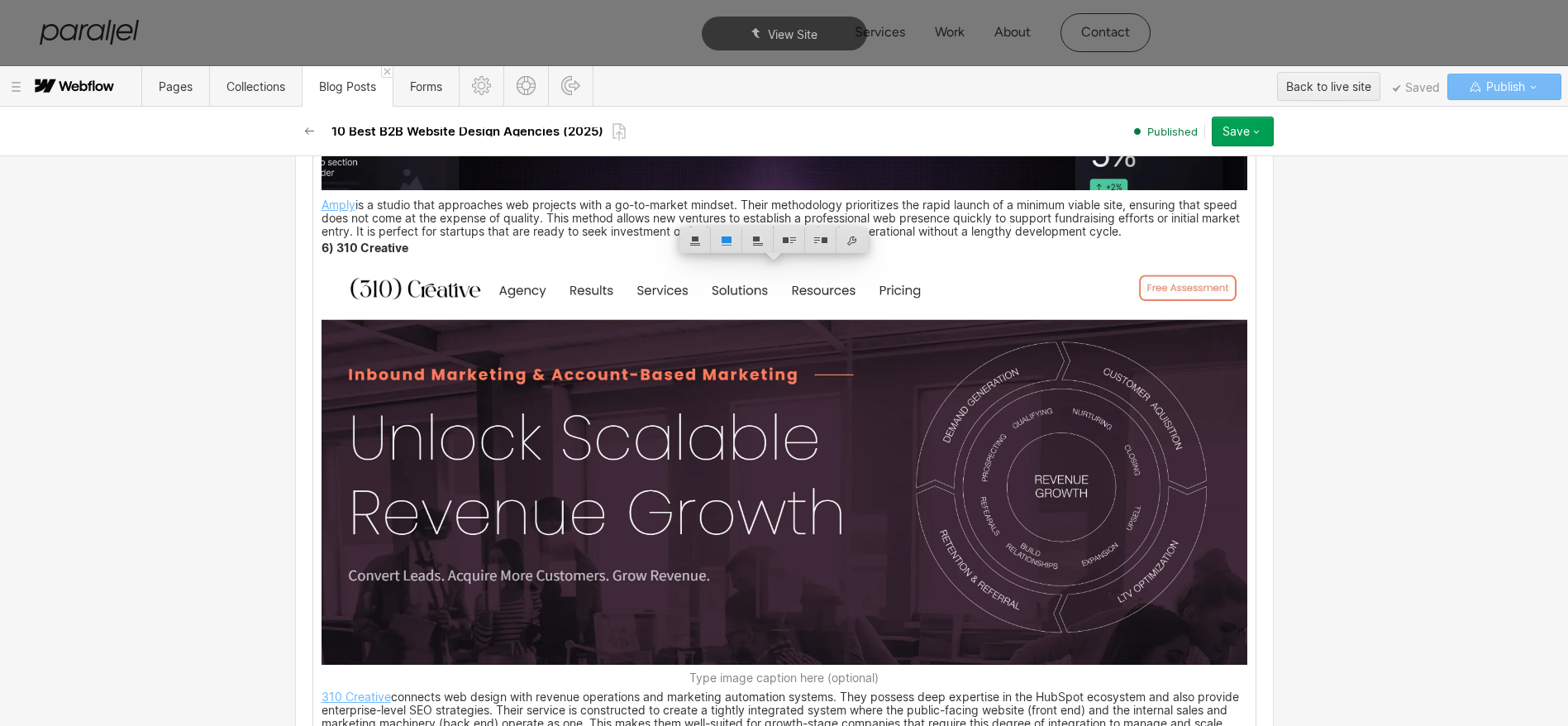
scroll to position [4984, 0]
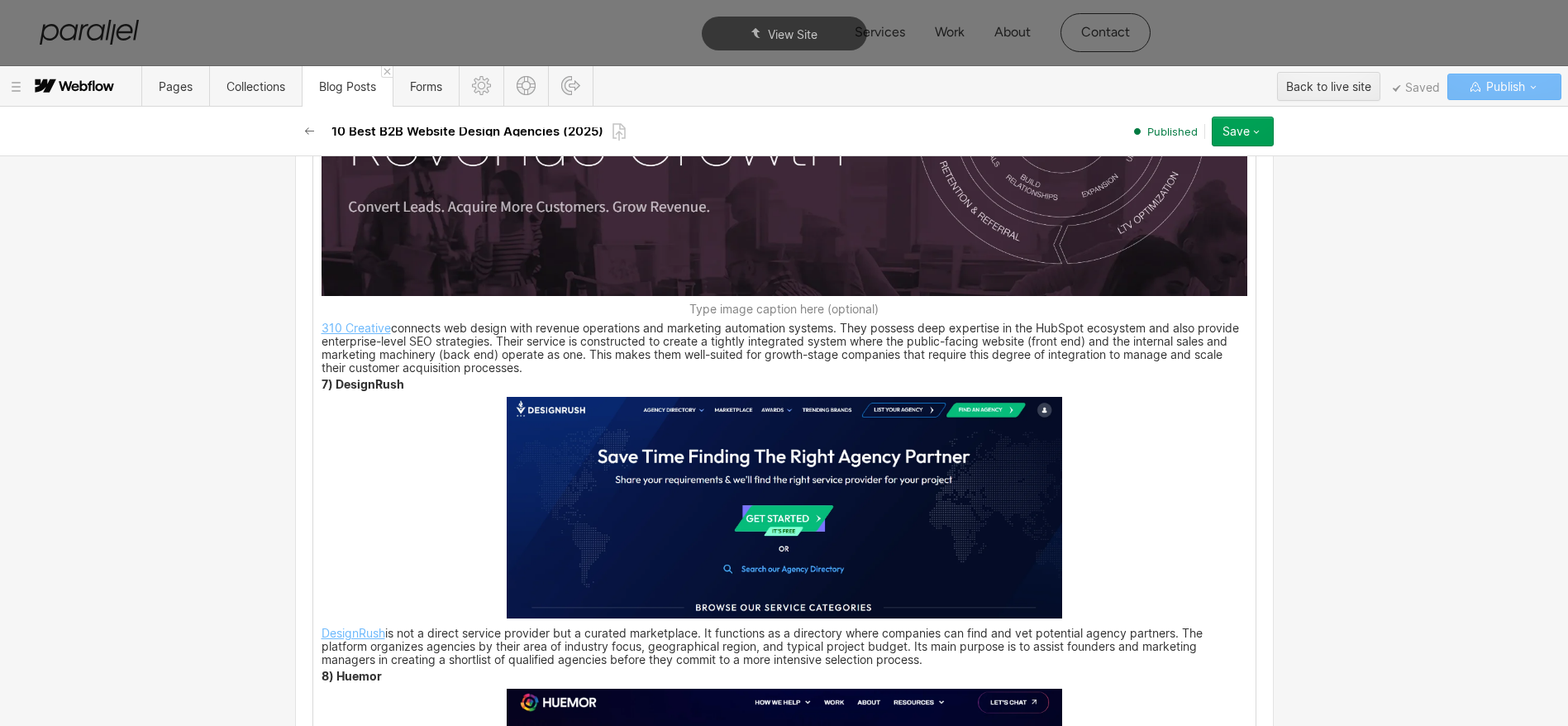
click at [705, 455] on img at bounding box center [784, 507] width 556 height 220
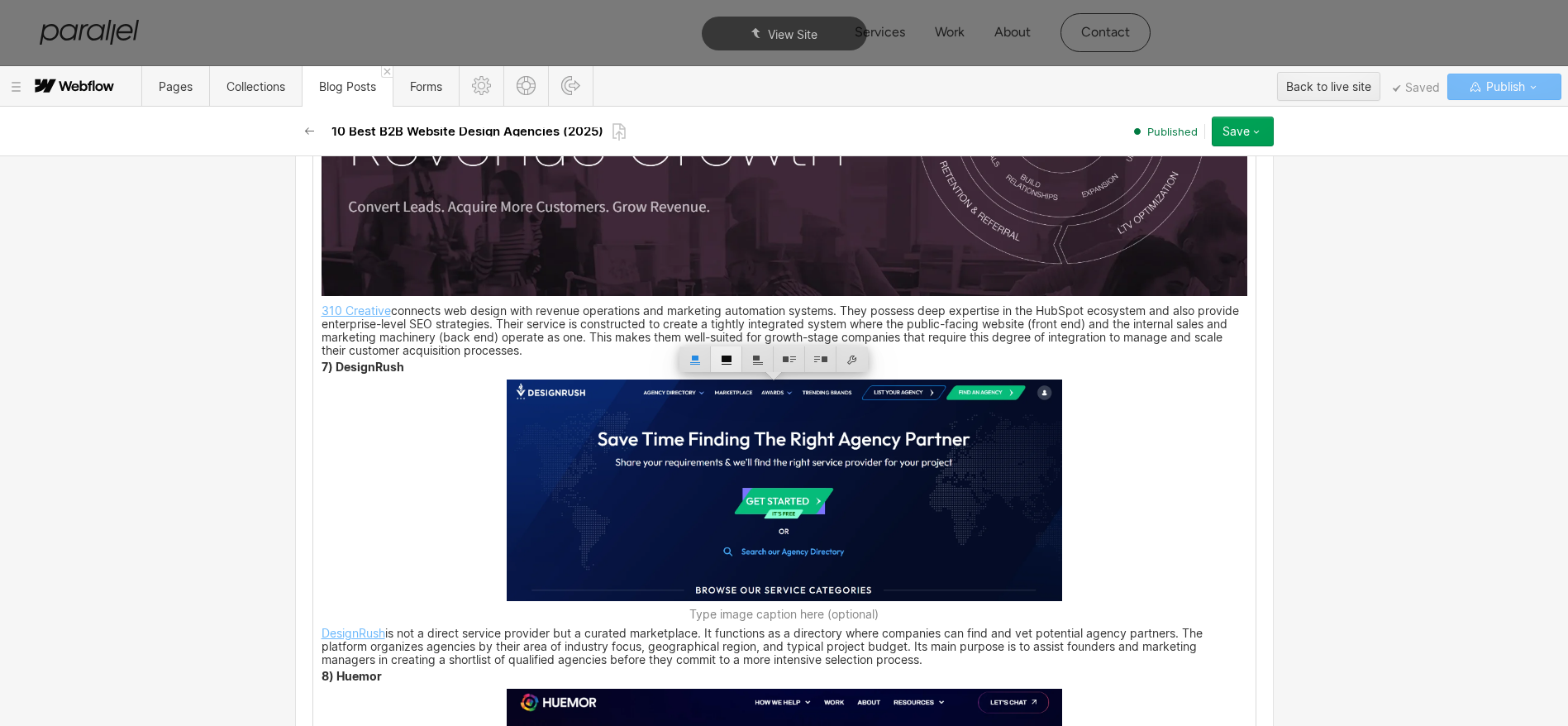
click at [722, 354] on div at bounding box center [727, 359] width 32 height 26
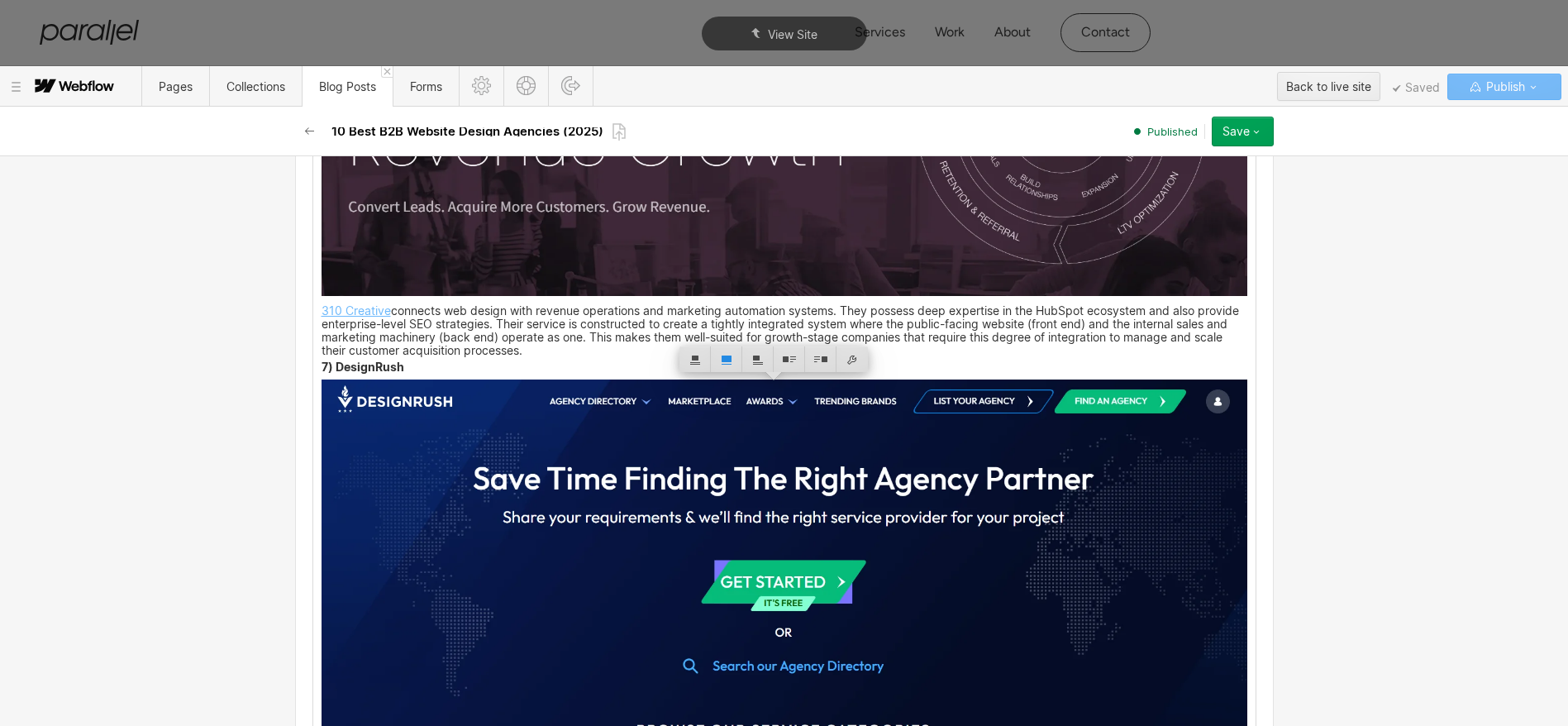
scroll to position [5034, 0]
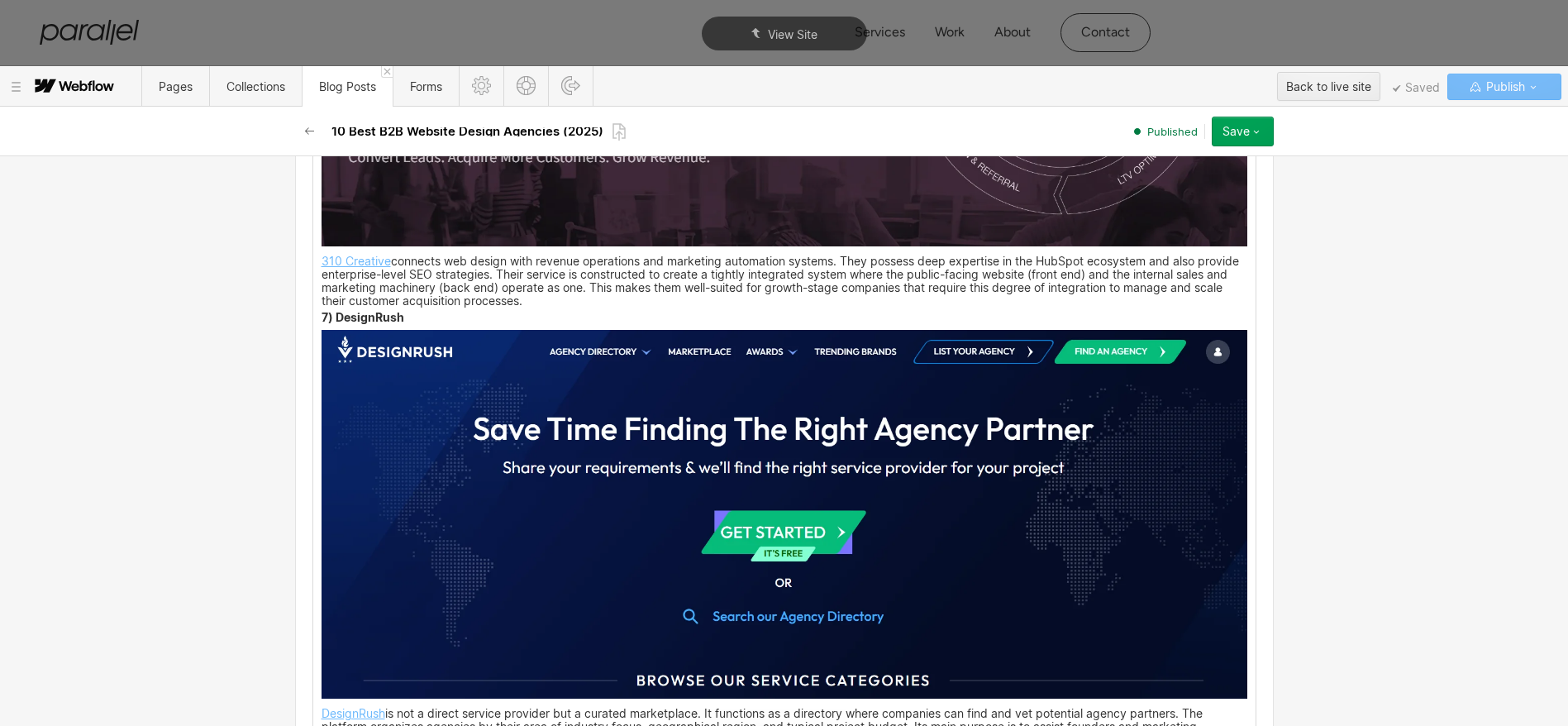
scroll to position [5529, 0]
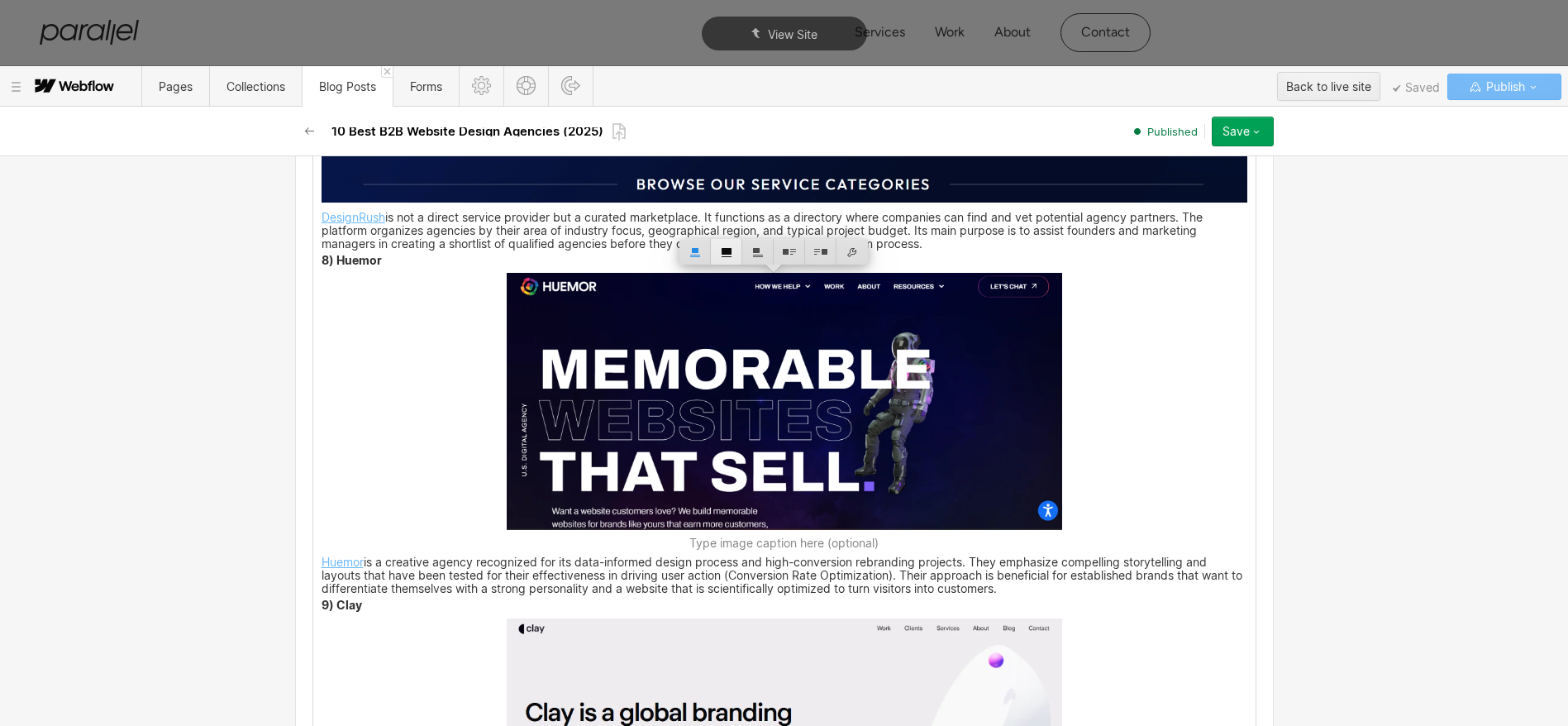
click at [725, 257] on div at bounding box center [727, 251] width 32 height 26
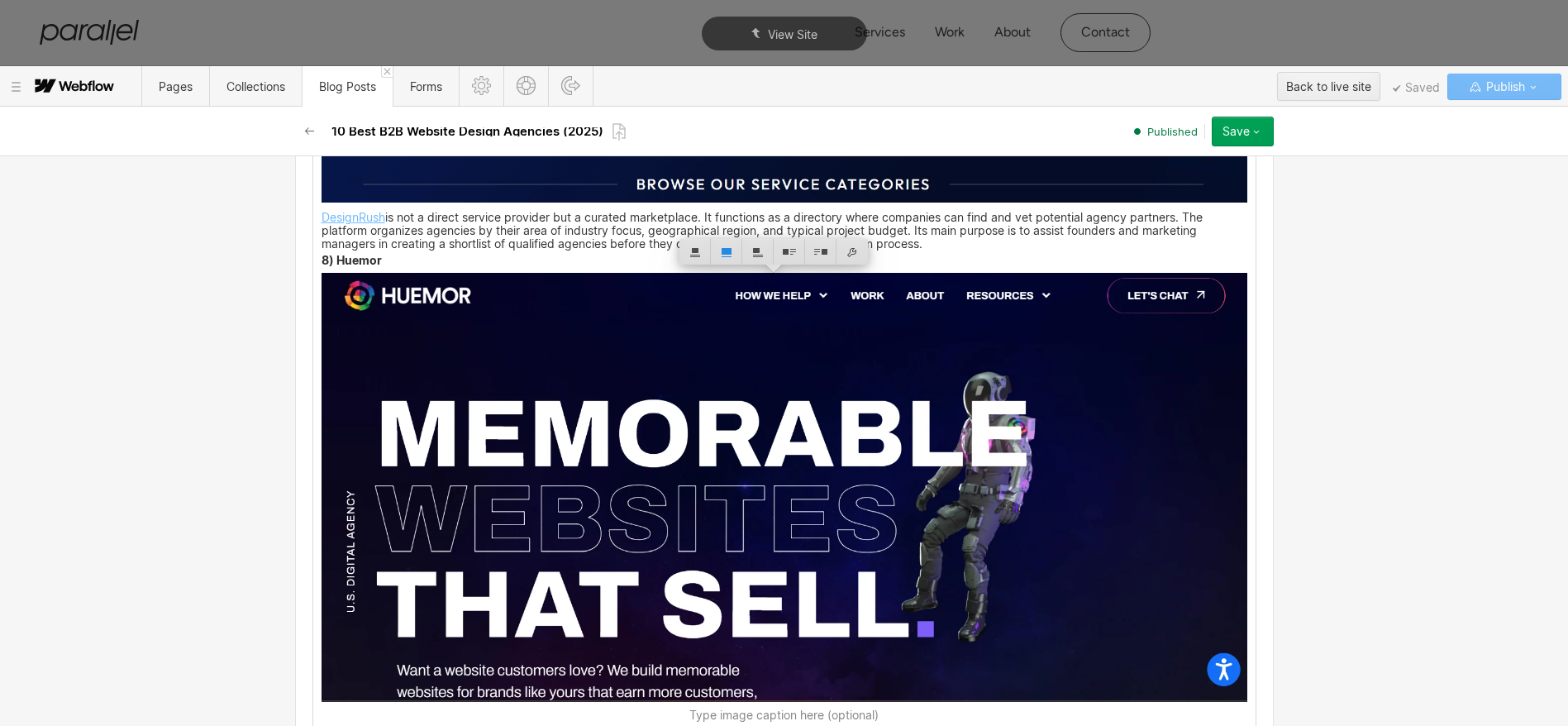
scroll to position [5987, 0]
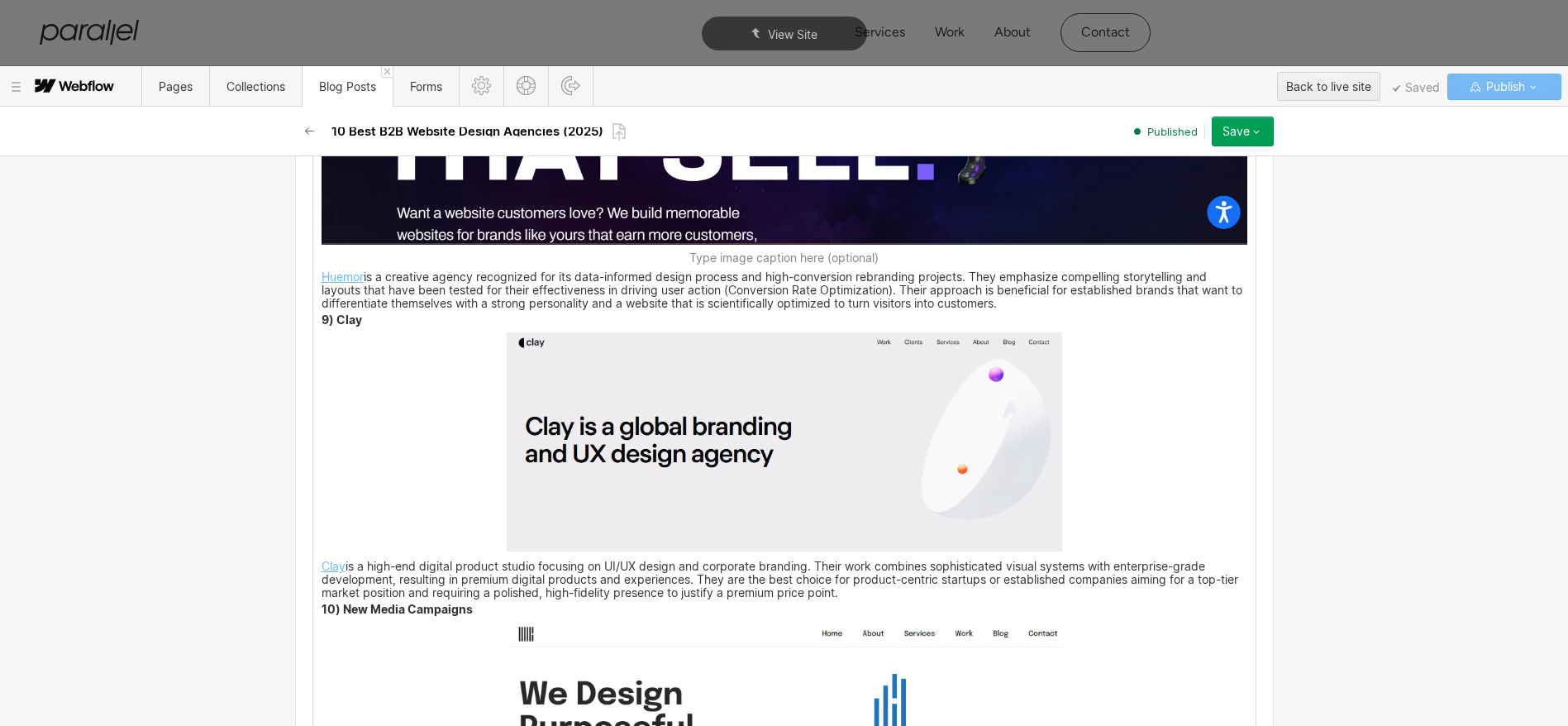
click at [740, 429] on img at bounding box center [784, 441] width 556 height 219
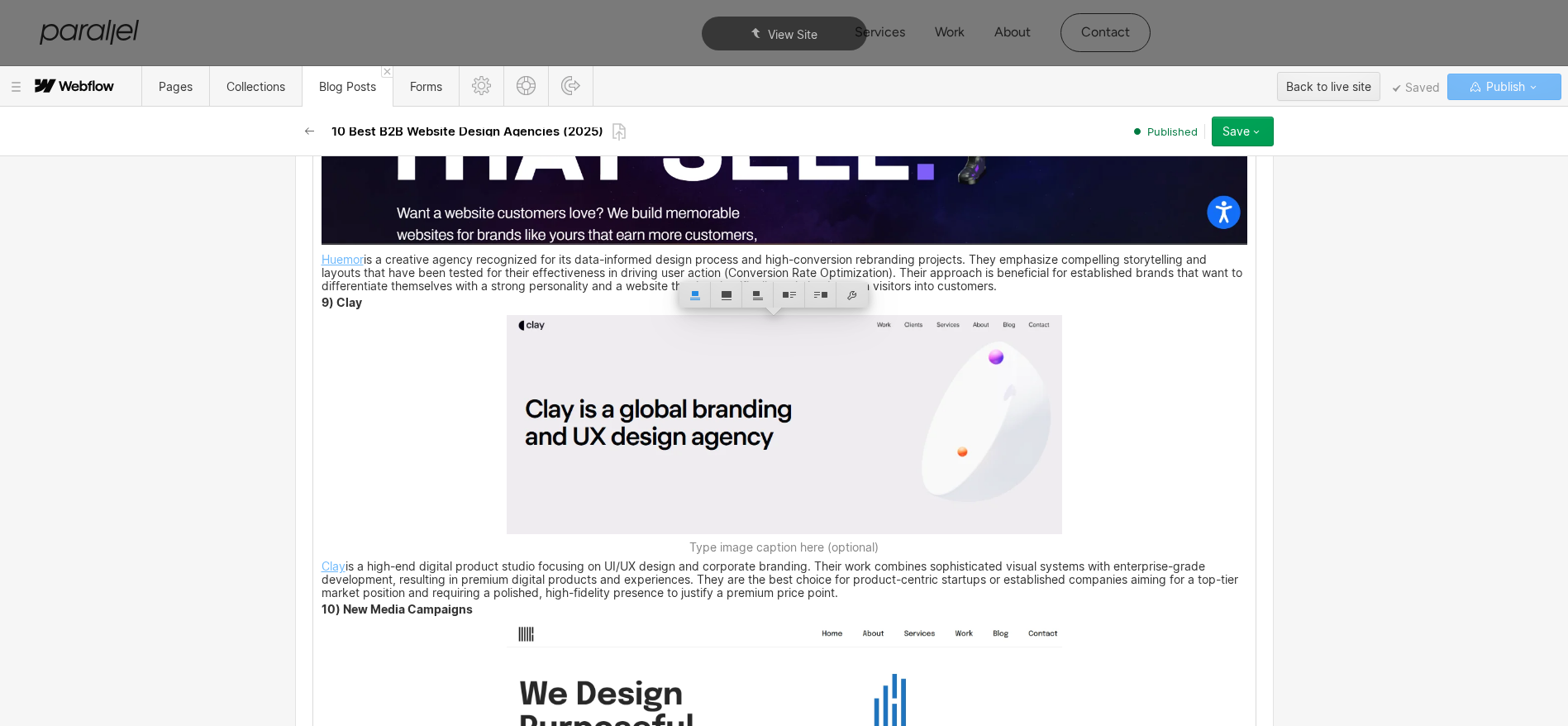
scroll to position [5988, 0]
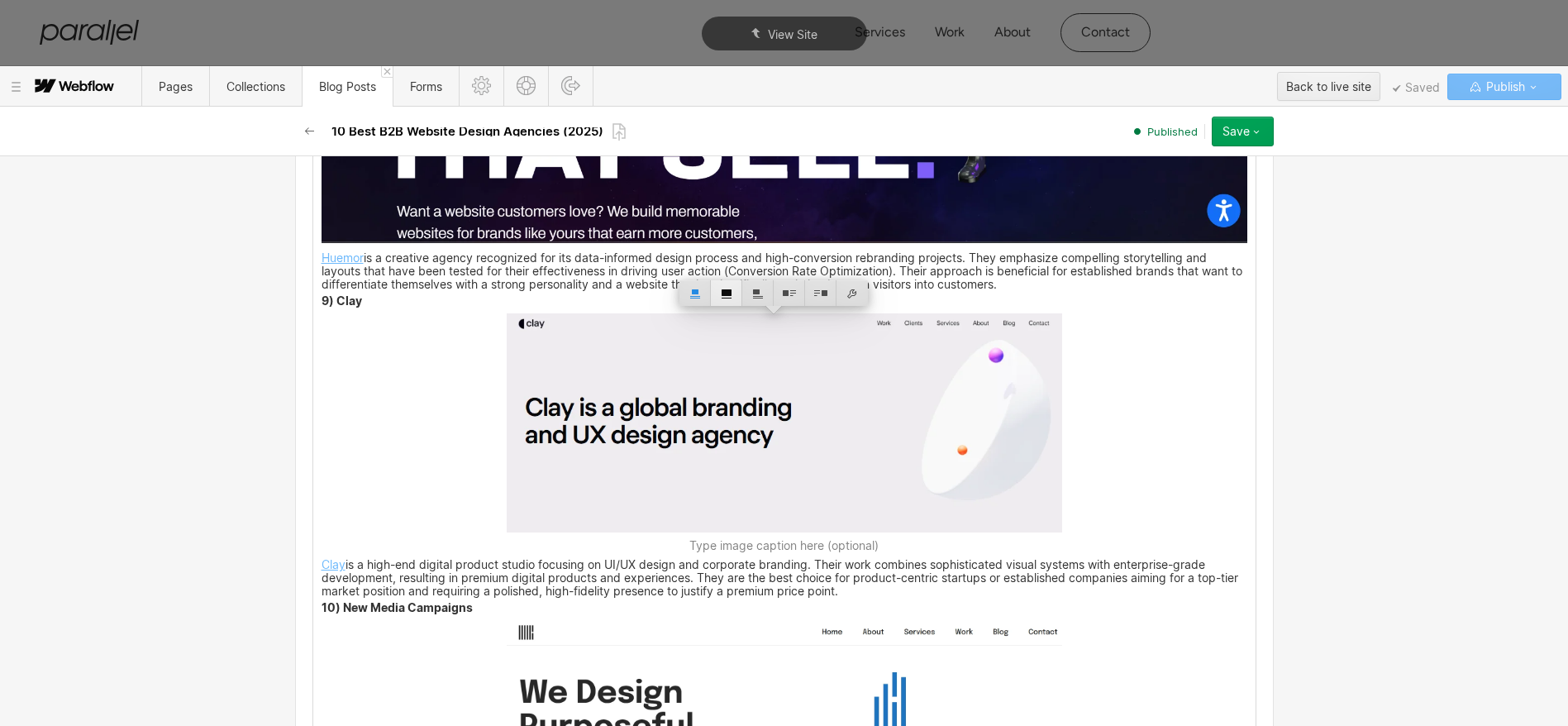
click at [723, 297] on div at bounding box center [727, 293] width 32 height 26
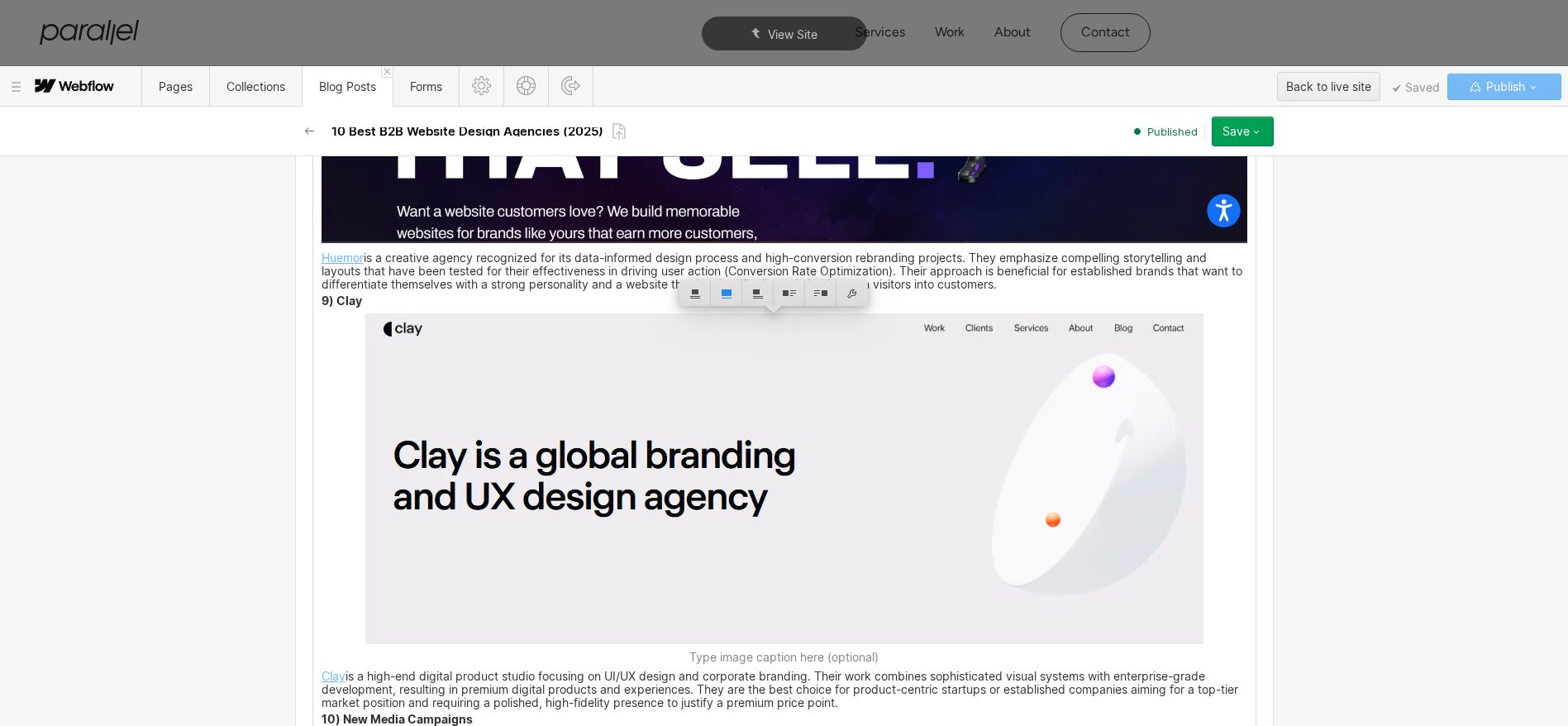
scroll to position [6320, 0]
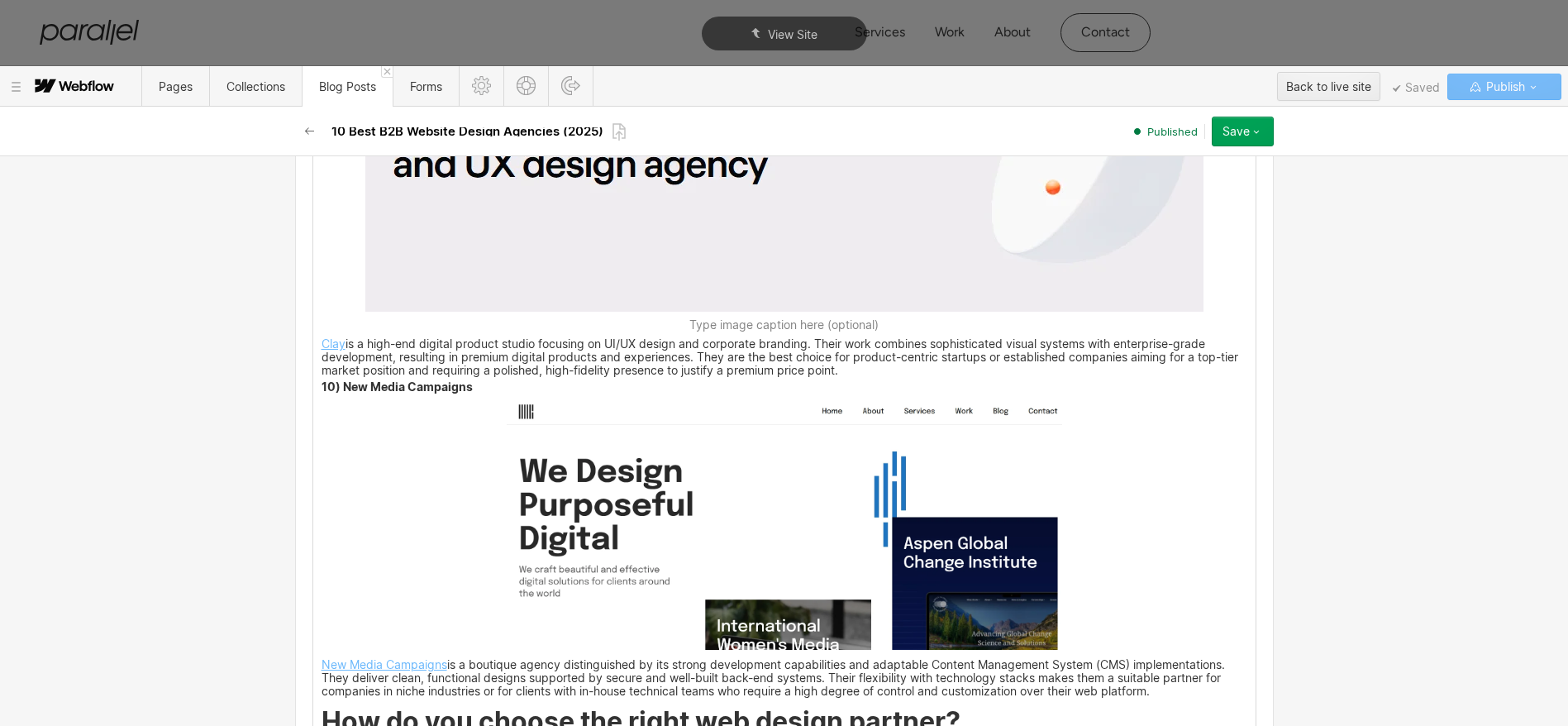
click at [753, 484] on img at bounding box center [784, 524] width 556 height 250
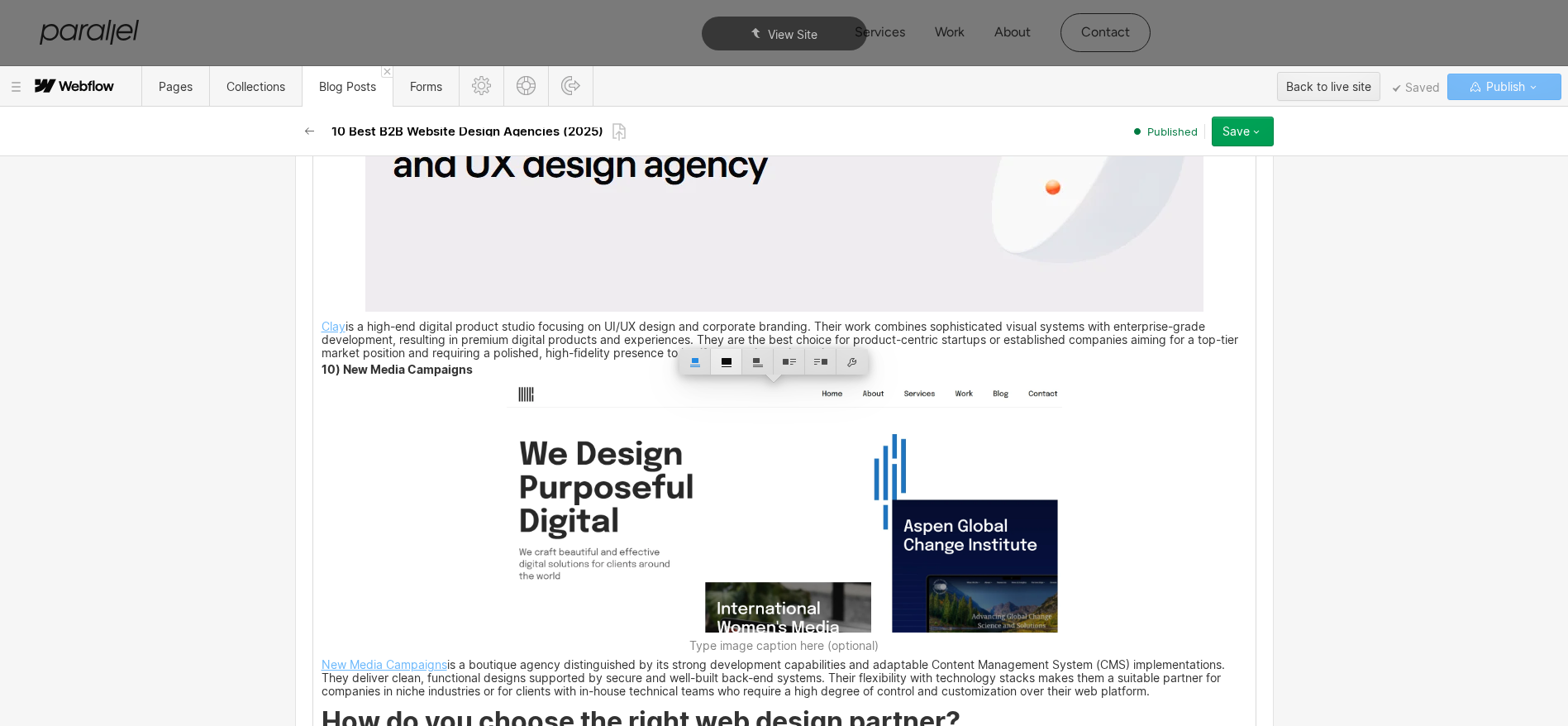
click at [727, 362] on div at bounding box center [727, 361] width 32 height 26
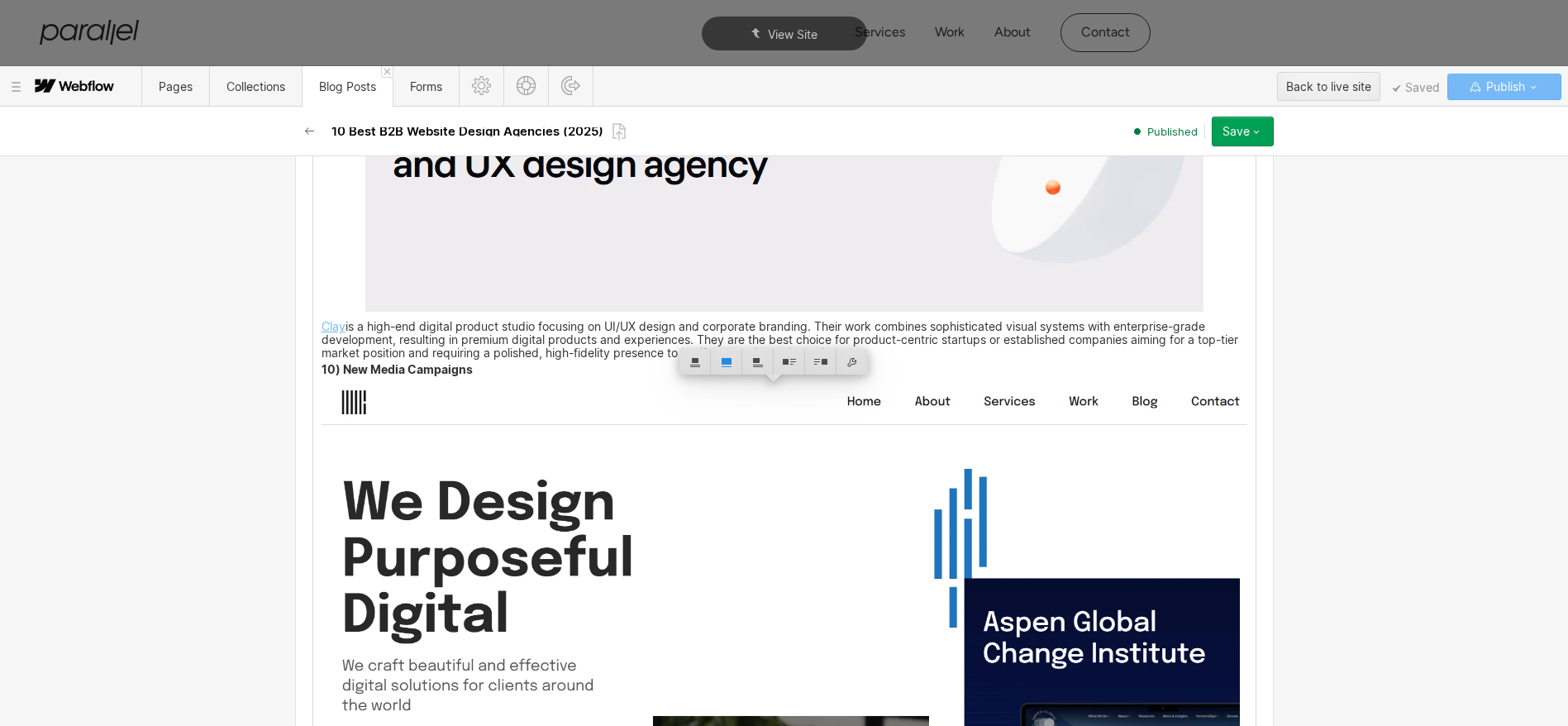
scroll to position [6859, 0]
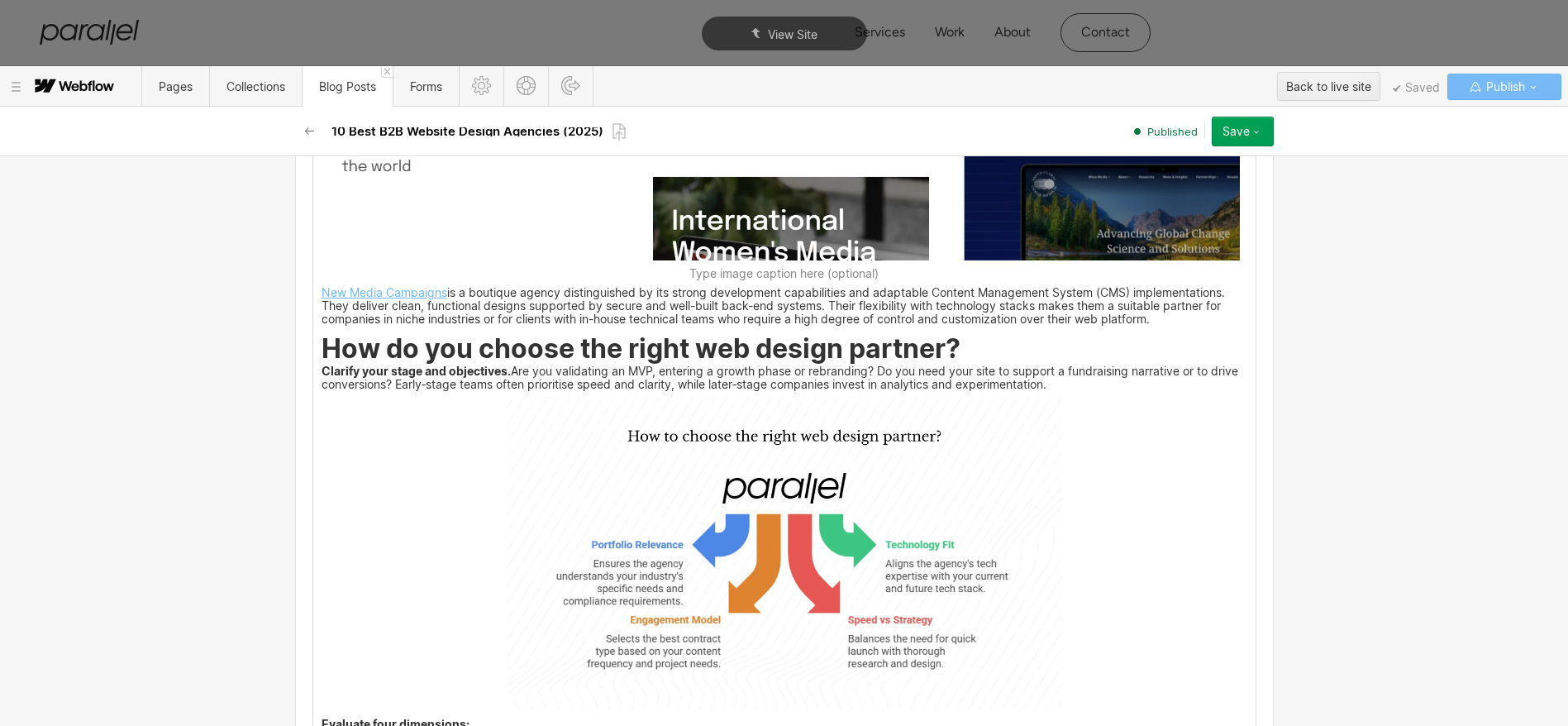
drag, startPoint x: 698, startPoint y: 517, endPoint x: 734, endPoint y: 388, distance: 133.9
click at [698, 517] on img at bounding box center [784, 552] width 556 height 312
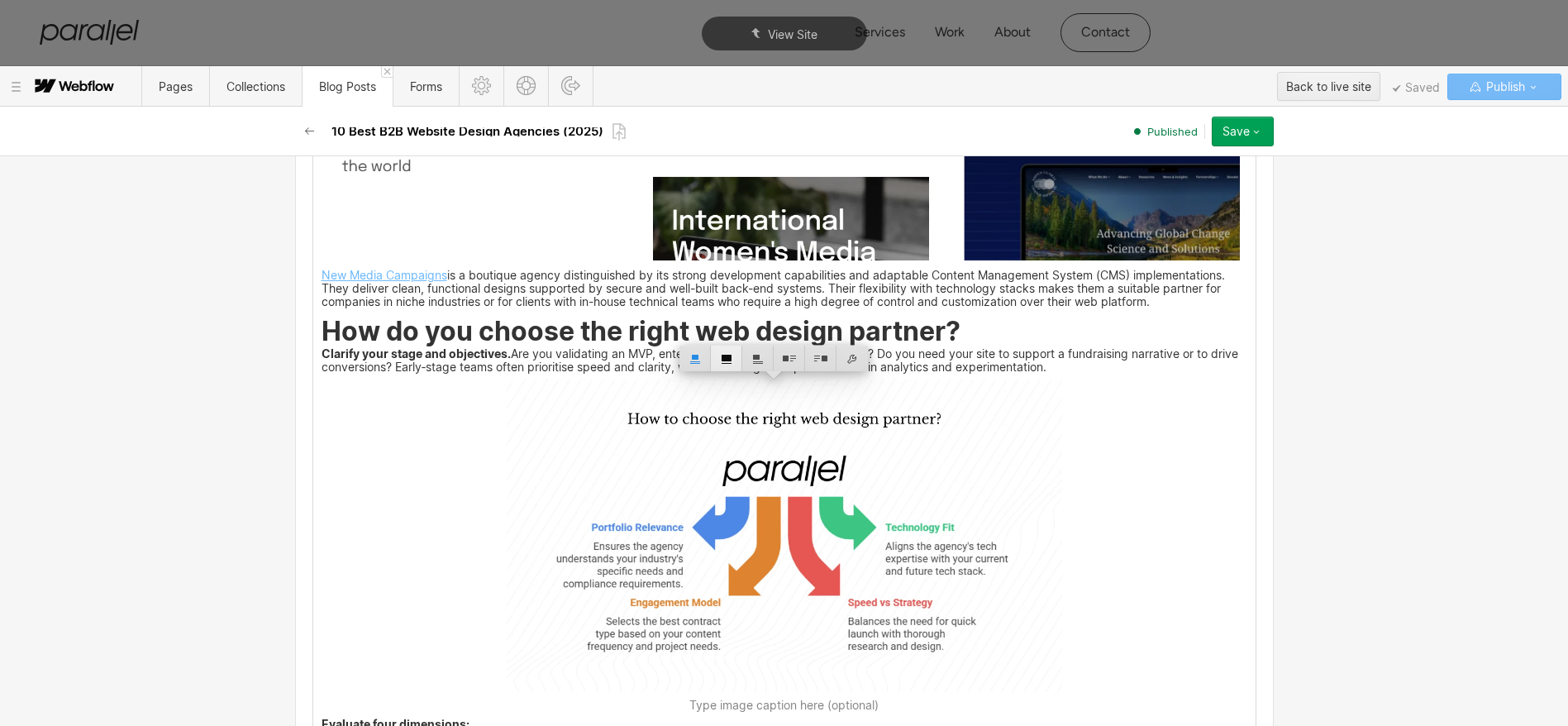
click at [719, 360] on div at bounding box center [727, 358] width 32 height 26
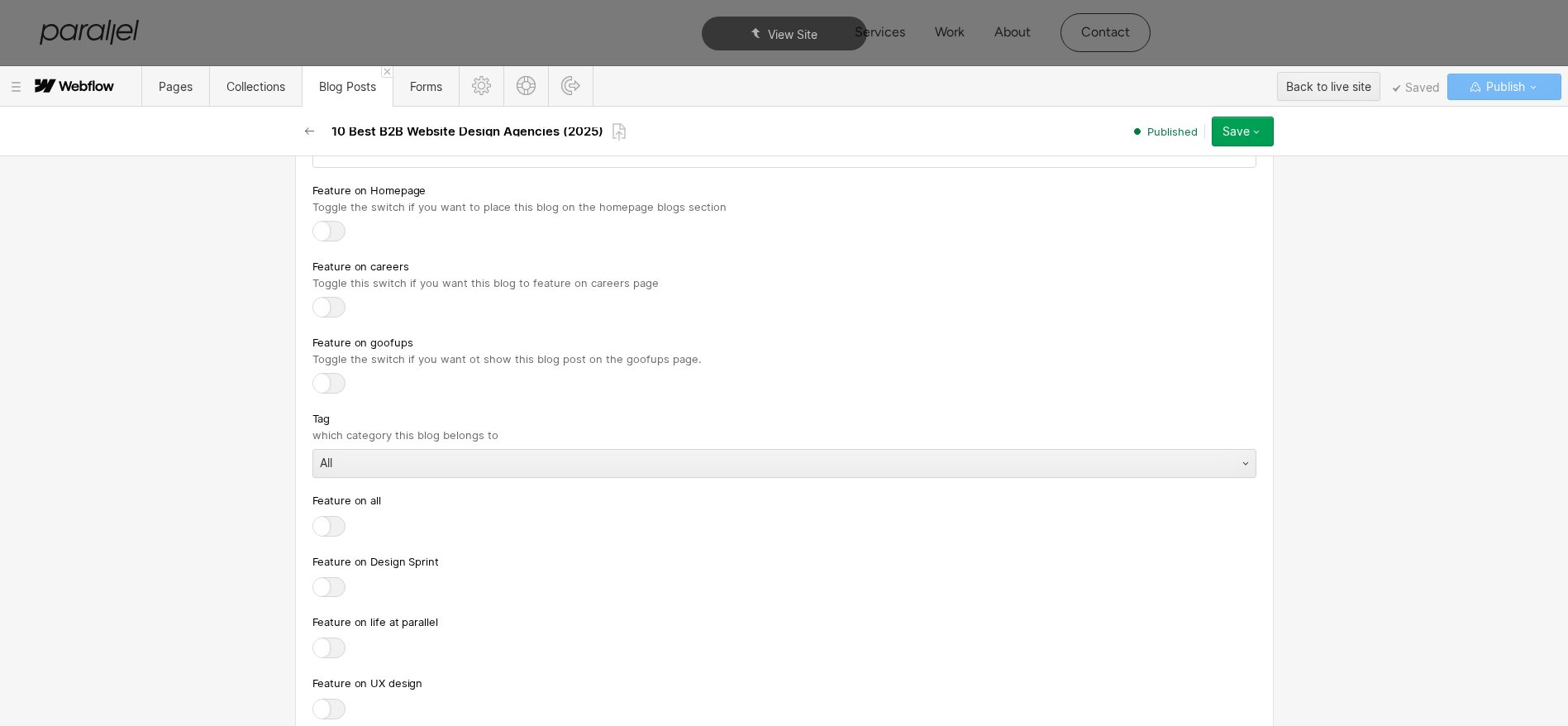
scroll to position [8638, 0]
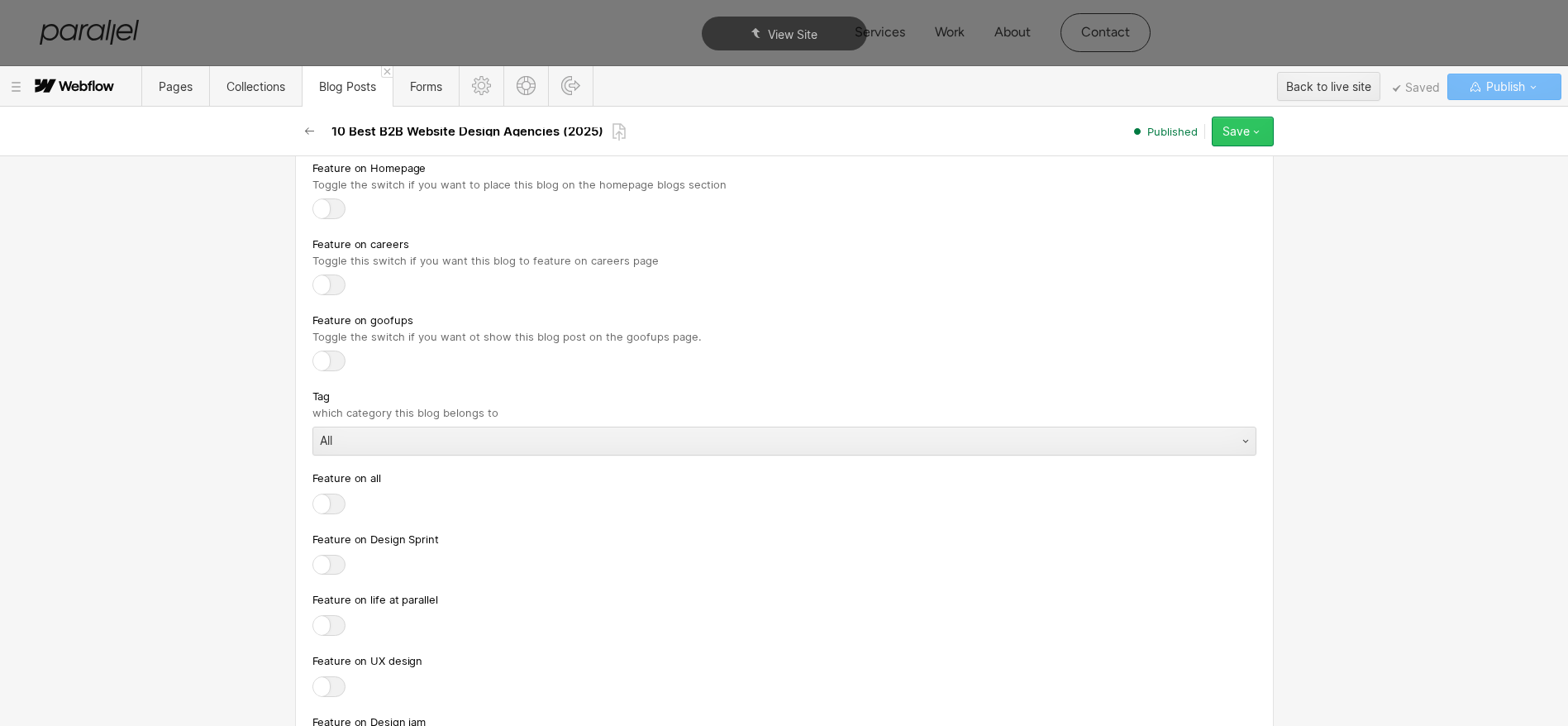
drag, startPoint x: 1240, startPoint y: 121, endPoint x: 1240, endPoint y: 142, distance: 21.0
click at [1240, 121] on button "Save" at bounding box center [1243, 132] width 62 height 30
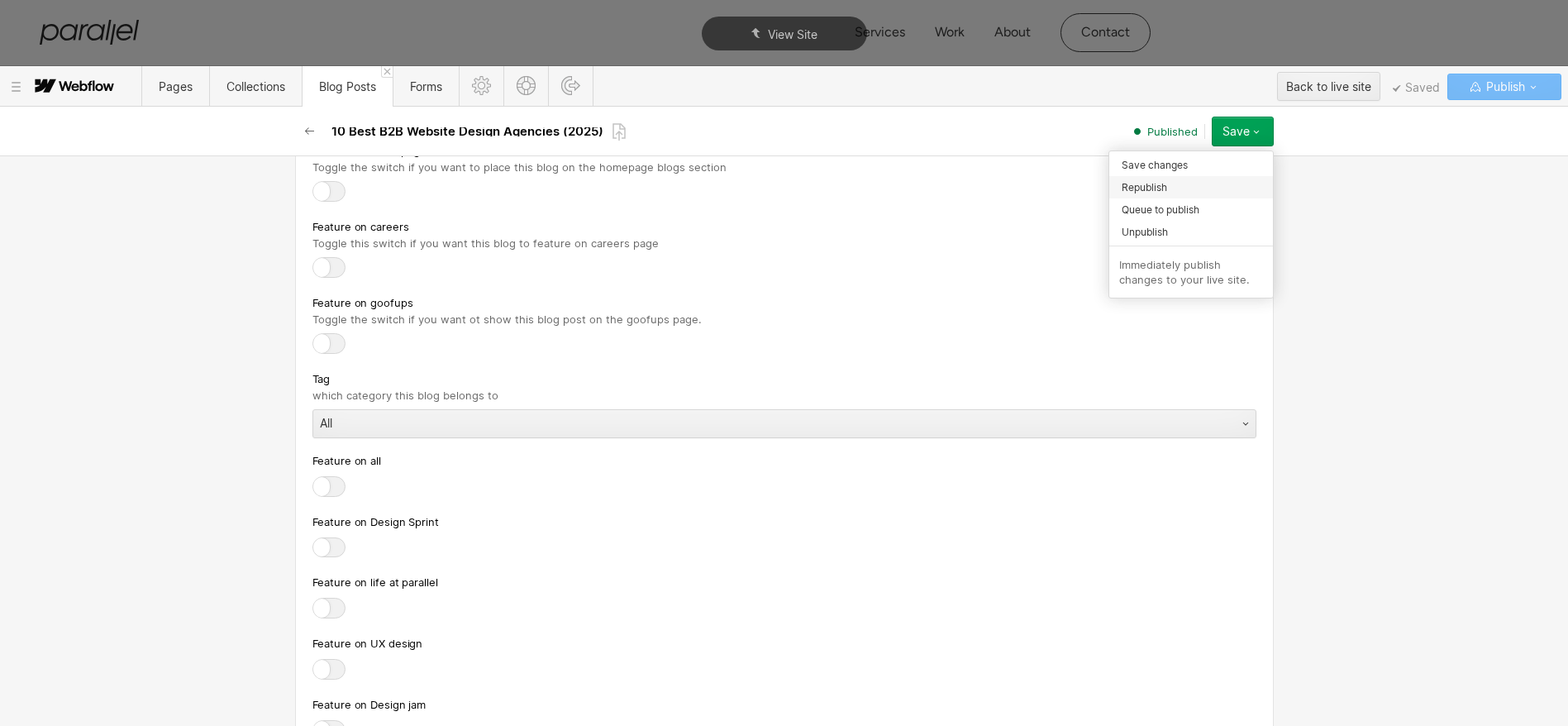
click at [1162, 191] on span "Republish" at bounding box center [1144, 187] width 45 height 16
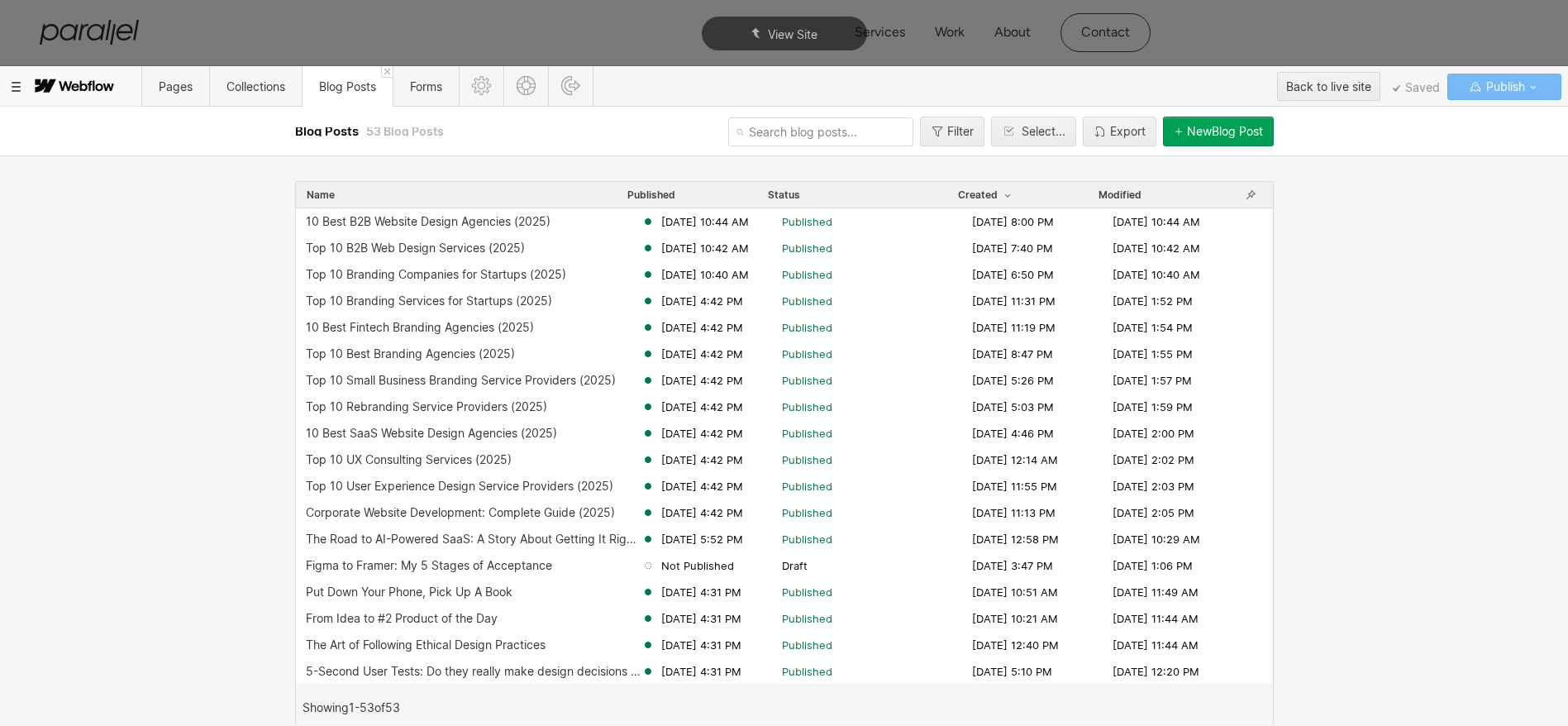
click at [22, 90] on div at bounding box center [70, 87] width 141 height 40
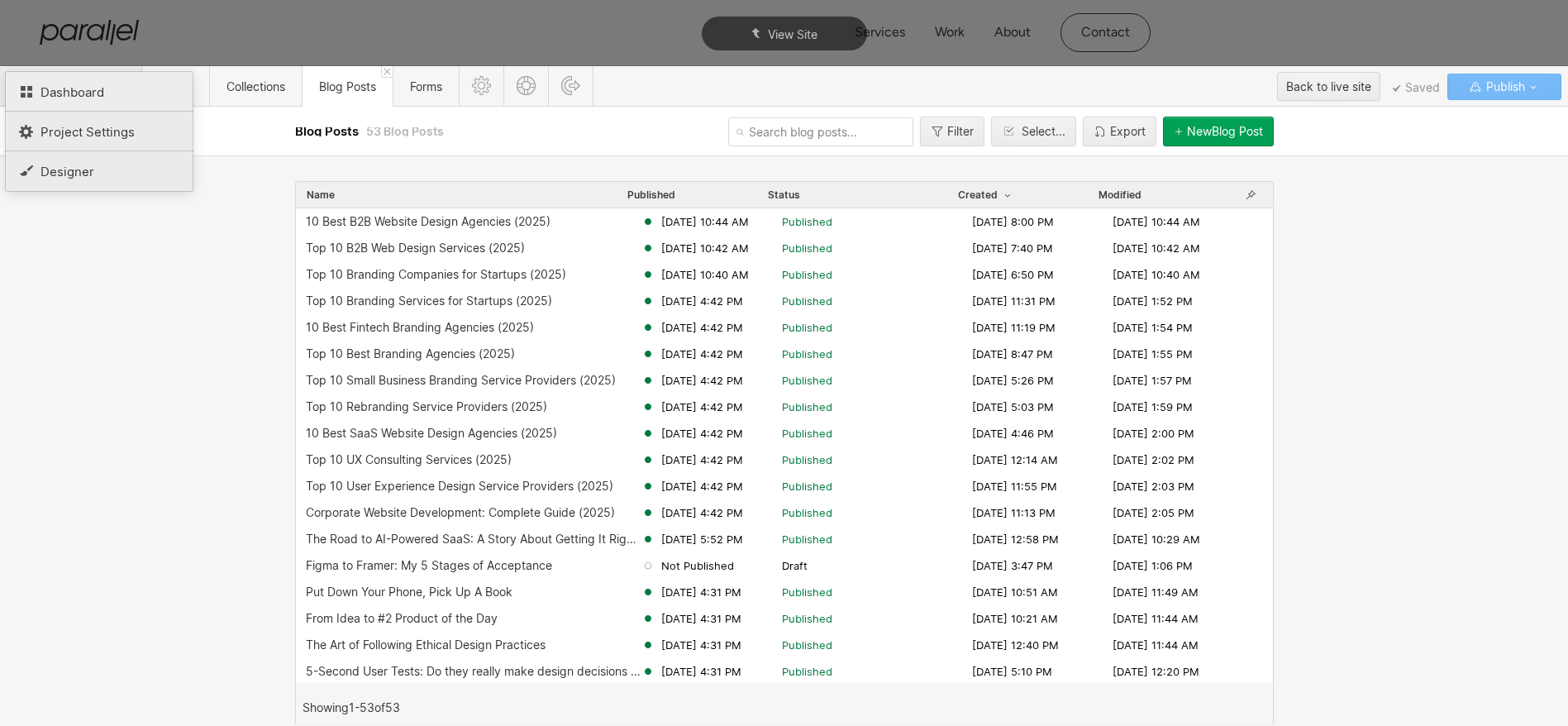
click at [87, 96] on span "Dashboard" at bounding box center [73, 92] width 63 height 16
